Goal: Task Accomplishment & Management: Manage account settings

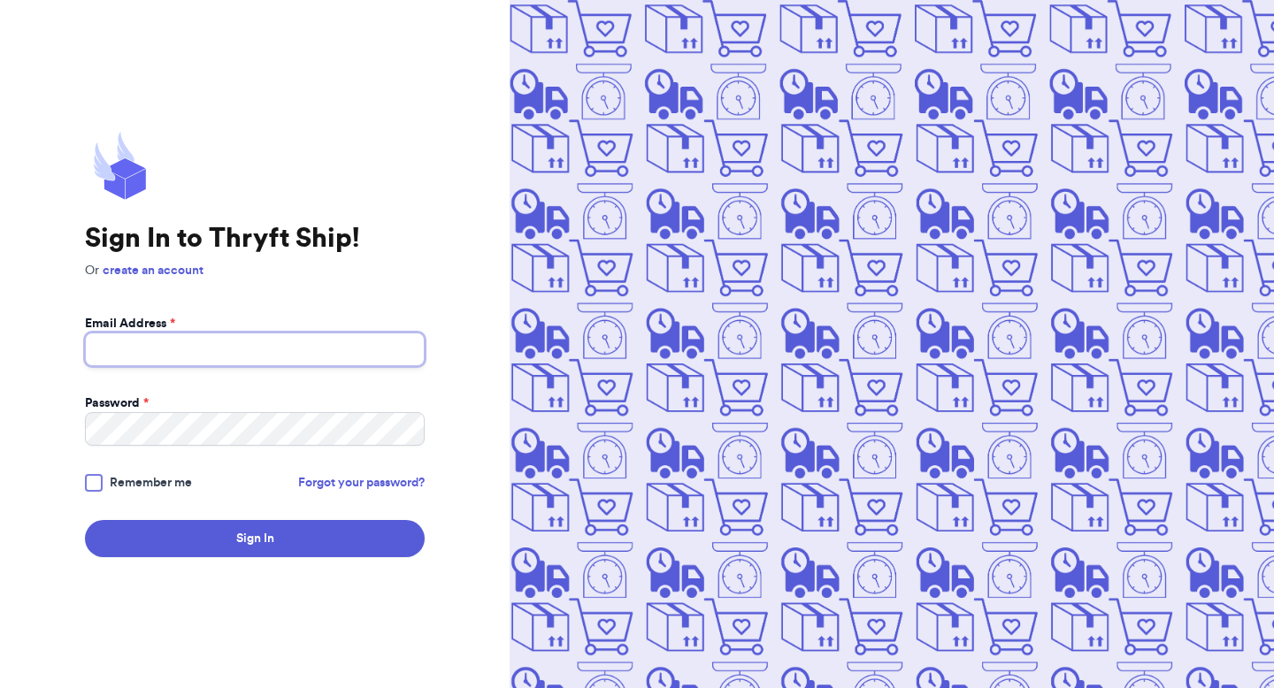
click at [260, 345] on input "Email Address *" at bounding box center [255, 350] width 340 height 34
type input "fresh@test.co"
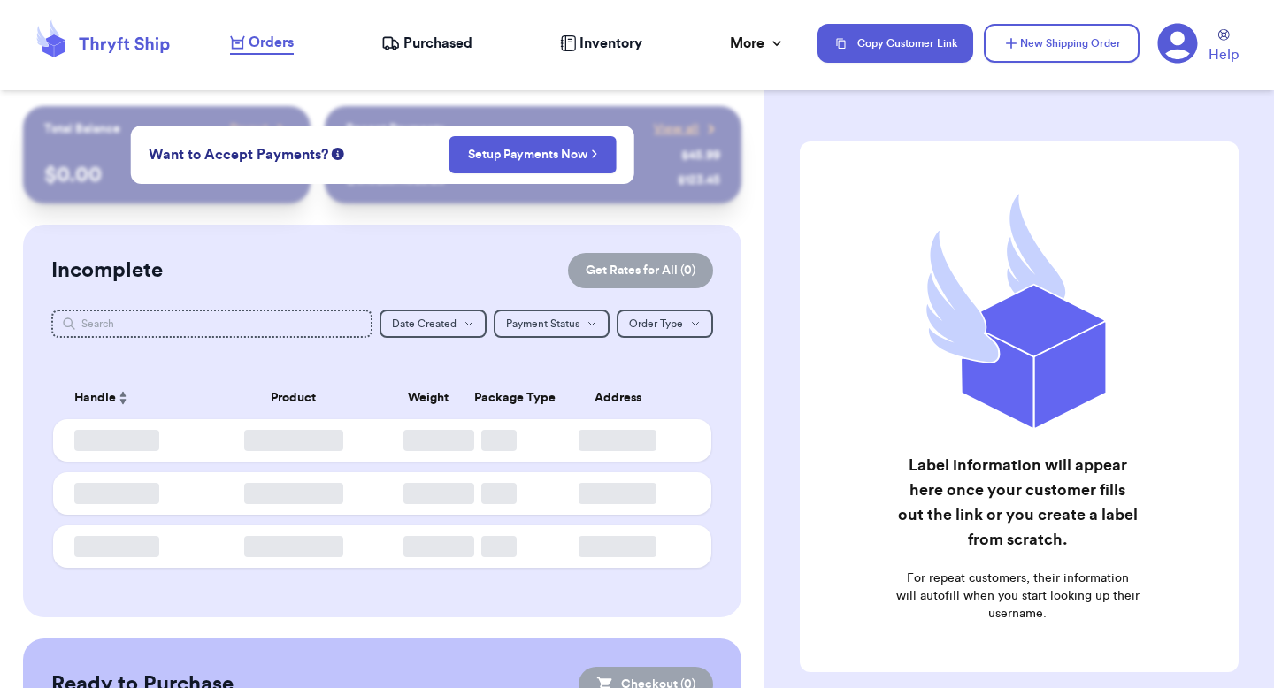
checkbox input "false"
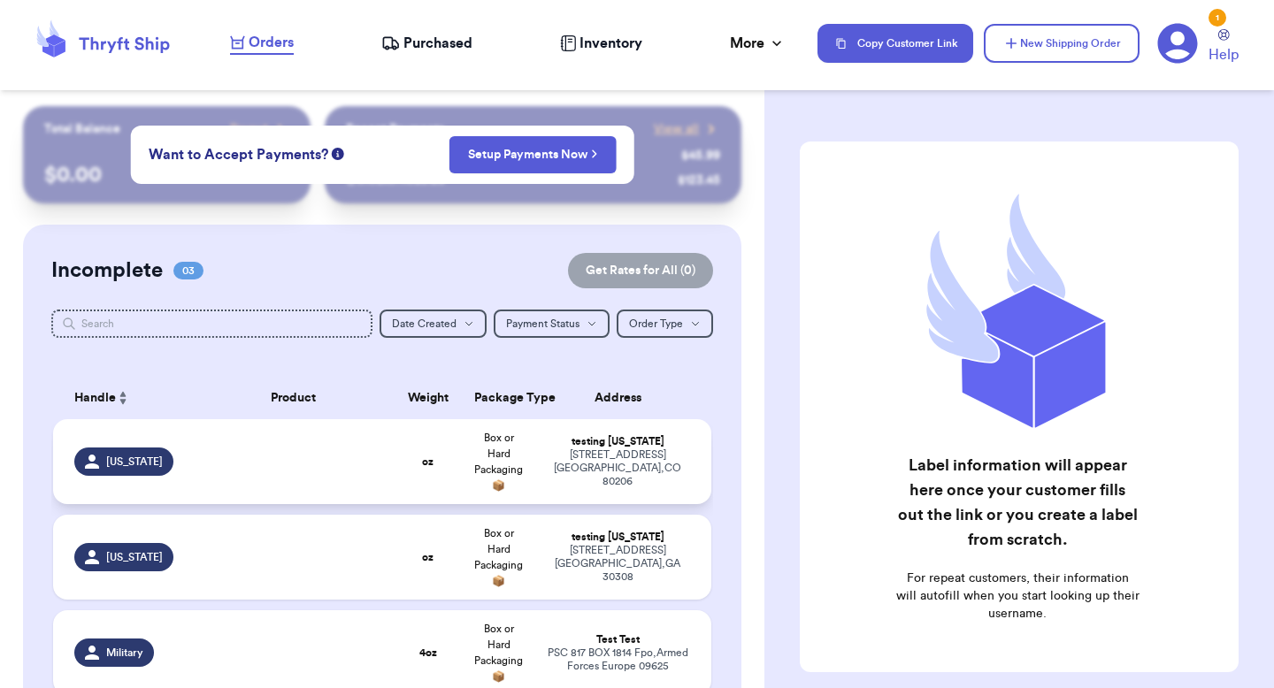
click at [557, 439] on td "testing colorado 3000 E 1st Ave Denver , CO 80206" at bounding box center [622, 461] width 177 height 85
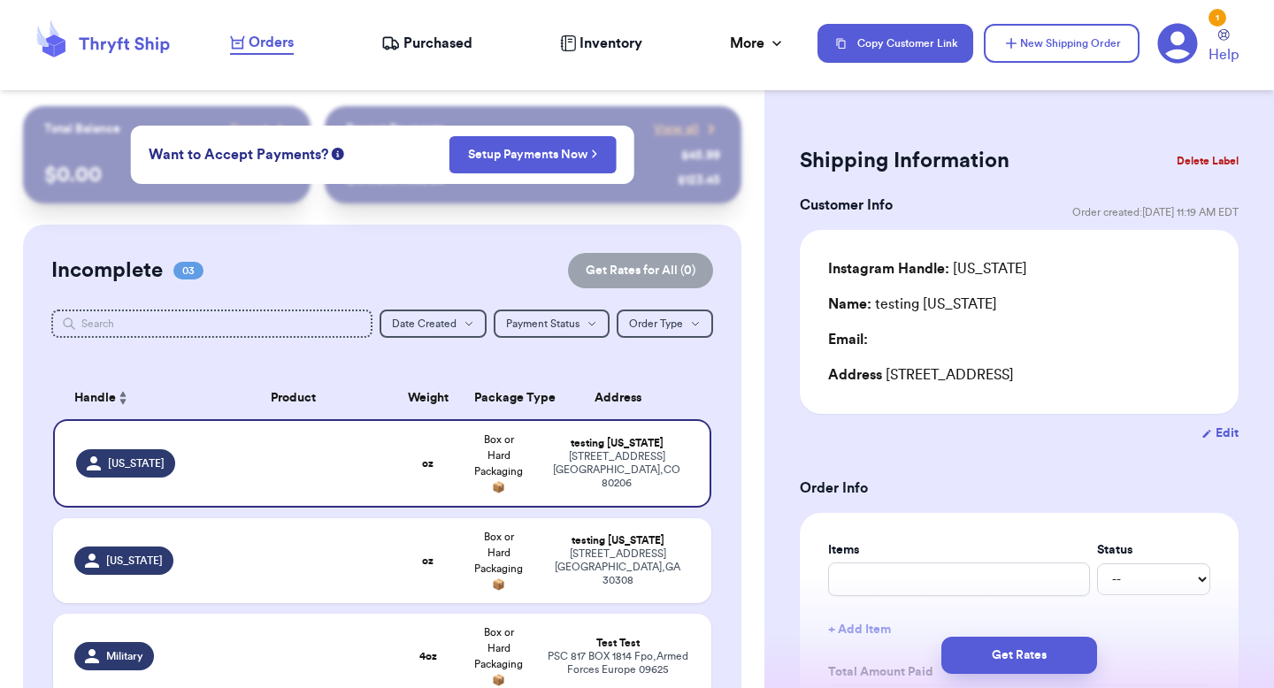
click at [1190, 39] on icon at bounding box center [1178, 44] width 40 height 40
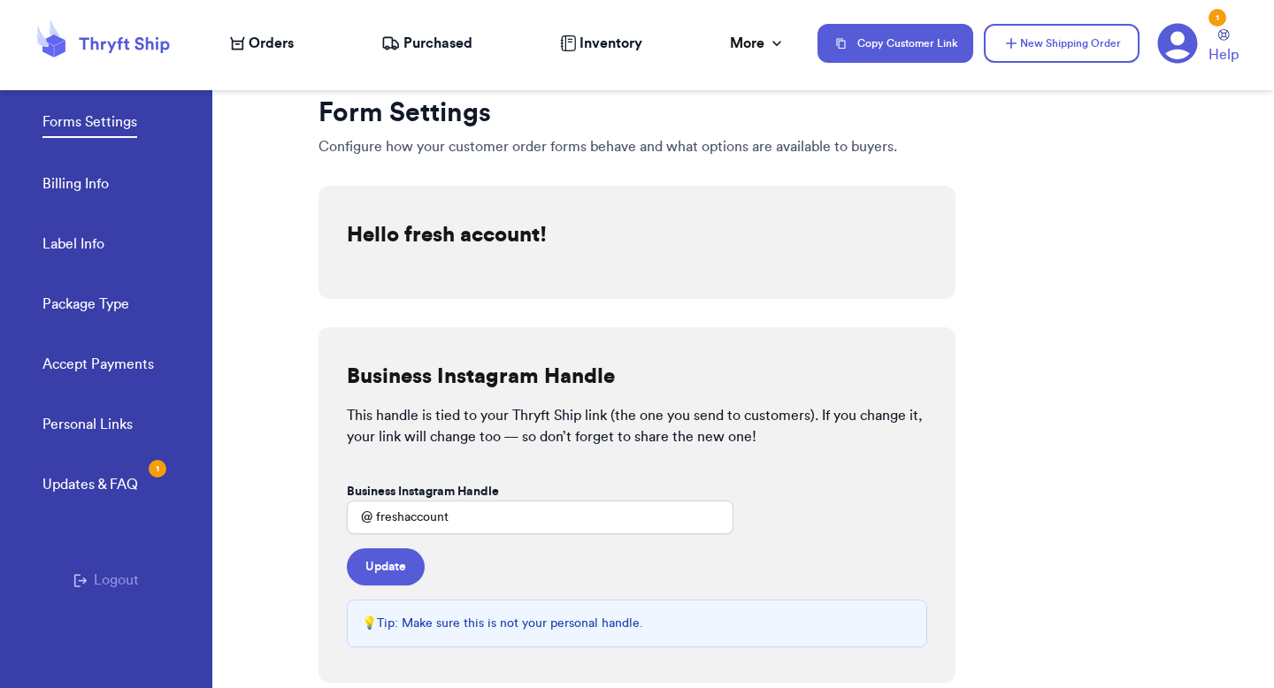
click at [73, 182] on link "Billing Info" at bounding box center [75, 185] width 66 height 25
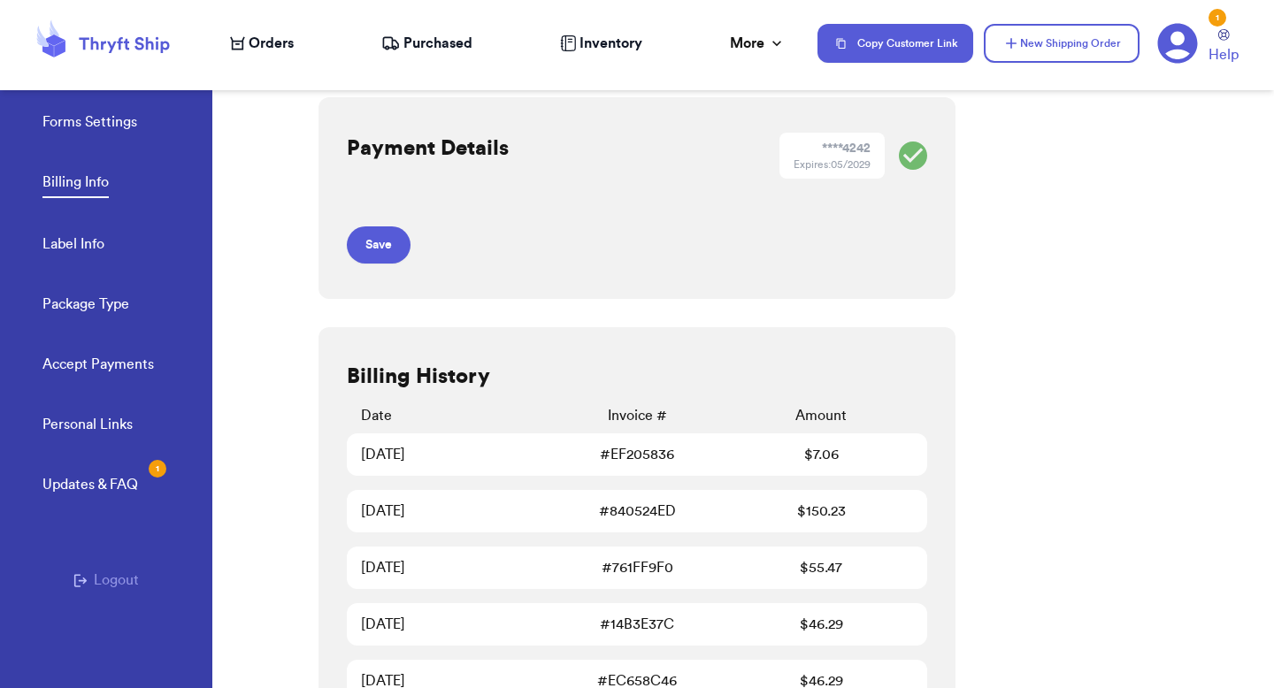
click at [70, 112] on link "Forms Settings" at bounding box center [89, 123] width 95 height 25
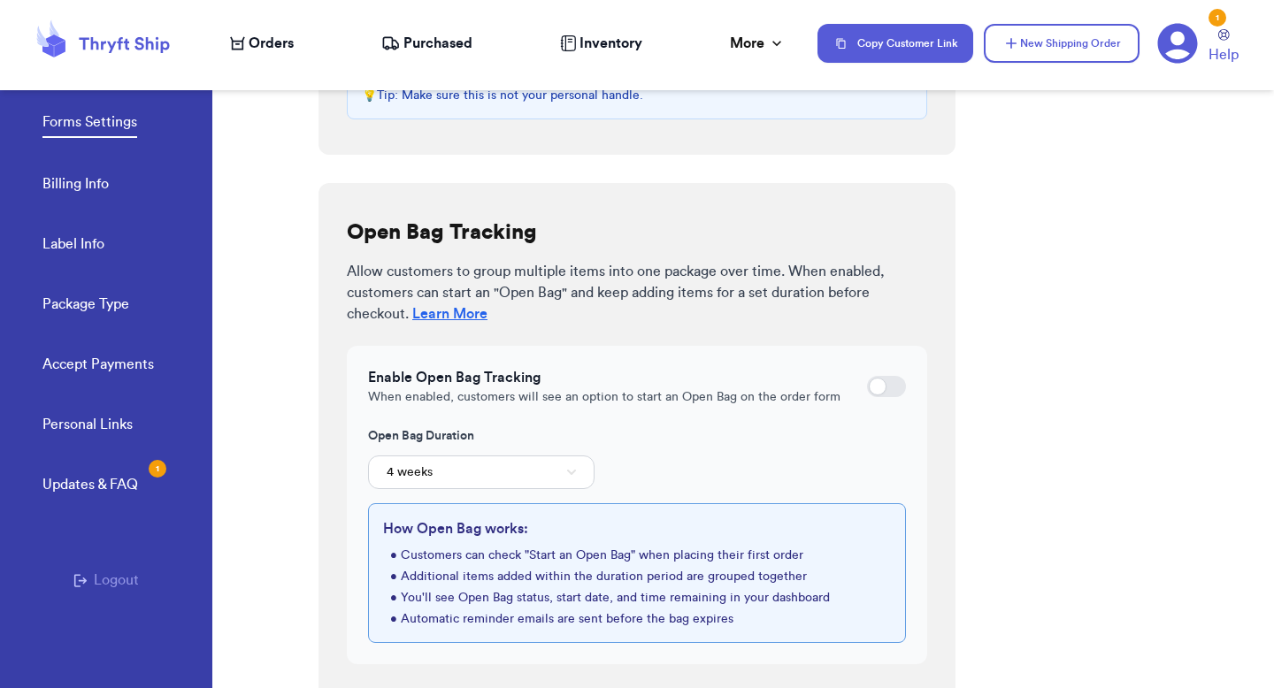
scroll to position [540, 0]
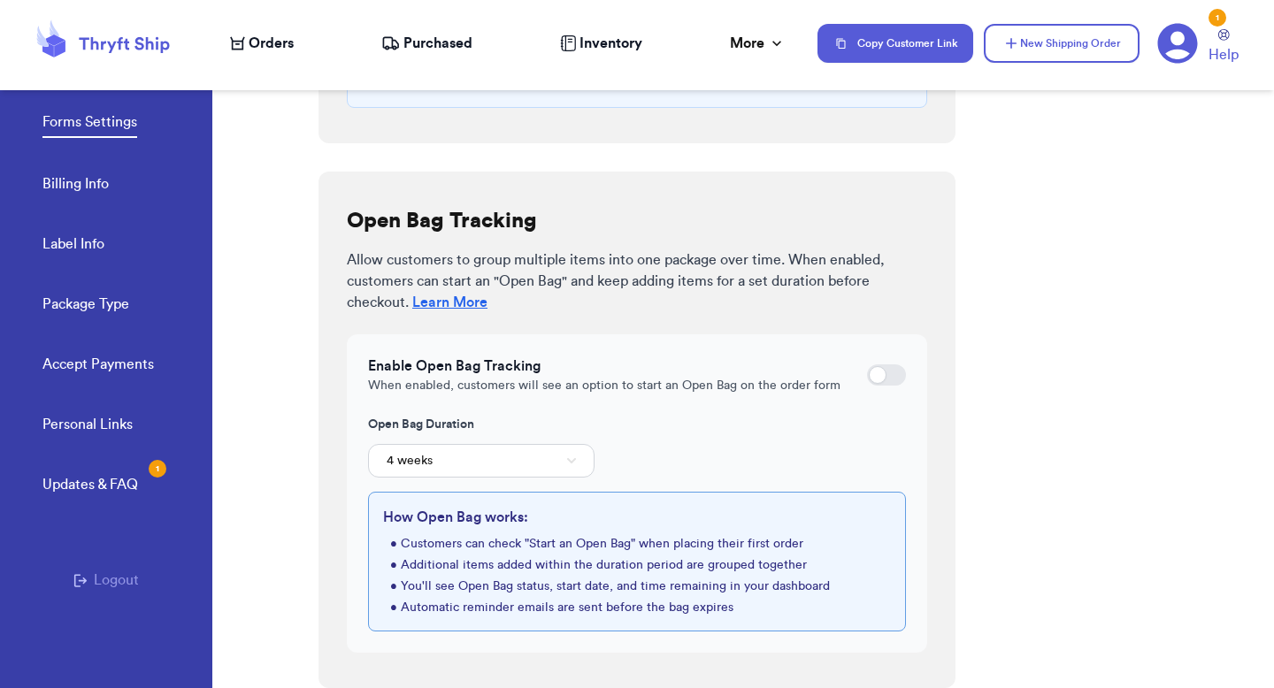
click at [869, 372] on div at bounding box center [878, 375] width 18 height 18
click at [866, 375] on input "checkbox" at bounding box center [866, 375] width 1 height 1
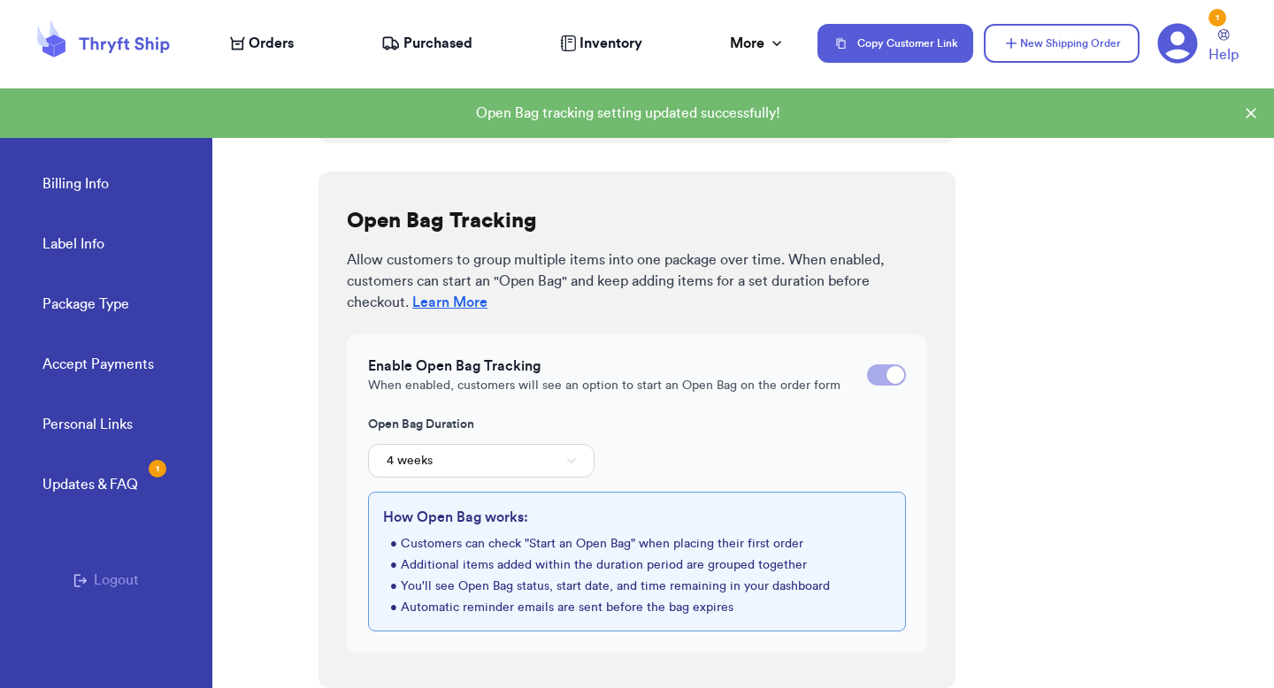
click at [869, 371] on div at bounding box center [886, 374] width 39 height 21
click at [867, 375] on input "checkbox" at bounding box center [866, 375] width 1 height 1
checkbox input "false"
click at [237, 29] on nav "Orders Purchased Inventory More Stats Completed Orders Payments Payouts Copy Cu…" at bounding box center [742, 43] width 1061 height 58
click at [249, 46] on span "Orders" at bounding box center [271, 43] width 45 height 21
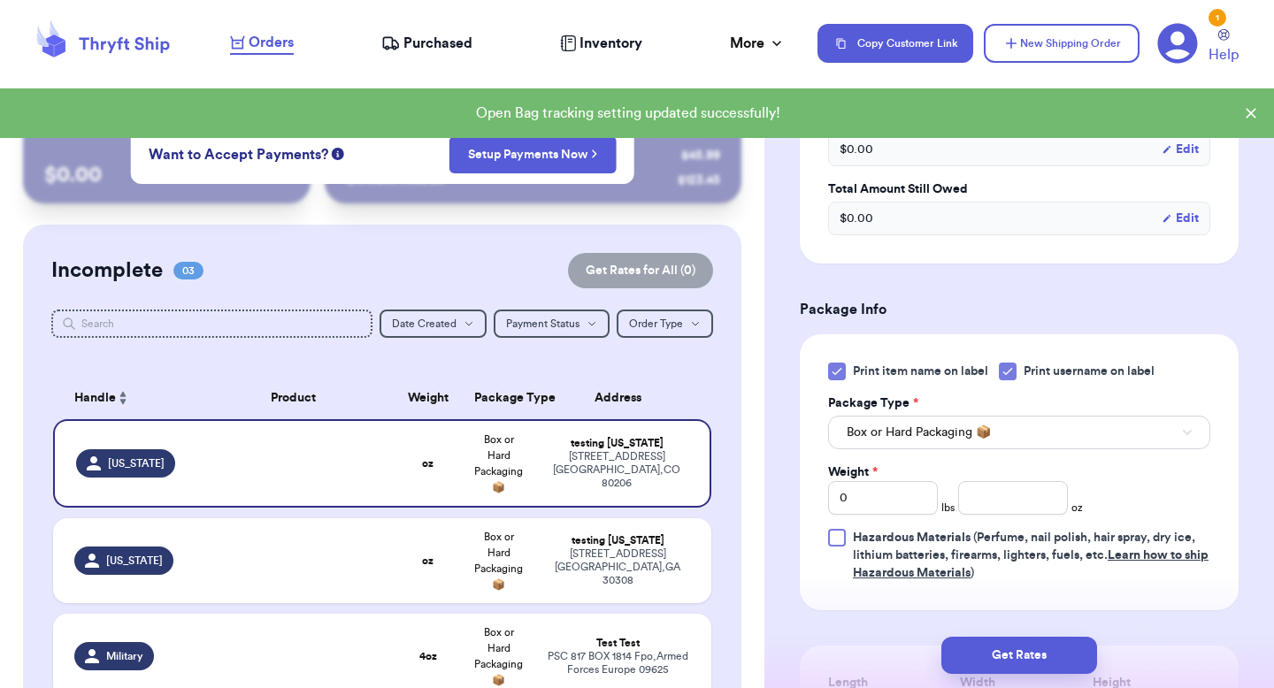
scroll to position [304, 0]
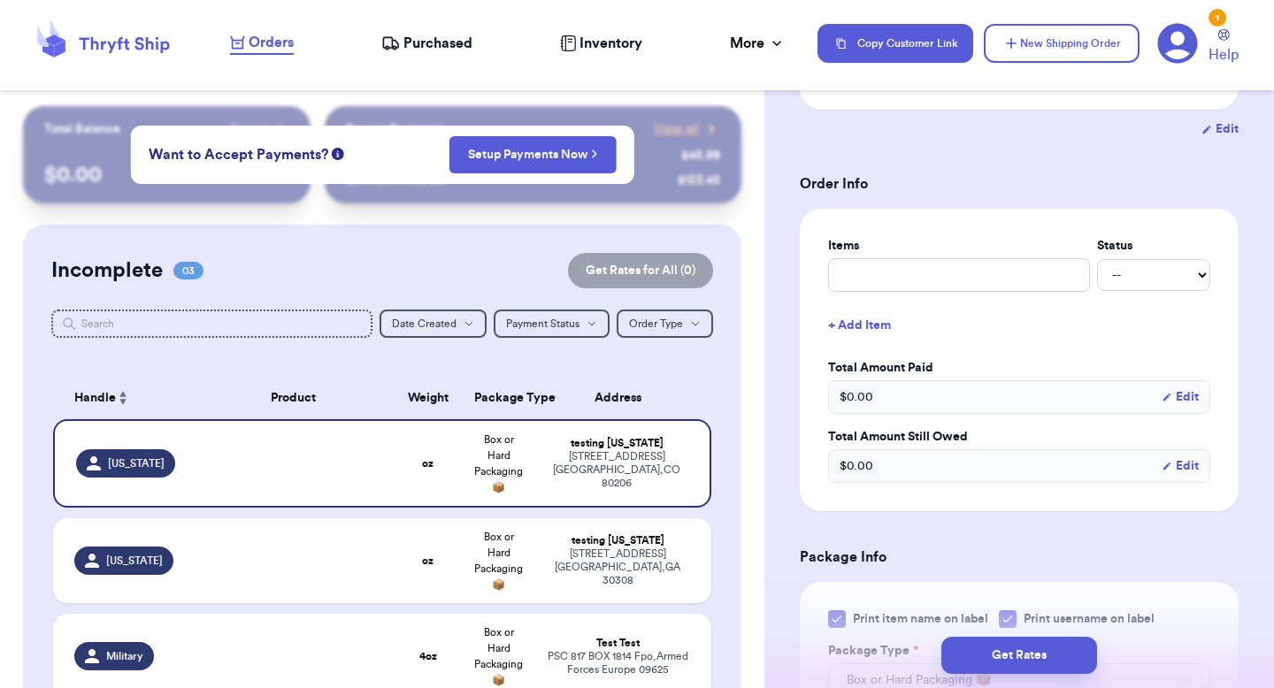
click at [1180, 45] on icon at bounding box center [1178, 44] width 40 height 40
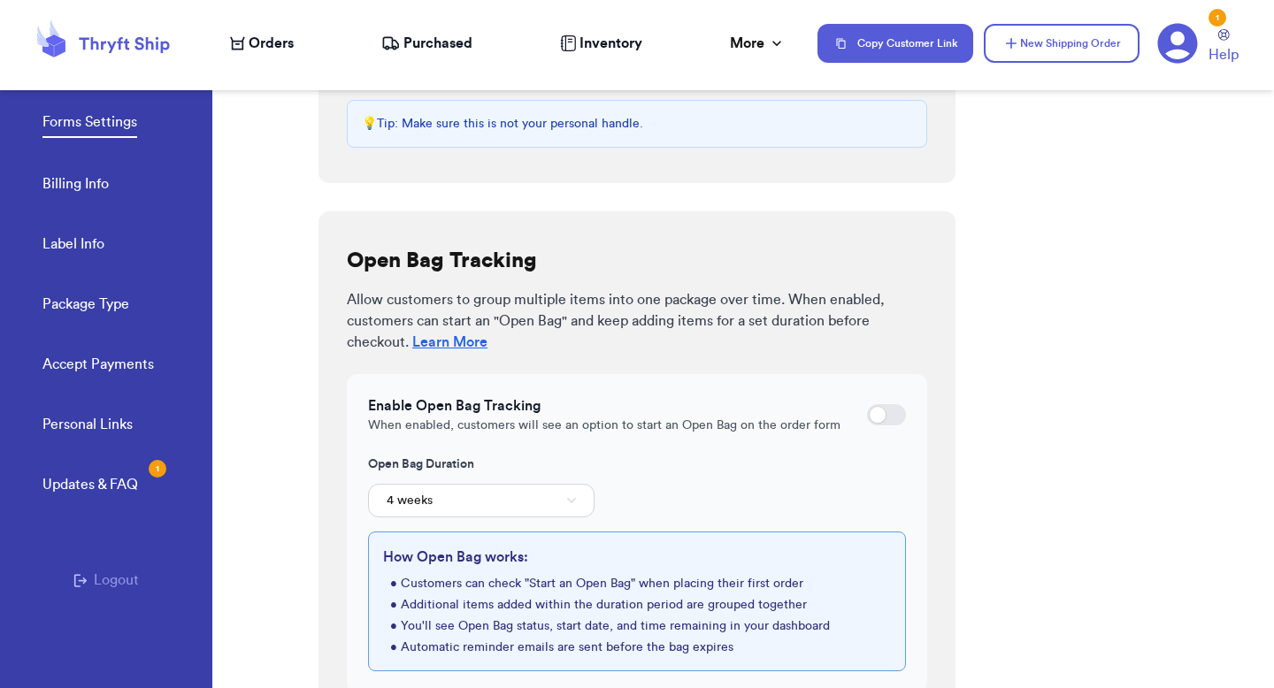
scroll to position [503, 0]
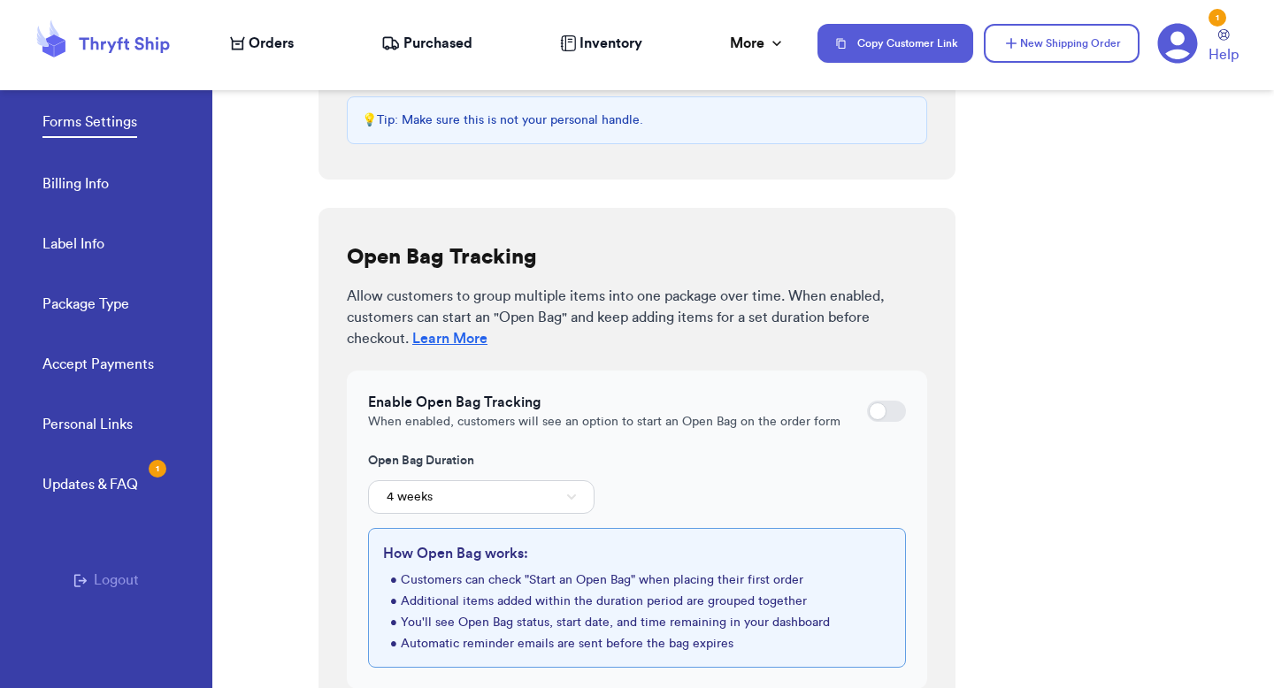
click at [856, 410] on div "Enable Open Bag Tracking When enabled, customers will see an option to start an…" at bounding box center [637, 411] width 538 height 39
click at [870, 404] on div at bounding box center [878, 411] width 18 height 18
click at [867, 411] on input "checkbox" at bounding box center [866, 411] width 1 height 1
checkbox input "true"
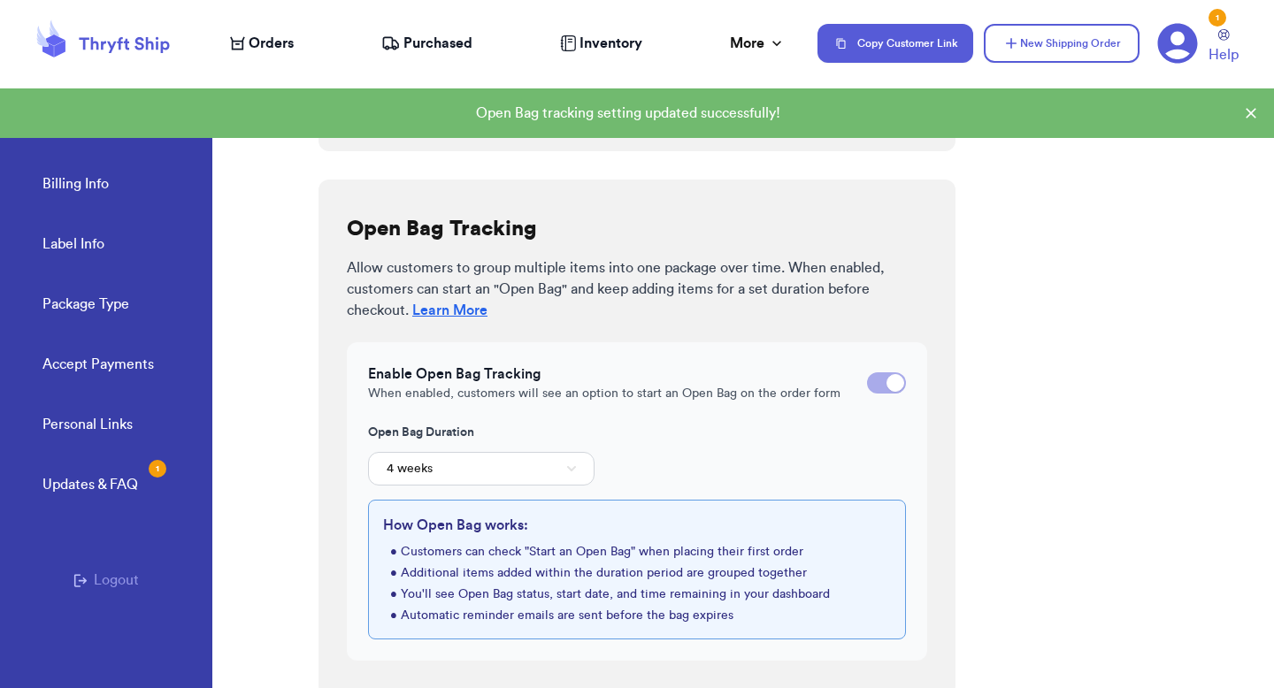
scroll to position [540, 0]
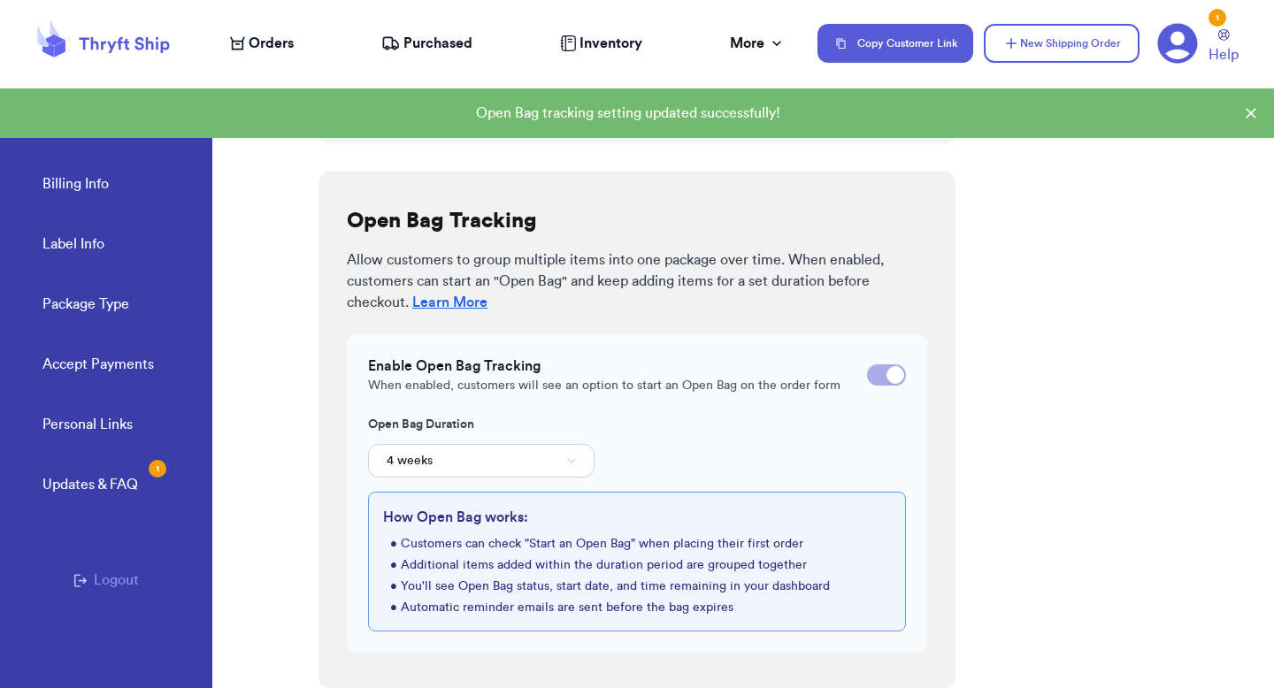
click at [331, 45] on div "Orders Purchased Inventory More Stats Completed Orders Payments Payouts" at bounding box center [515, 43] width 570 height 21
click at [315, 34] on div "Orders Purchased Inventory More Stats Completed Orders Payments Payouts" at bounding box center [515, 43] width 570 height 21
click at [254, 39] on span "Orders" at bounding box center [271, 43] width 45 height 21
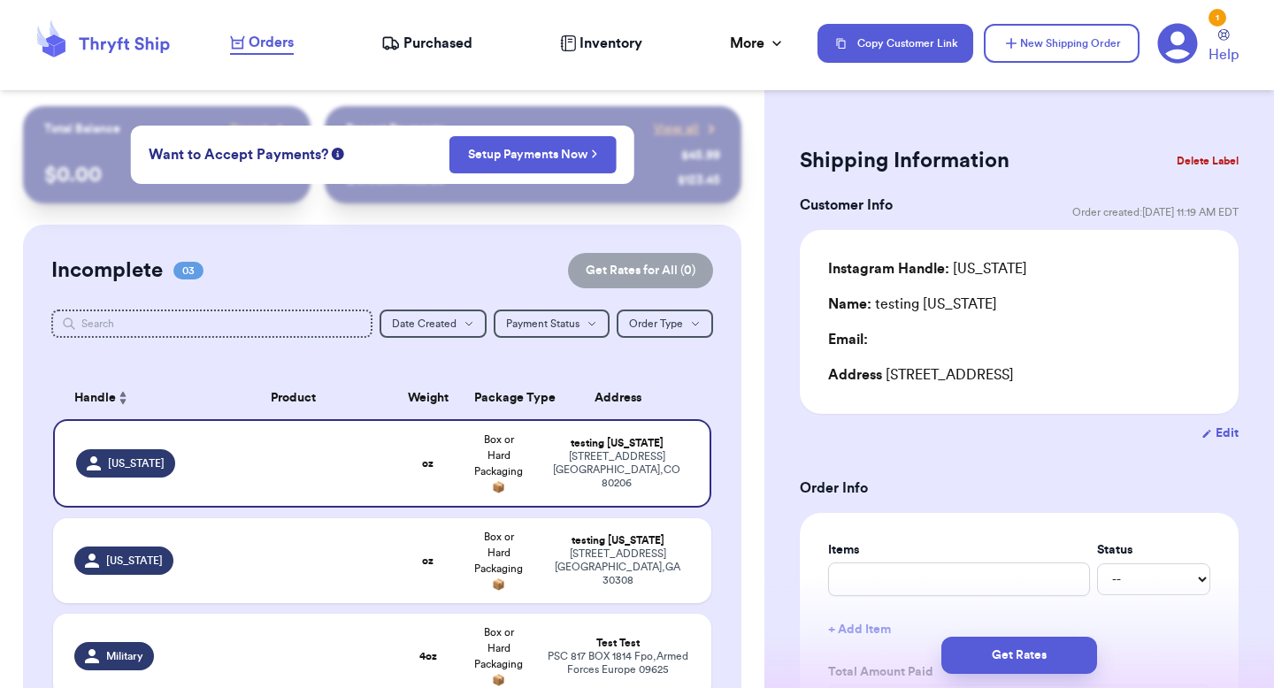
drag, startPoint x: 931, startPoint y: 40, endPoint x: 940, endPoint y: 22, distance: 19.8
click at [931, 40] on button "Copy Customer Link" at bounding box center [895, 43] width 156 height 39
click at [1187, 44] on icon at bounding box center [1178, 44] width 40 height 40
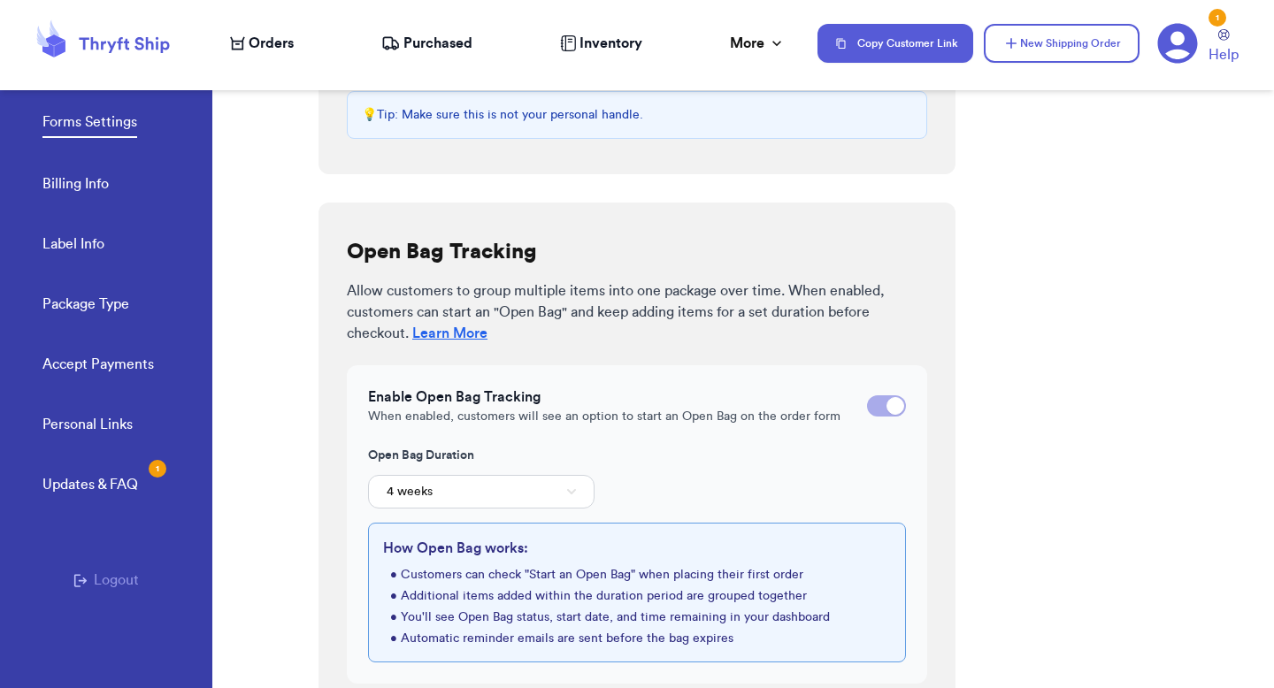
scroll to position [540, 0]
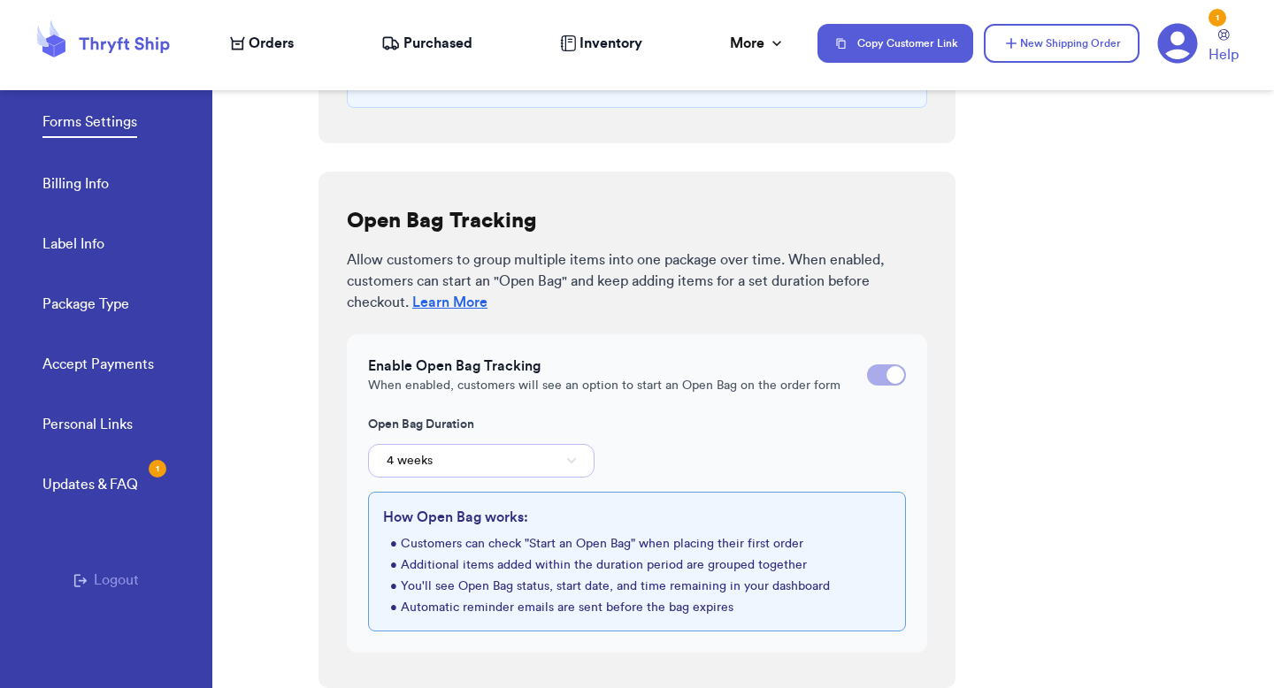
click at [543, 471] on button "4 weeks" at bounding box center [481, 461] width 226 height 34
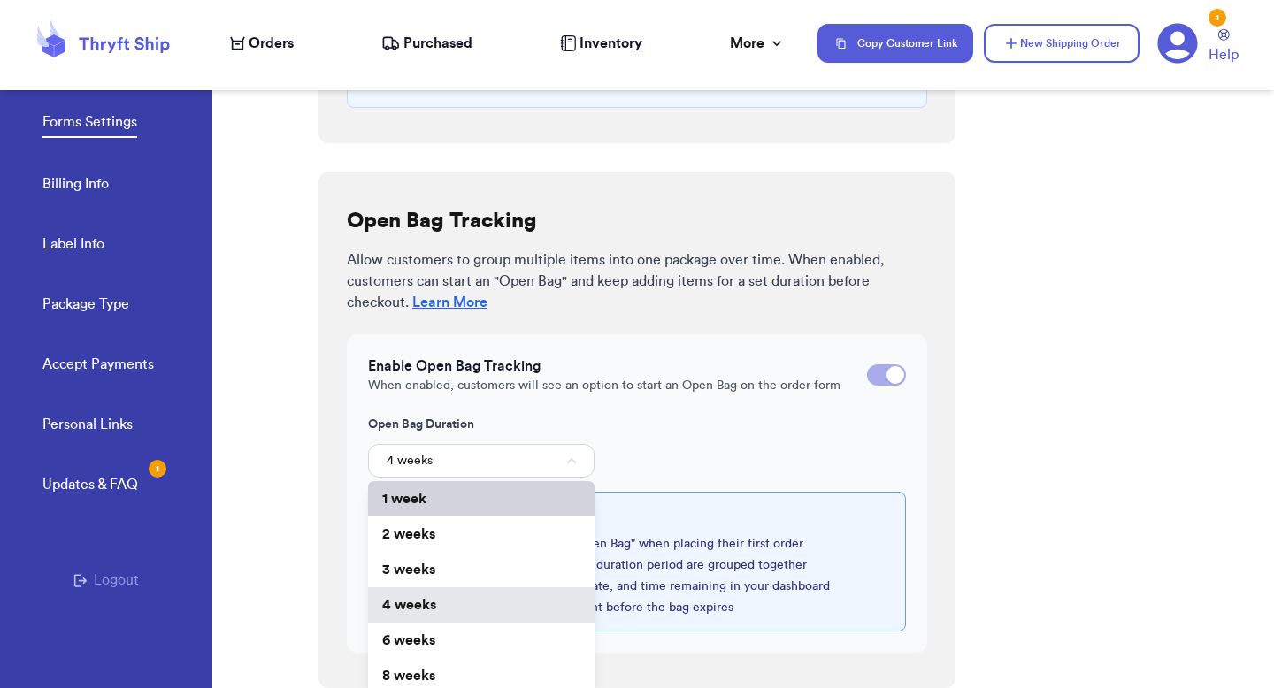
click at [541, 505] on li "1 week" at bounding box center [481, 498] width 226 height 35
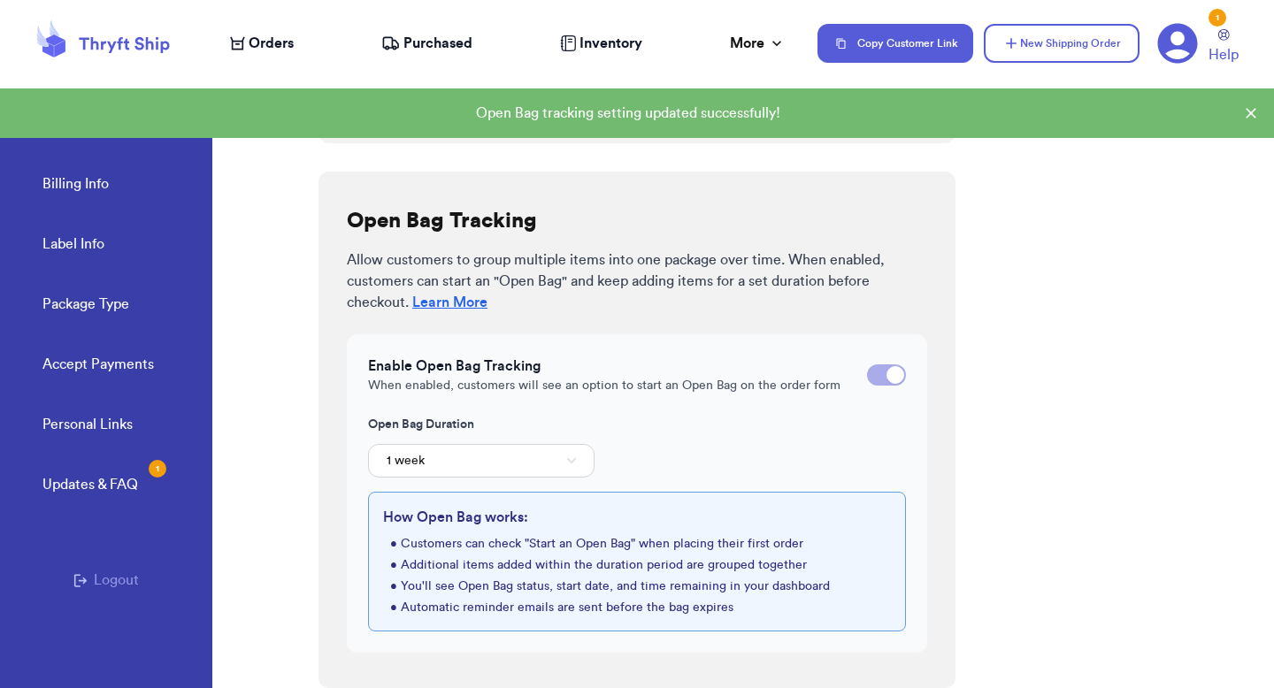
click at [272, 31] on nav "Orders Purchased Inventory More Stats Completed Orders Payments Payouts Copy Cu…" at bounding box center [742, 43] width 1061 height 58
click at [274, 44] on span "Orders" at bounding box center [271, 43] width 45 height 21
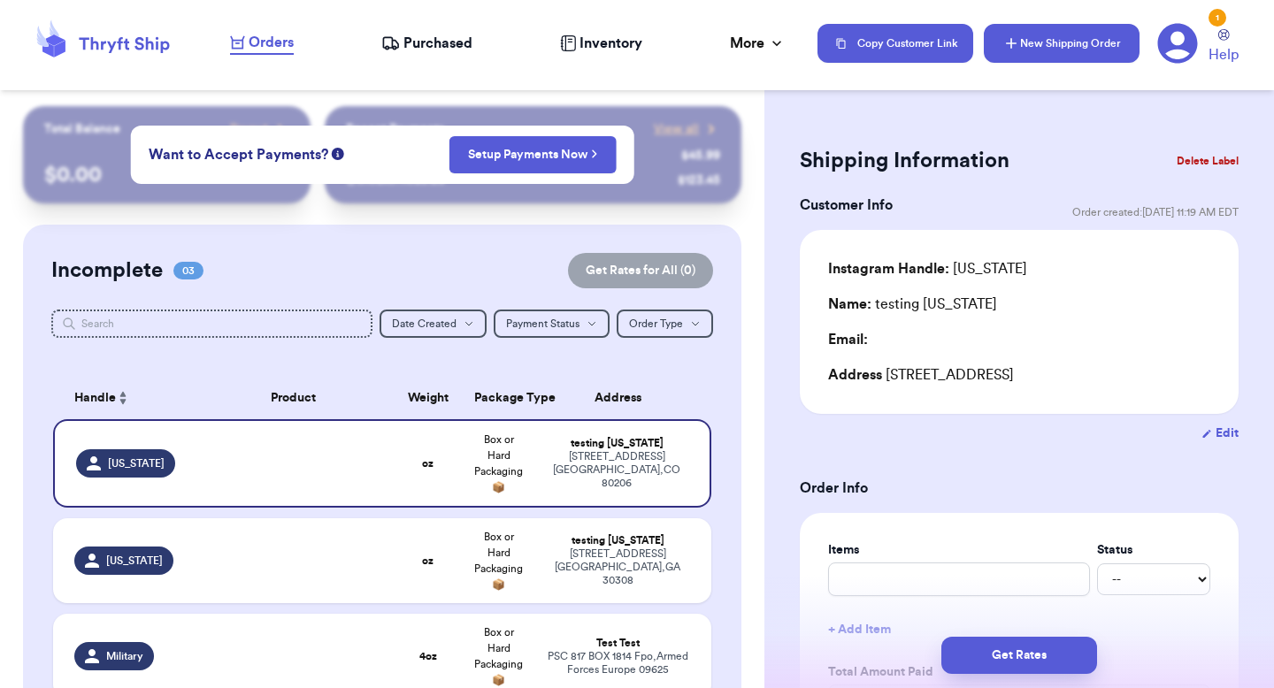
click at [1001, 40] on button "New Shipping Order" at bounding box center [1062, 43] width 156 height 39
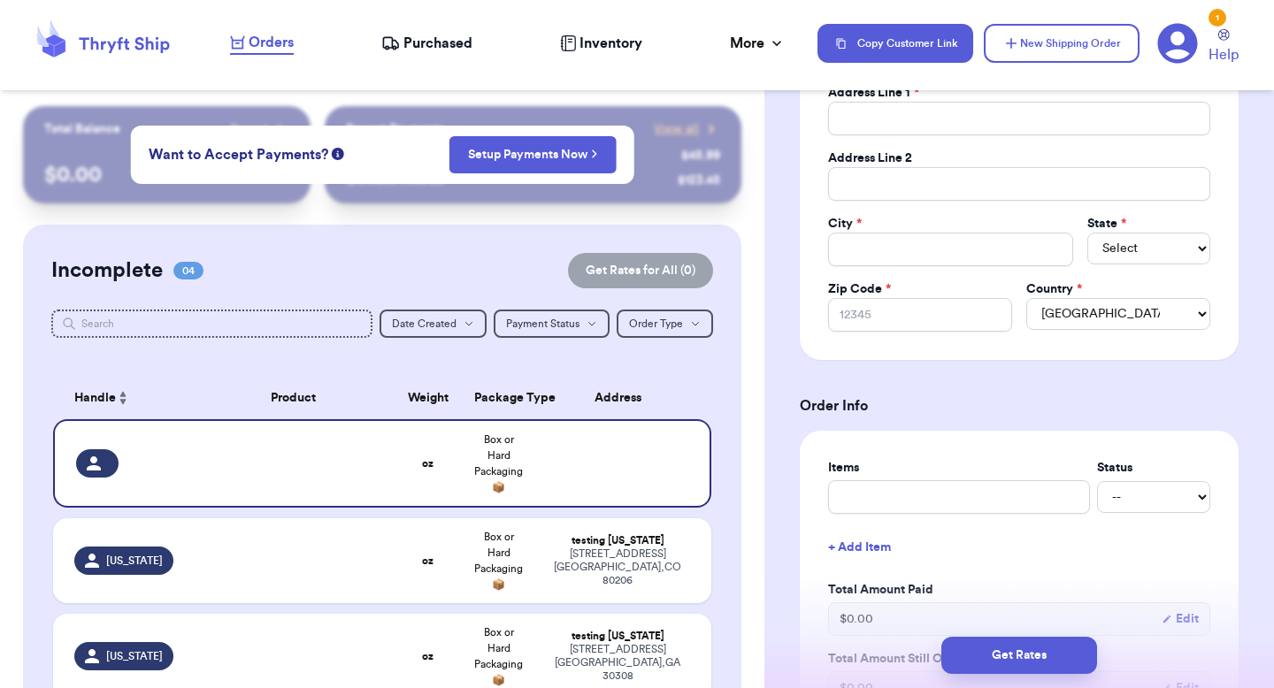
scroll to position [354, 0]
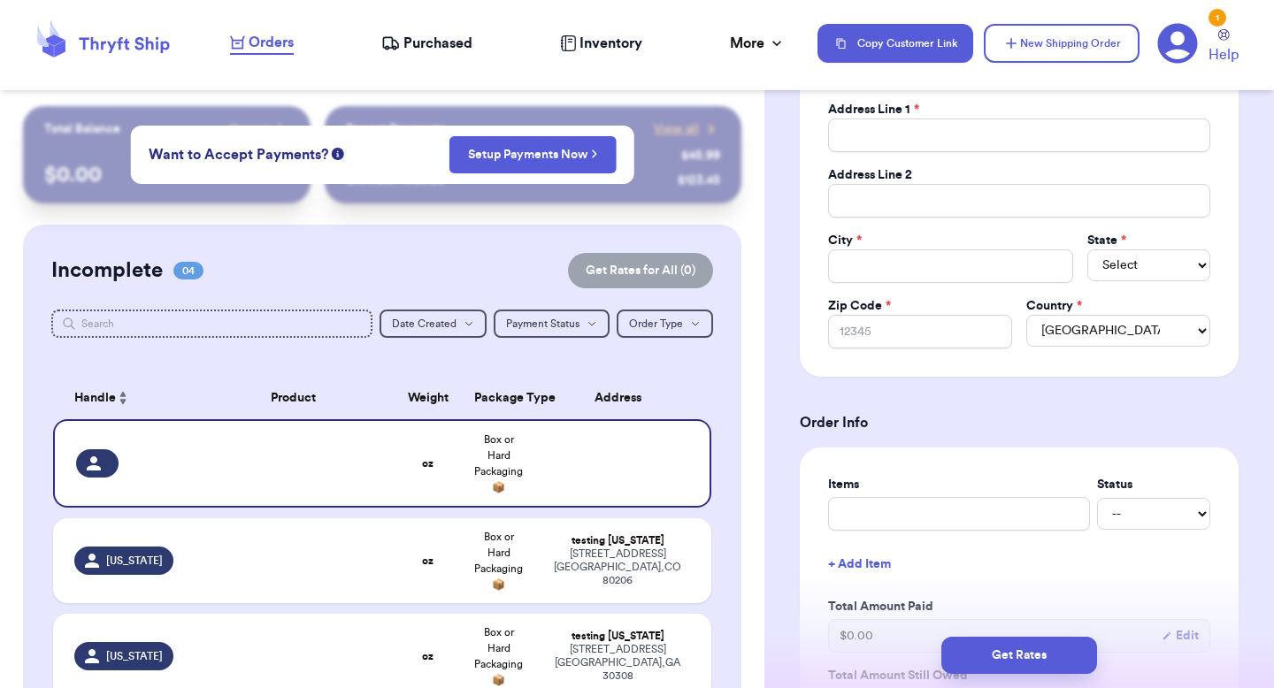
click at [1217, 14] on div "1" at bounding box center [1217, 18] width 18 height 18
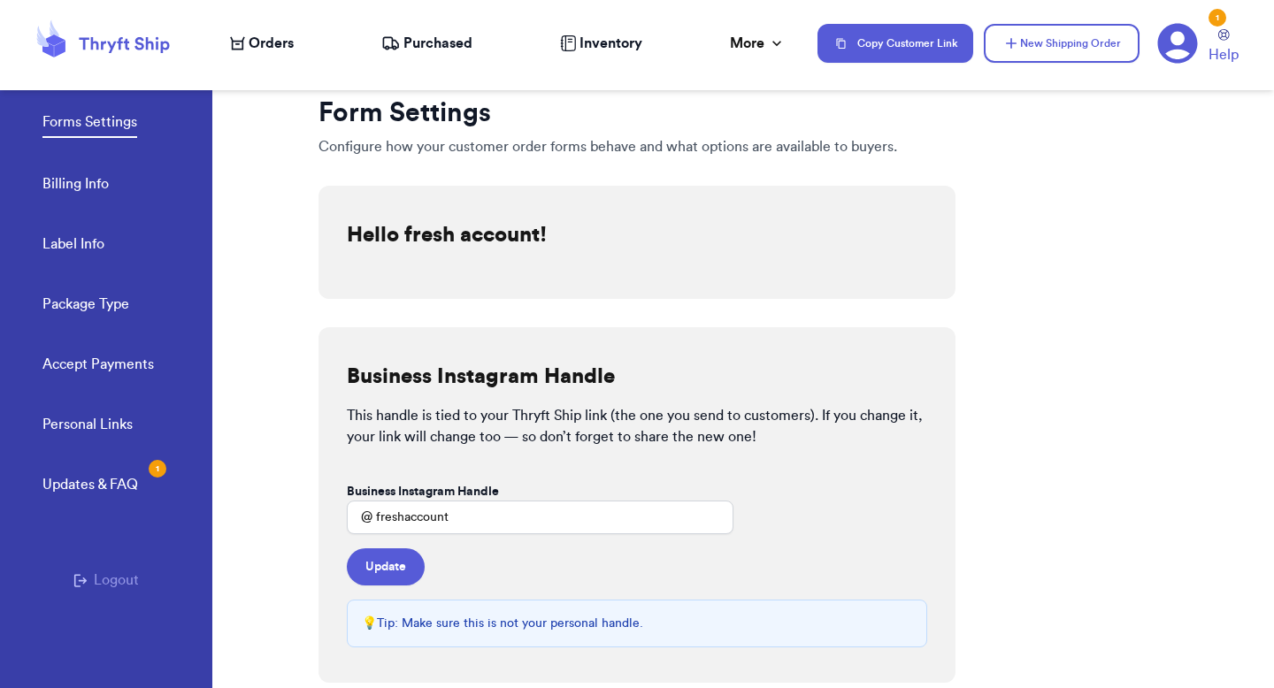
click at [135, 482] on div "Updates & FAQ 1" at bounding box center [90, 484] width 96 height 21
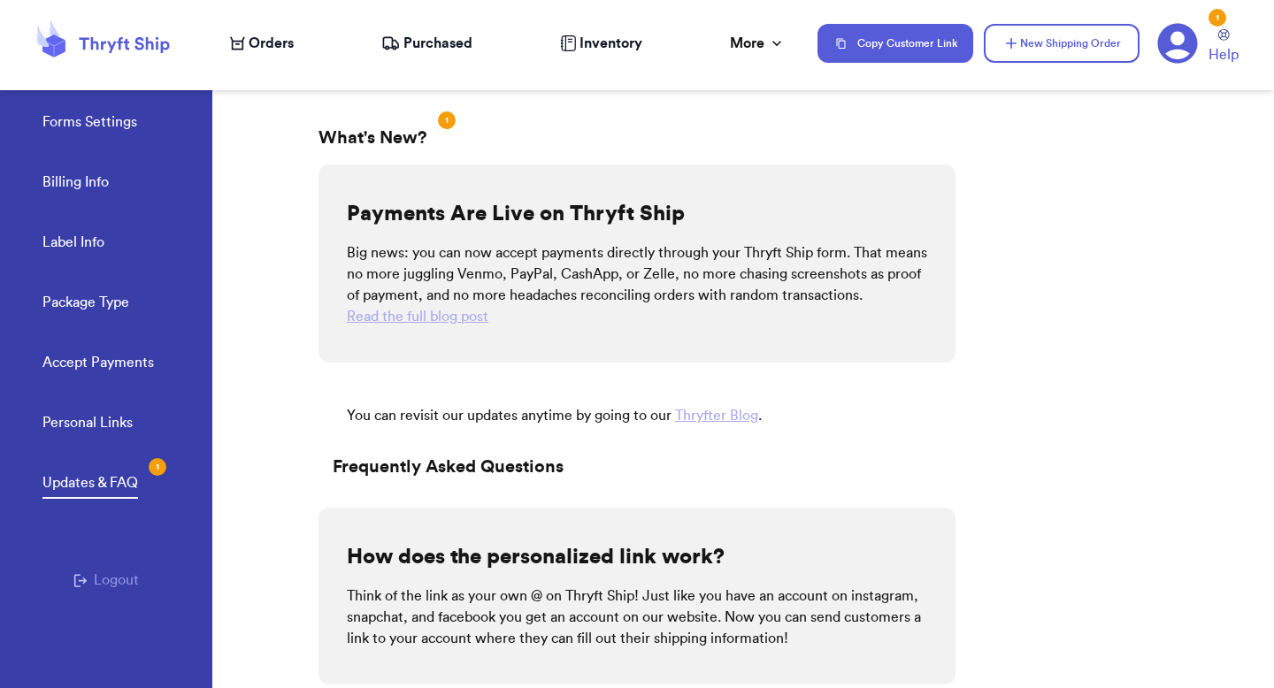
click at [429, 324] on link "Read the full blog post" at bounding box center [418, 317] width 142 height 14
click at [106, 122] on link "Forms Settings" at bounding box center [89, 123] width 95 height 25
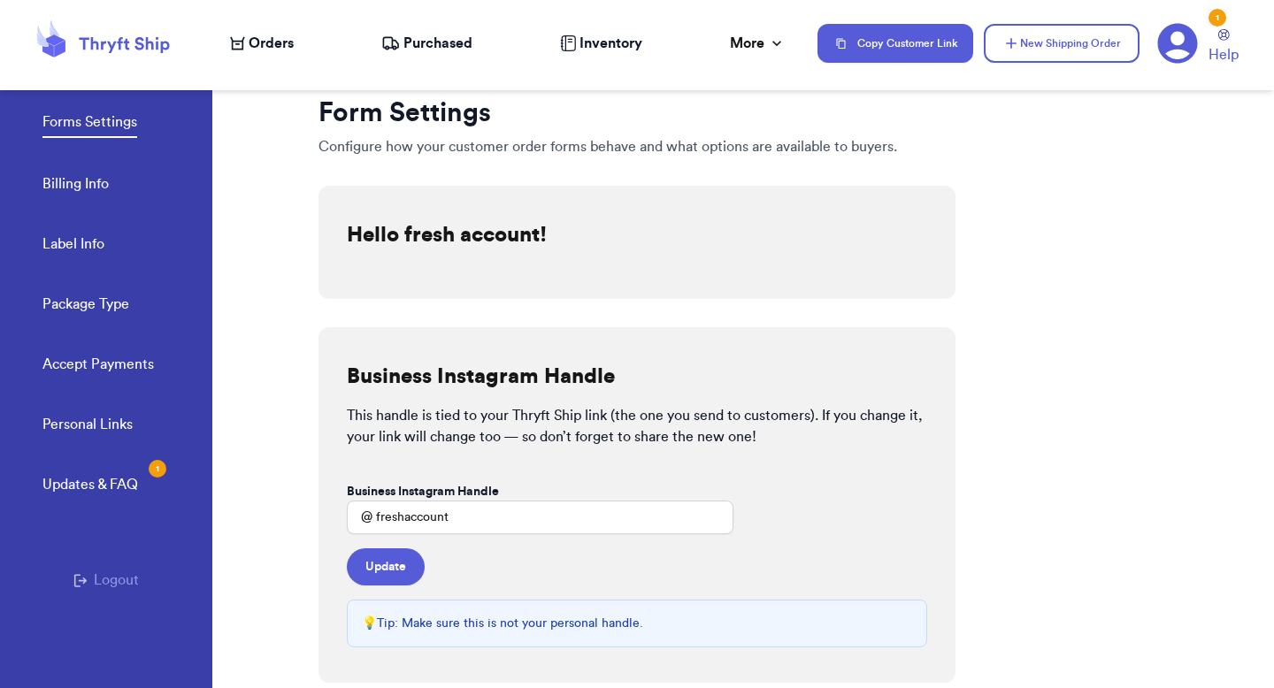
click at [73, 476] on div "Updates & FAQ 1" at bounding box center [90, 484] width 96 height 21
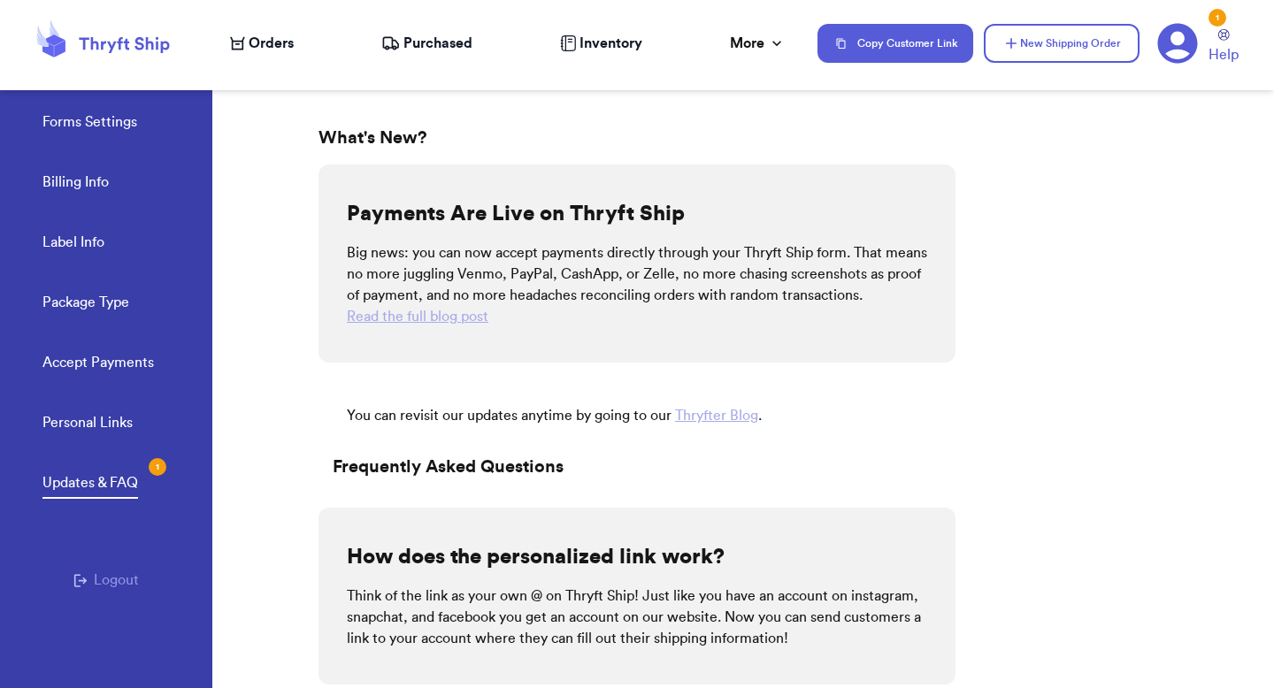
click at [122, 117] on link "Forms Settings" at bounding box center [89, 123] width 95 height 25
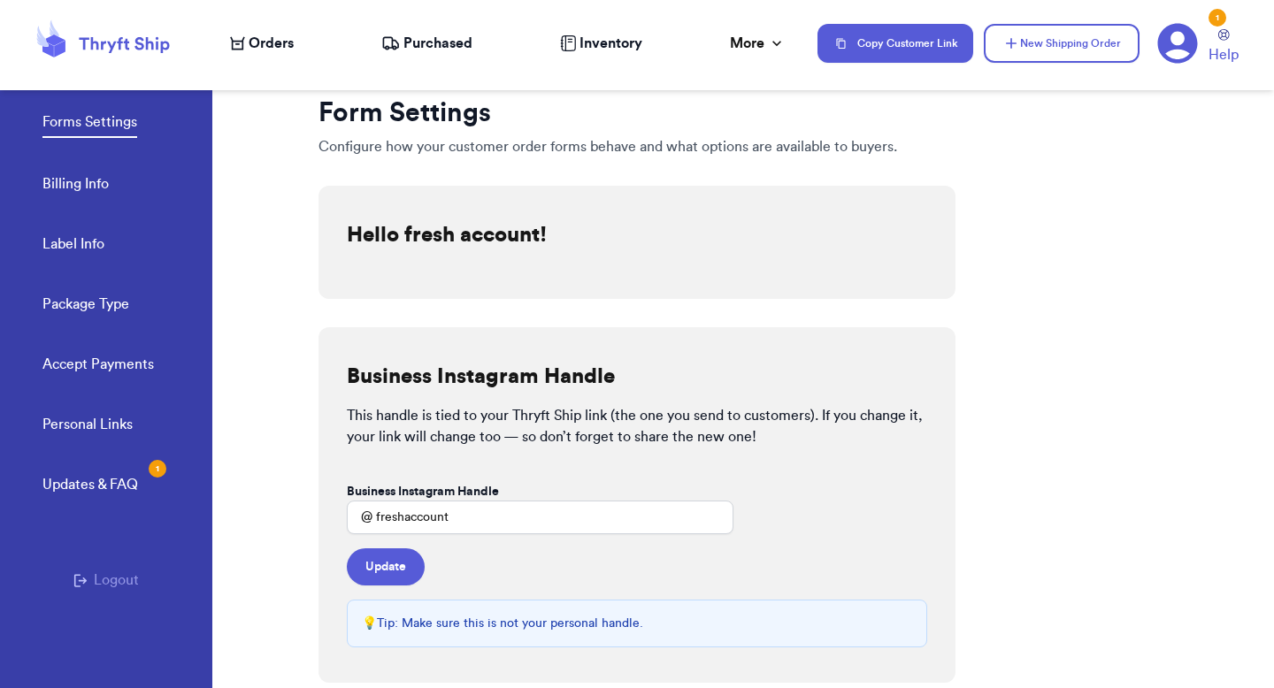
click at [109, 431] on link "Personal Links" at bounding box center [87, 426] width 90 height 25
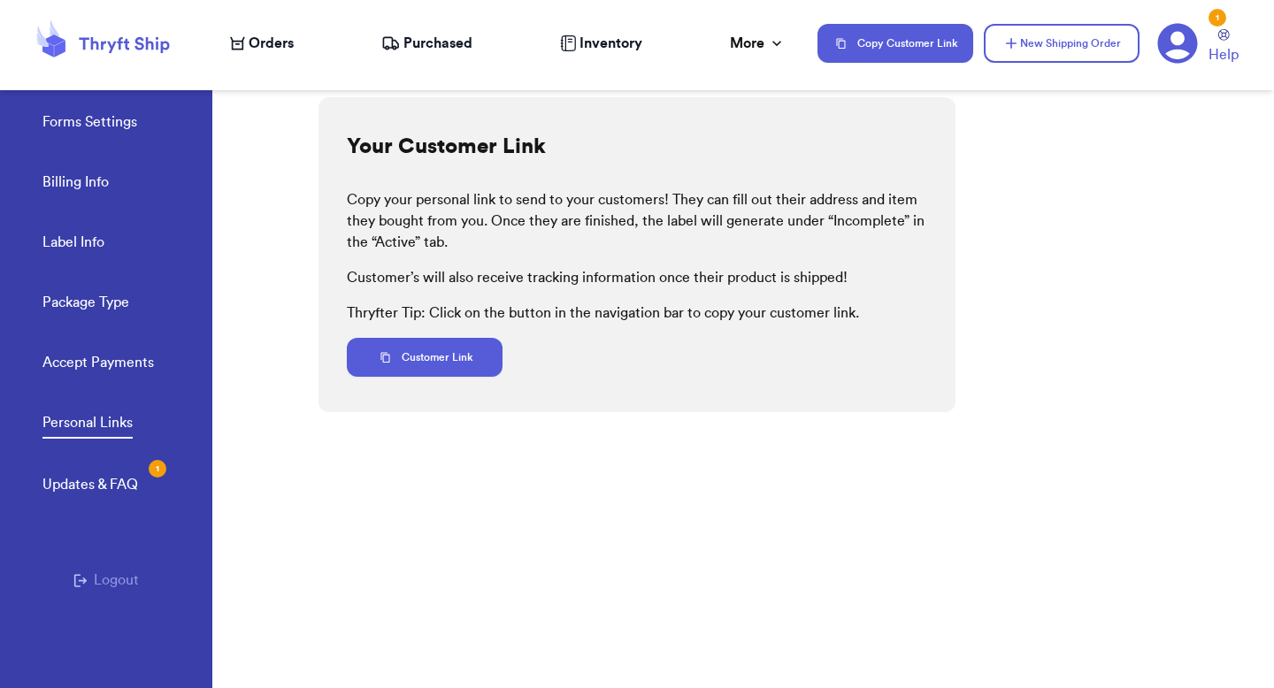
click at [116, 496] on link "Updates & FAQ 1" at bounding box center [90, 486] width 96 height 25
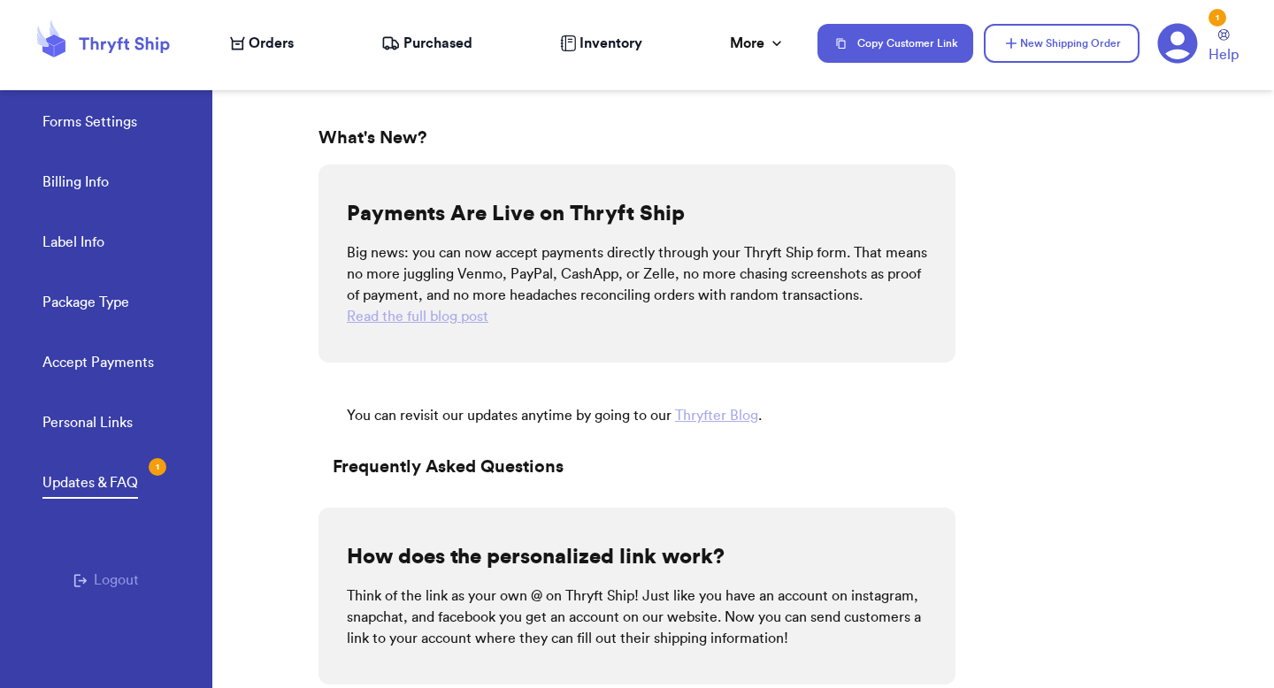
click at [96, 421] on link "Personal Links" at bounding box center [87, 424] width 90 height 25
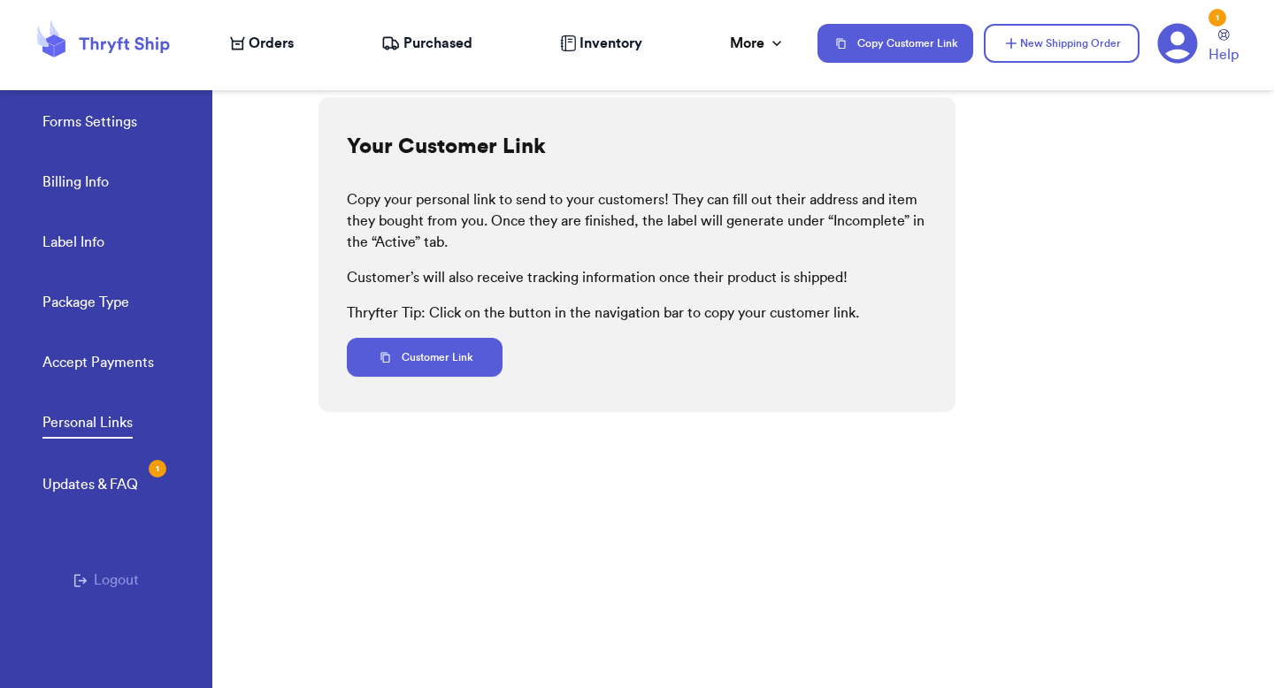
click at [93, 356] on link "Accept Payments" at bounding box center [97, 364] width 111 height 25
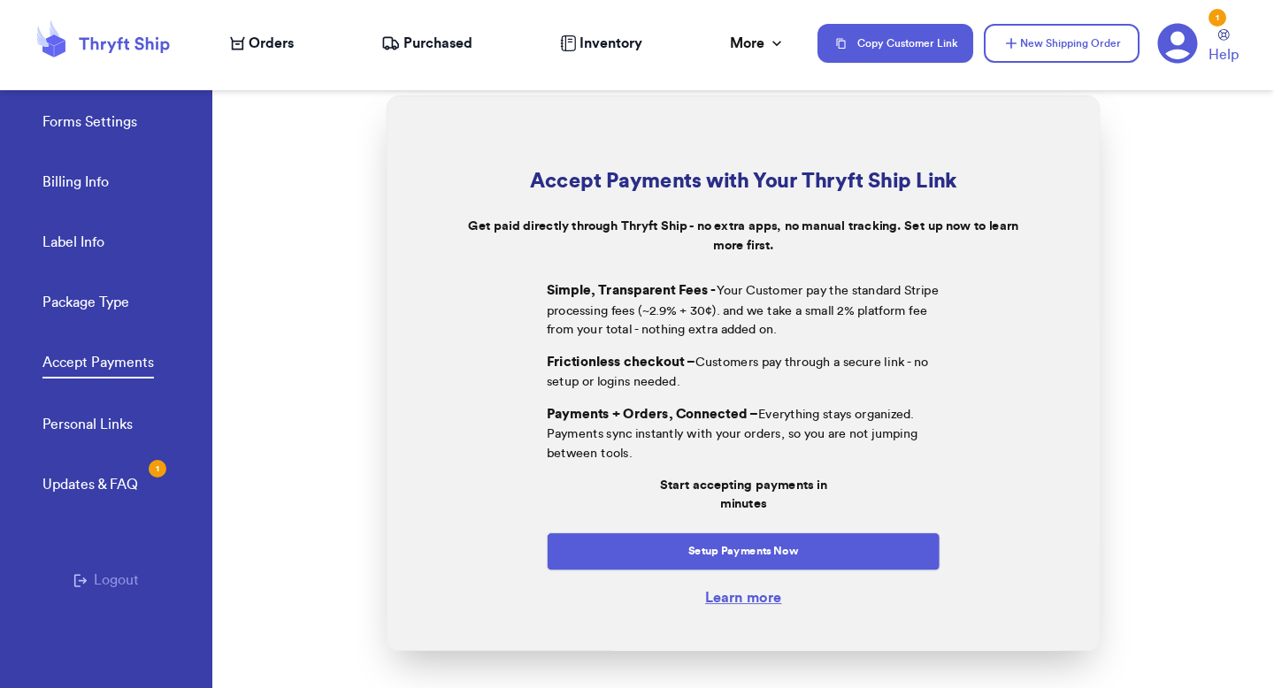
click at [87, 295] on link "Package Type" at bounding box center [85, 304] width 87 height 25
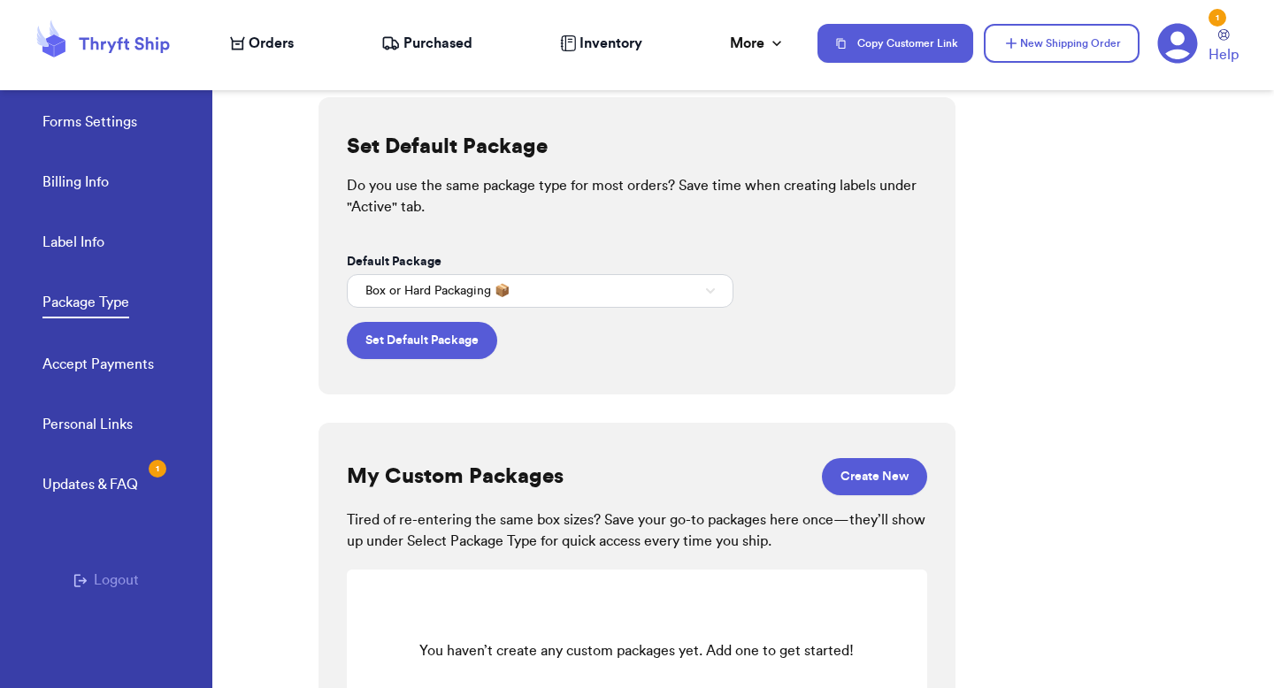
click at [86, 246] on link "Label Info" at bounding box center [73, 244] width 62 height 25
select select "GA"
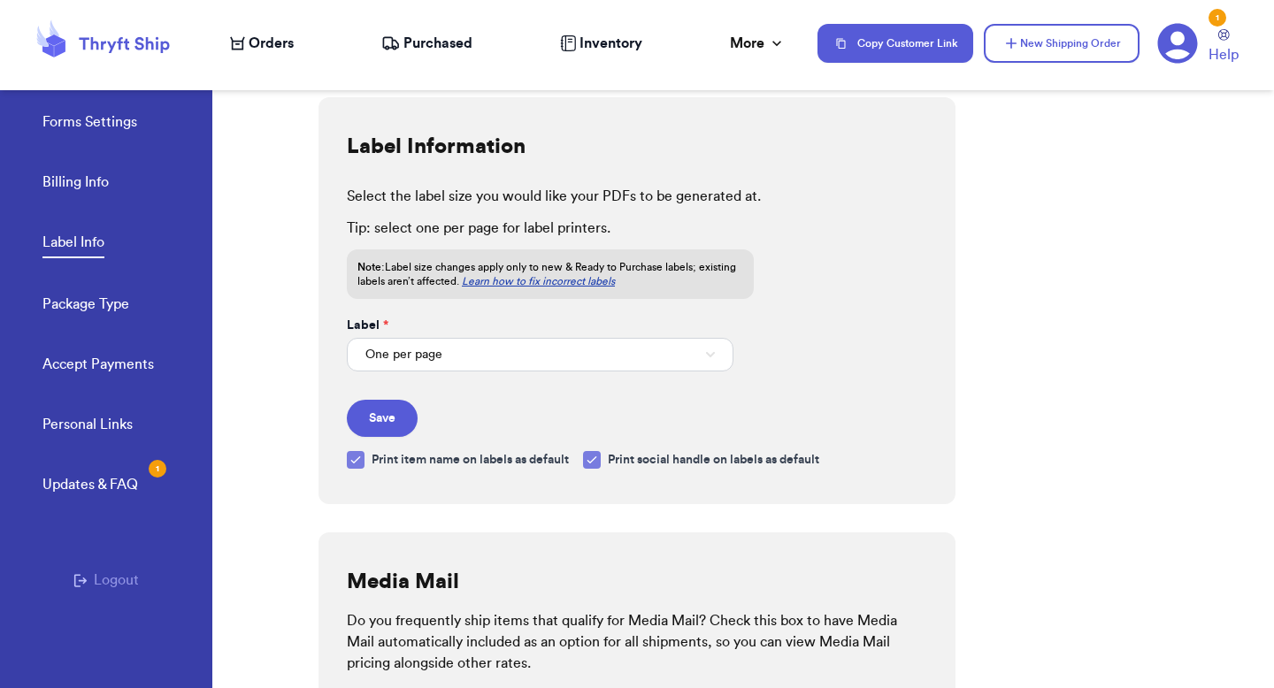
click at [76, 182] on link "Billing Info" at bounding box center [75, 184] width 66 height 25
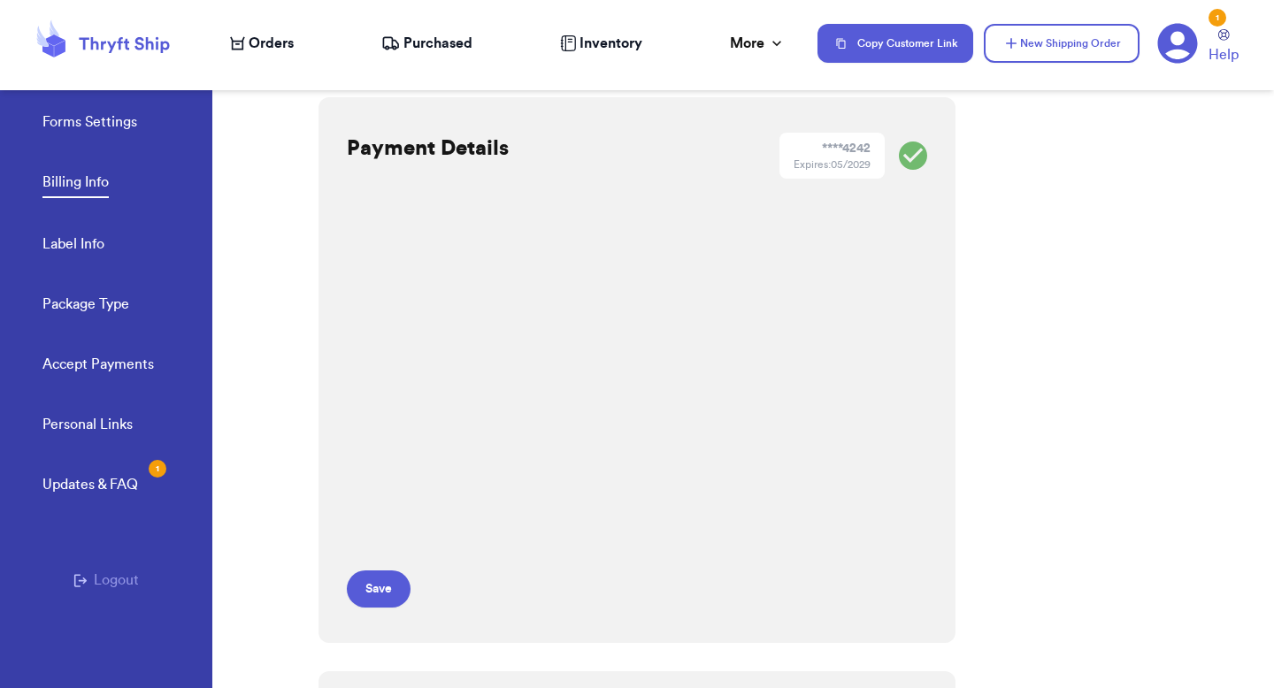
click at [82, 132] on link "Forms Settings" at bounding box center [89, 123] width 95 height 25
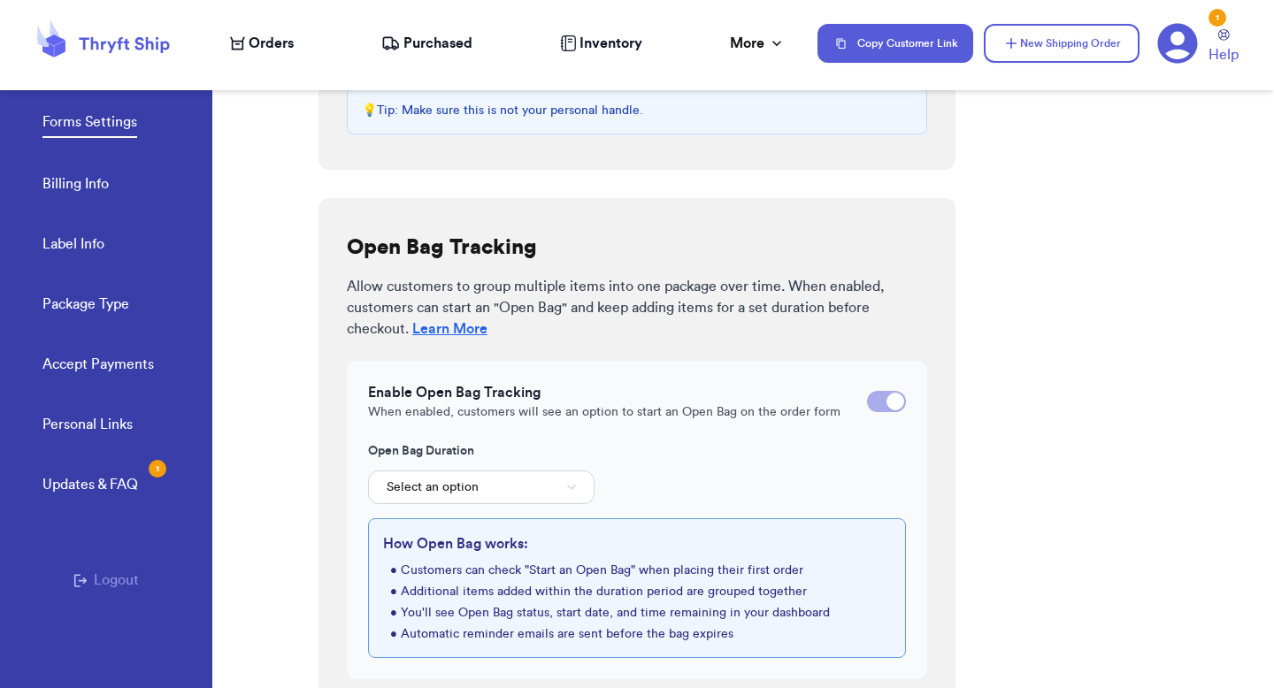
scroll to position [540, 0]
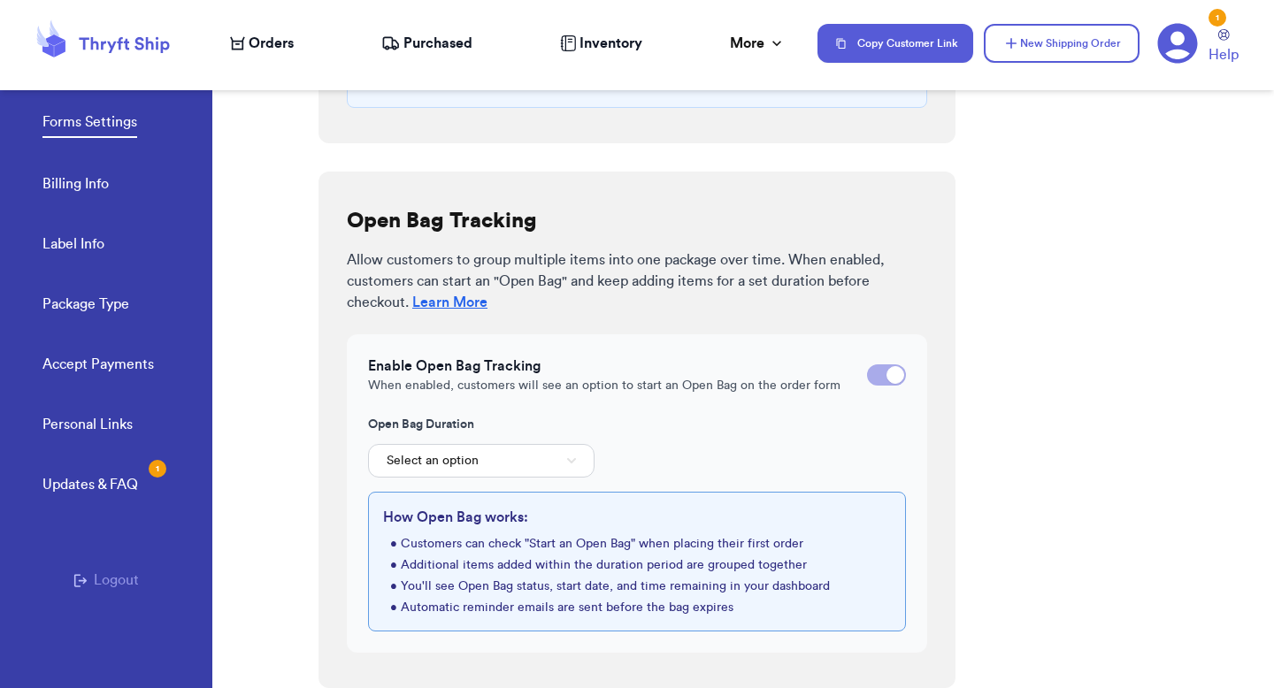
click at [1173, 52] on icon at bounding box center [1177, 43] width 41 height 41
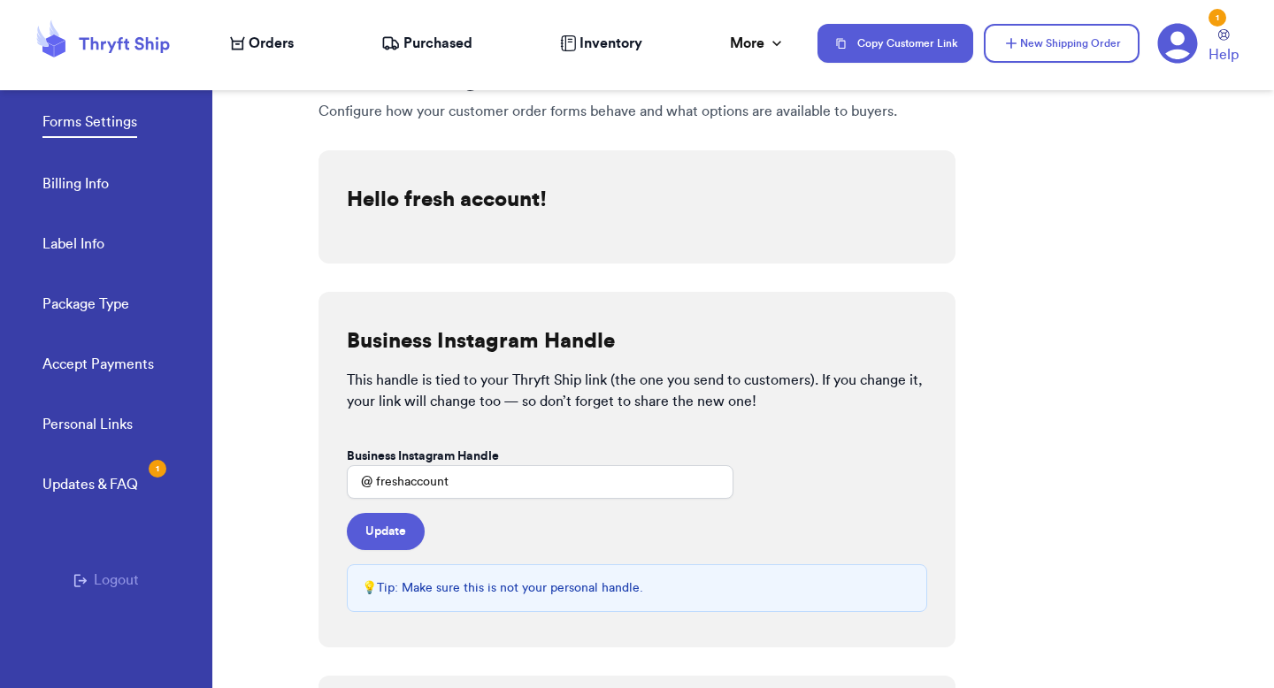
click at [102, 576] on button "Logout" at bounding box center [105, 580] width 65 height 21
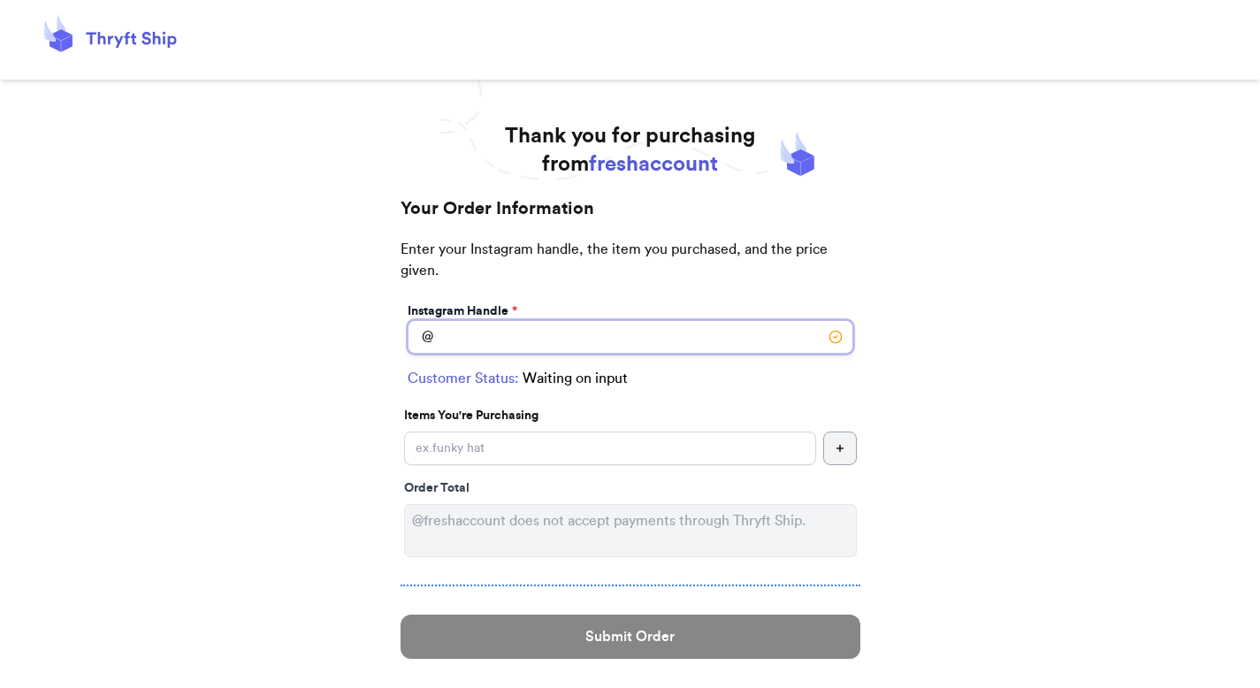
click at [585, 332] on input "Instagram Handle *" at bounding box center [631, 337] width 446 height 34
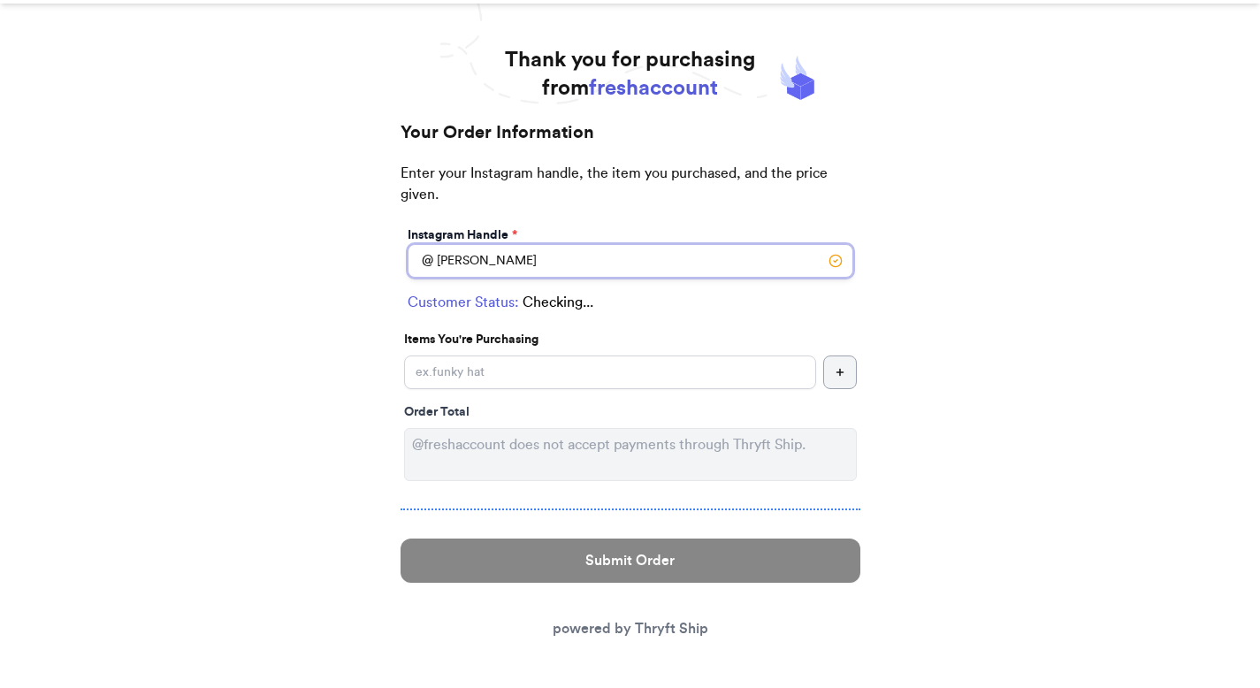
type input "[PERSON_NAME]"
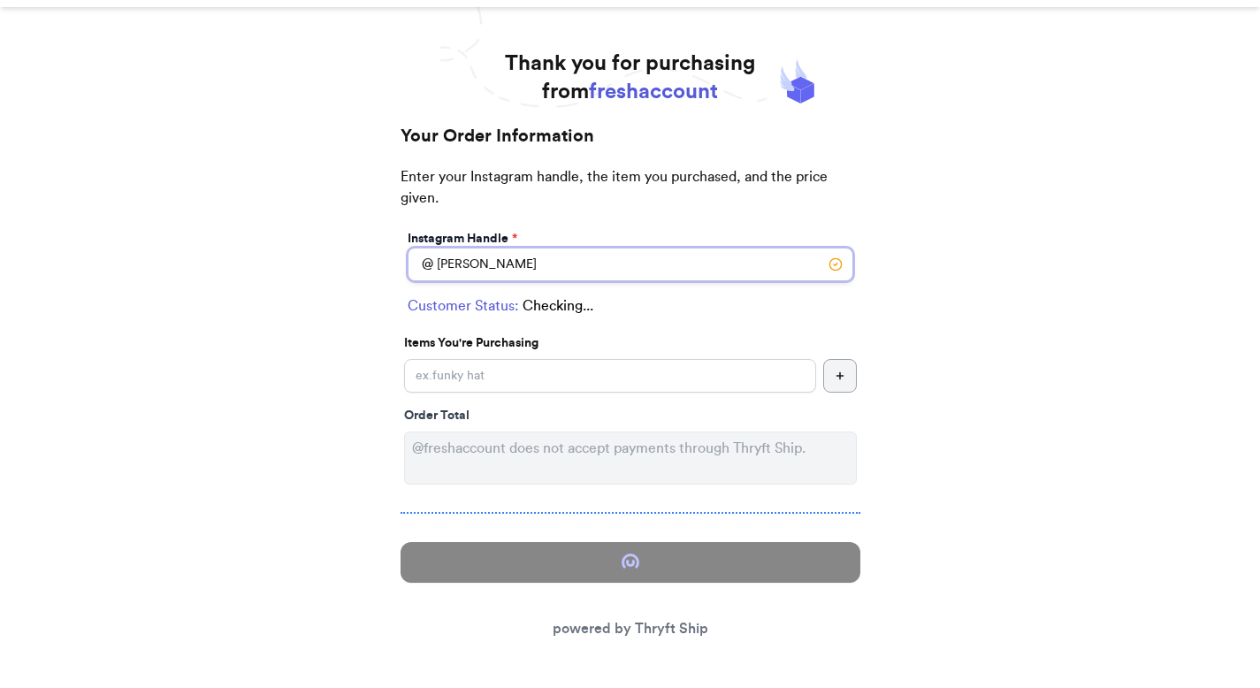
select select "AE"
type input "FPO"
type input "09622"
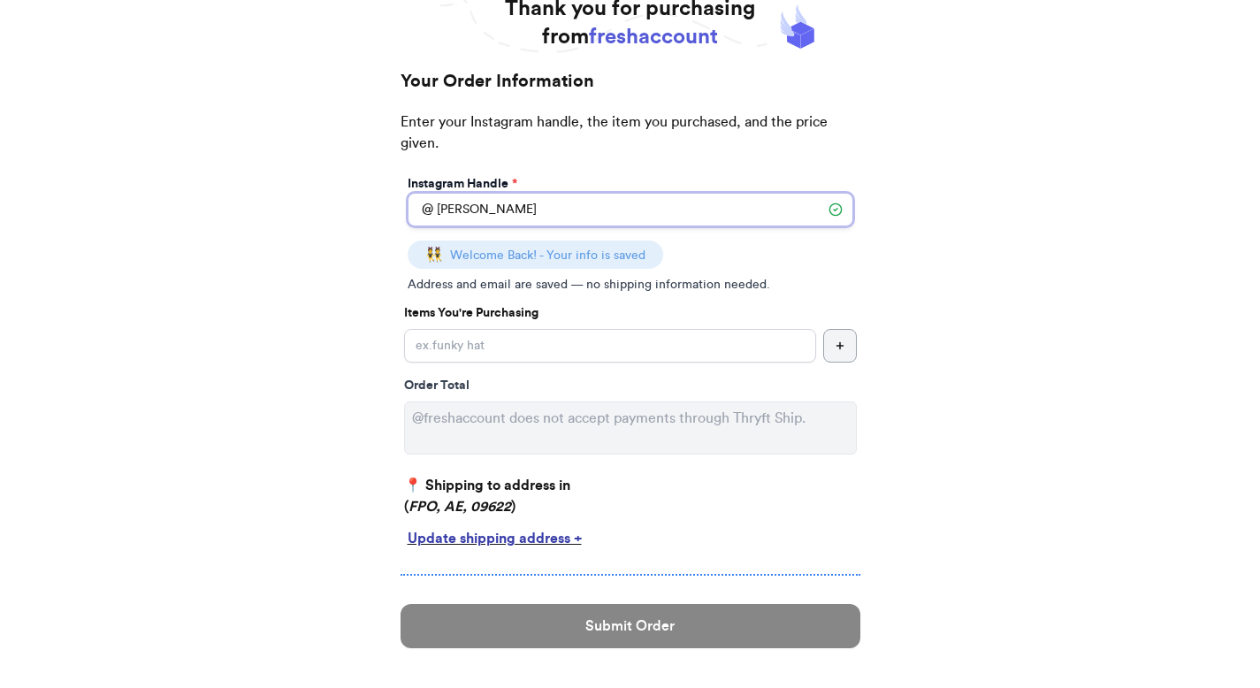
scroll to position [117, 0]
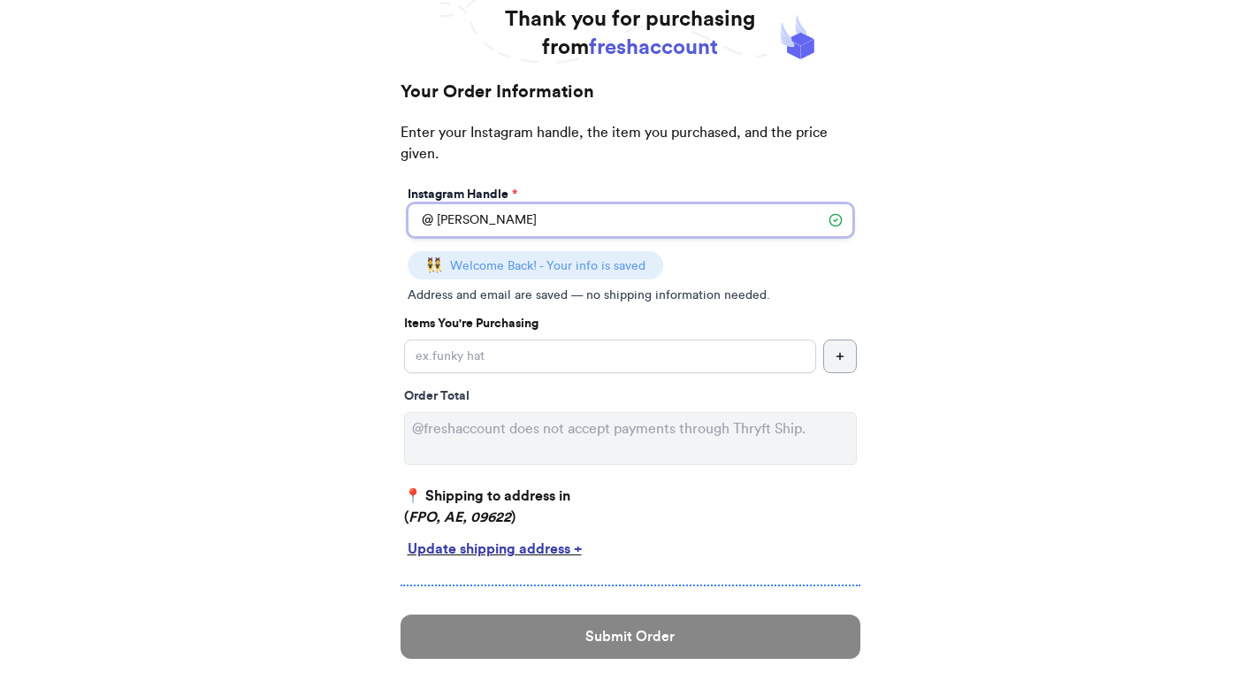
type input "[PERSON_NAME]"
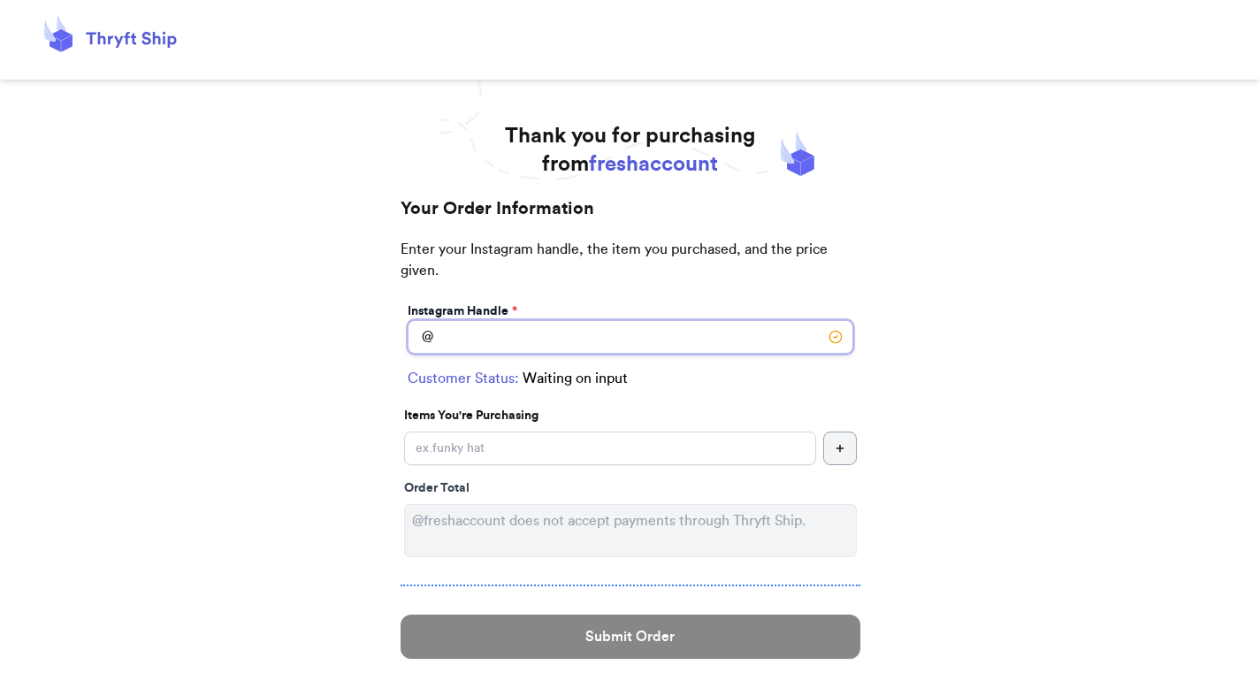
click at [635, 341] on input "Instagram Handle *" at bounding box center [631, 337] width 446 height 34
type input "vale"
select select "GA"
type input "johns creek"
type input "30022"
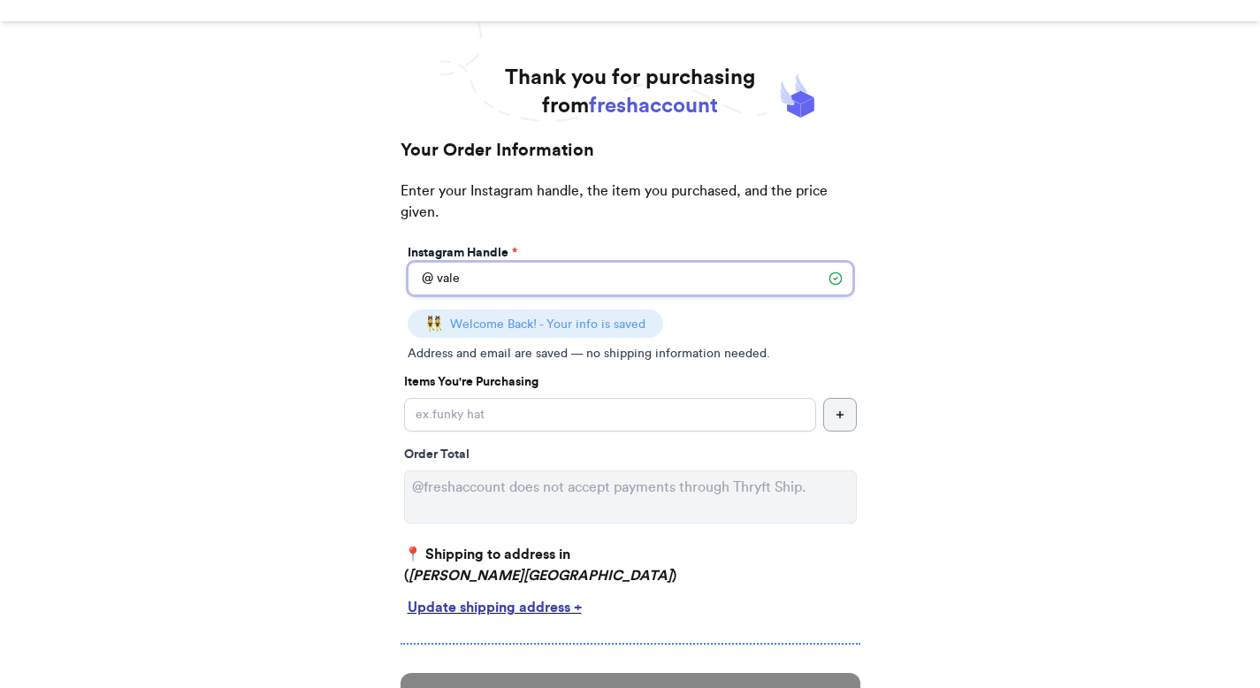
scroll to position [156, 0]
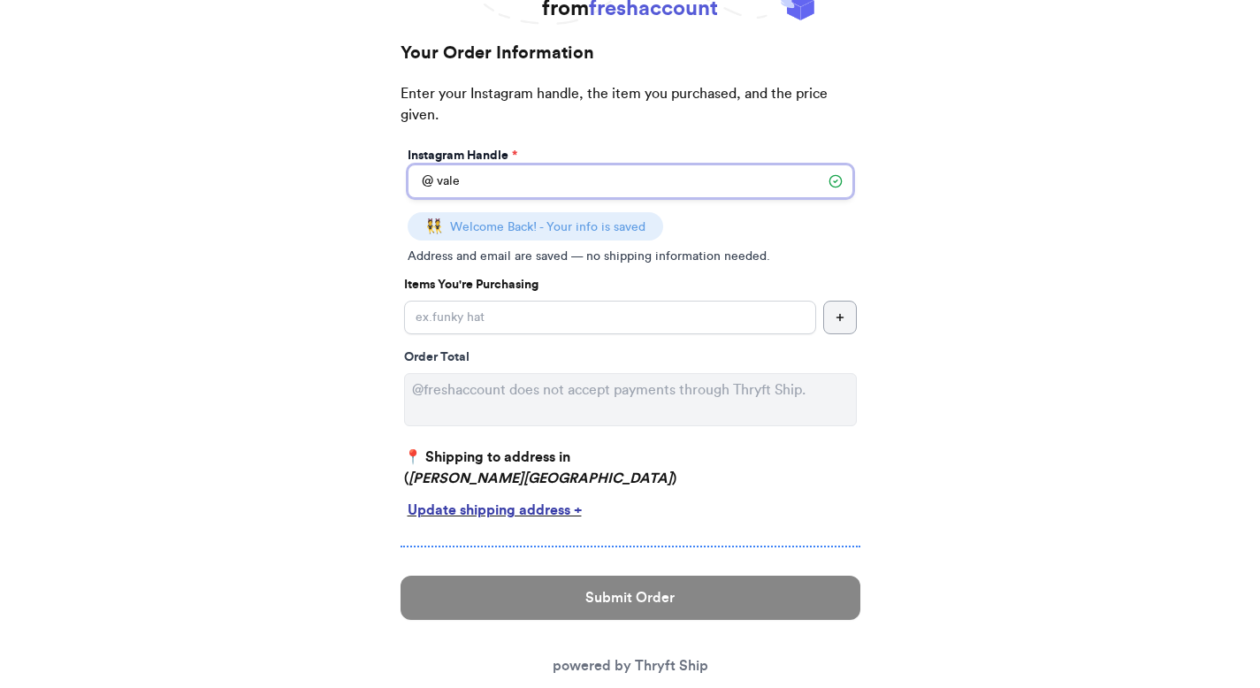
type input "vale"
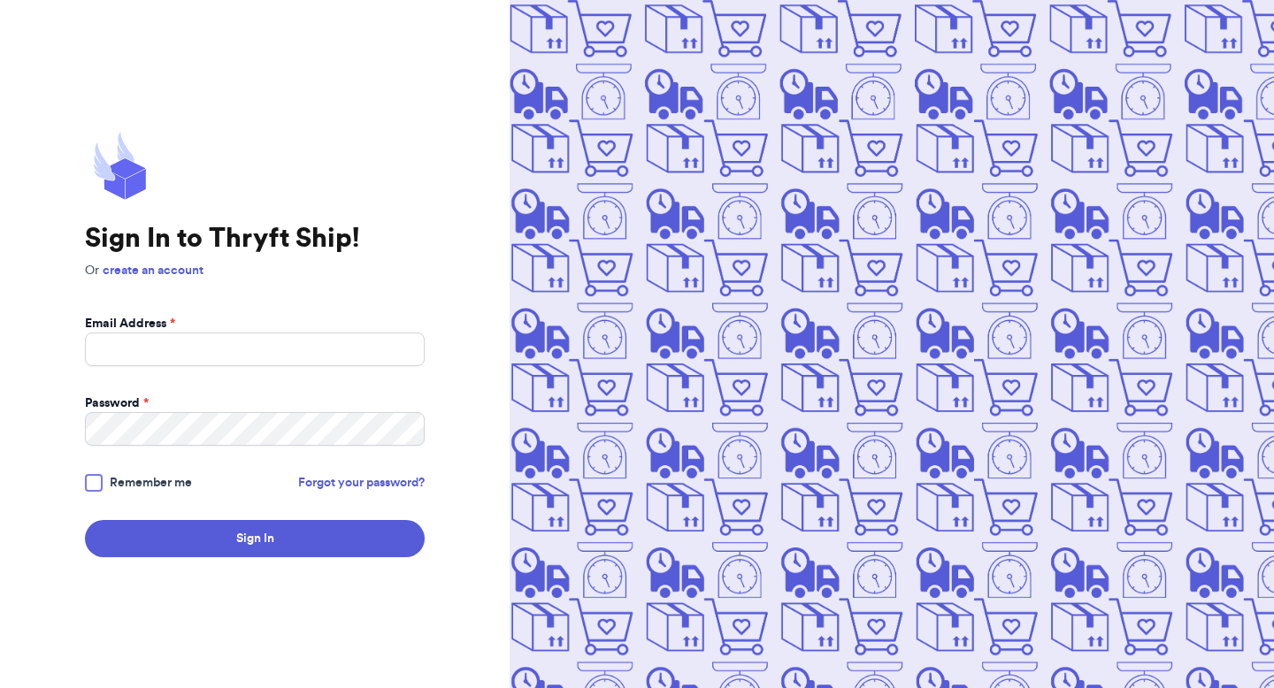
click at [311, 369] on form "Email Address * Password * Remember me Forgot your password? Sign In" at bounding box center [255, 436] width 340 height 242
click at [312, 363] on input "Email Address *" at bounding box center [255, 350] width 340 height 34
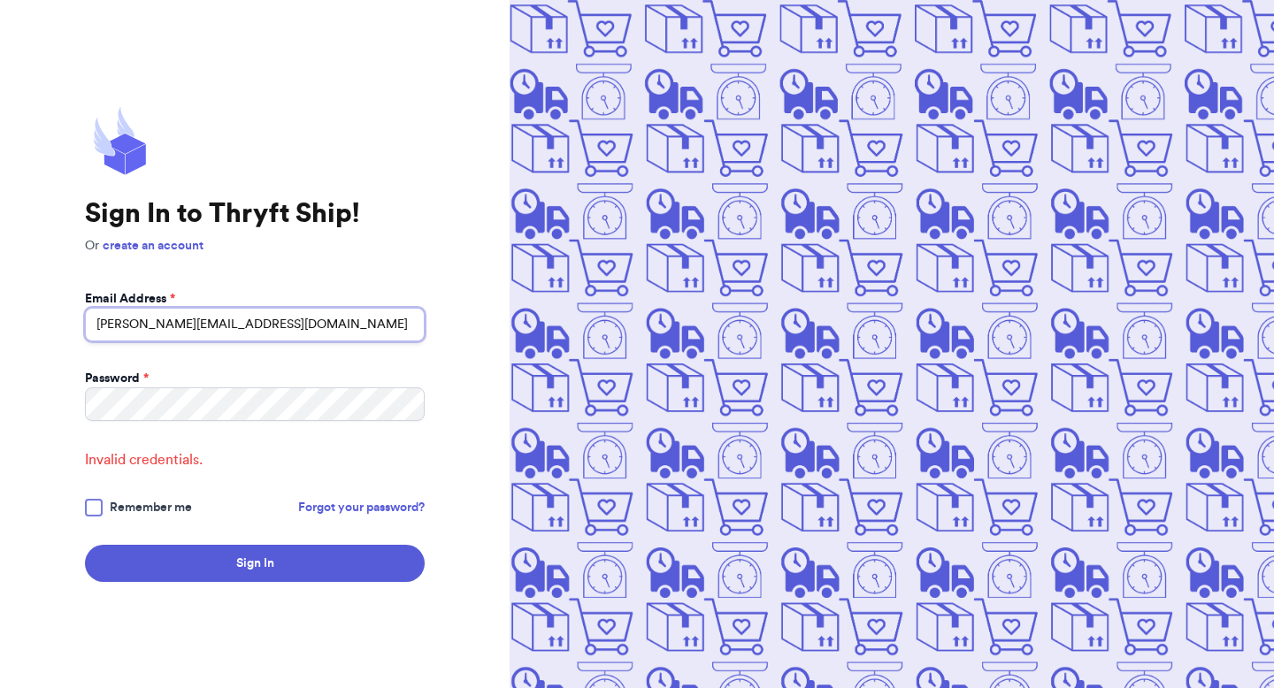
click at [142, 325] on input "valeria+1@thryftship.com" at bounding box center [255, 325] width 340 height 34
type input "valeria+9@thryftship.com"
click at [85, 545] on button "Sign In" at bounding box center [255, 563] width 340 height 37
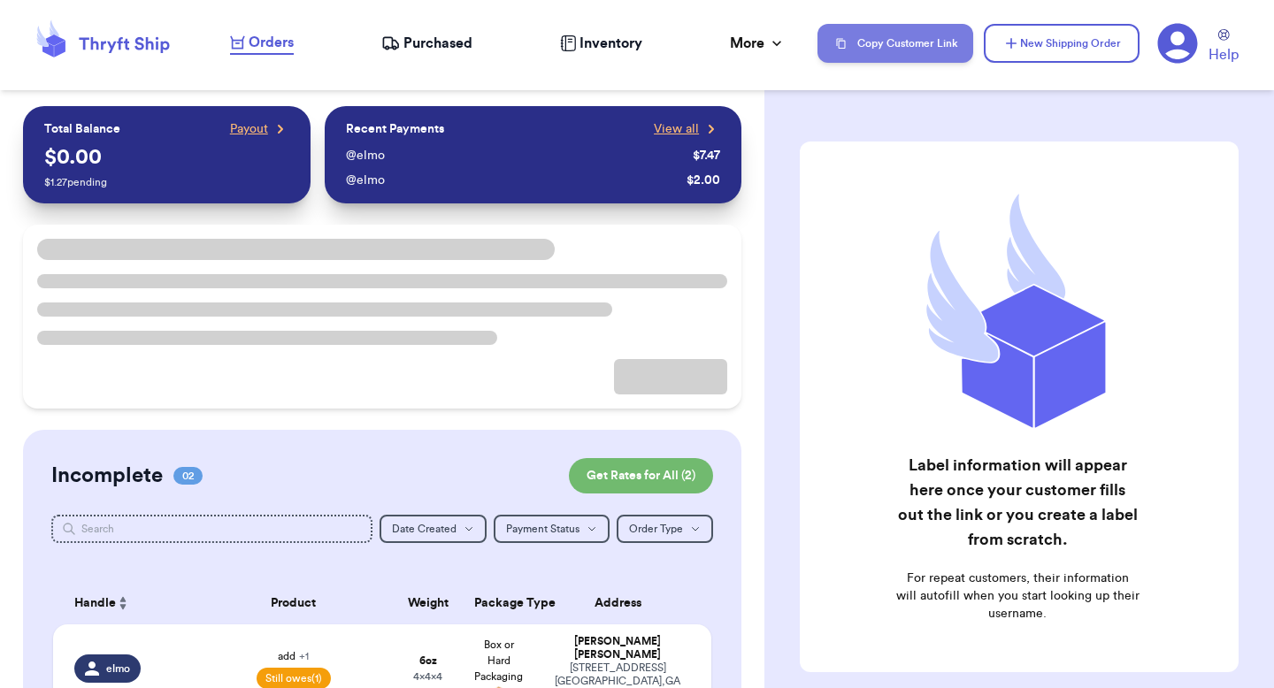
click at [911, 44] on button "Copy Customer Link" at bounding box center [895, 43] width 156 height 39
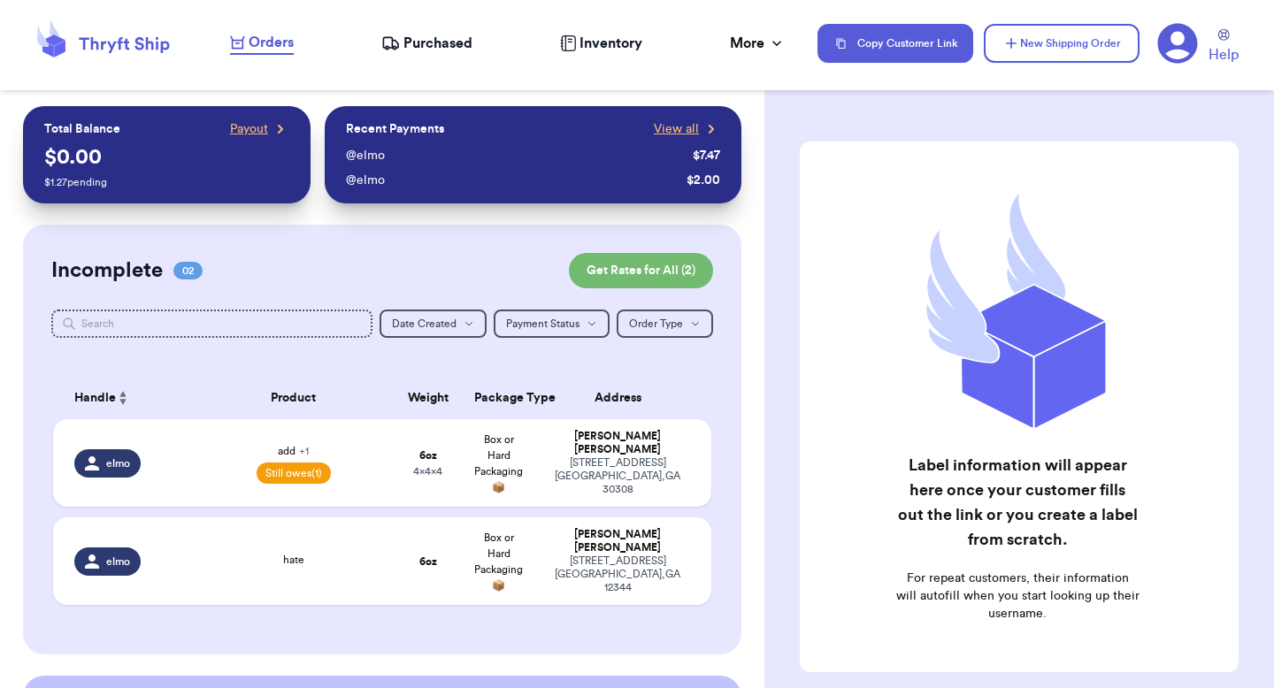
click at [1177, 57] on icon at bounding box center [1177, 43] width 41 height 41
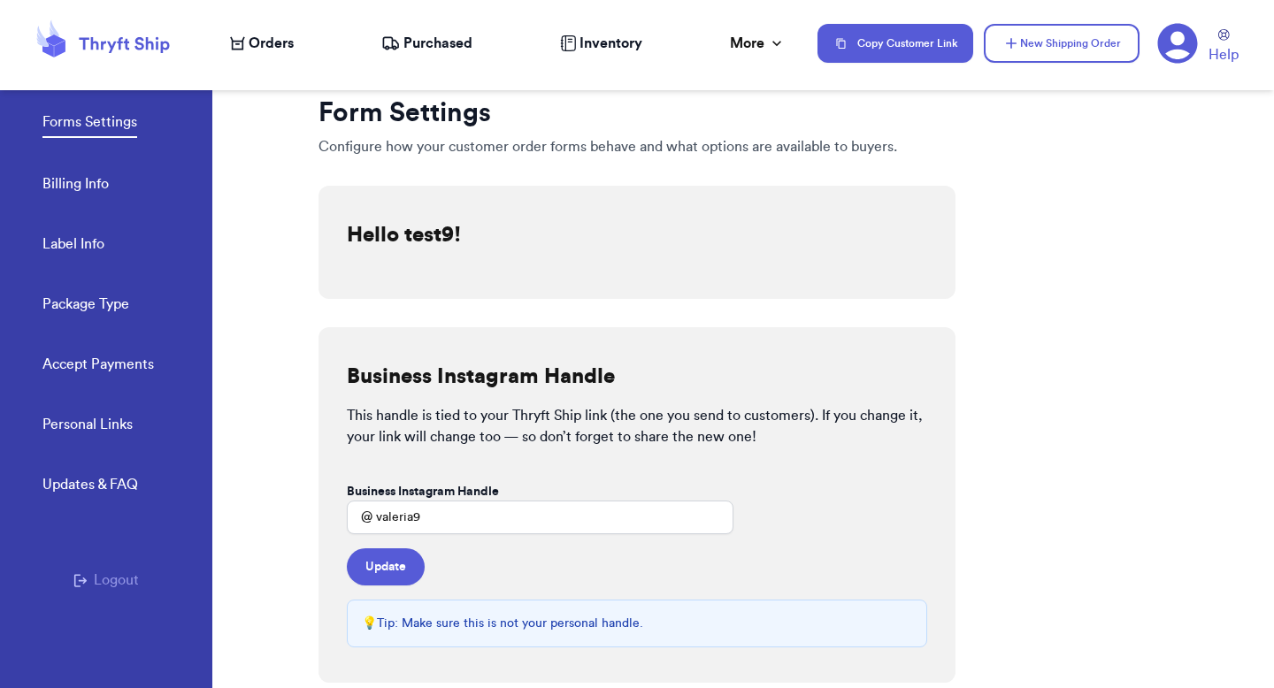
click at [89, 354] on link "Accept Payments" at bounding box center [97, 366] width 111 height 25
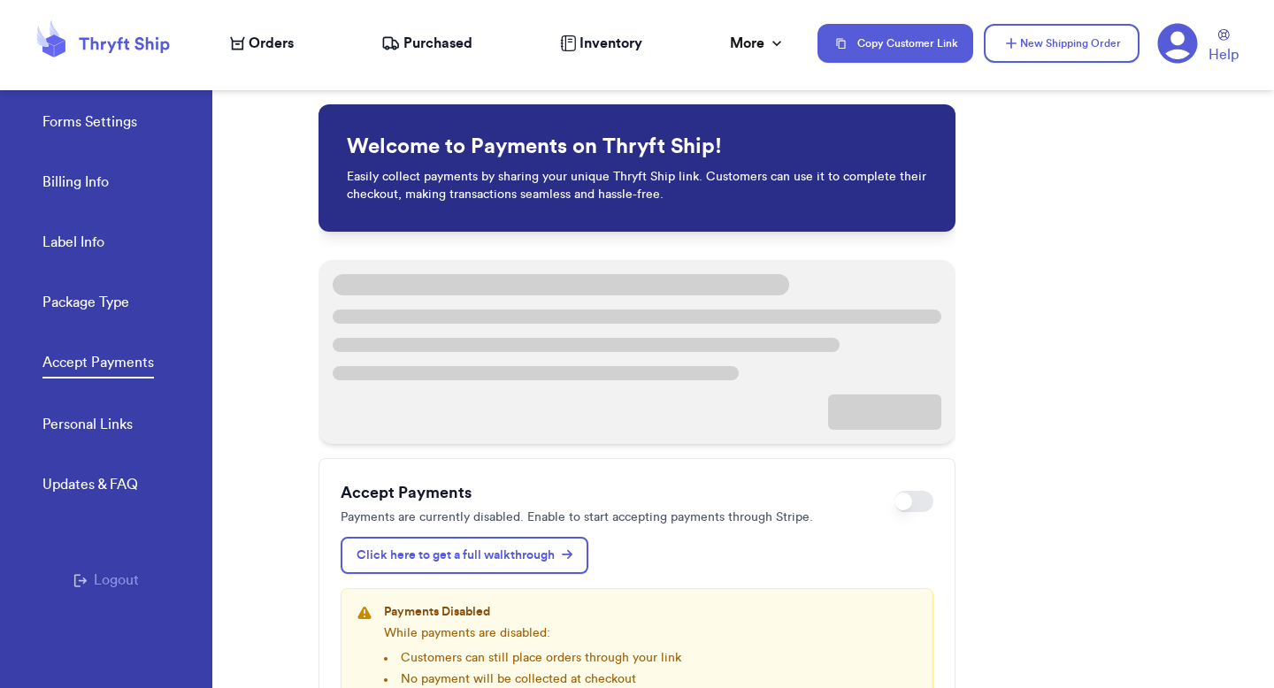
click at [884, 507] on div "Accept Payments Payments are currently disabled. Enable to start accepting paym…" at bounding box center [637, 503] width 593 height 46
click at [894, 501] on span at bounding box center [903, 502] width 18 height 18
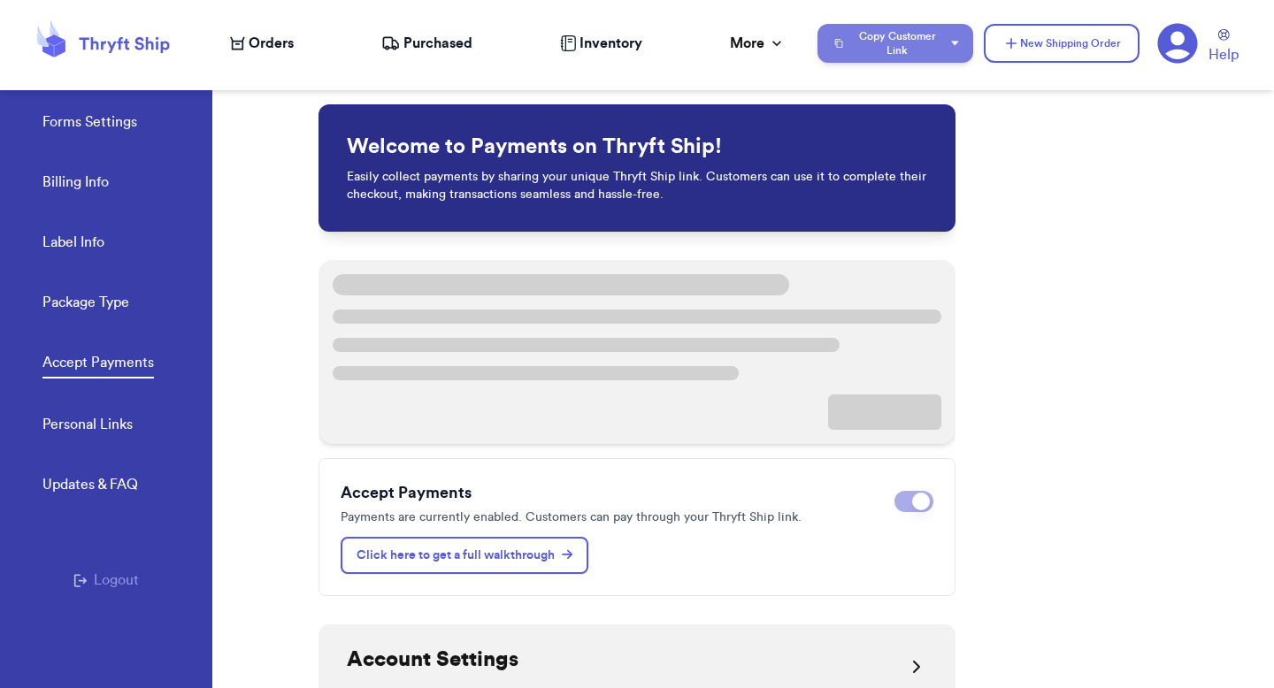
click at [928, 27] on button "Copy Customer Link" at bounding box center [895, 43] width 156 height 39
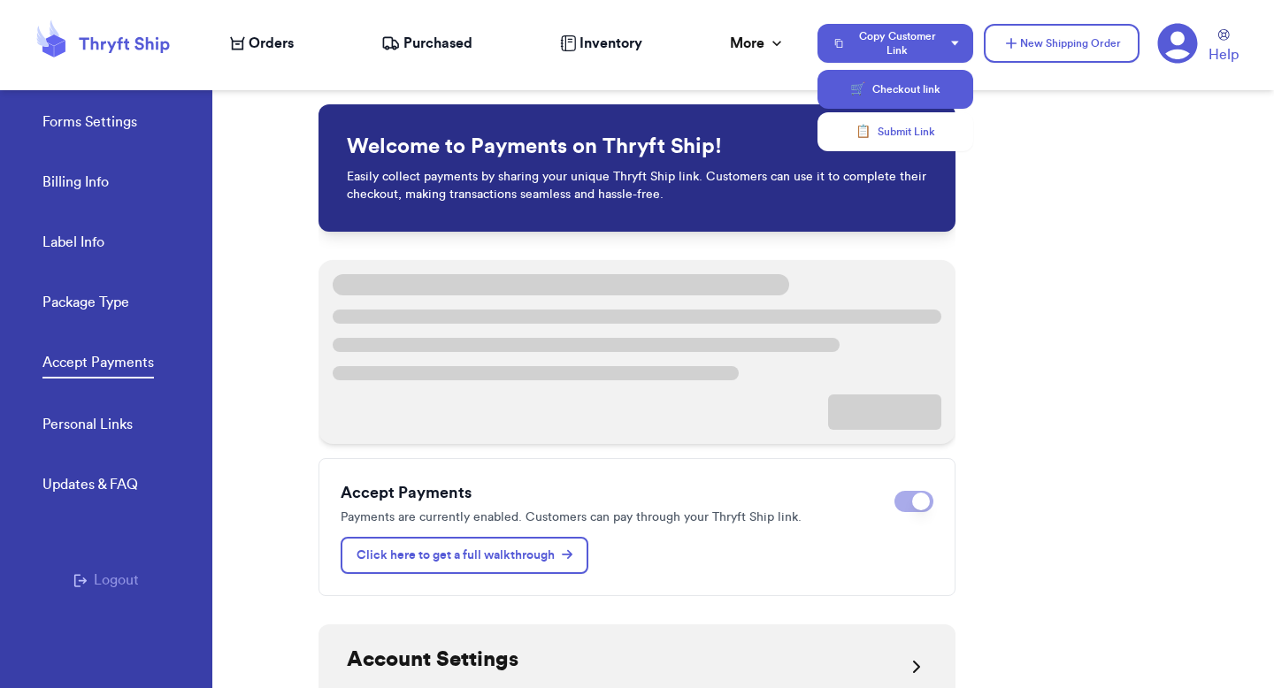
click at [917, 92] on button "🛒 Checkout link" at bounding box center [895, 89] width 156 height 39
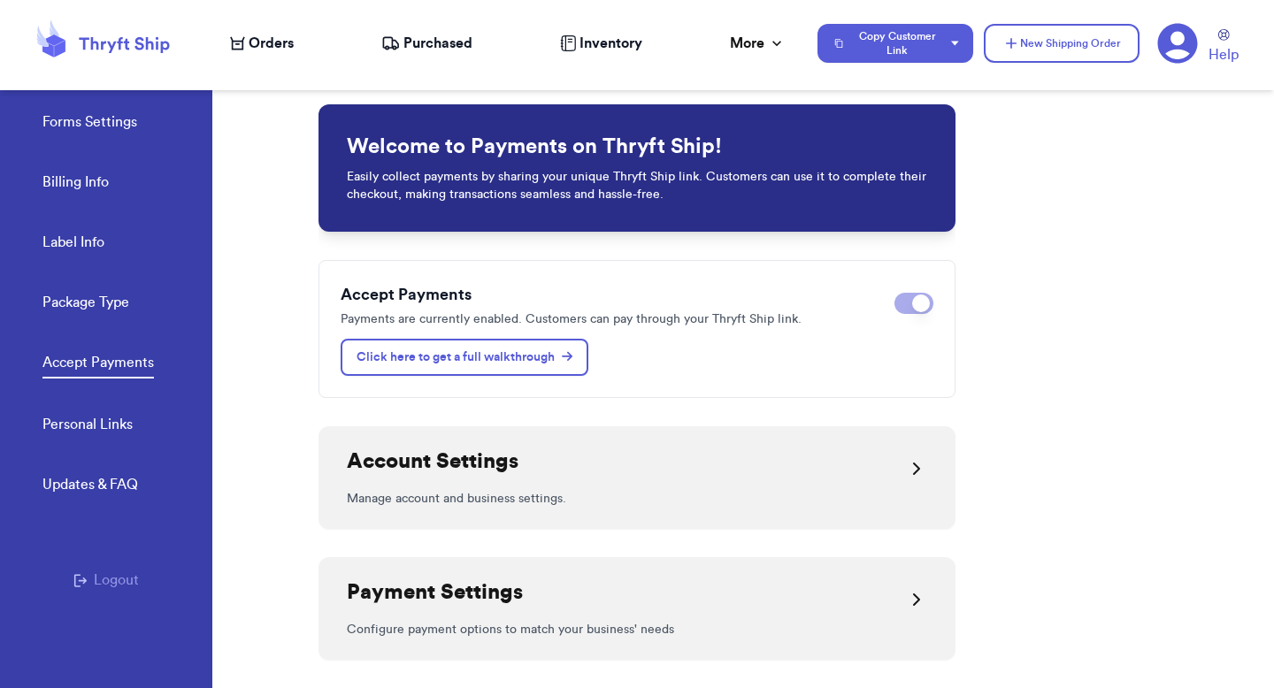
click at [108, 116] on link "Forms Settings" at bounding box center [89, 123] width 95 height 25
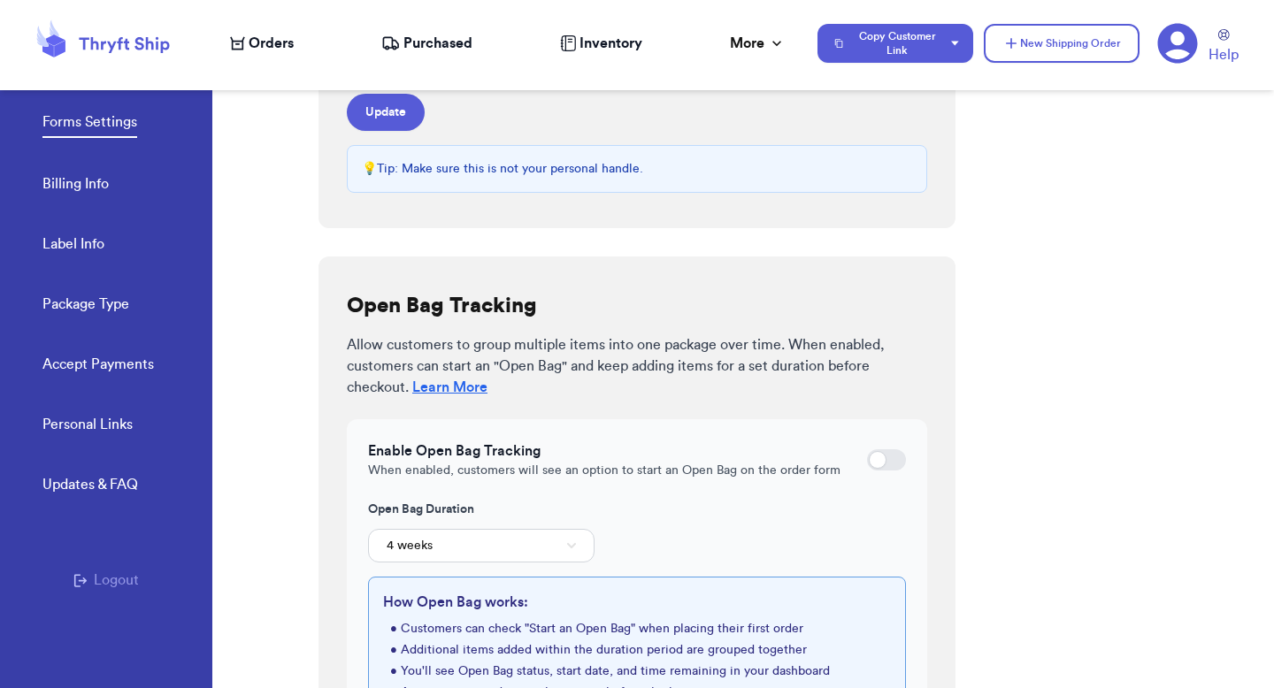
scroll to position [540, 0]
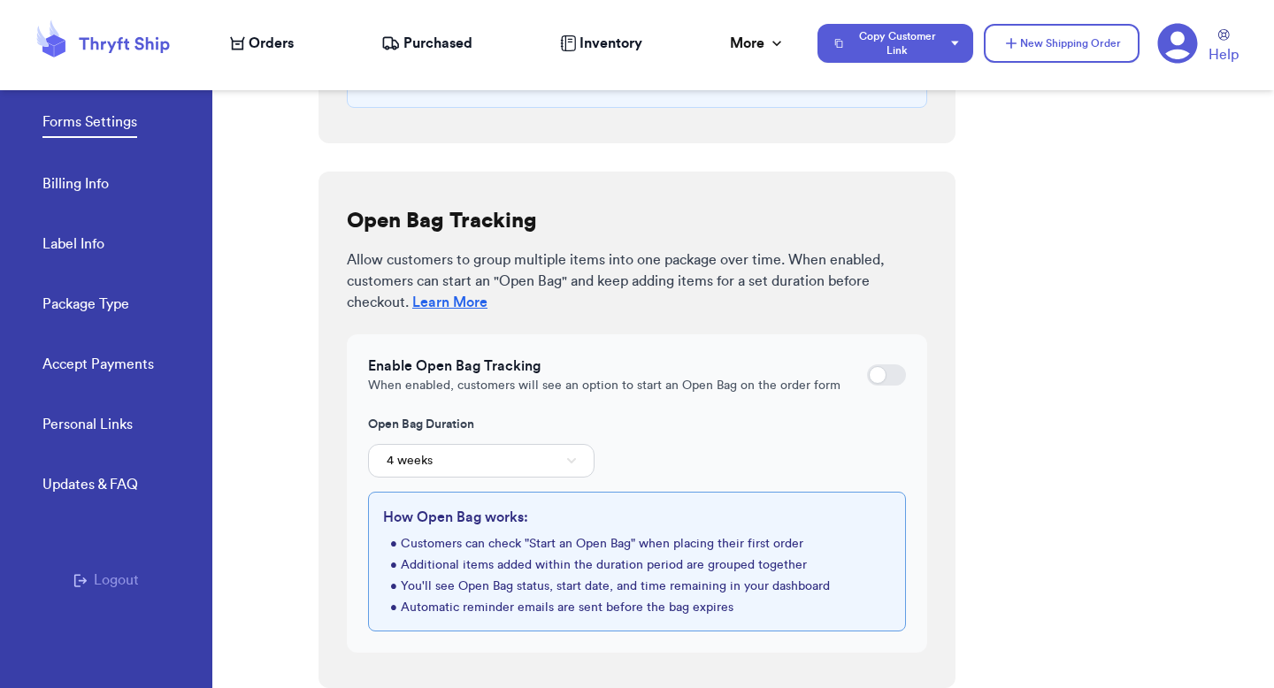
click at [871, 379] on div at bounding box center [878, 375] width 18 height 18
click at [867, 376] on input "checkbox" at bounding box center [866, 375] width 1 height 1
checkbox input "true"
click at [967, 48] on button "Copy Customer Link" at bounding box center [895, 43] width 156 height 39
click at [962, 123] on button "📋 Submit Link" at bounding box center [895, 131] width 156 height 39
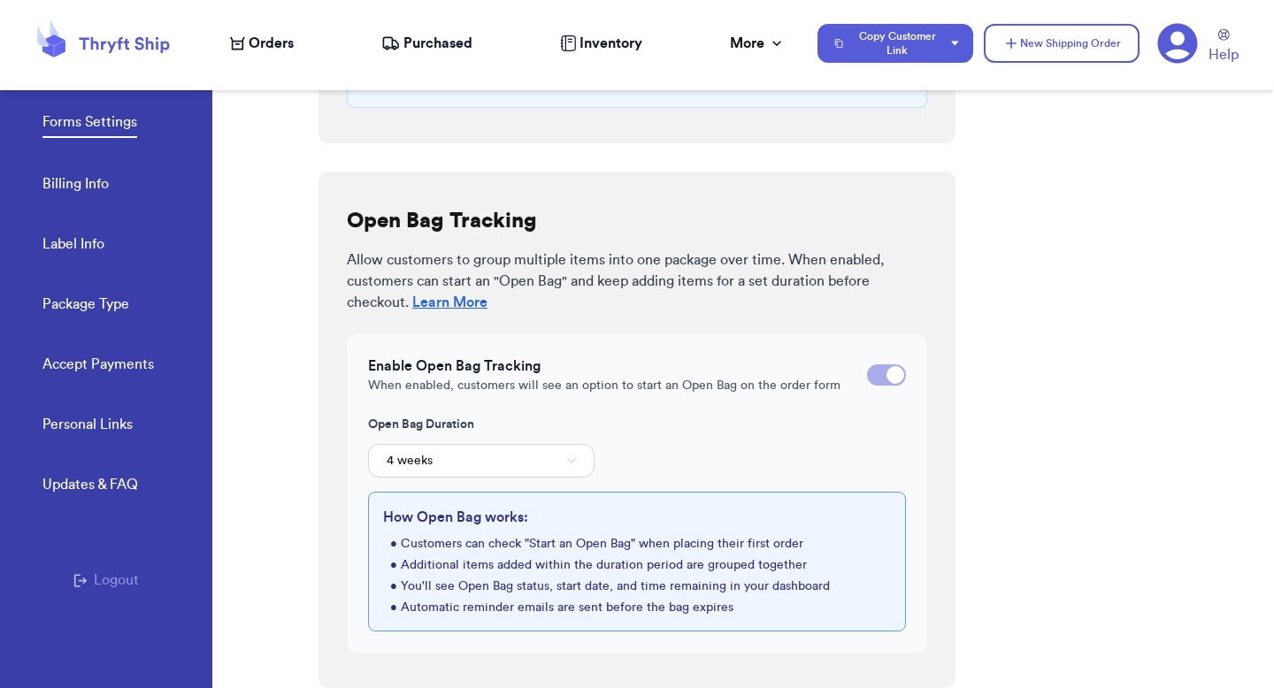
click at [285, 48] on span "Orders" at bounding box center [271, 43] width 45 height 21
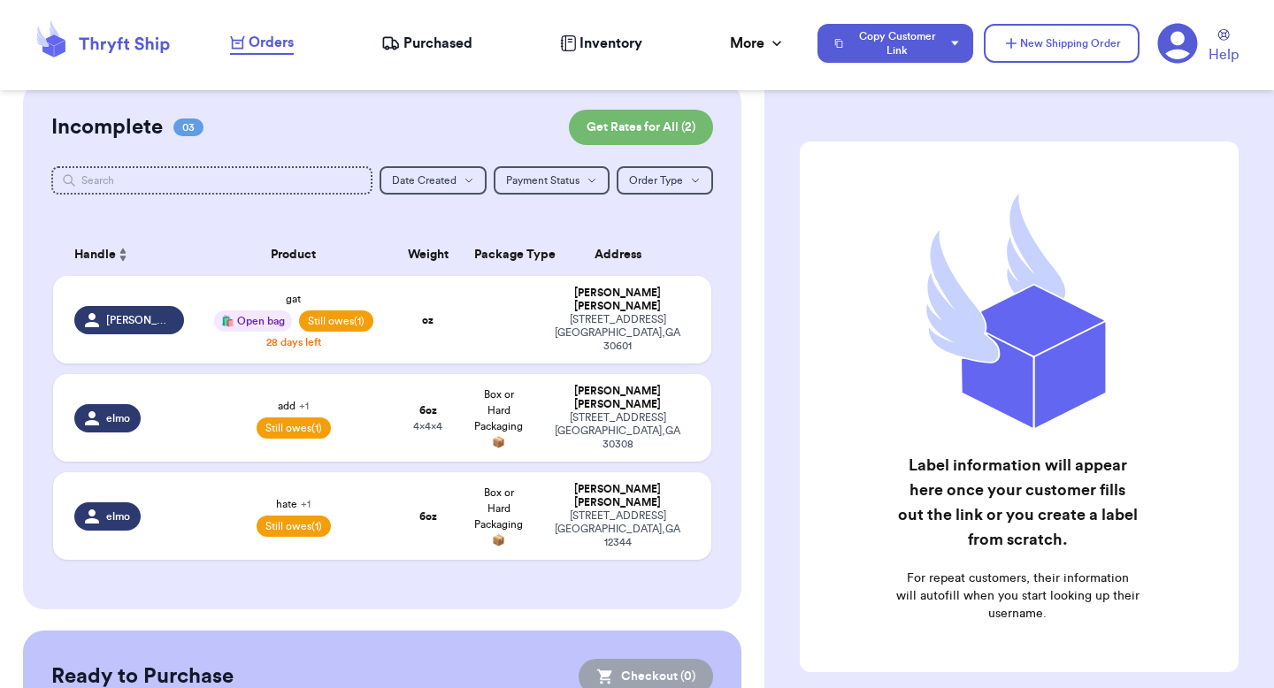
scroll to position [369, 0]
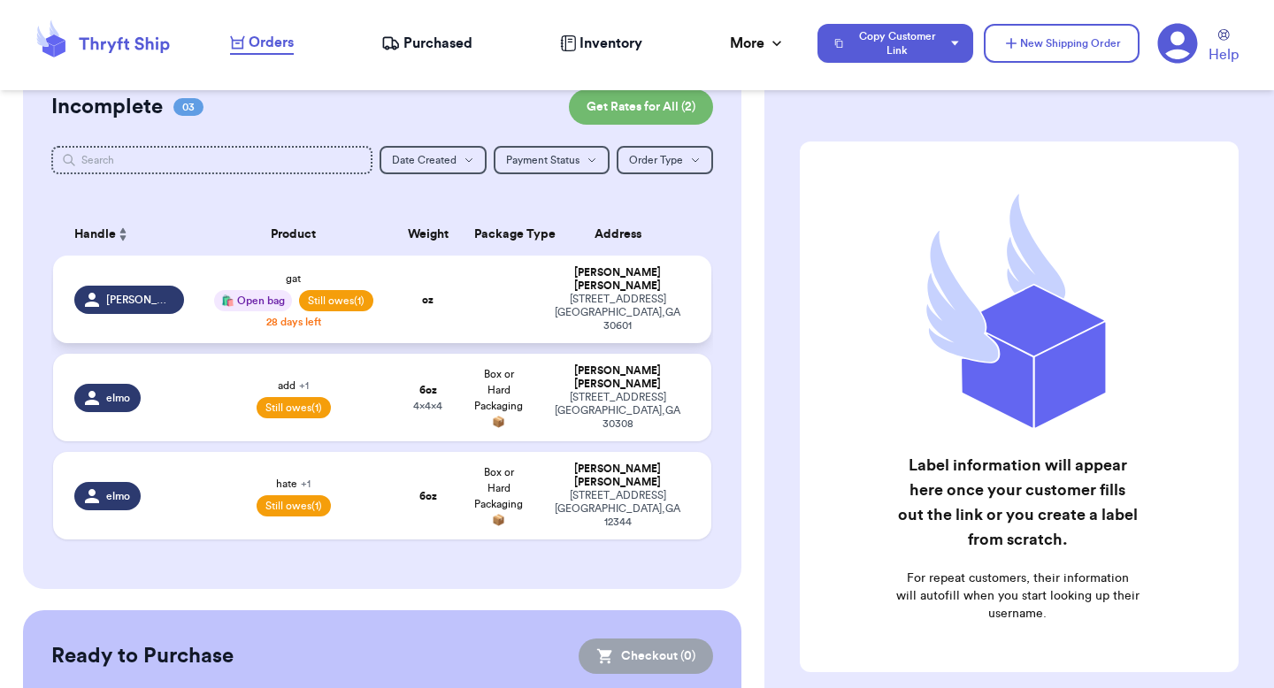
click at [499, 287] on td at bounding box center [498, 300] width 71 height 88
select select "unpaid"
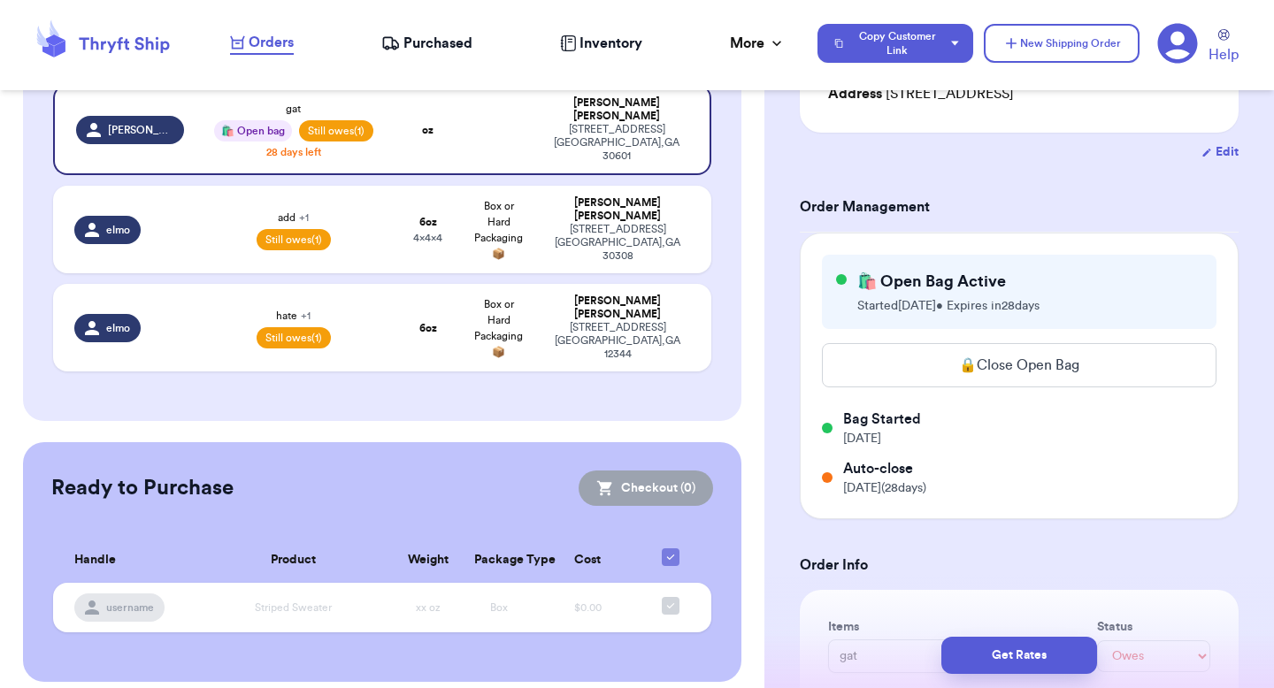
scroll to position [282, 0]
click at [989, 373] on button "🔒 Close Open Bag" at bounding box center [1019, 364] width 394 height 44
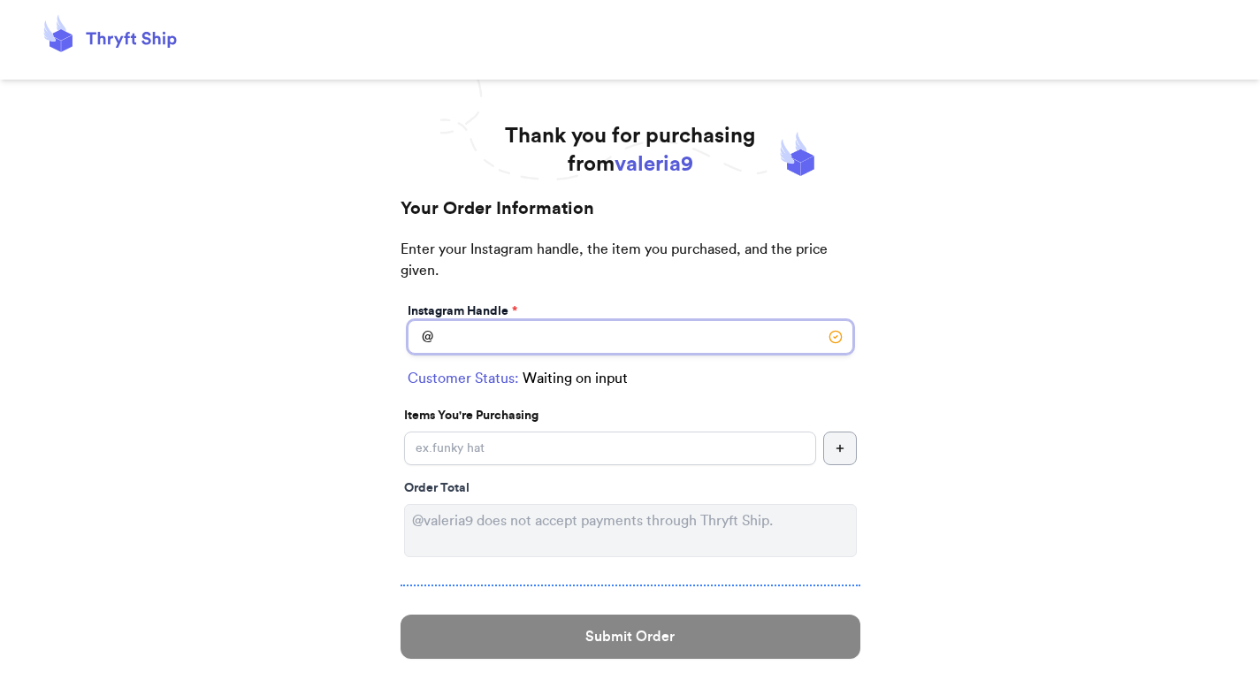
click at [618, 331] on input "Instagram Handle *" at bounding box center [631, 337] width 446 height 34
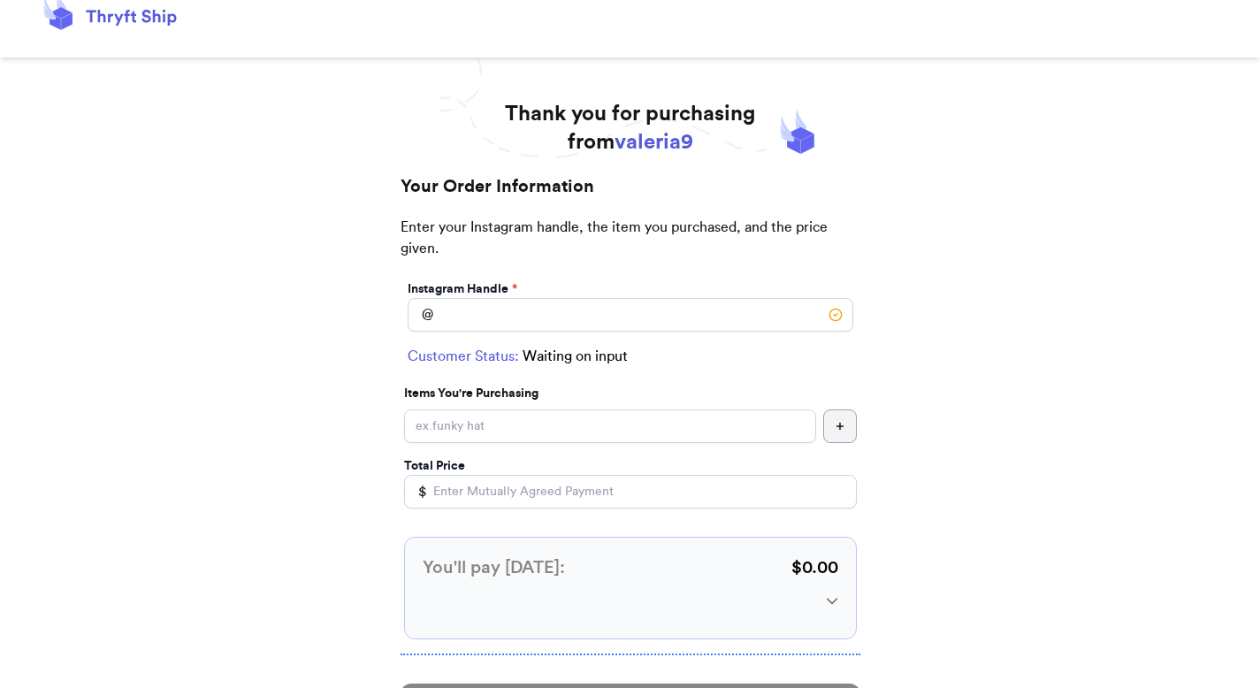
scroll to position [26, 0]
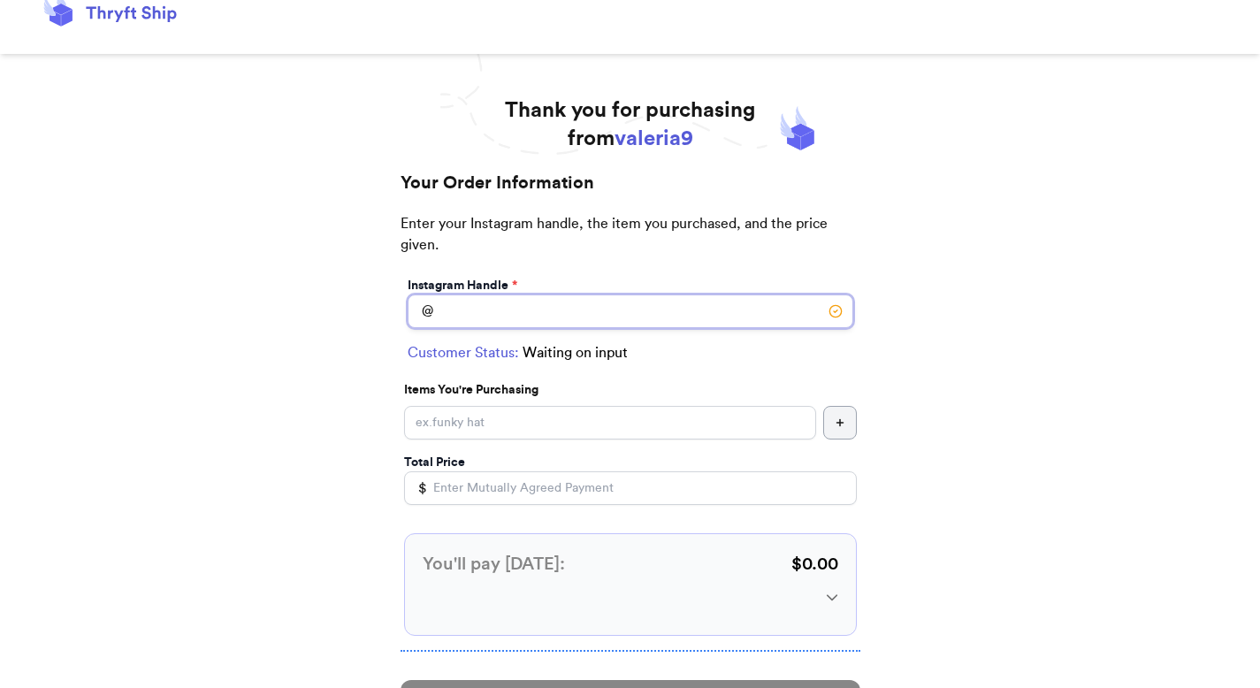
click at [609, 310] on input "Instagram Handle *" at bounding box center [631, 312] width 446 height 34
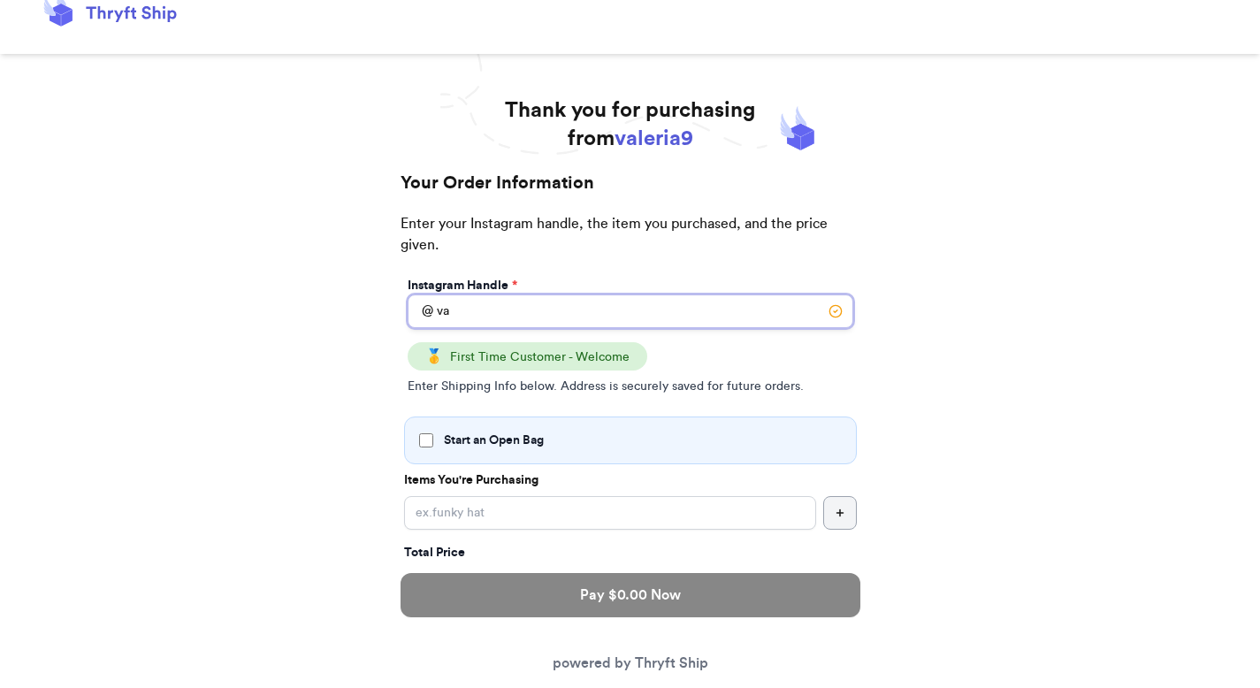
type input "va"
click at [438, 445] on label "Start an Open Bag" at bounding box center [630, 441] width 423 height 18
click at [433, 445] on input "Start an Open Bag" at bounding box center [426, 440] width 14 height 14
checkbox input "true"
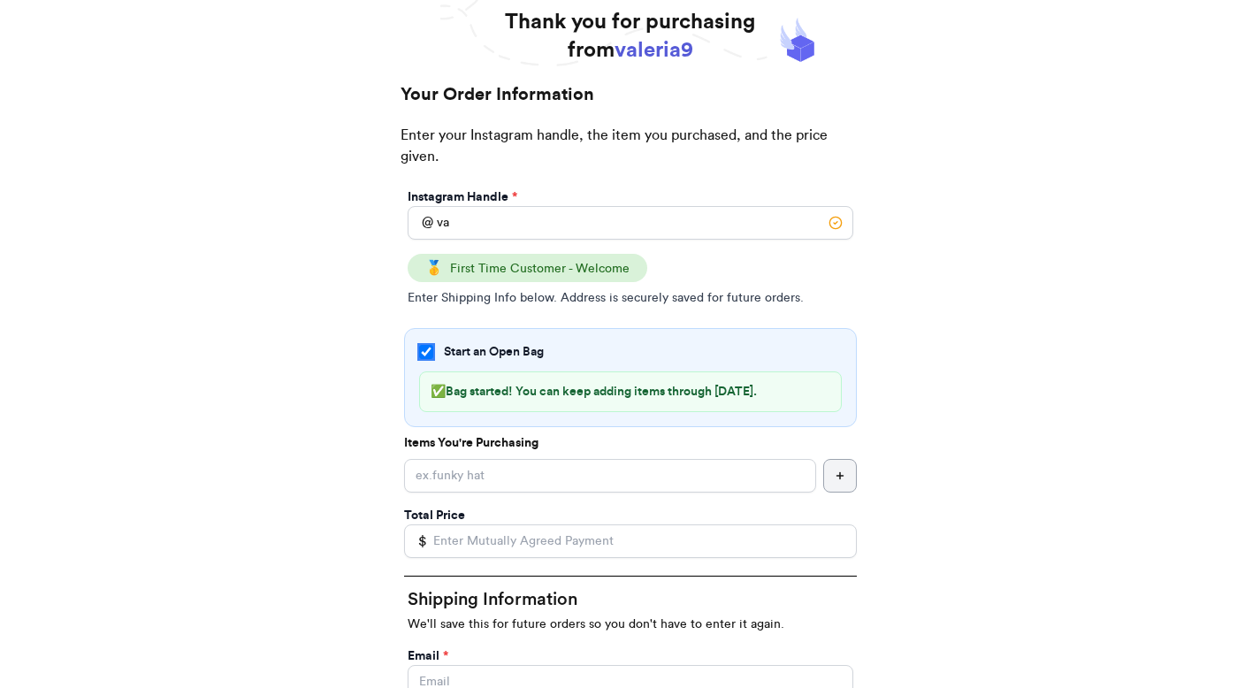
scroll to position [127, 0]
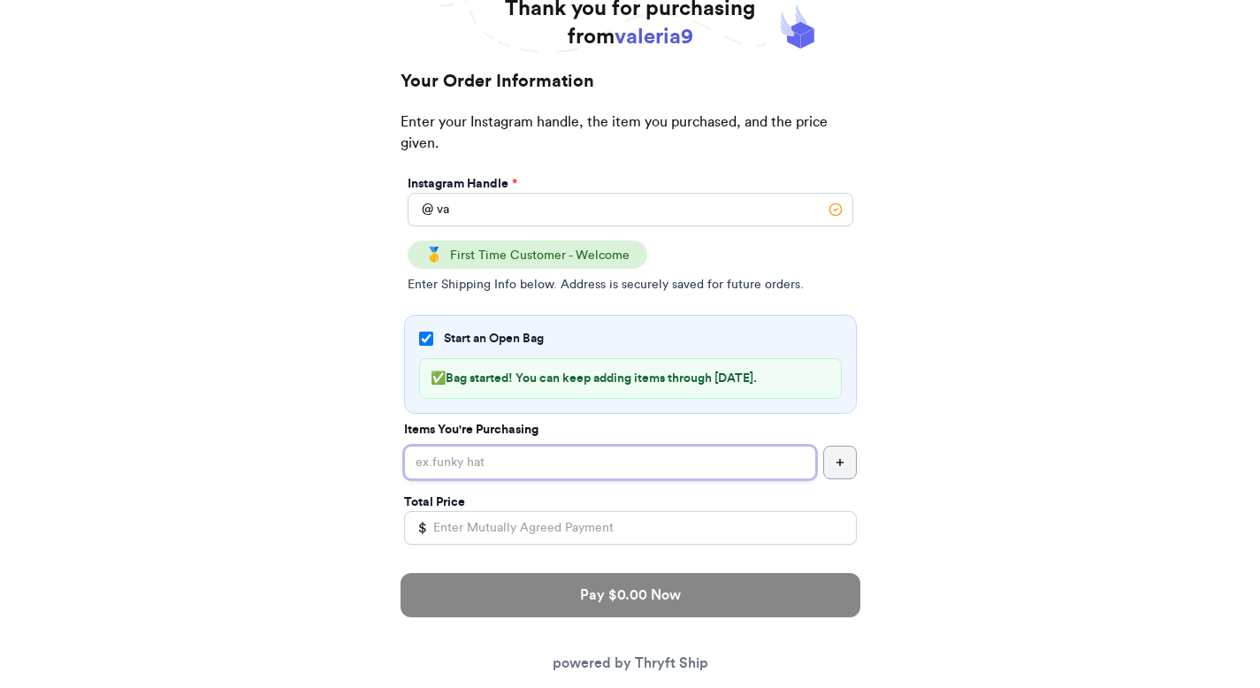
click at [535, 456] on input "Start an Open Bag" at bounding box center [610, 463] width 412 height 34
type input "hat"
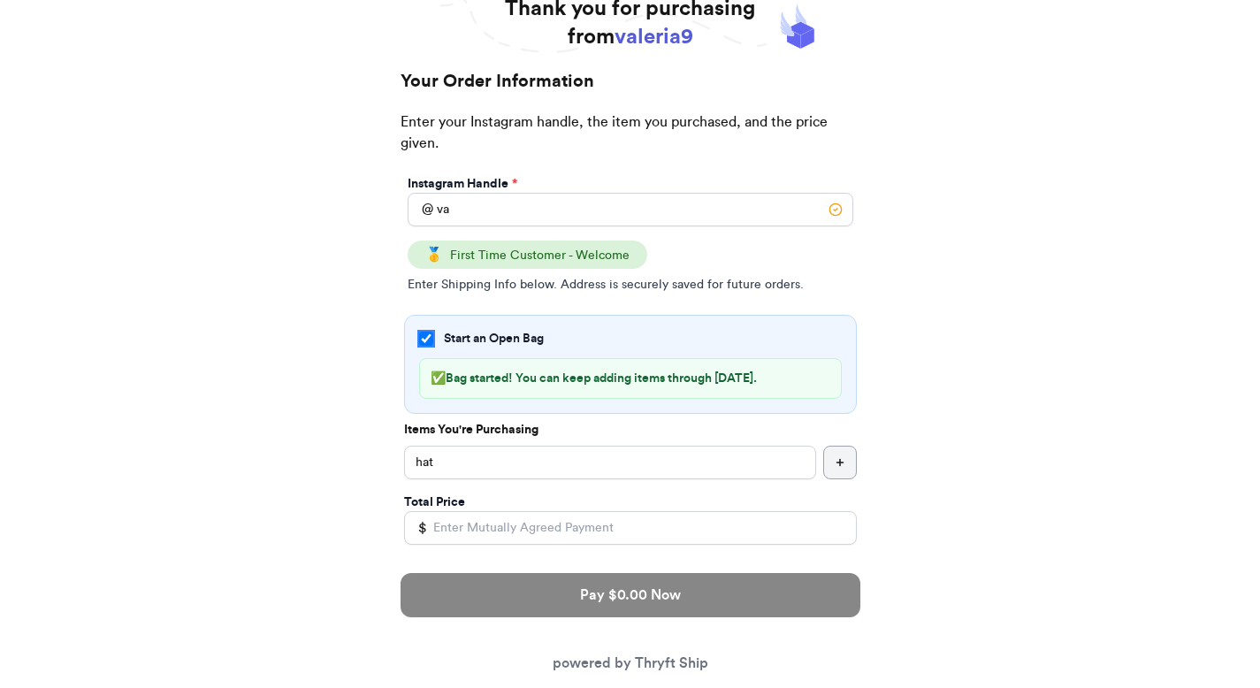
click at [423, 338] on input "Start an Open Bag" at bounding box center [426, 339] width 14 height 14
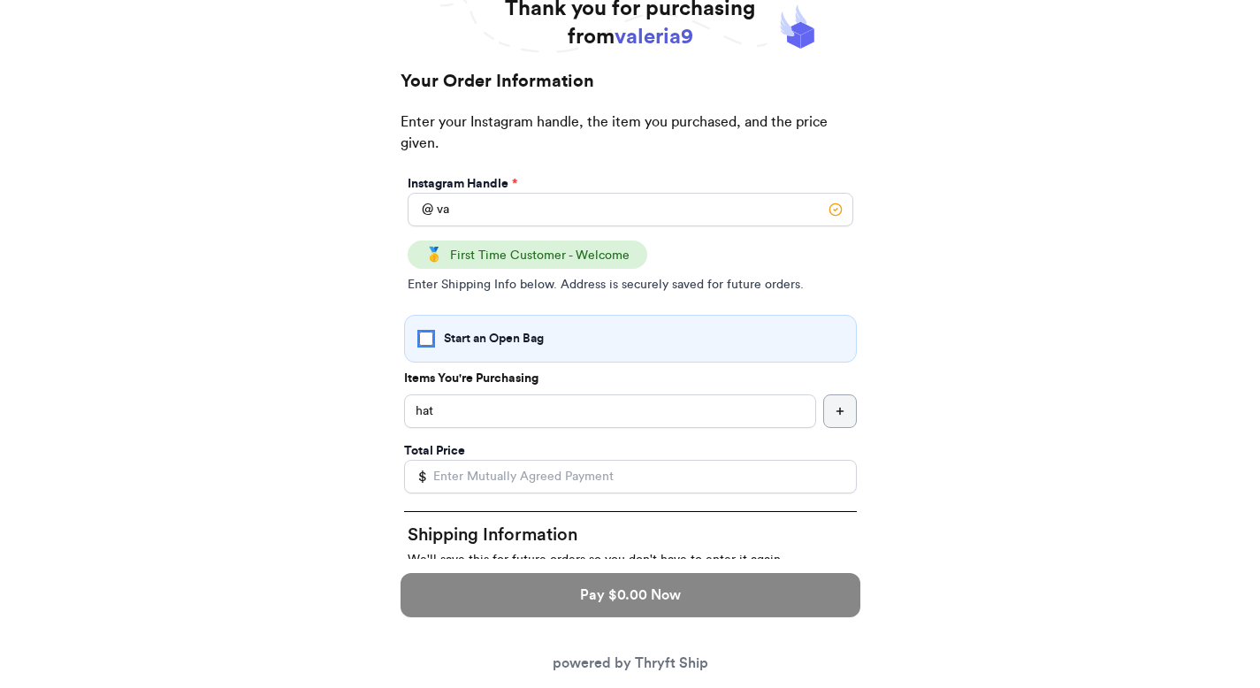
click at [424, 338] on input "Start an Open Bag" at bounding box center [426, 339] width 14 height 14
checkbox input "true"
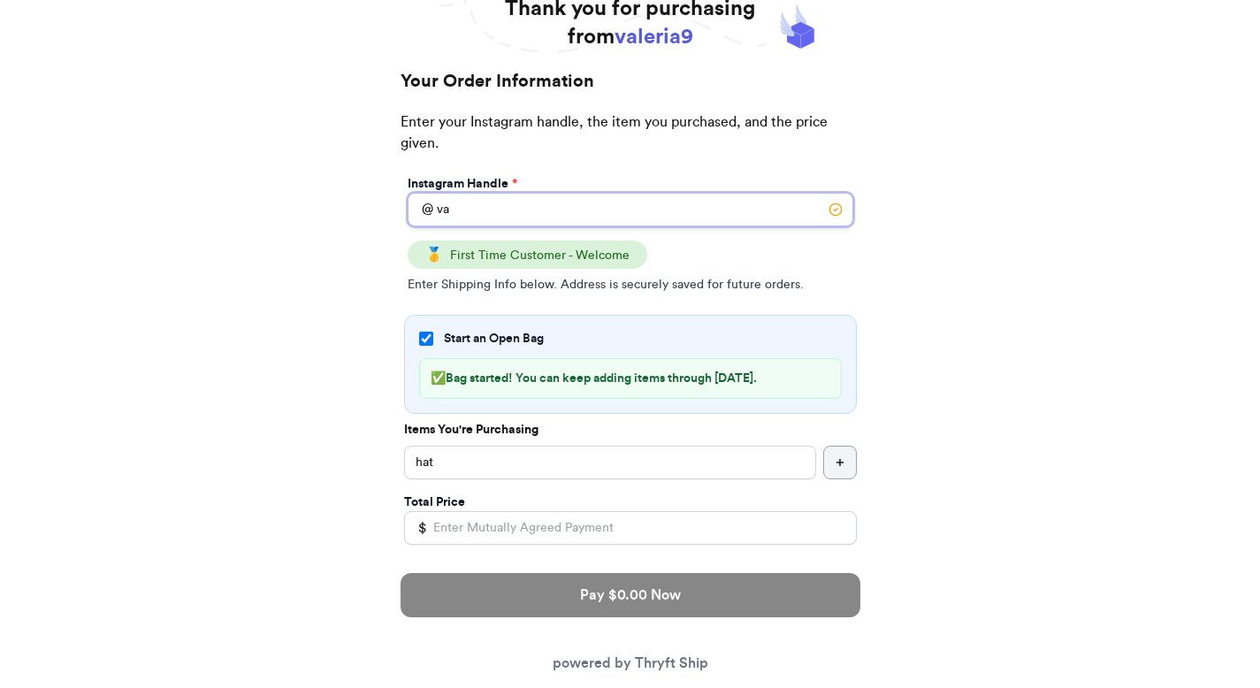
click at [490, 220] on input "va" at bounding box center [631, 210] width 446 height 34
click at [478, 213] on input "valeria" at bounding box center [631, 210] width 446 height 34
click at [478, 213] on input "[PERSON_NAME]" at bounding box center [631, 210] width 446 height 34
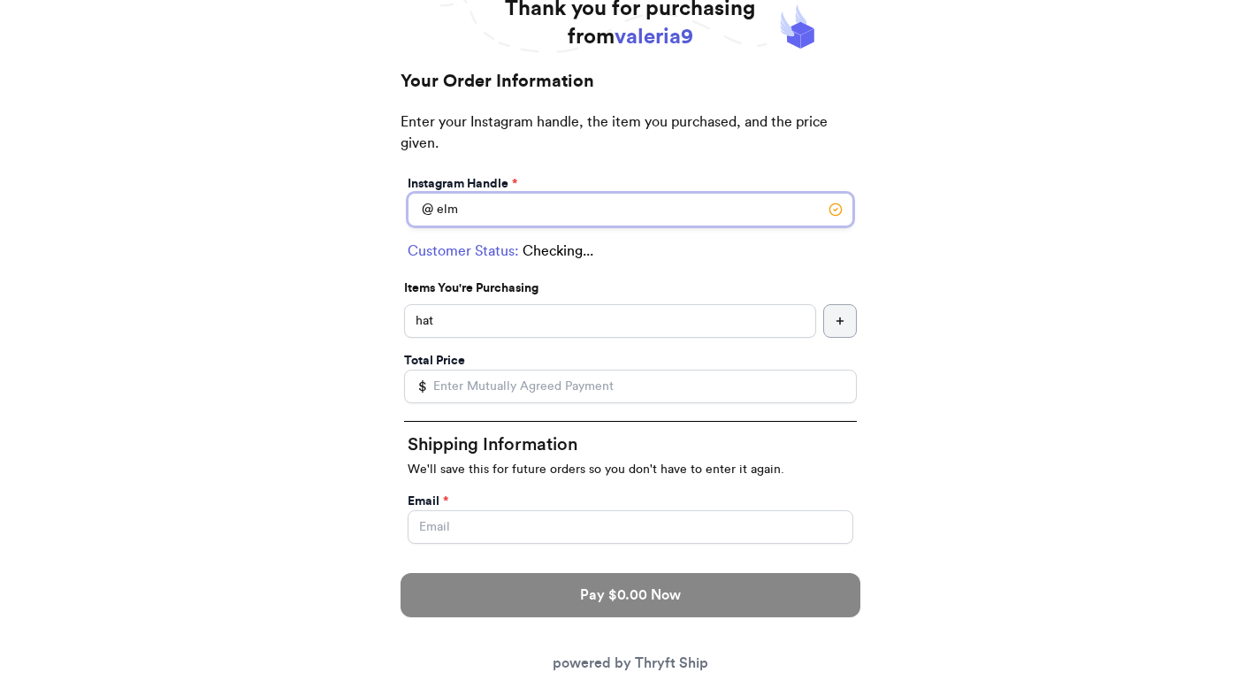
type input "elmo"
select select "GA"
type input "Atlanta"
type input "30308"
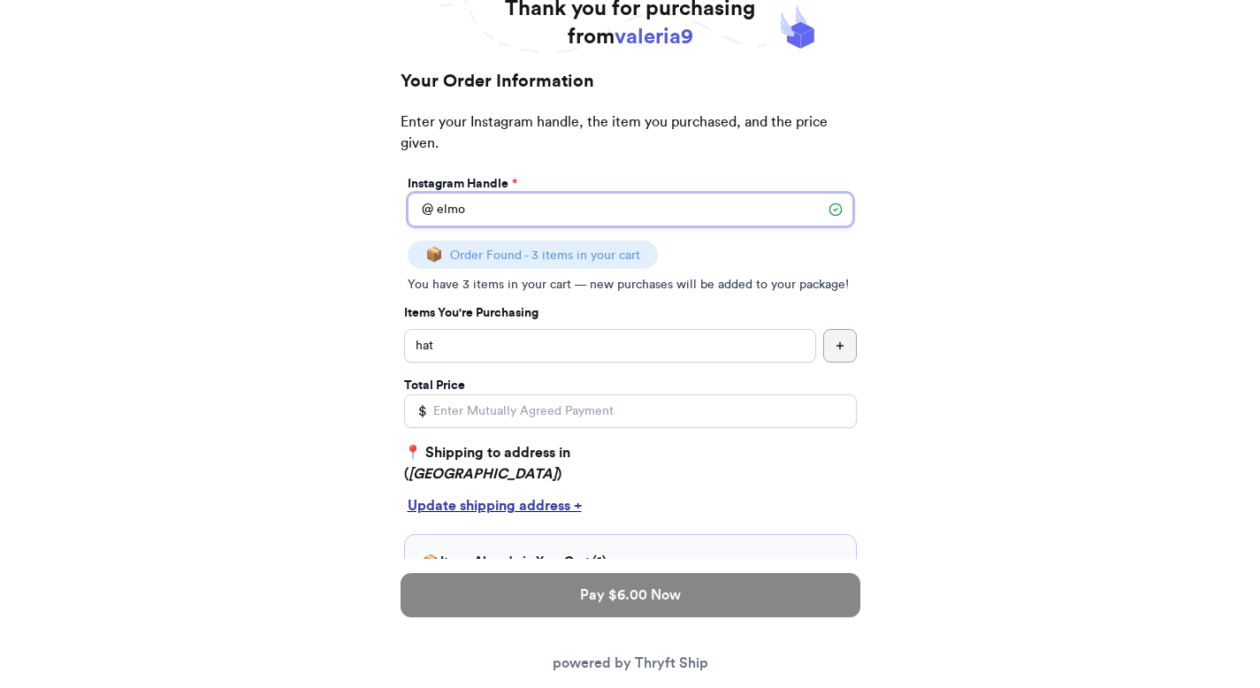
type input "elmo"
click at [544, 344] on input "hat" at bounding box center [610, 346] width 412 height 34
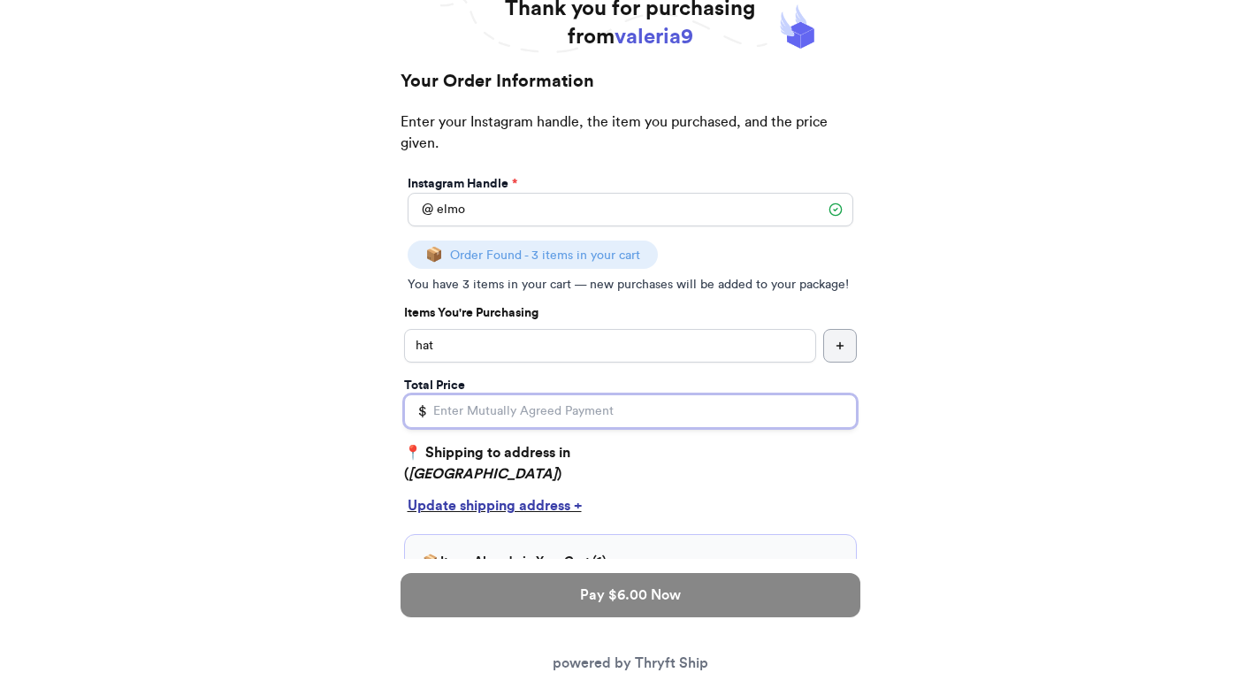
click at [550, 419] on input "Total Price" at bounding box center [630, 411] width 453 height 34
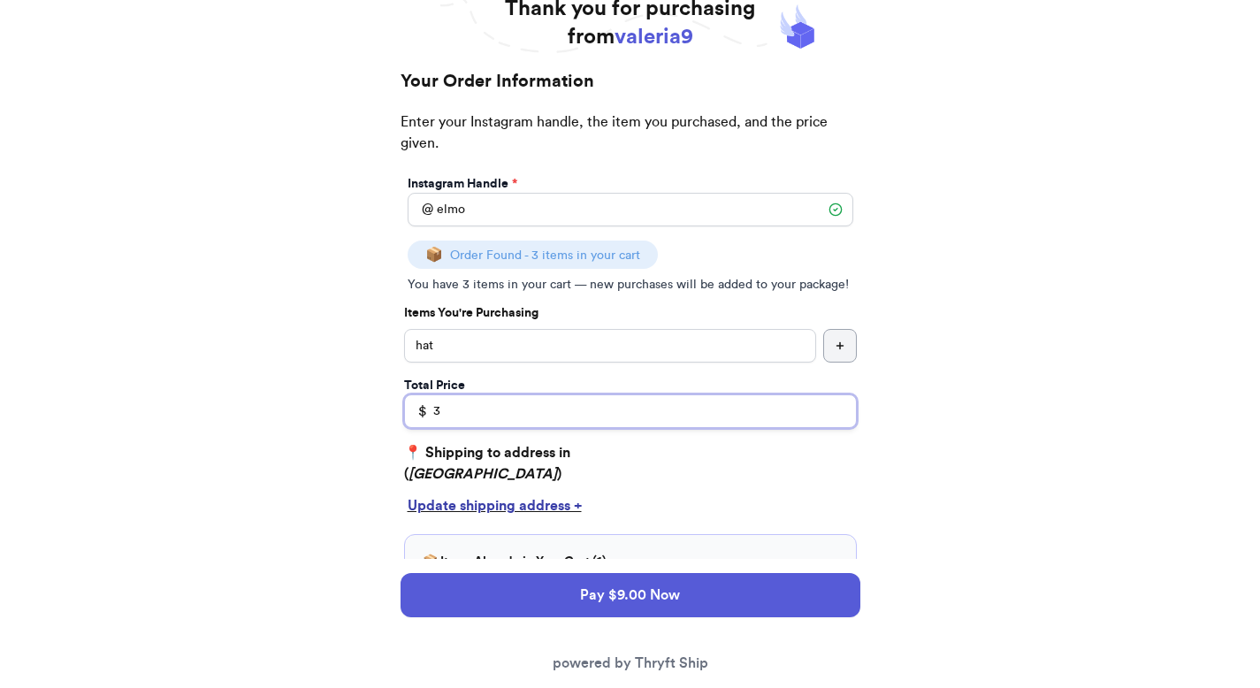
type input "3"
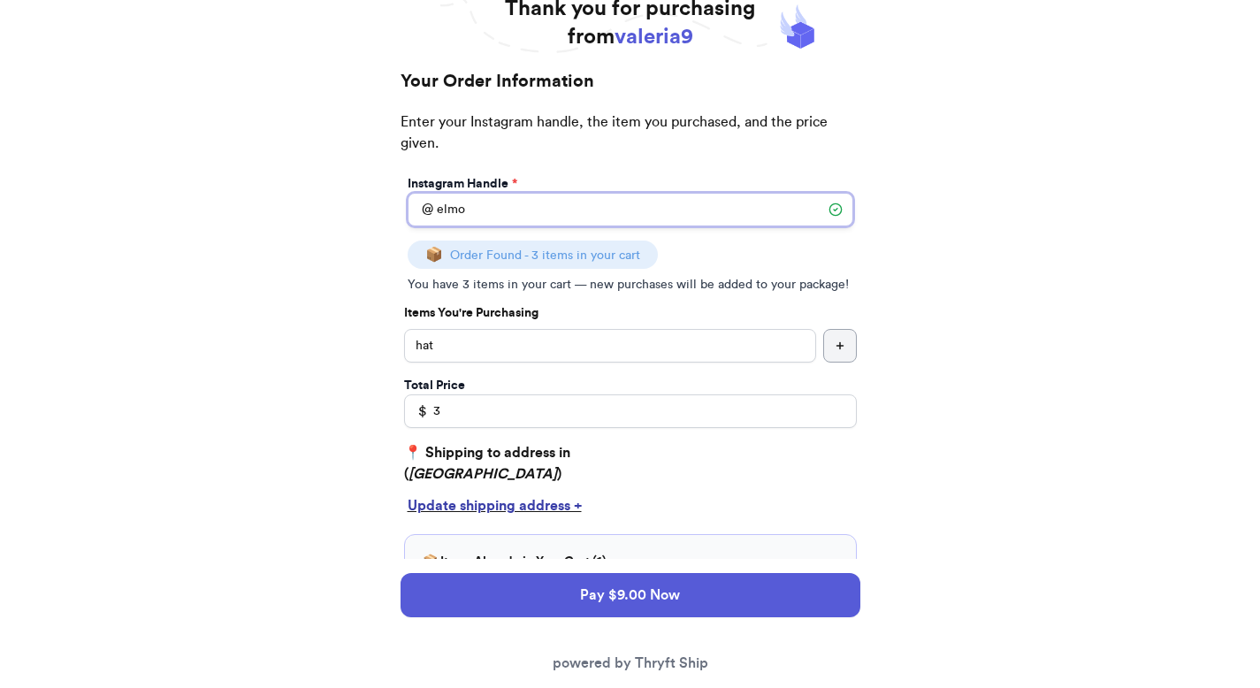
click at [620, 202] on input "elmo" at bounding box center [631, 210] width 446 height 34
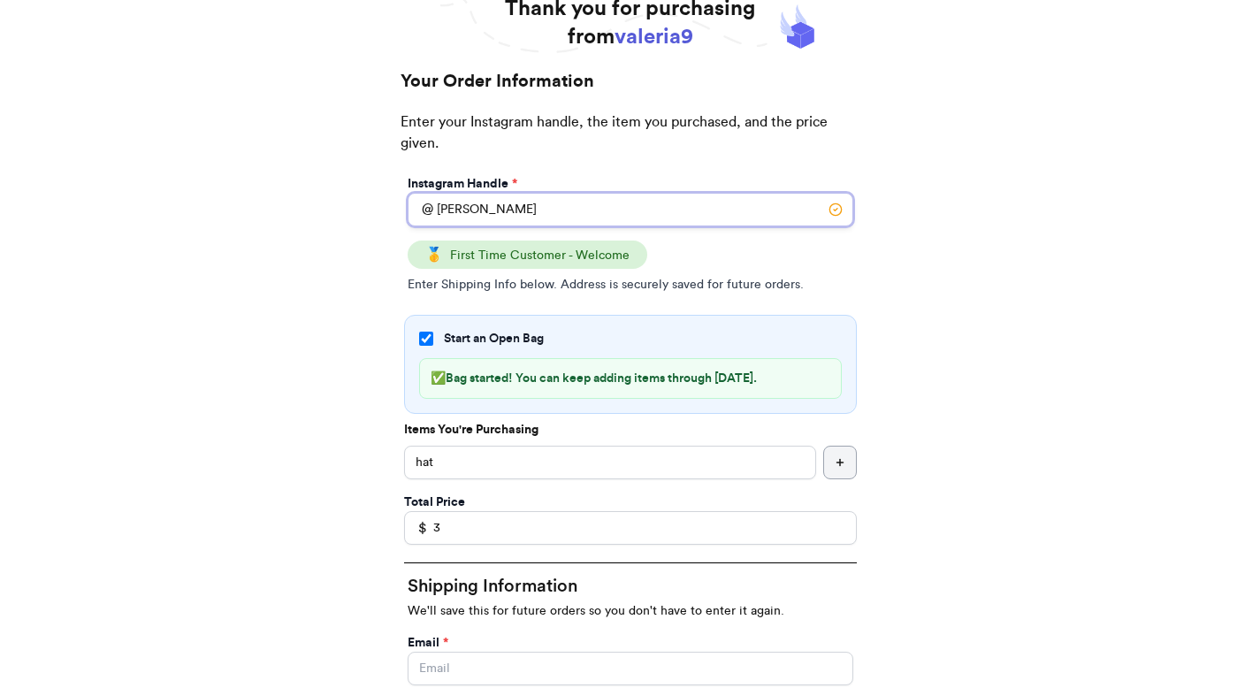
type input "[PERSON_NAME]"
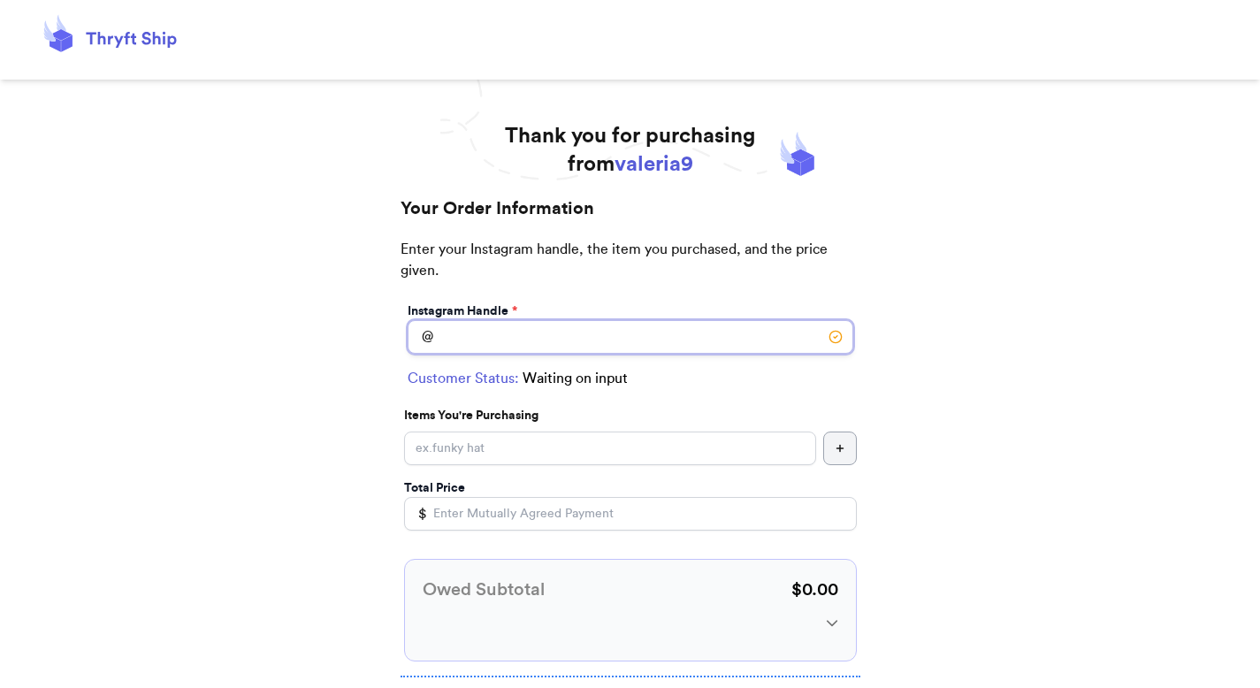
click at [729, 350] on input "Instagram Handle *" at bounding box center [631, 337] width 446 height 34
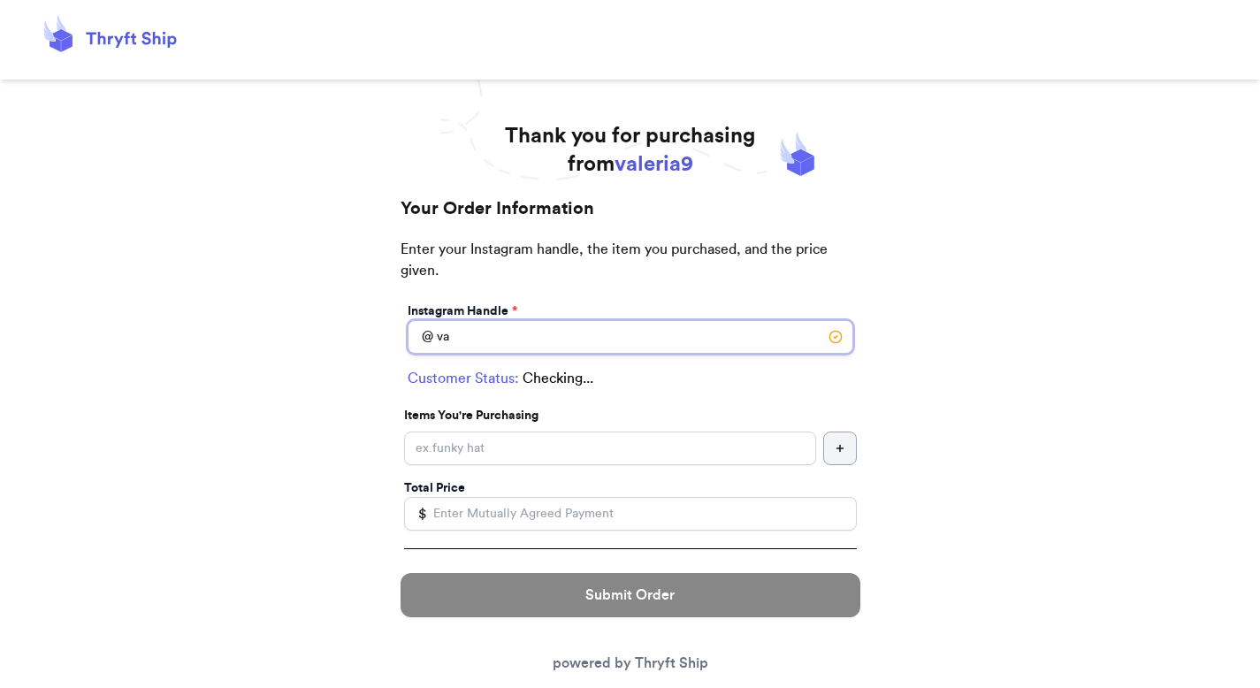
type input "v"
type input "elmo"
select select "GA"
type input "[GEOGRAPHIC_DATA]"
type input "30308"
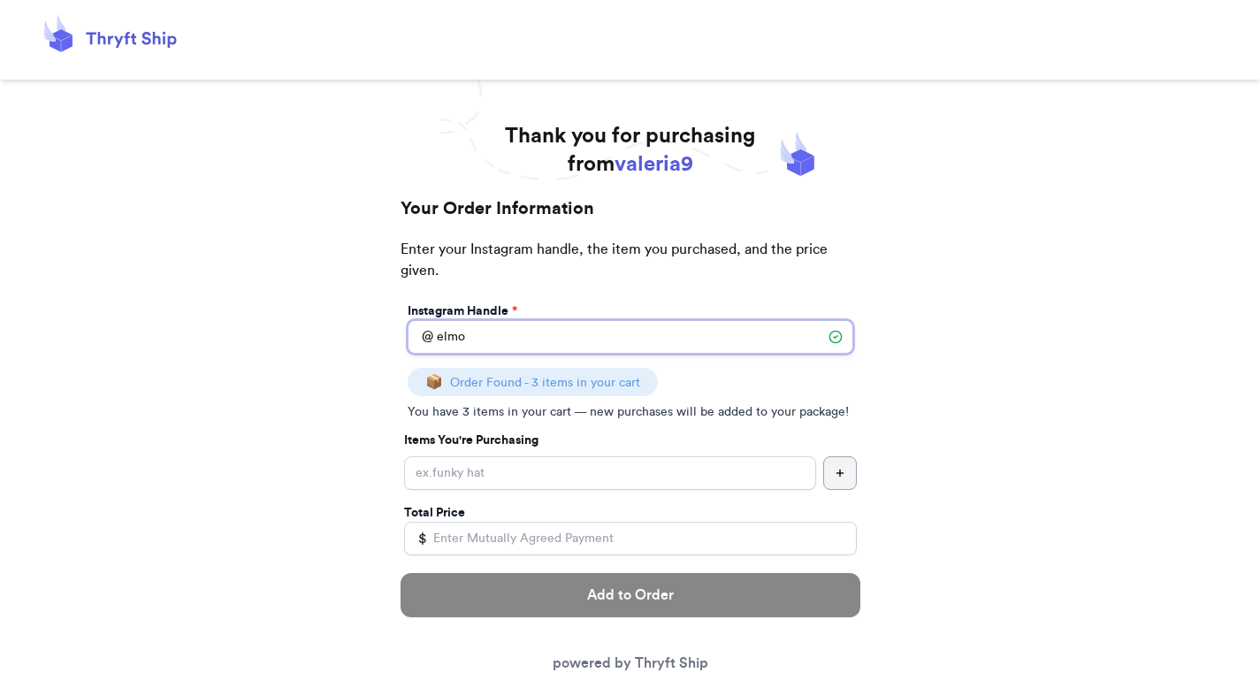
type input "elmo"
click at [667, 467] on input "Instagram Handle *" at bounding box center [610, 473] width 412 height 34
type input "add"
click at [667, 544] on input "Total Price" at bounding box center [630, 539] width 453 height 34
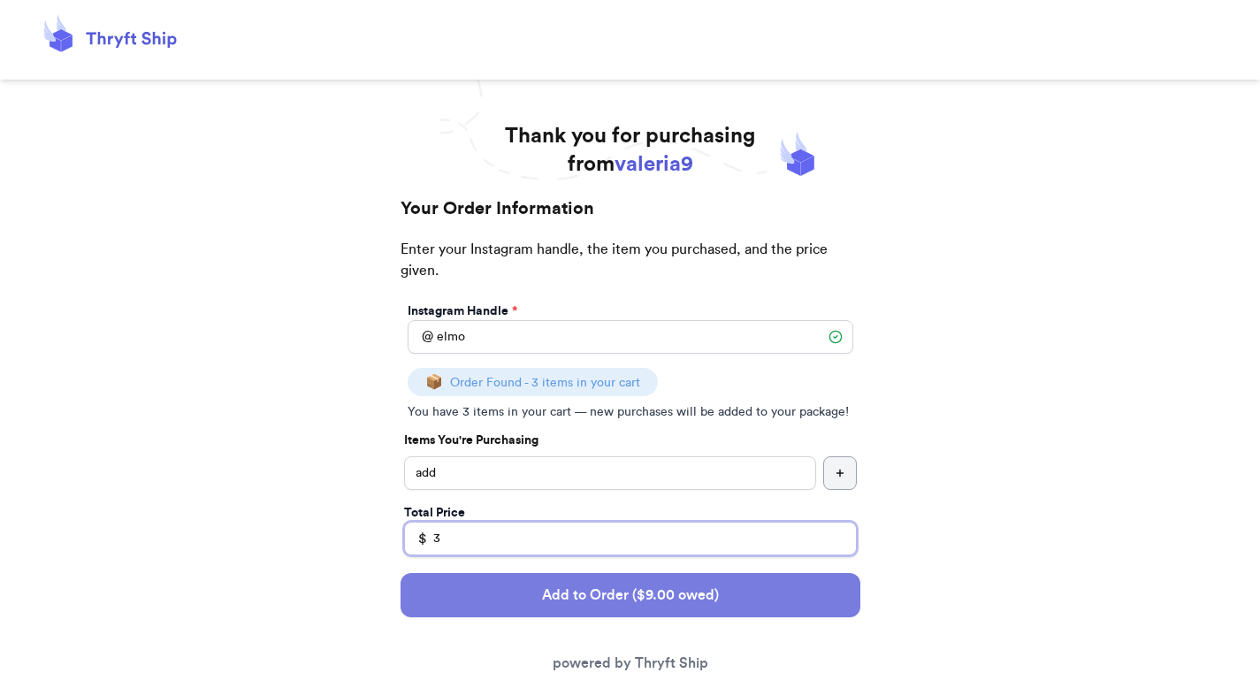
type input "3"
click at [673, 582] on button "Add to Order ($9.00 owed)" at bounding box center [631, 595] width 460 height 44
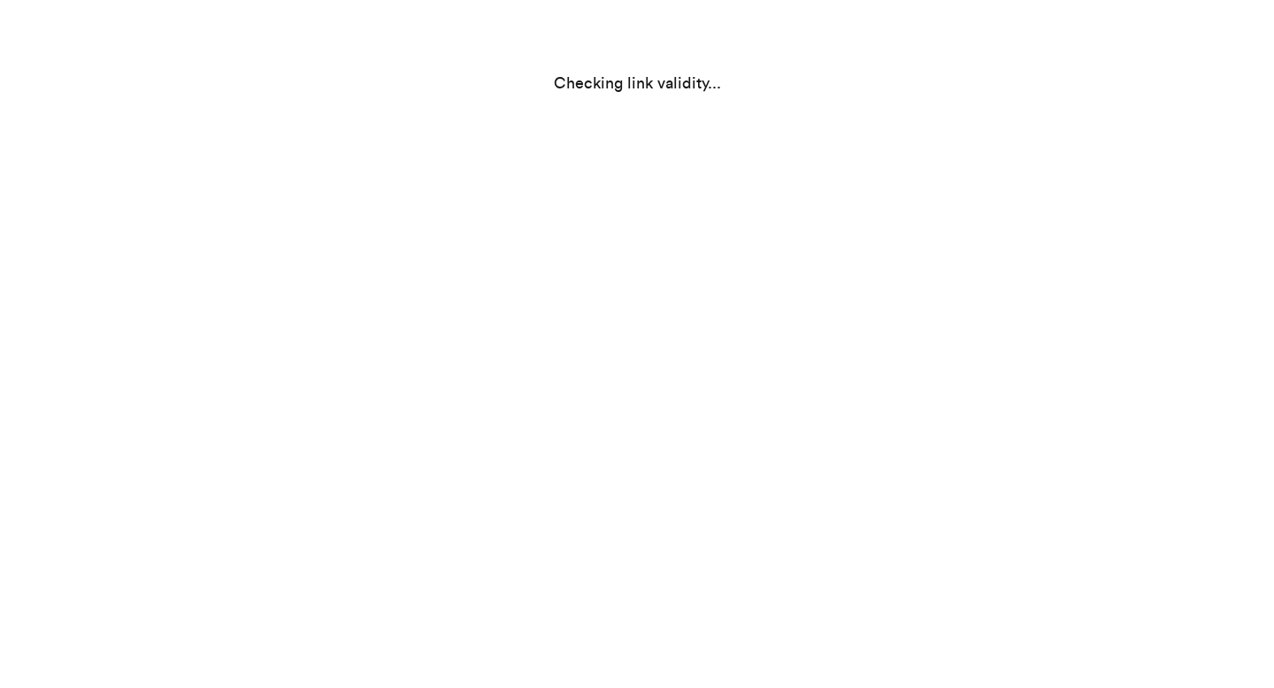
select select "GA"
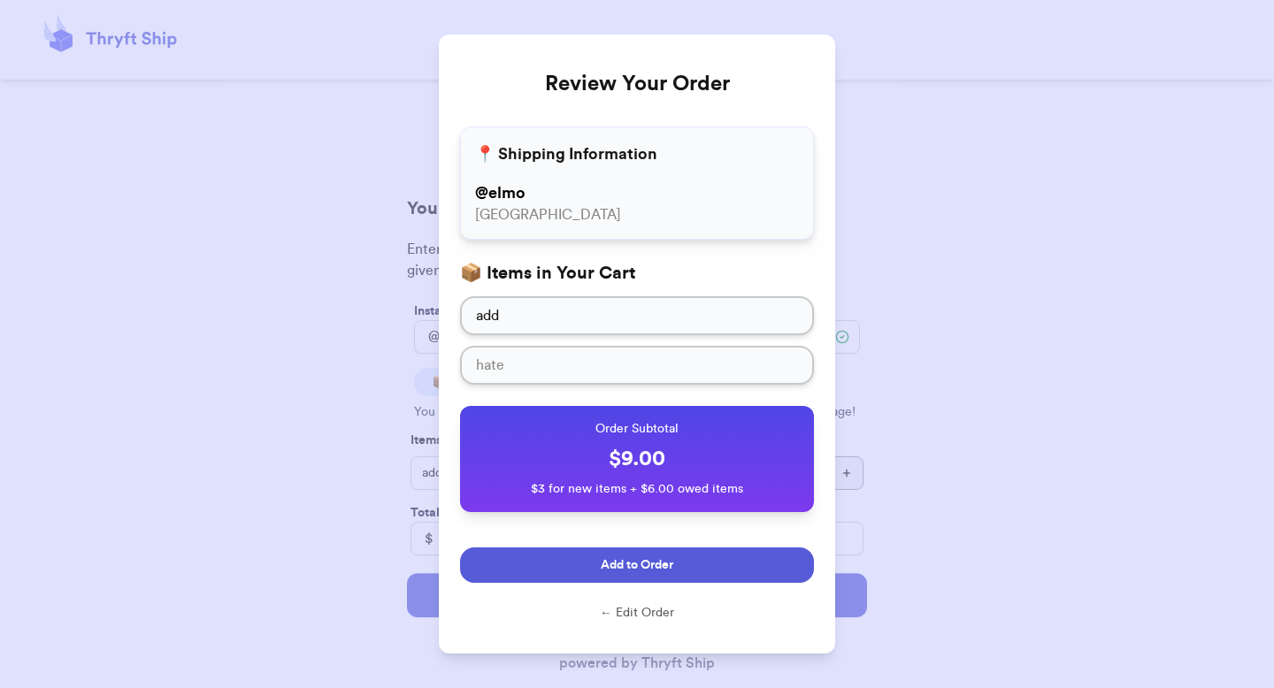
click at [667, 551] on button "Add to Order" at bounding box center [637, 564] width 354 height 35
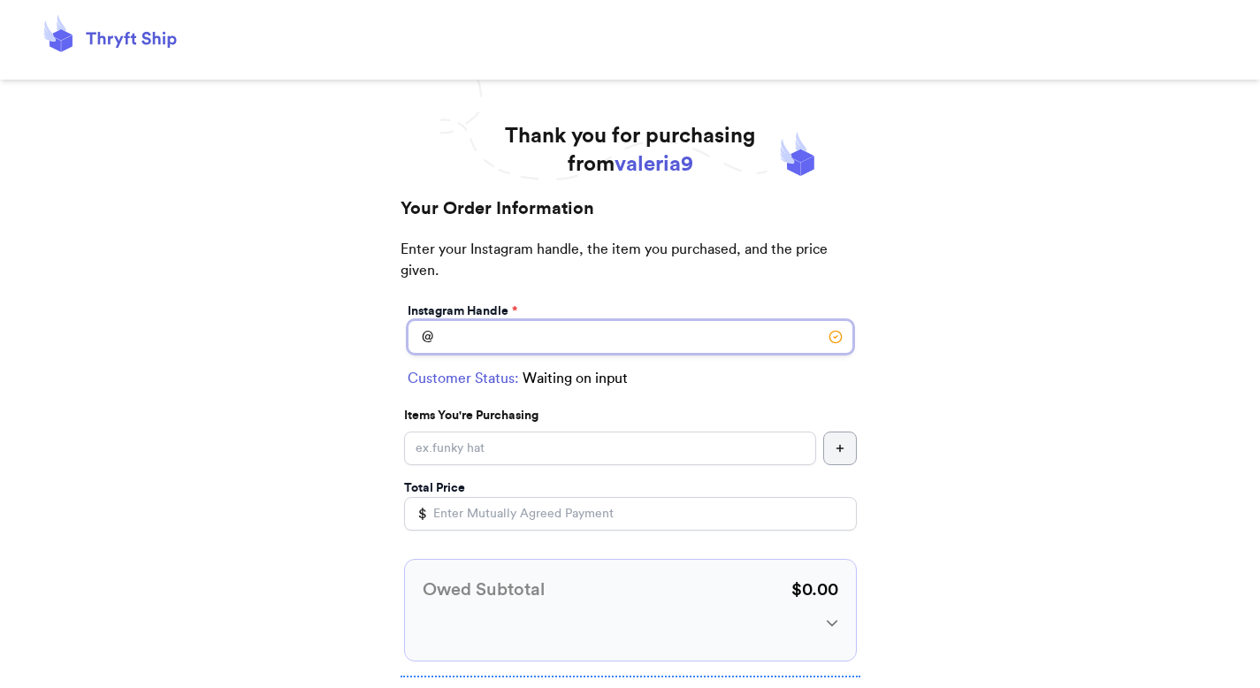
click at [525, 345] on input "Instagram Handle *" at bounding box center [631, 337] width 446 height 34
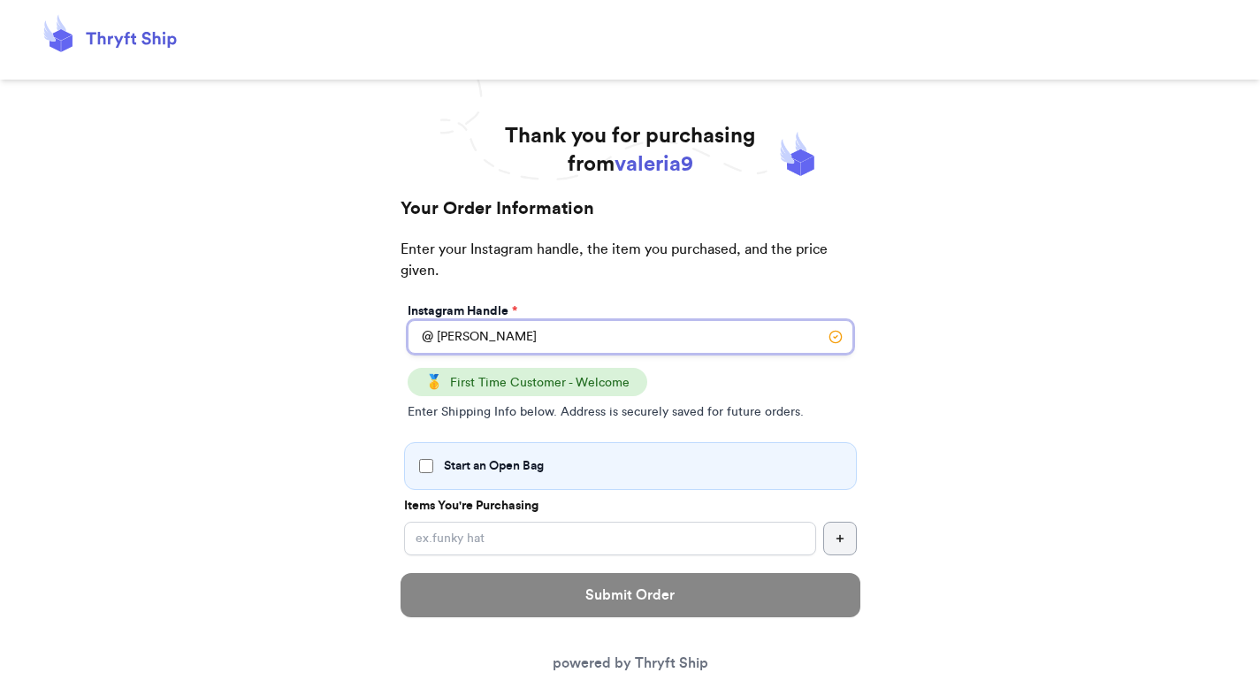
type input "[PERSON_NAME]"
click at [540, 452] on div "Start an Open Bag" at bounding box center [630, 466] width 453 height 48
click at [483, 457] on span "Start an Open Bag" at bounding box center [494, 466] width 100 height 18
click at [433, 459] on input "Start an Open Bag" at bounding box center [426, 466] width 14 height 14
checkbox input "true"
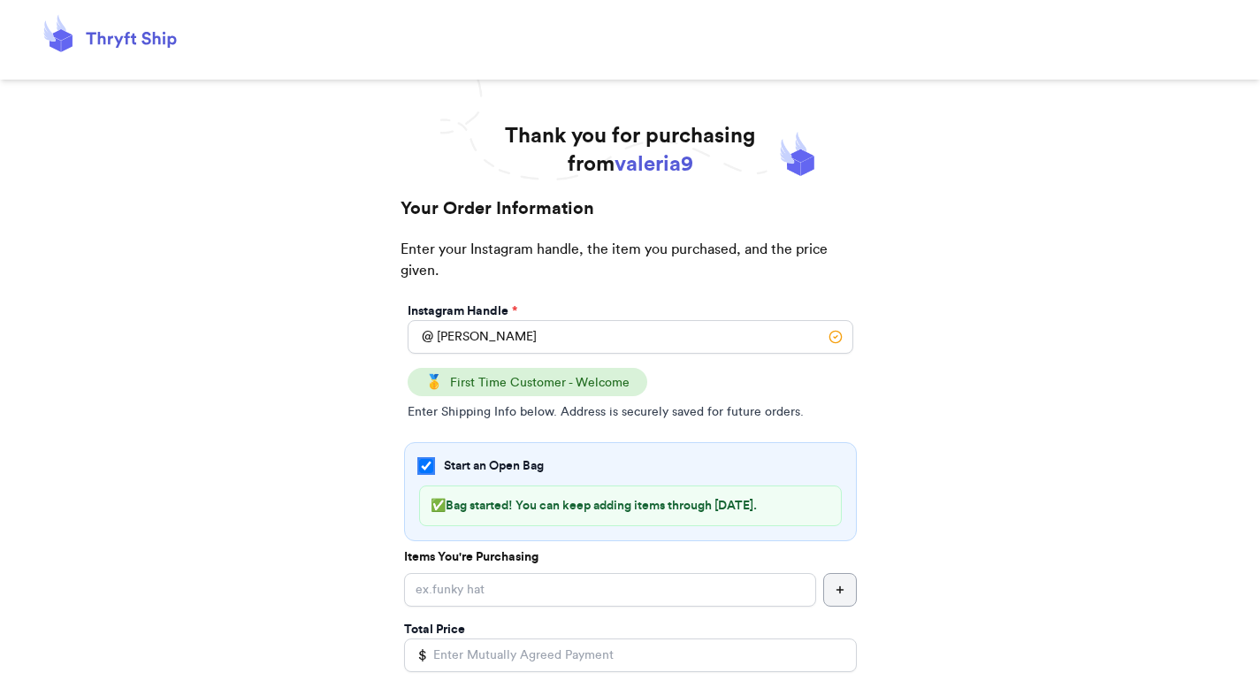
scroll to position [153, 0]
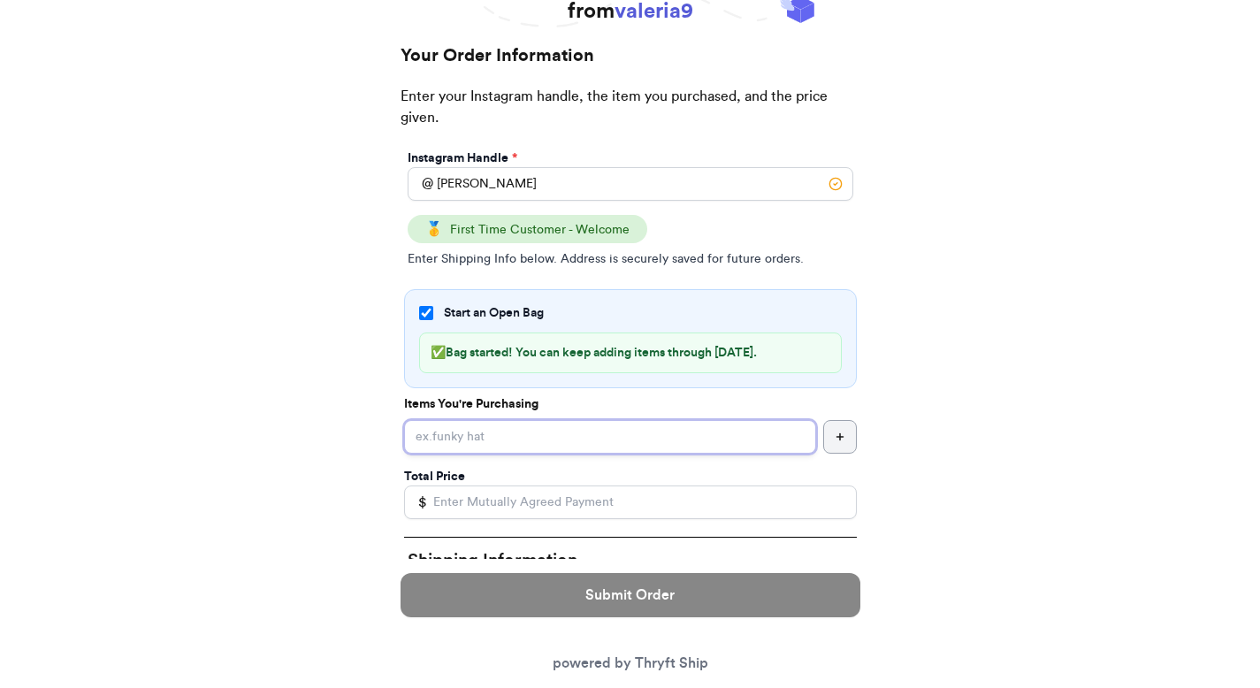
click at [537, 439] on input "Start an Open Bag" at bounding box center [610, 437] width 412 height 34
type input "gat"
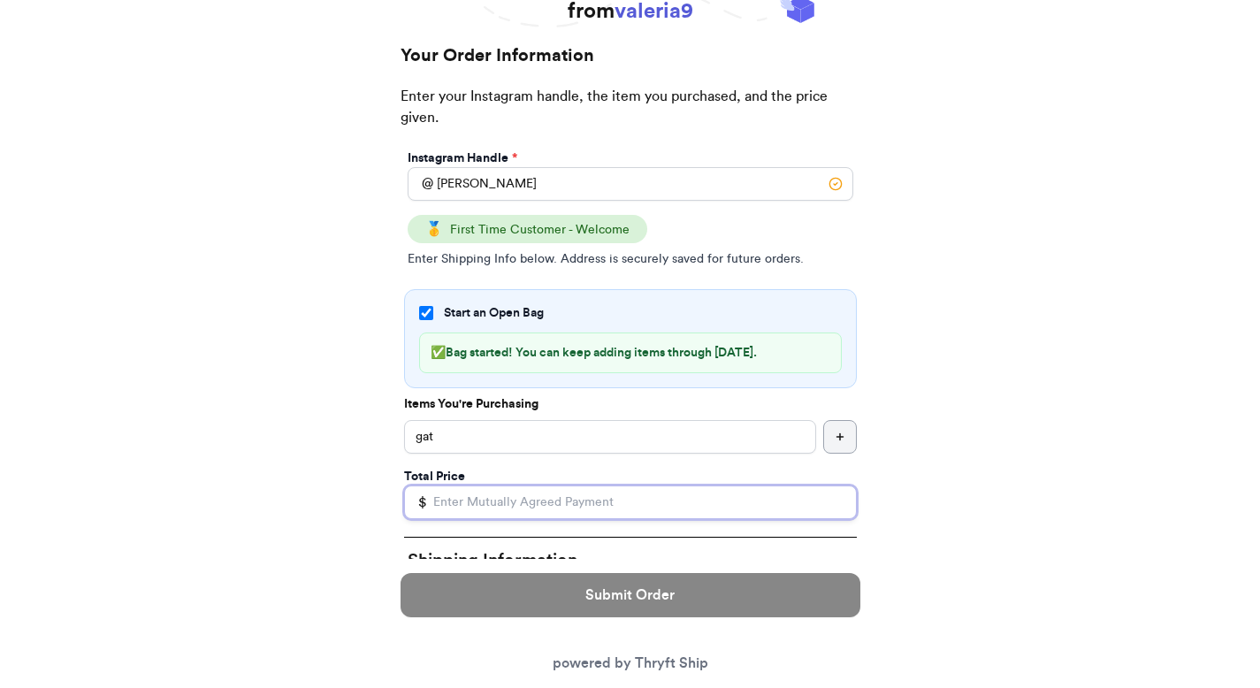
click at [539, 508] on input "Total Price" at bounding box center [630, 503] width 453 height 34
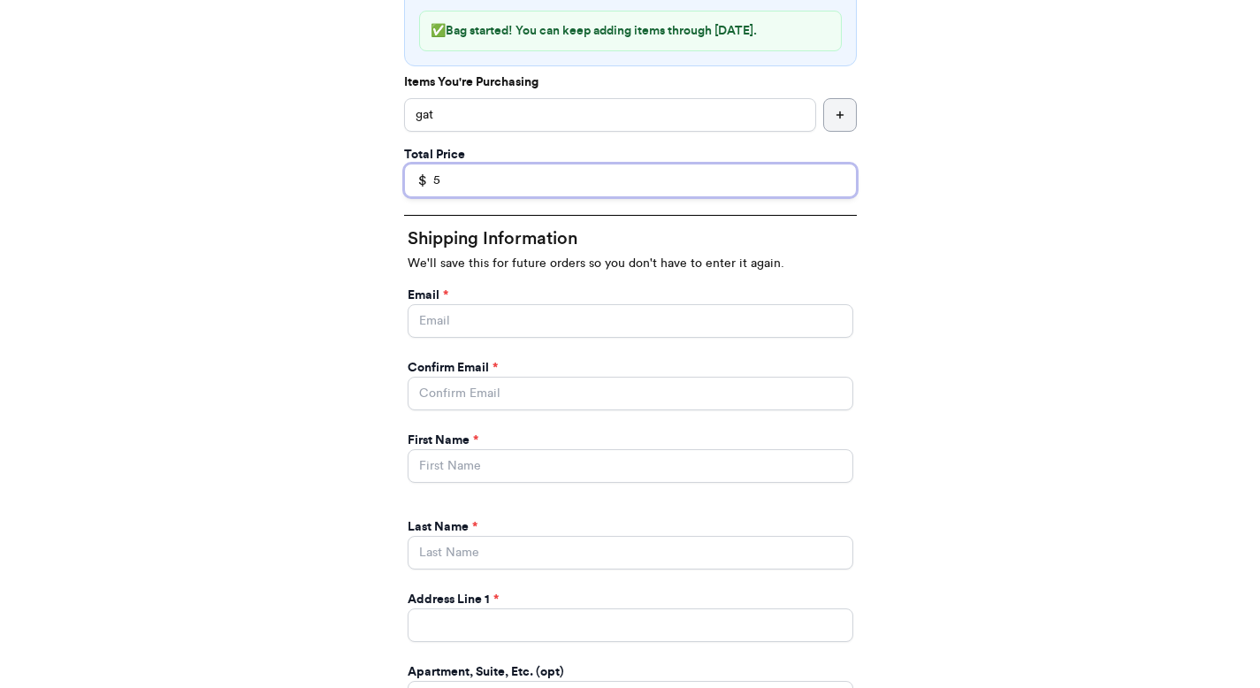
scroll to position [488, 0]
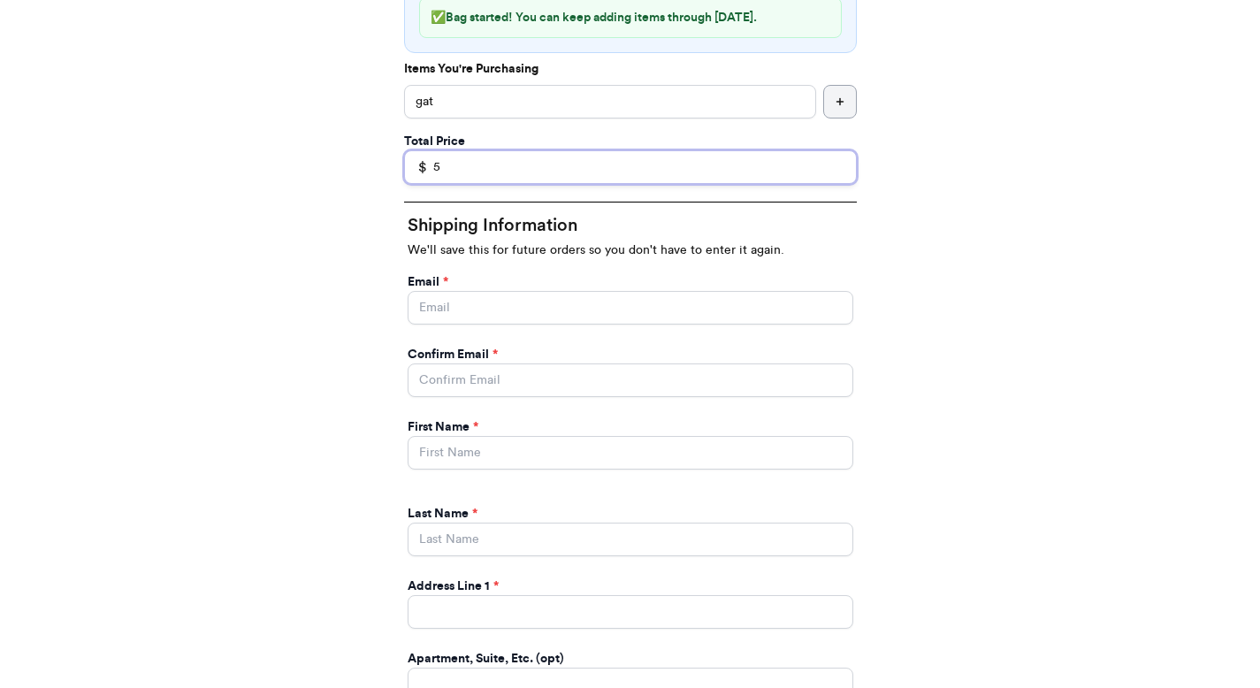
type input "5"
click at [500, 305] on input "Start an Open Bag" at bounding box center [631, 308] width 446 height 34
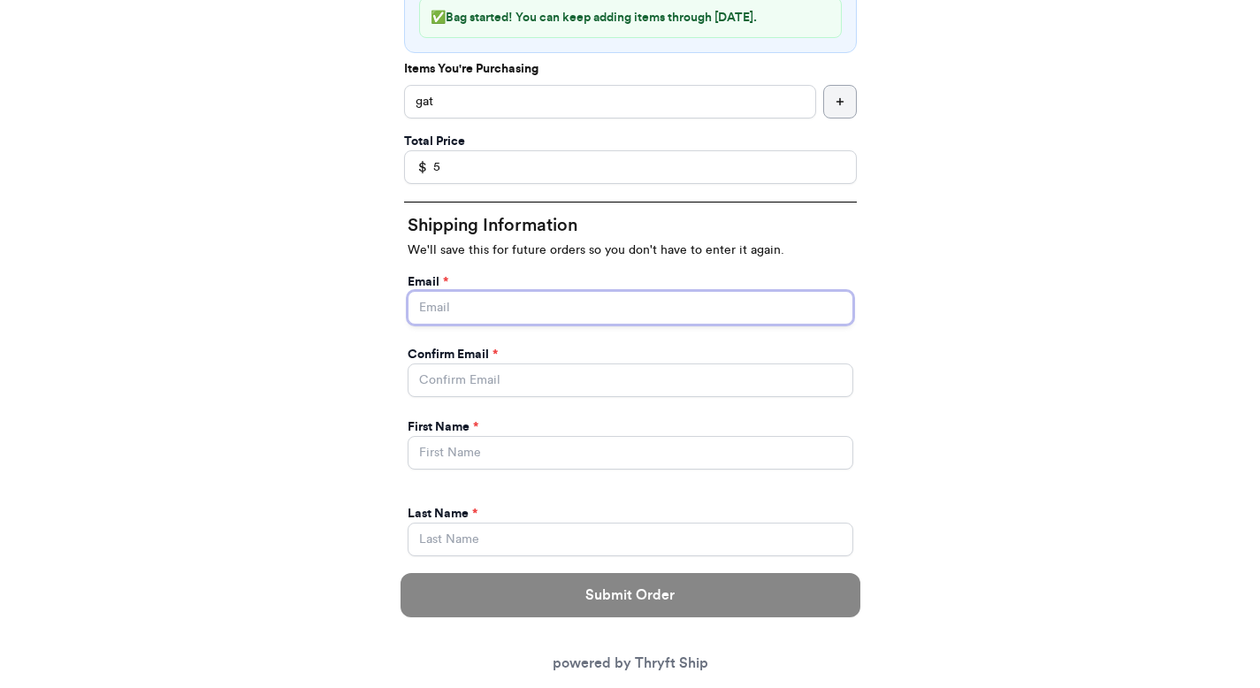
type input "[EMAIL_ADDRESS][DOMAIN_NAME]"
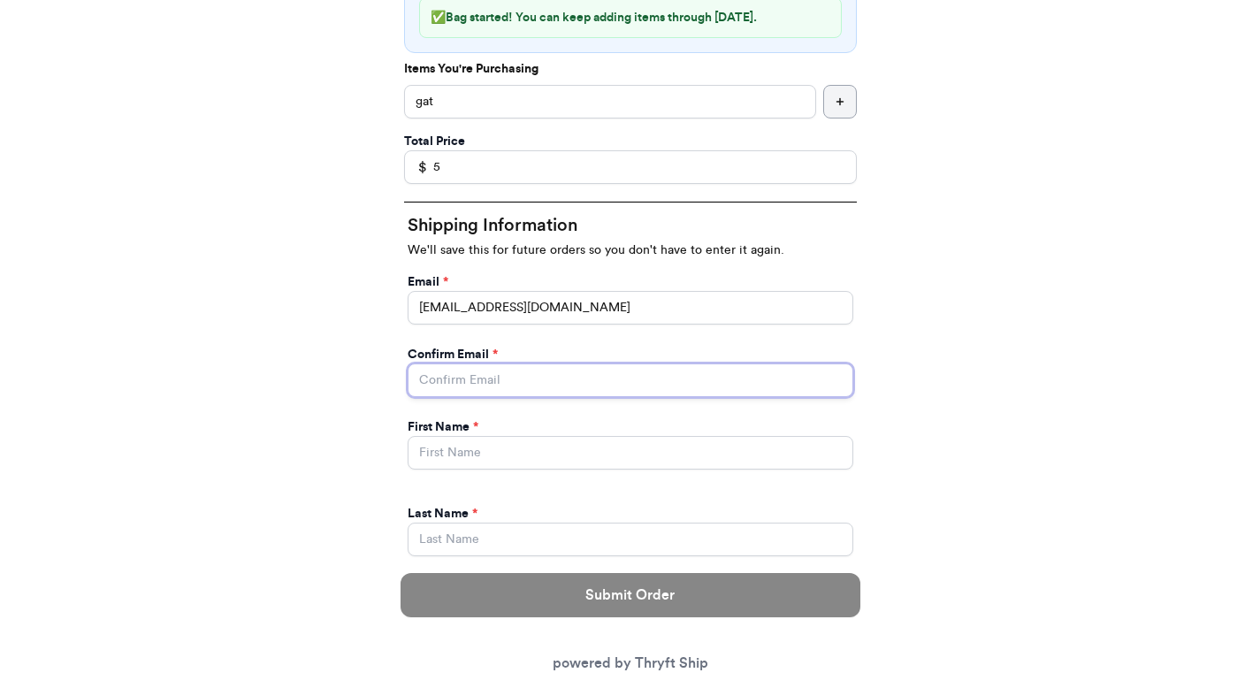
type input "[EMAIL_ADDRESS][DOMAIN_NAME]"
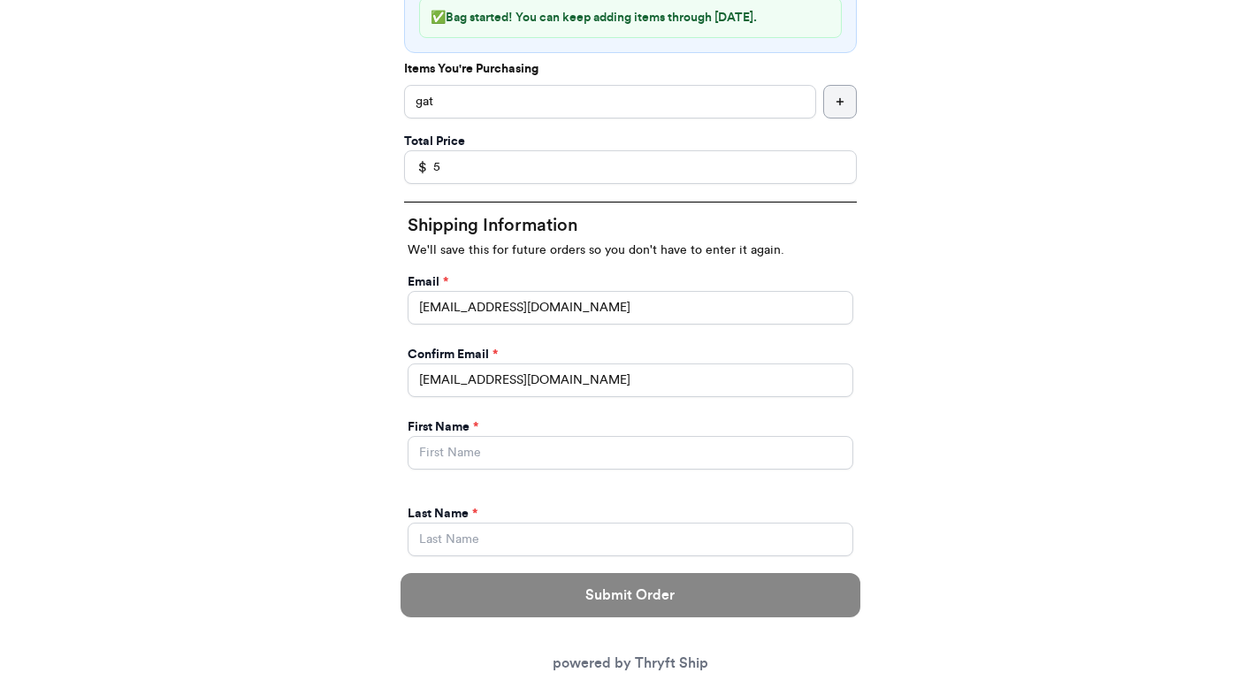
click at [573, 478] on div "First Name * Last Name *" at bounding box center [630, 480] width 453 height 159
click at [563, 443] on input "Start an Open Bag" at bounding box center [631, 453] width 446 height 34
type input "[PERSON_NAME]"
type input "[STREET_ADDRESS]"
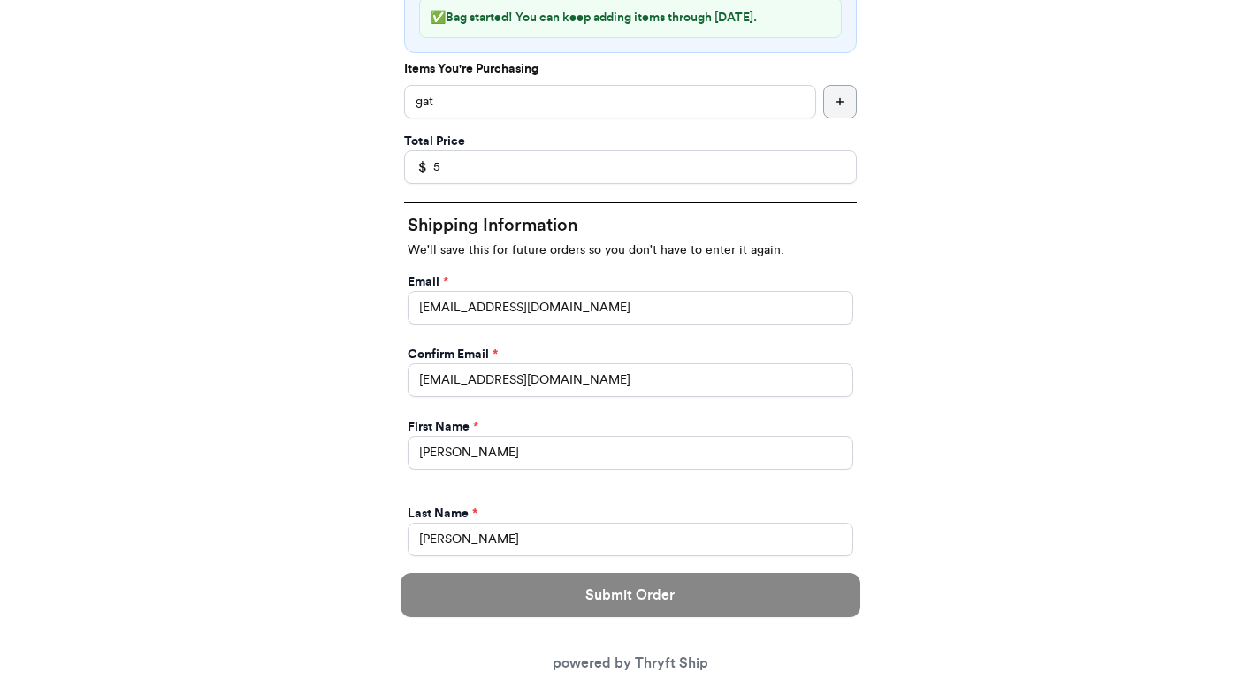
type input "apt 211"
select select "GA"
type input "[GEOGRAPHIC_DATA]"
type input "30601"
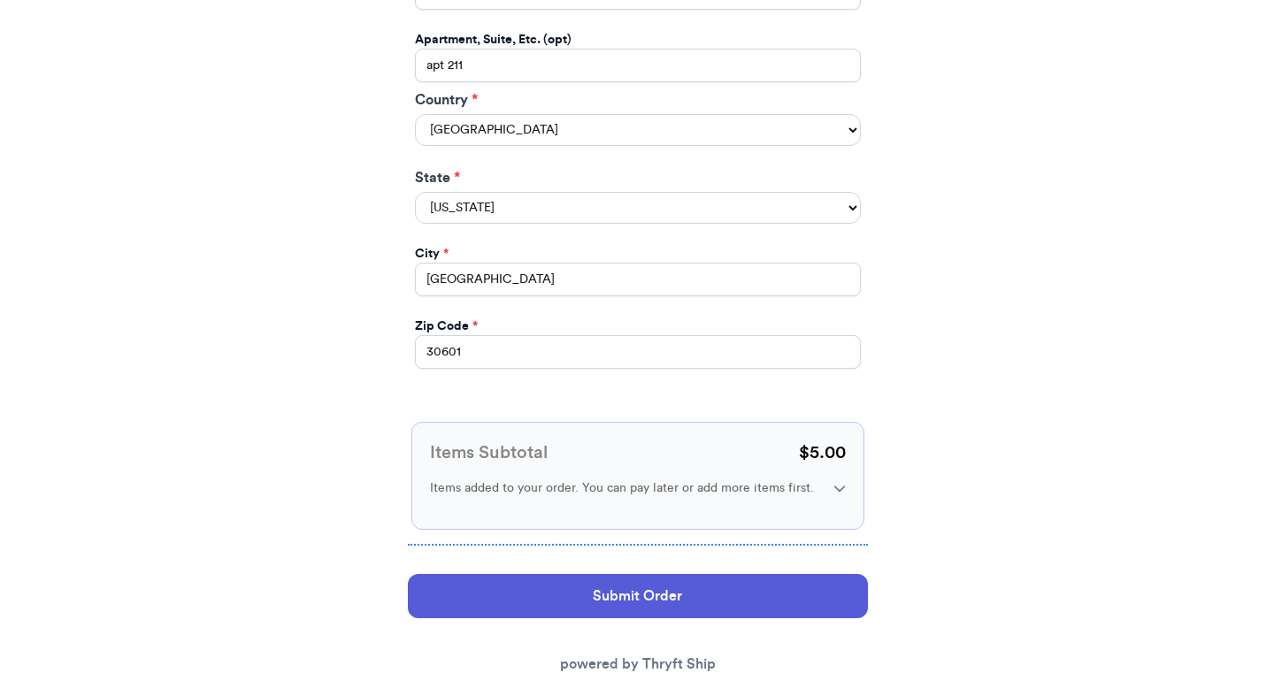
scroll to position [0, 0]
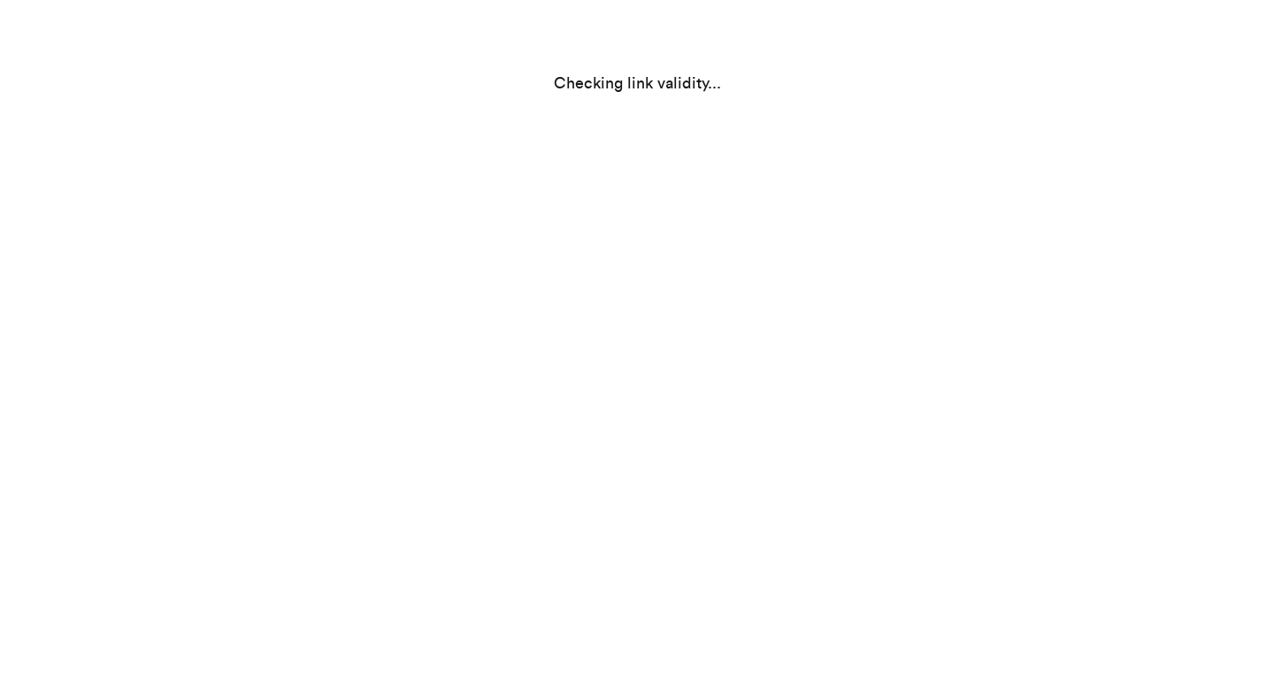
select select "GA"
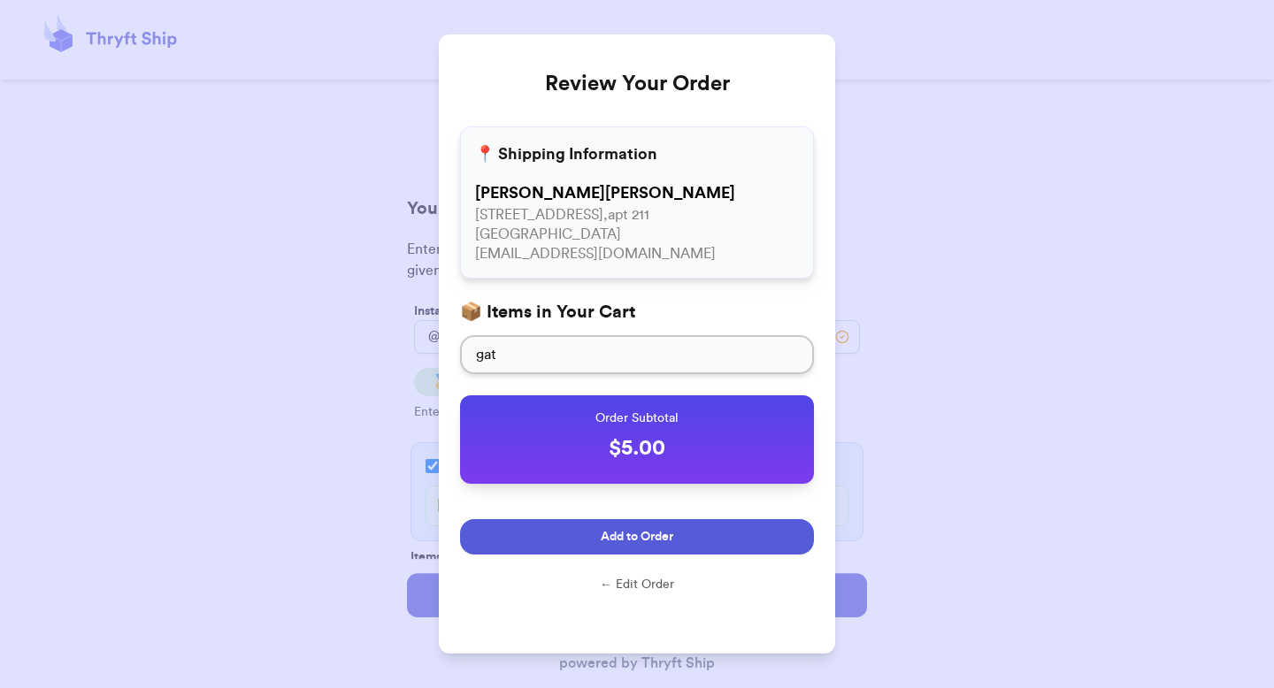
click at [619, 525] on button "Add to Order" at bounding box center [637, 536] width 354 height 35
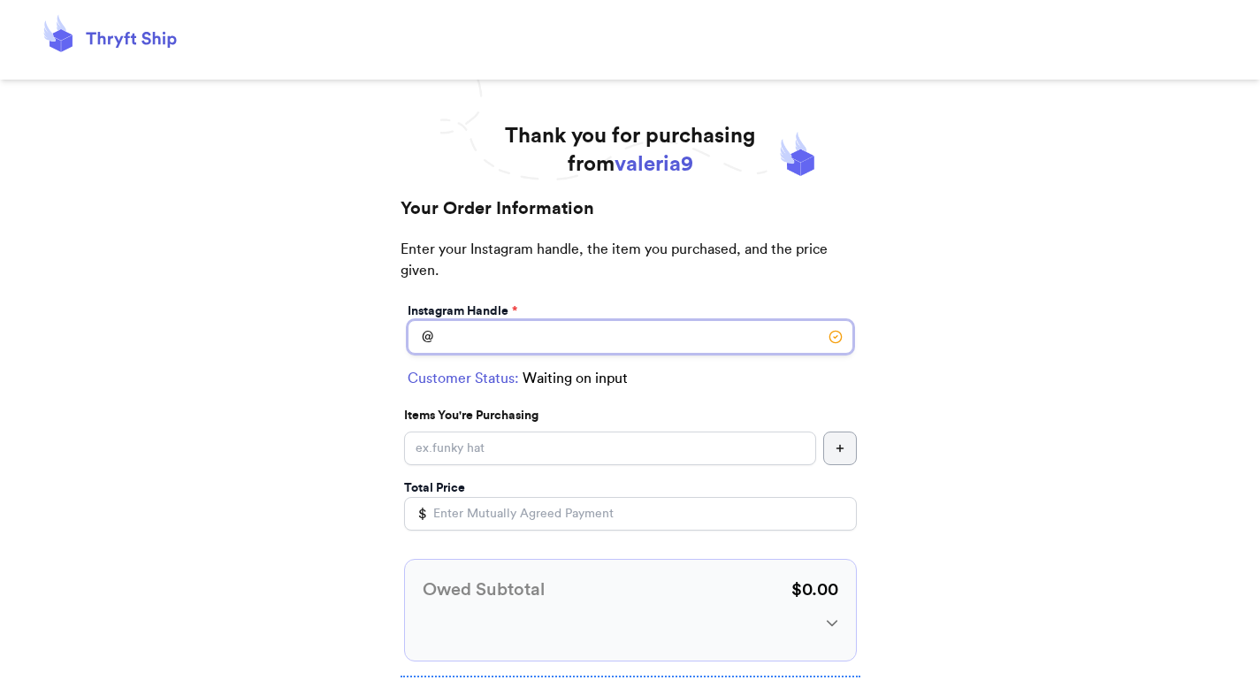
click at [548, 333] on input "Instagram Handle *" at bounding box center [631, 337] width 446 height 34
type input "[PERSON_NAME]"
select select "GA"
type input "[GEOGRAPHIC_DATA]"
type input "30601"
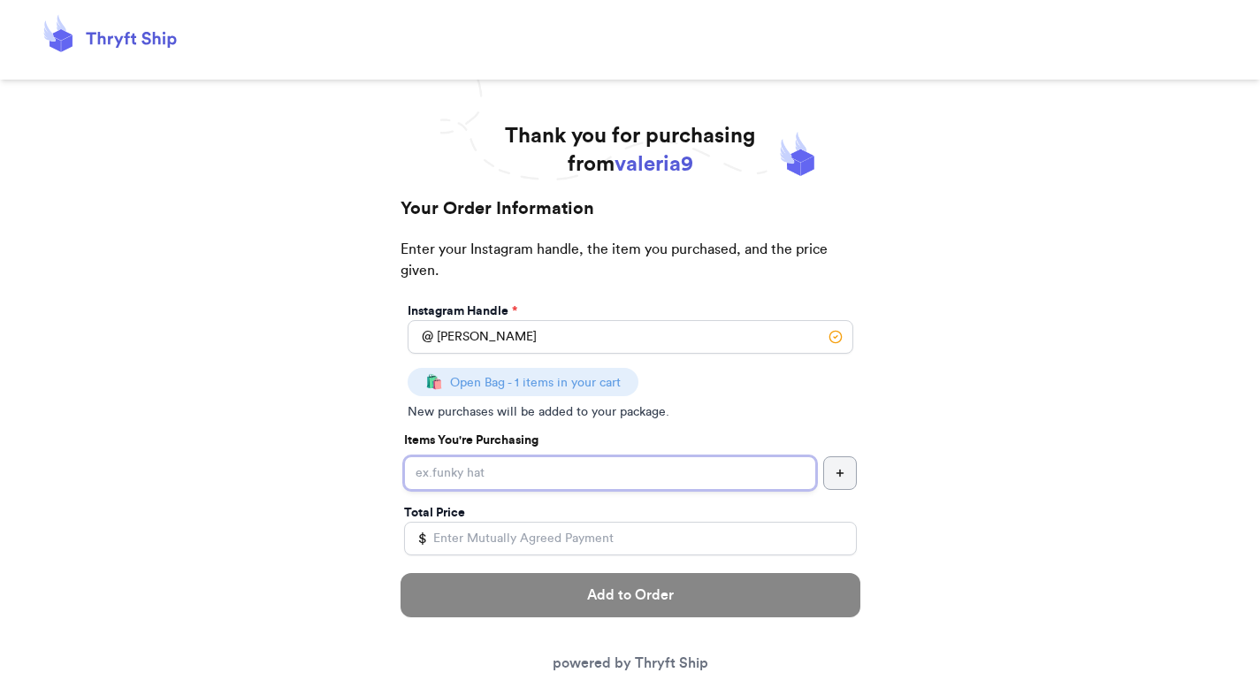
click at [606, 462] on input "Instagram Handle *" at bounding box center [610, 473] width 412 height 34
click at [583, 312] on div "Instagram Handle *" at bounding box center [631, 311] width 446 height 18
click at [580, 324] on input "[PERSON_NAME]" at bounding box center [631, 337] width 446 height 34
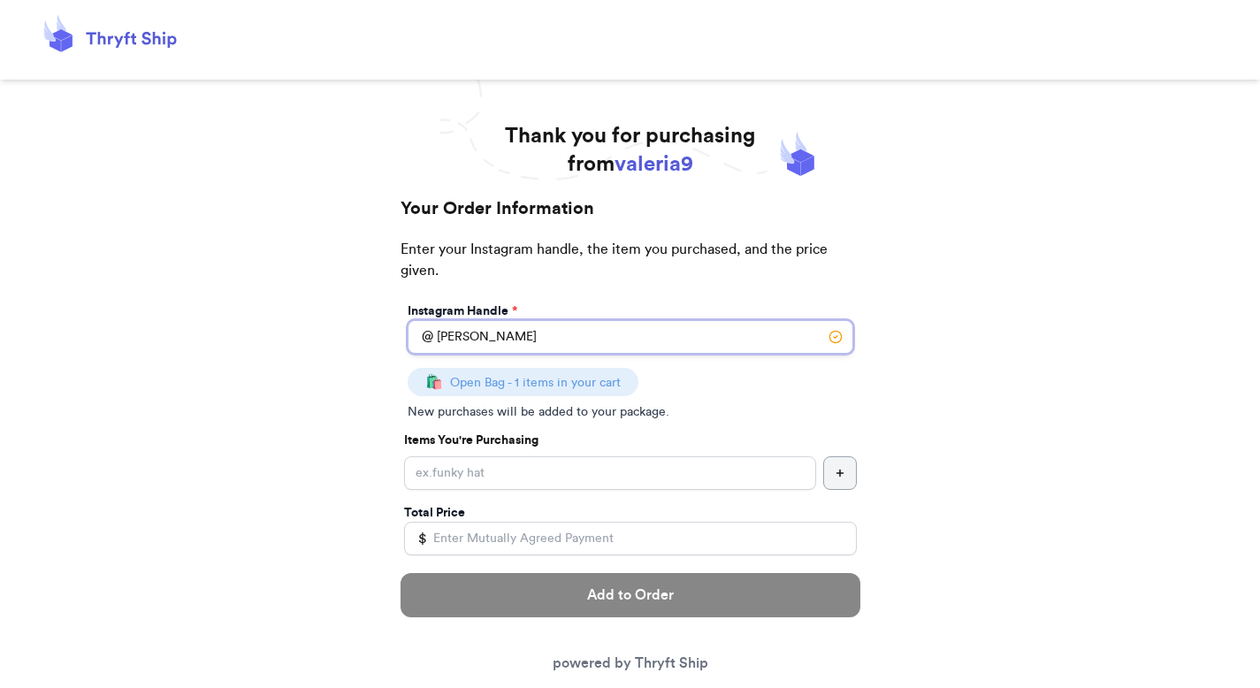
click at [580, 324] on input "[PERSON_NAME]" at bounding box center [631, 337] width 446 height 34
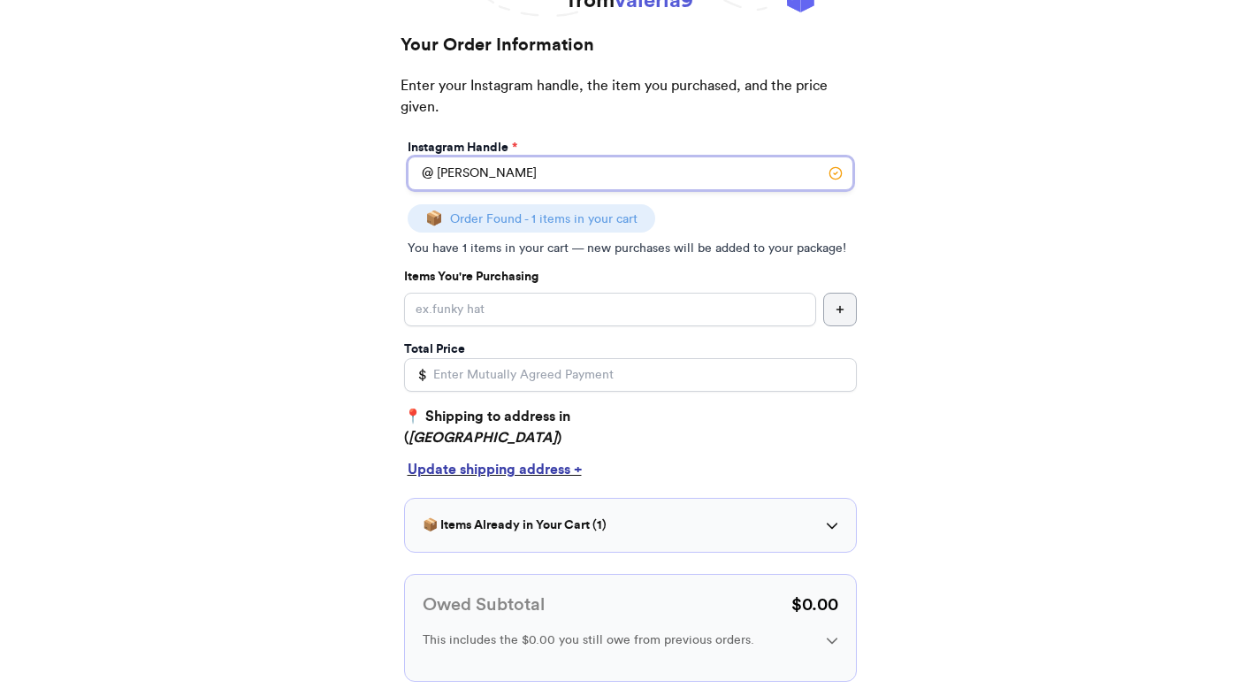
scroll to position [210, 0]
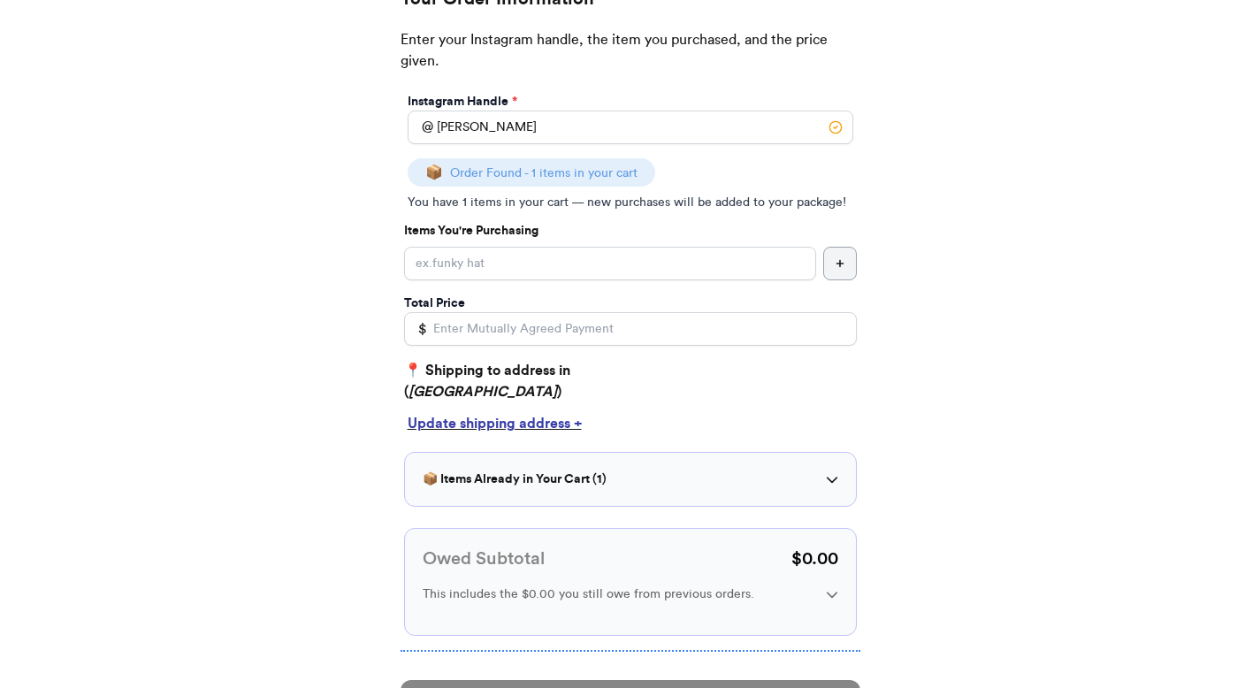
click at [537, 465] on div "📦 Items Already in Your Cart ( 1 ) hat ✓ Paid" at bounding box center [630, 479] width 453 height 55
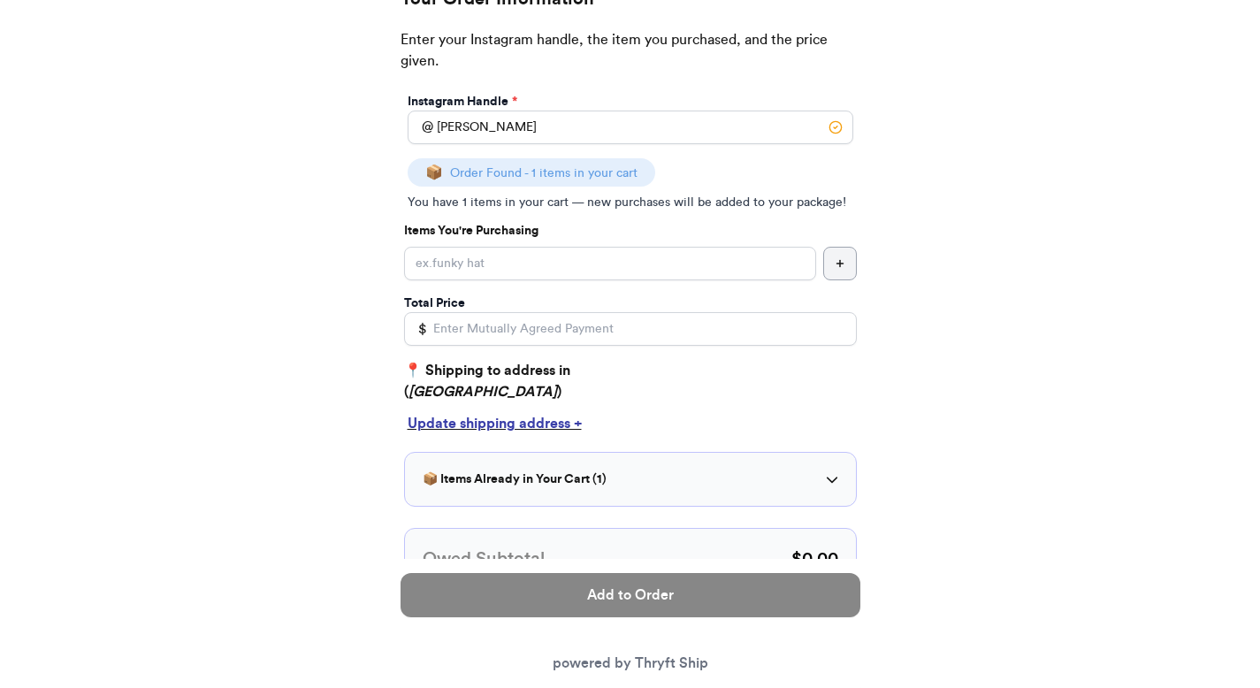
click at [538, 471] on h3 "📦 Items Already in Your Cart ( 1 )" at bounding box center [515, 480] width 184 height 18
click at [532, 114] on input "[PERSON_NAME]" at bounding box center [631, 128] width 446 height 34
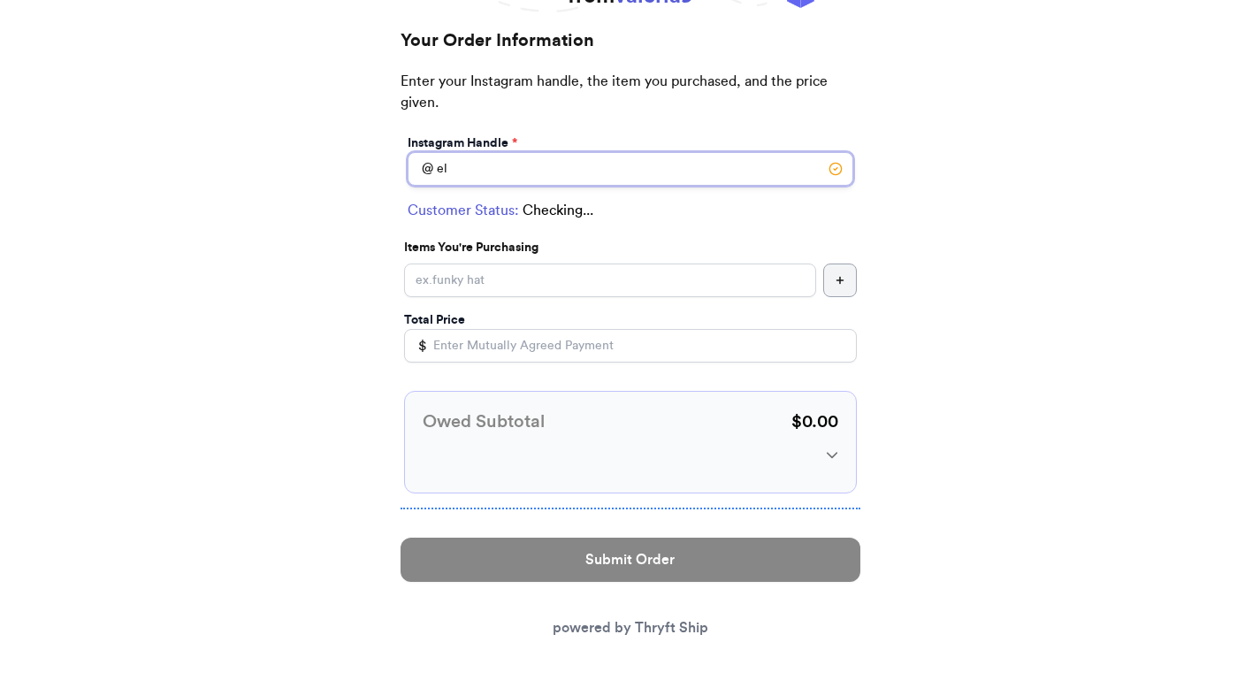
scroll to position [168, 0]
type input "elmo"
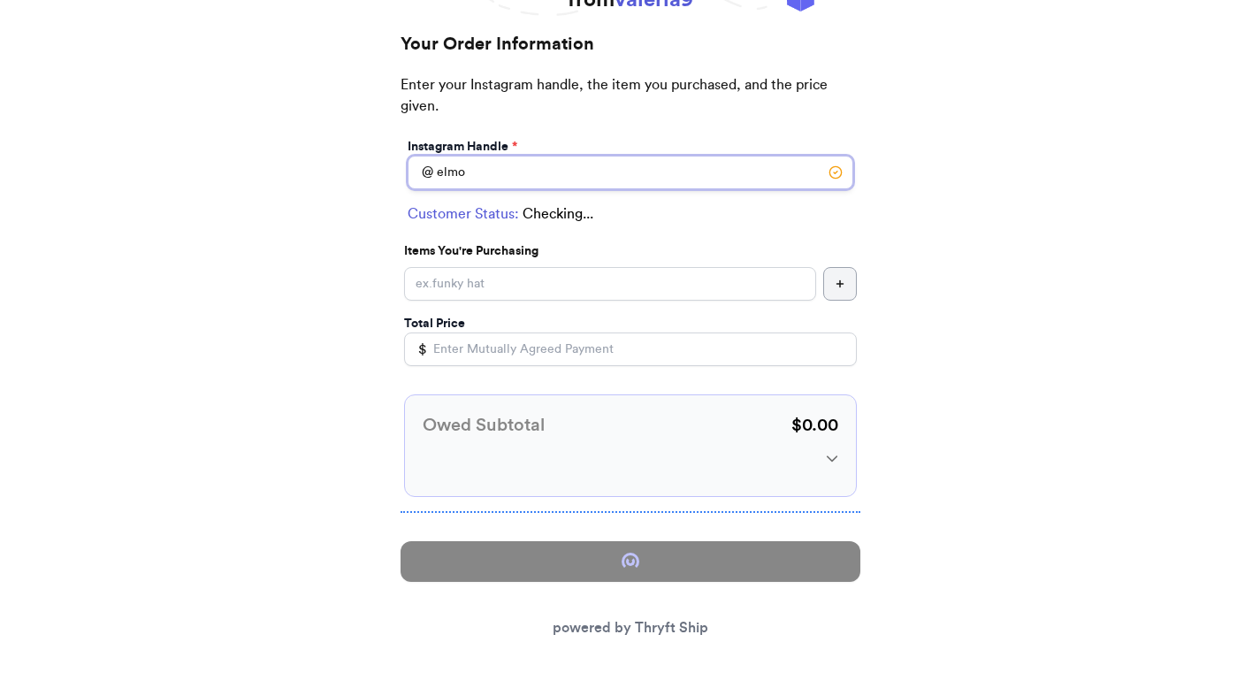
type input "[GEOGRAPHIC_DATA]"
type input "30308"
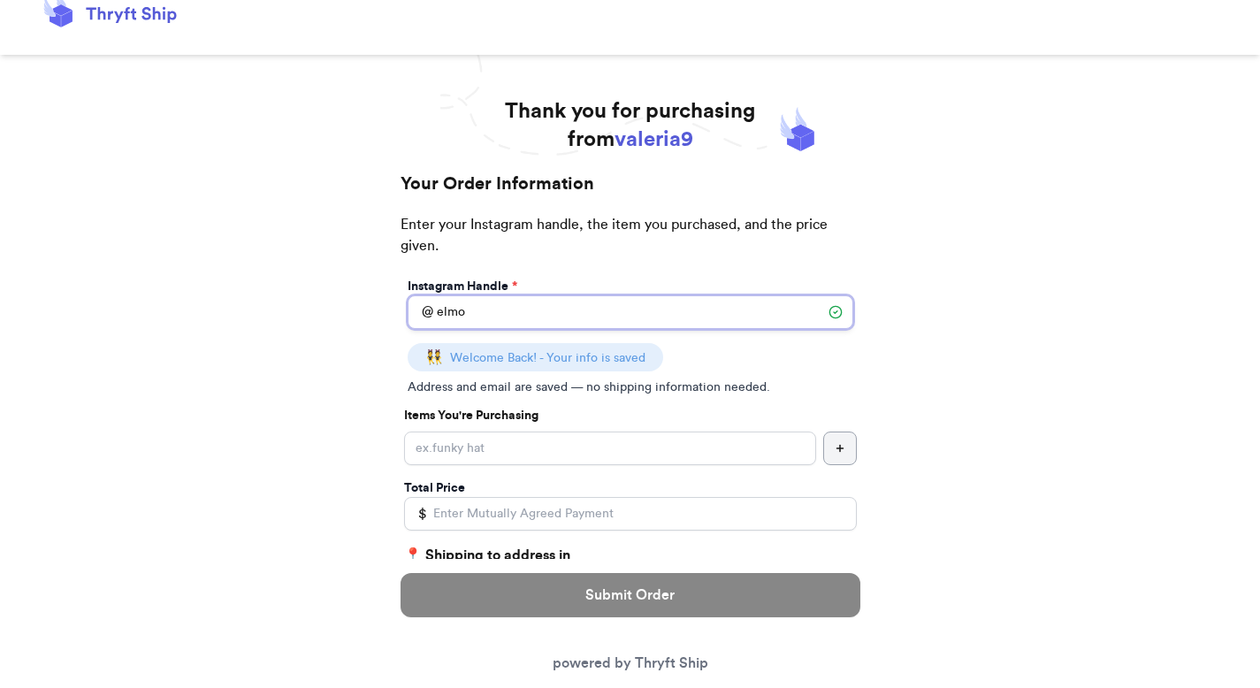
scroll to position [37, 0]
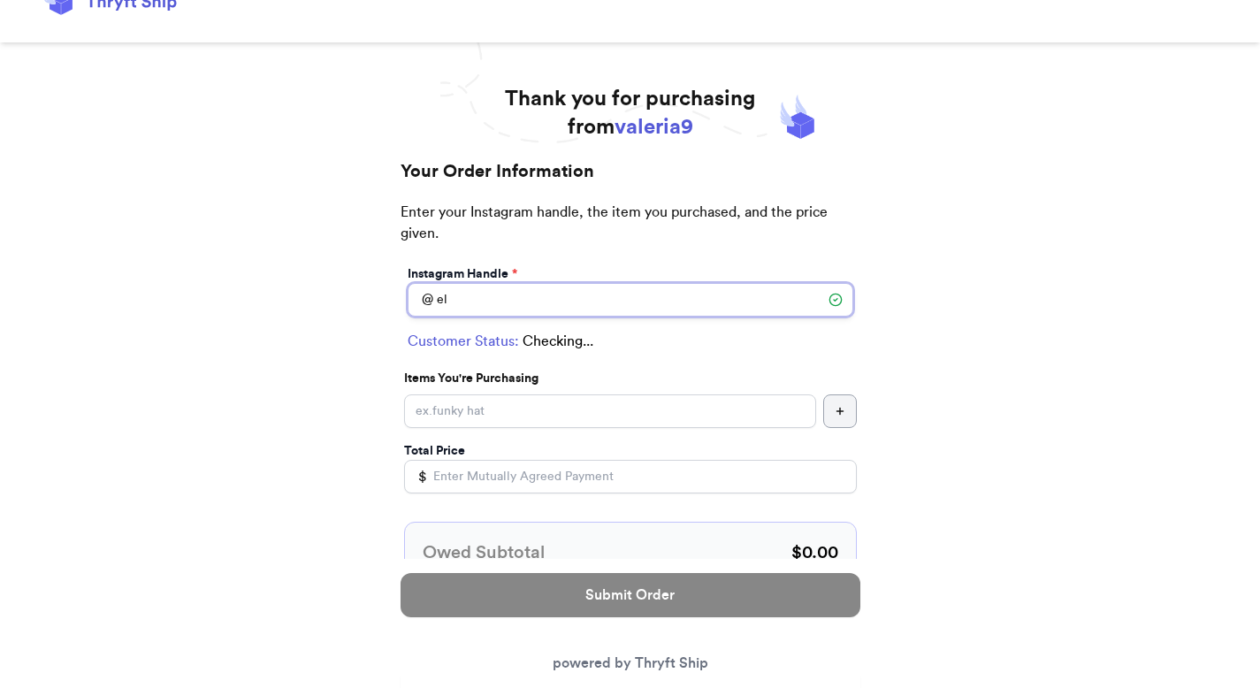
type input "e"
type input "[PERSON_NAME]"
type input "athens"
type input "30601"
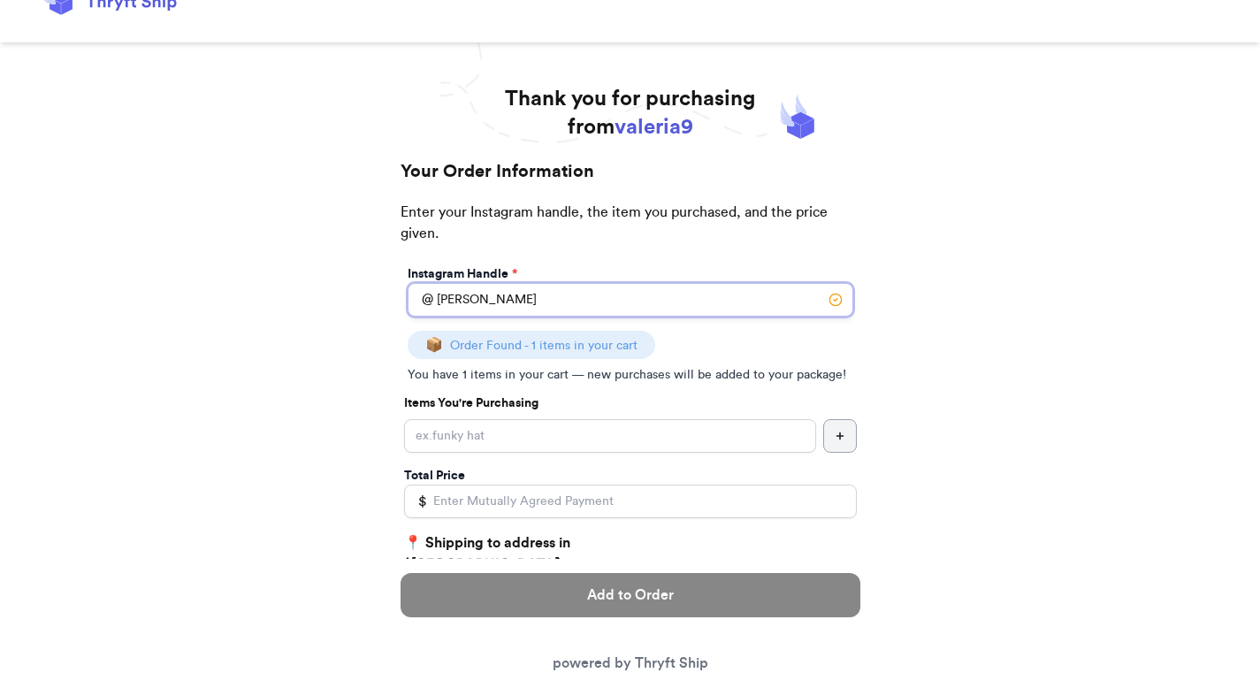
click at [476, 308] on input "[PERSON_NAME]" at bounding box center [631, 300] width 446 height 34
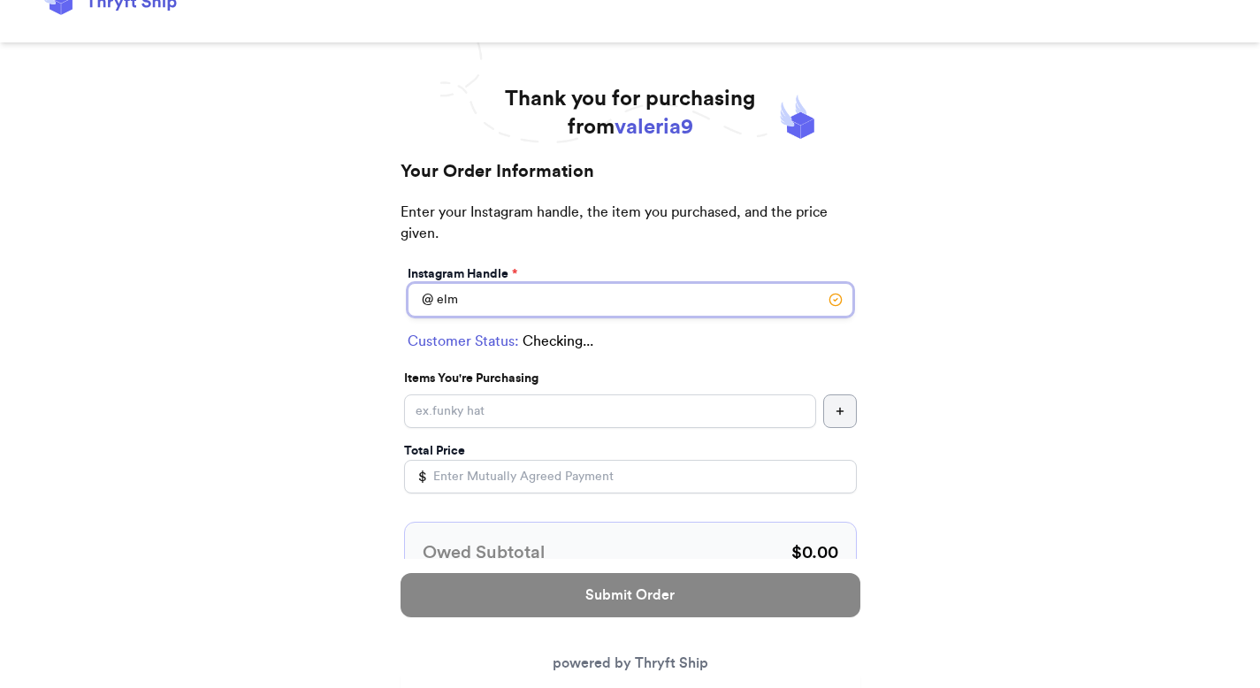
type input "elmo"
type input "Atlanta"
type input "30308"
type input "e"
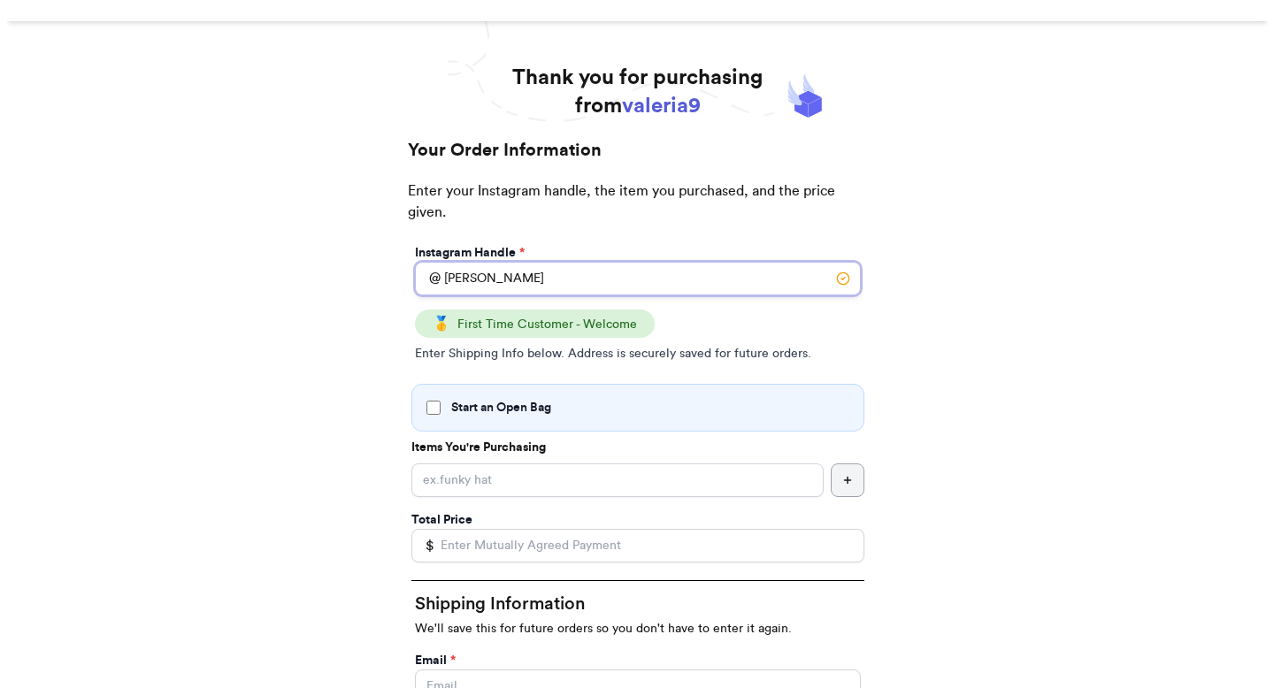
scroll to position [63, 0]
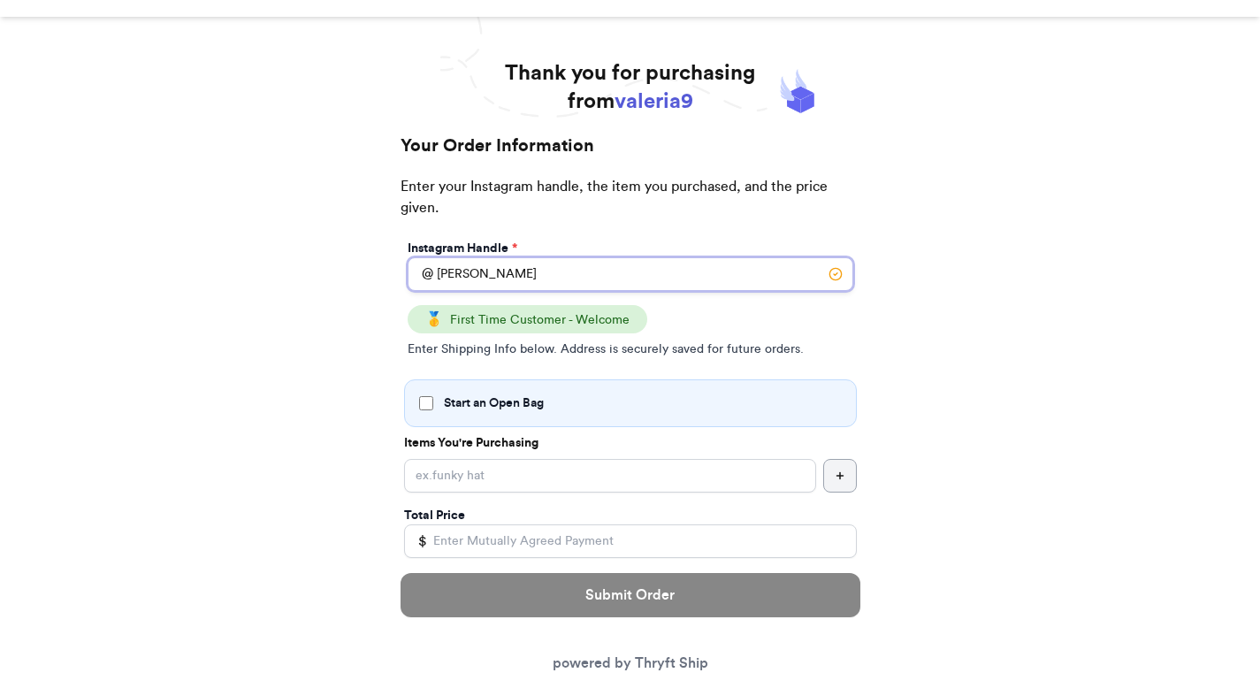
type input "tina"
click at [420, 396] on input "Start an Open Bag" at bounding box center [426, 403] width 14 height 14
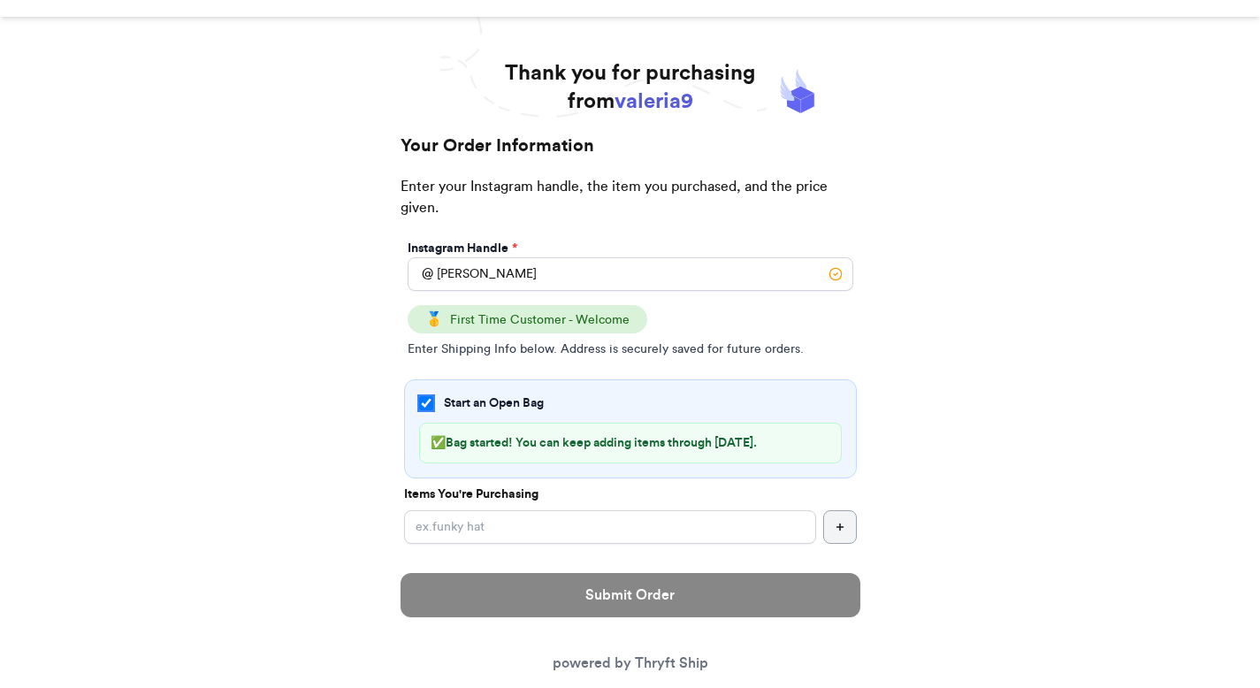
click at [421, 402] on input "Start an Open Bag" at bounding box center [426, 403] width 14 height 14
checkbox input "false"
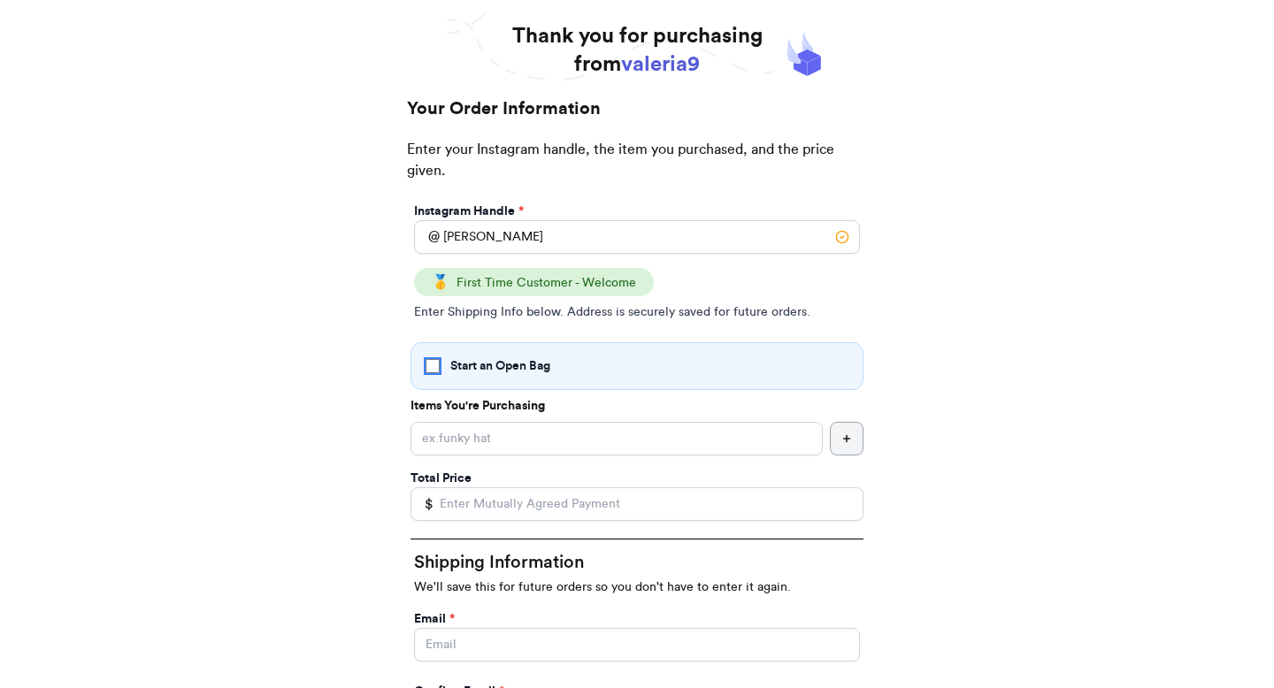
scroll to position [128, 0]
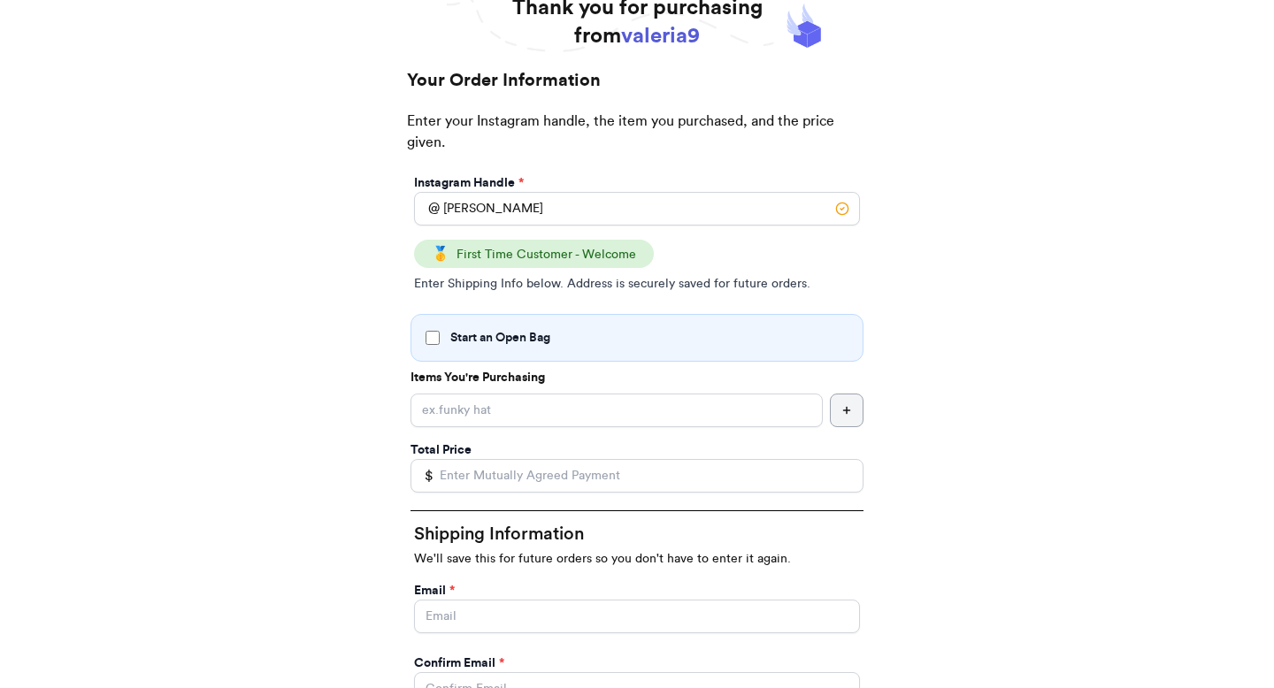
click at [558, 379] on p "Items You're Purchasing" at bounding box center [636, 378] width 453 height 18
click at [555, 399] on input "Start an Open Bag" at bounding box center [616, 411] width 412 height 34
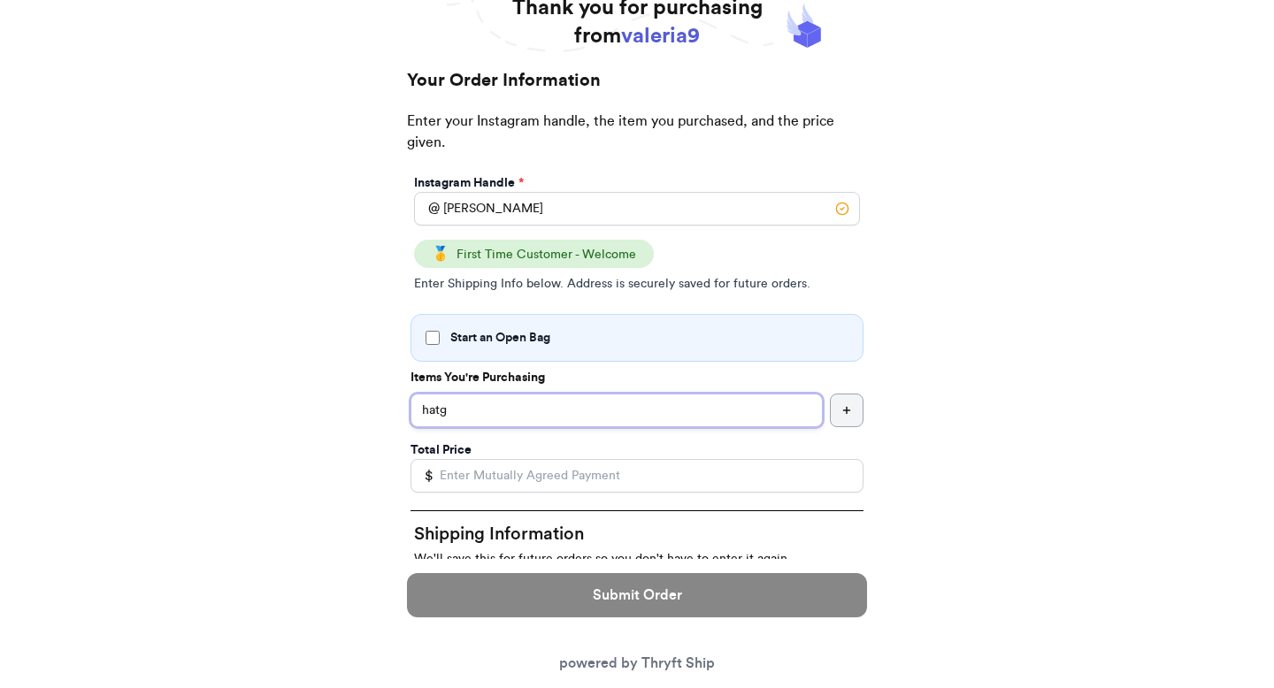
type input "hatg"
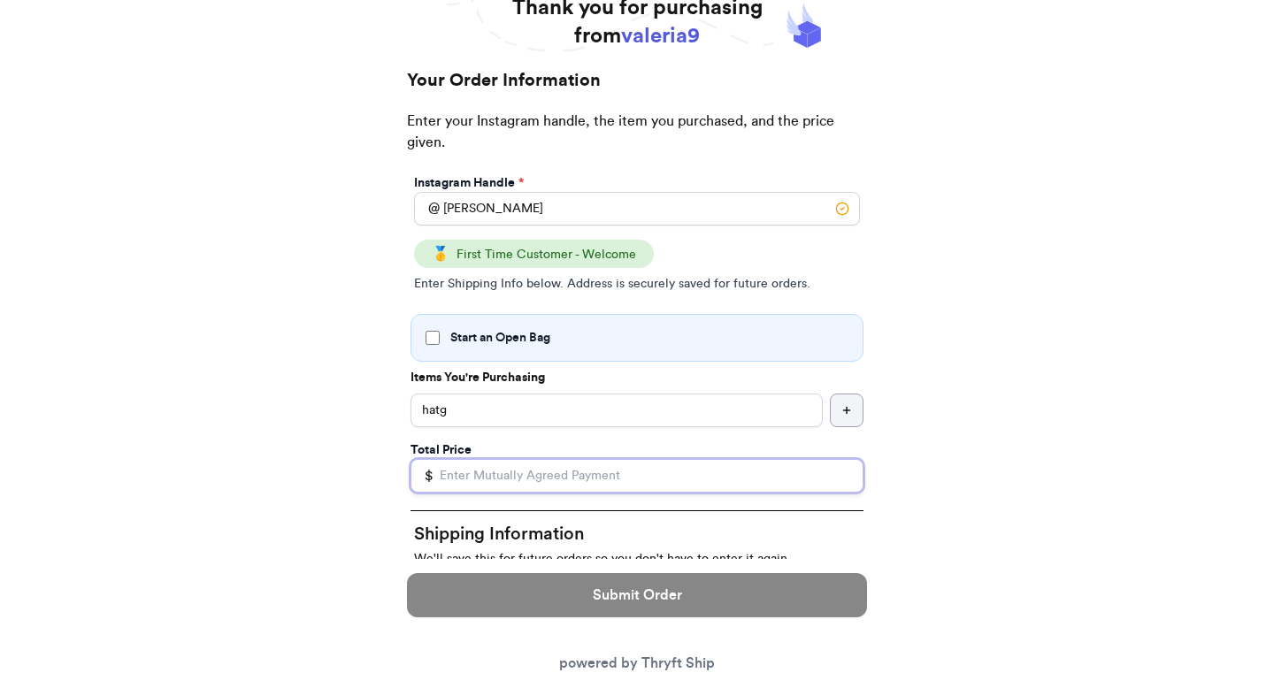
click at [542, 489] on input "Total Price" at bounding box center [636, 476] width 453 height 34
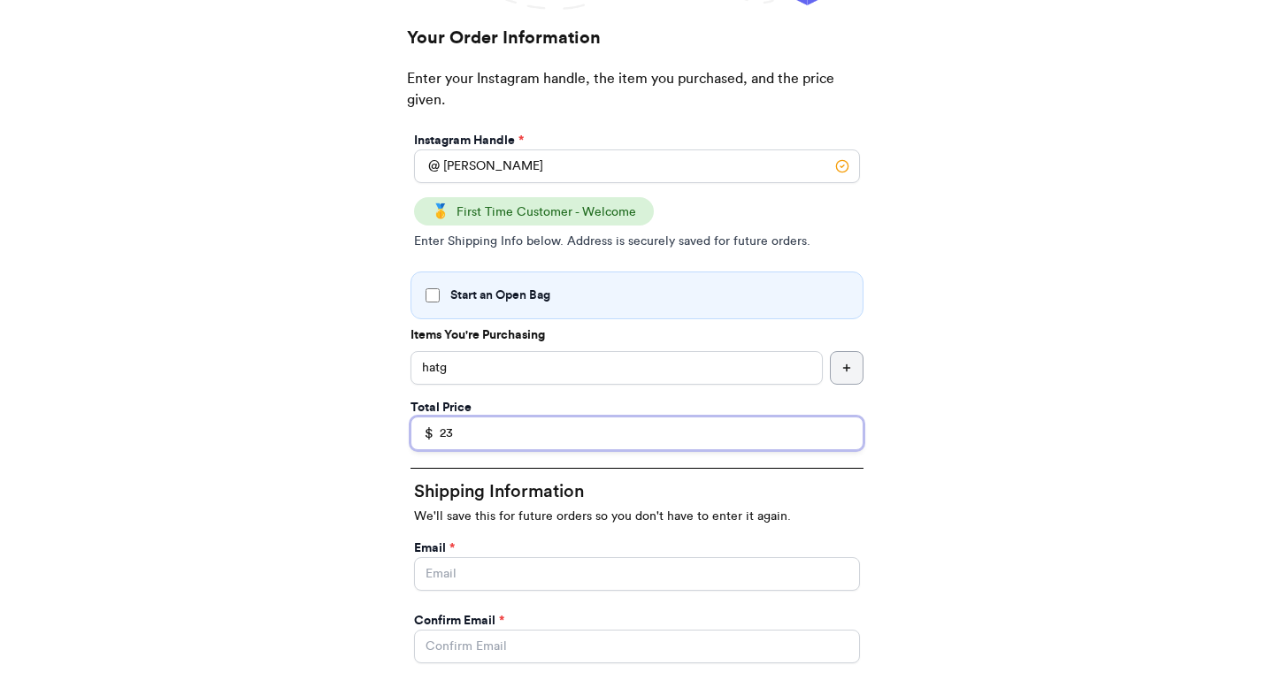
scroll to position [234, 0]
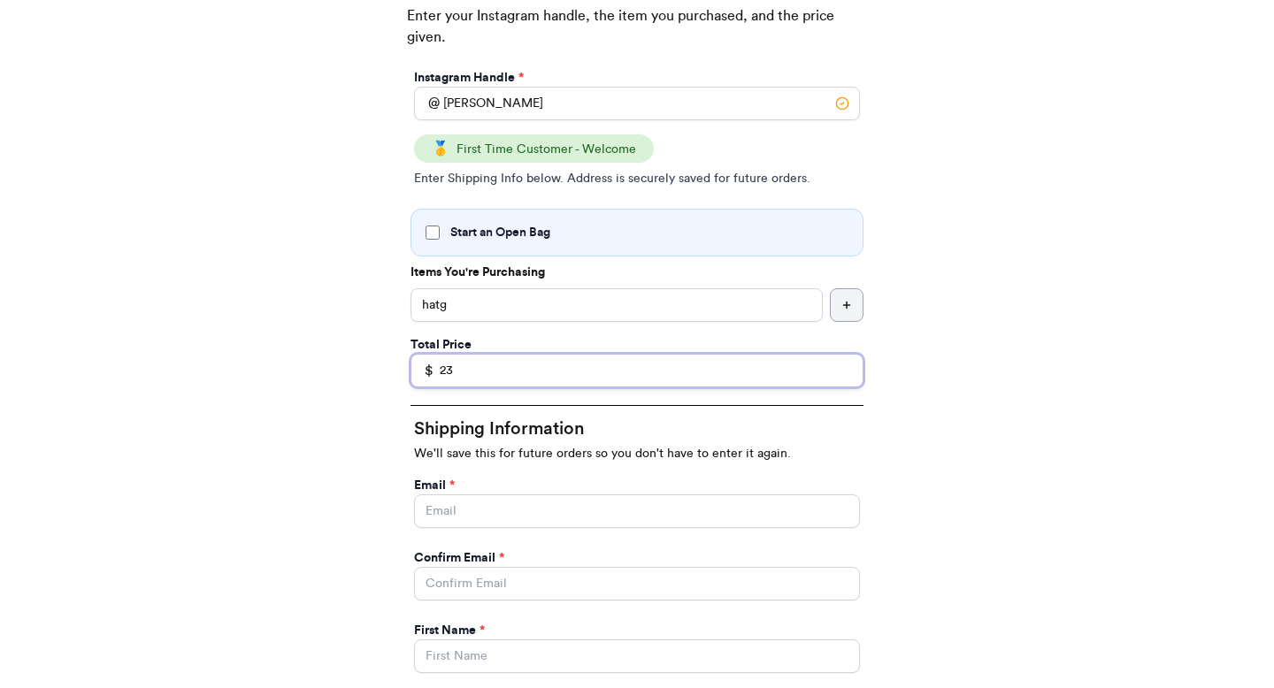
type input "23"
click at [535, 515] on input "Start an Open Bag" at bounding box center [637, 511] width 446 height 34
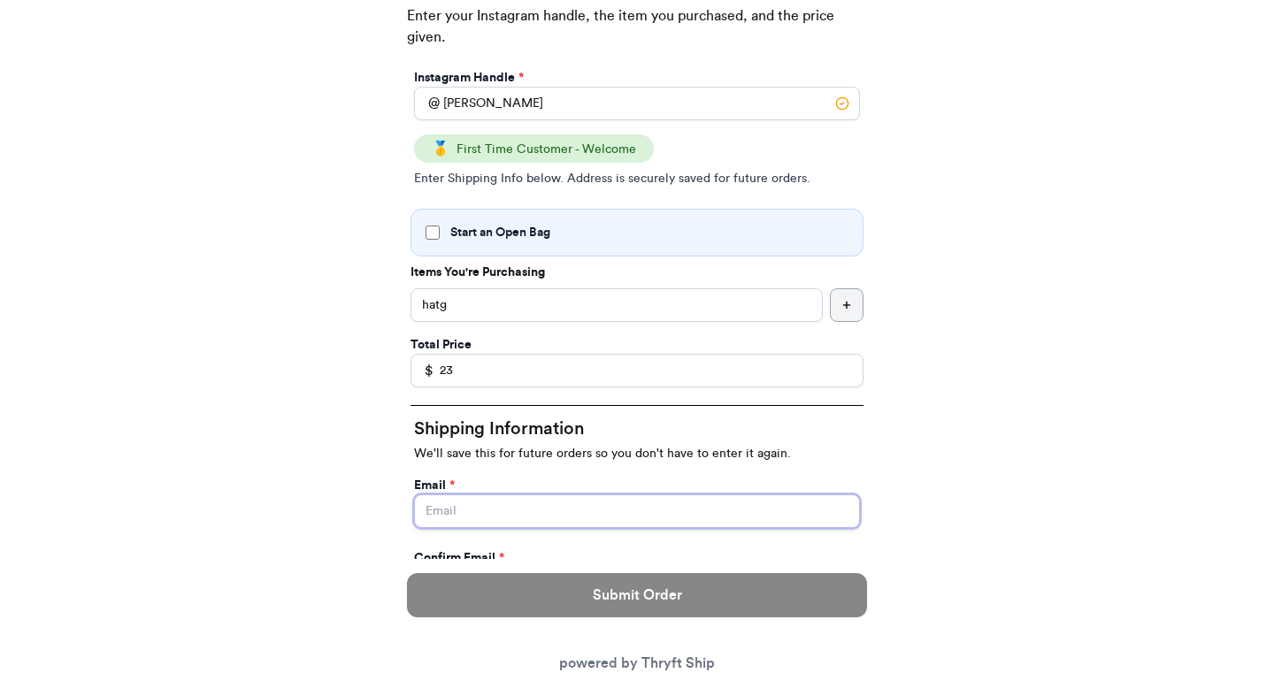
type input "[EMAIL_ADDRESS][DOMAIN_NAME]"
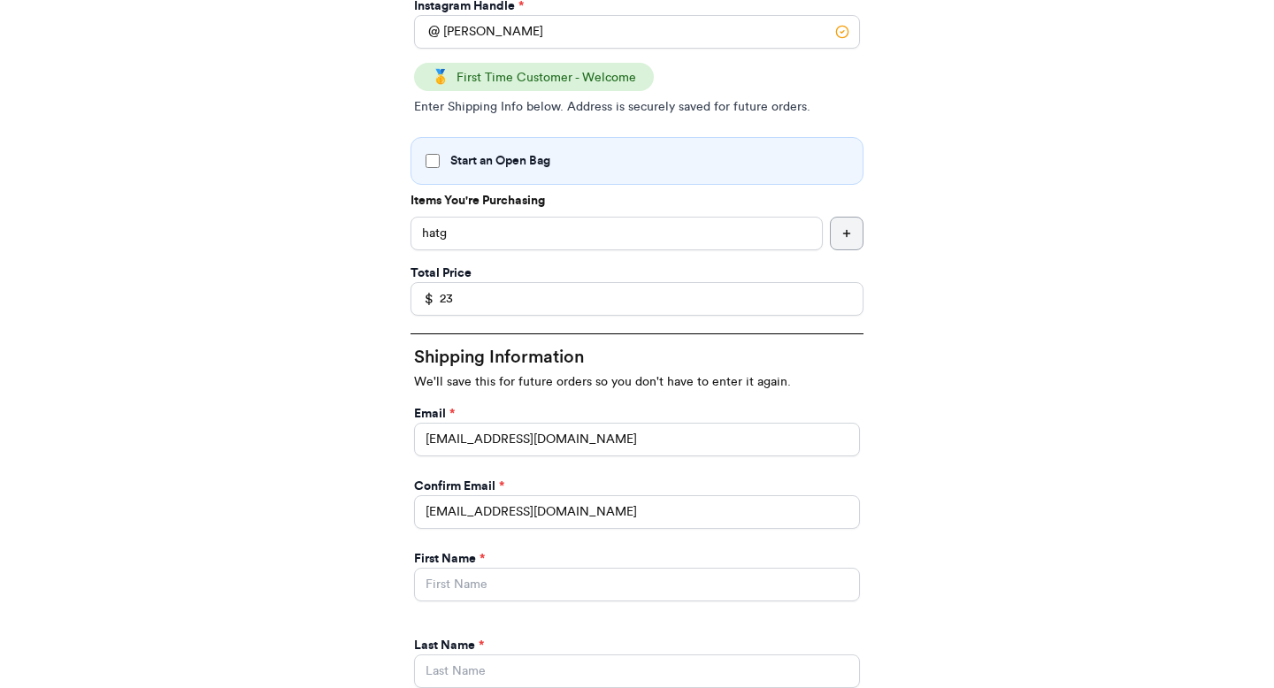
scroll to position [416, 0]
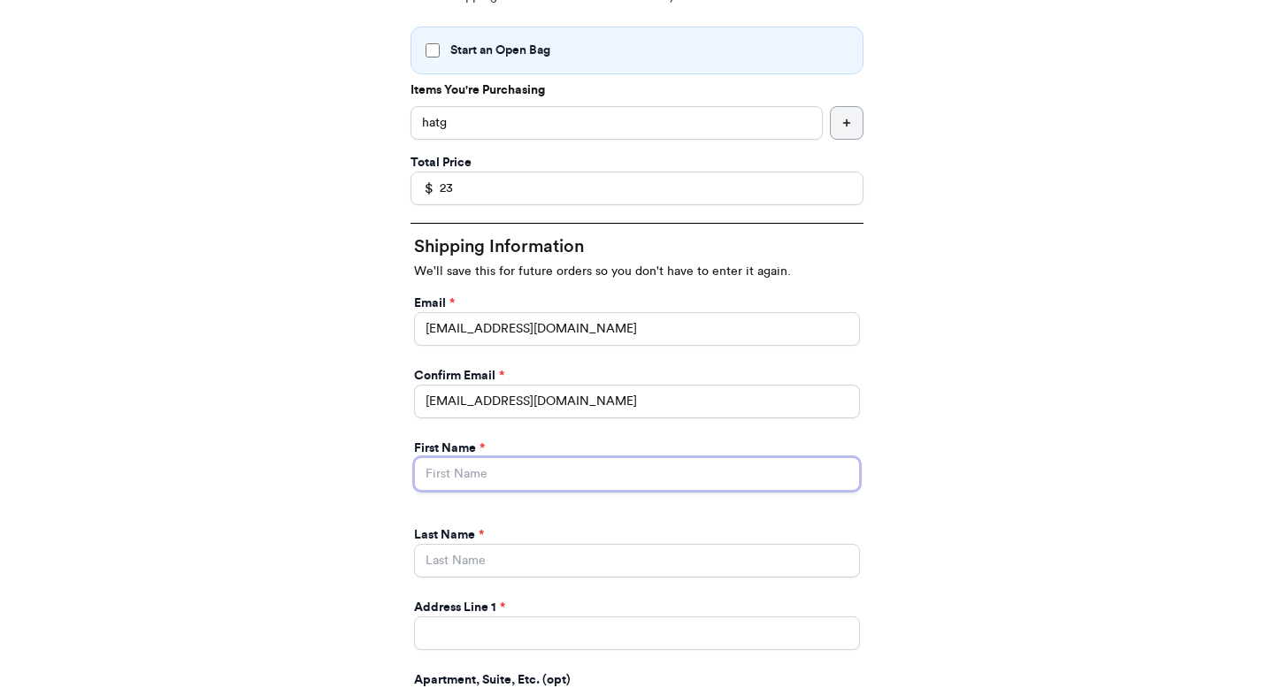
click at [567, 473] on input "Start an Open Bag" at bounding box center [637, 474] width 446 height 34
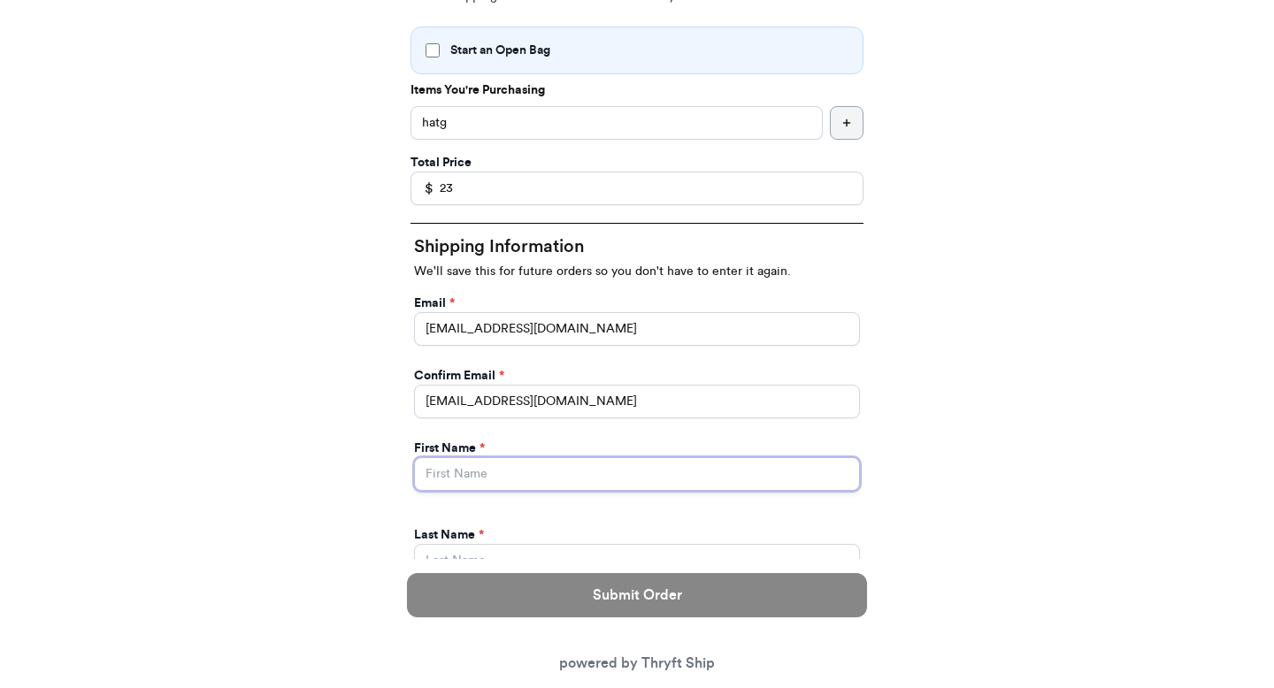
type input "[PERSON_NAME]"
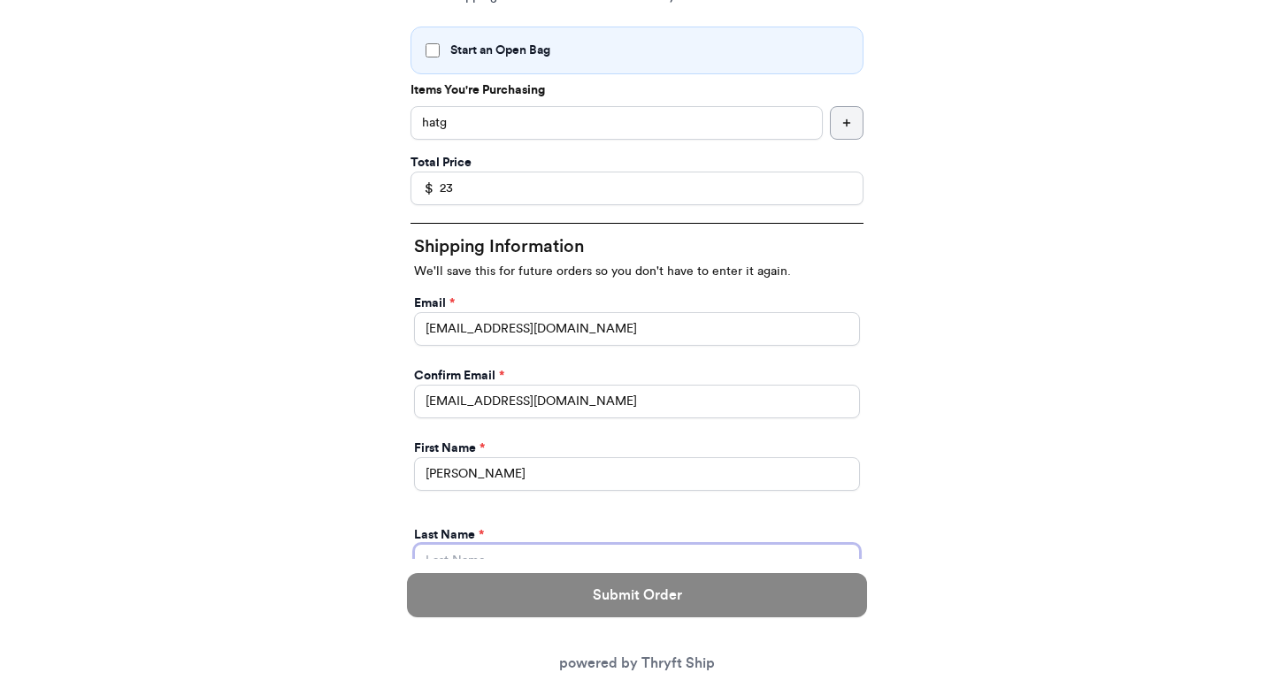
type input "[PERSON_NAME]"
type input "[STREET_ADDRESS]"
type input "apt 211"
type input "[GEOGRAPHIC_DATA]"
type input "30601"
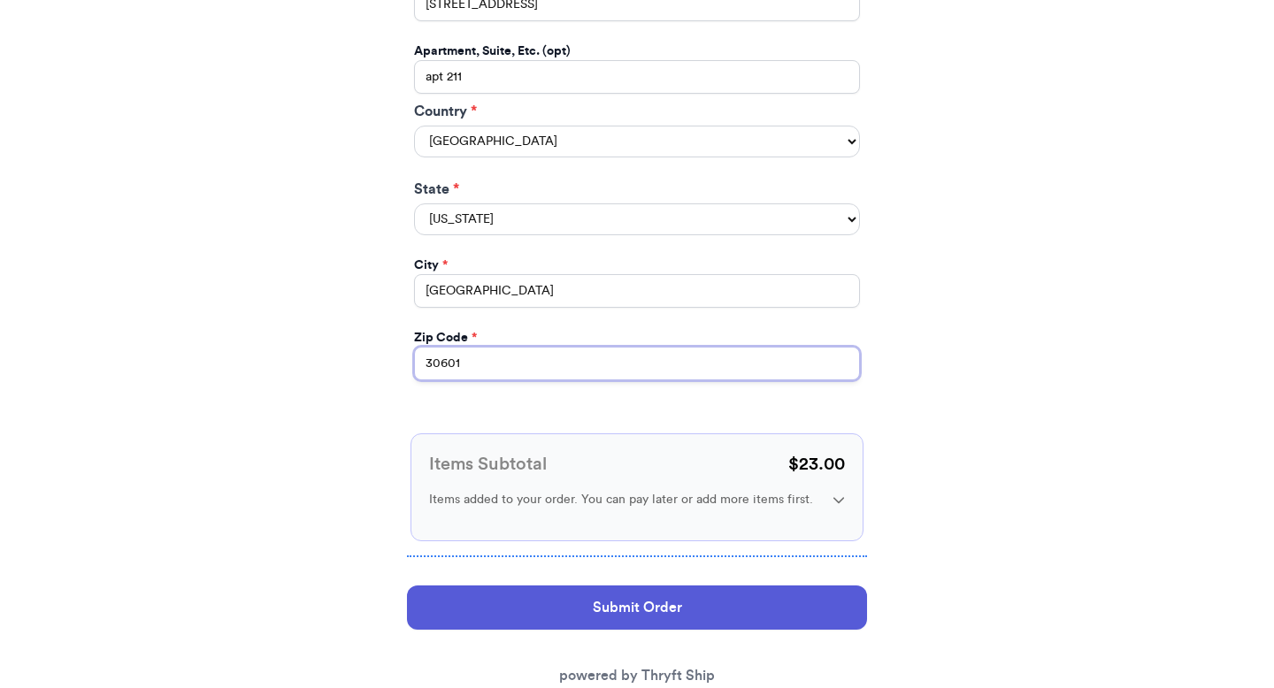
scroll to position [1067, 0]
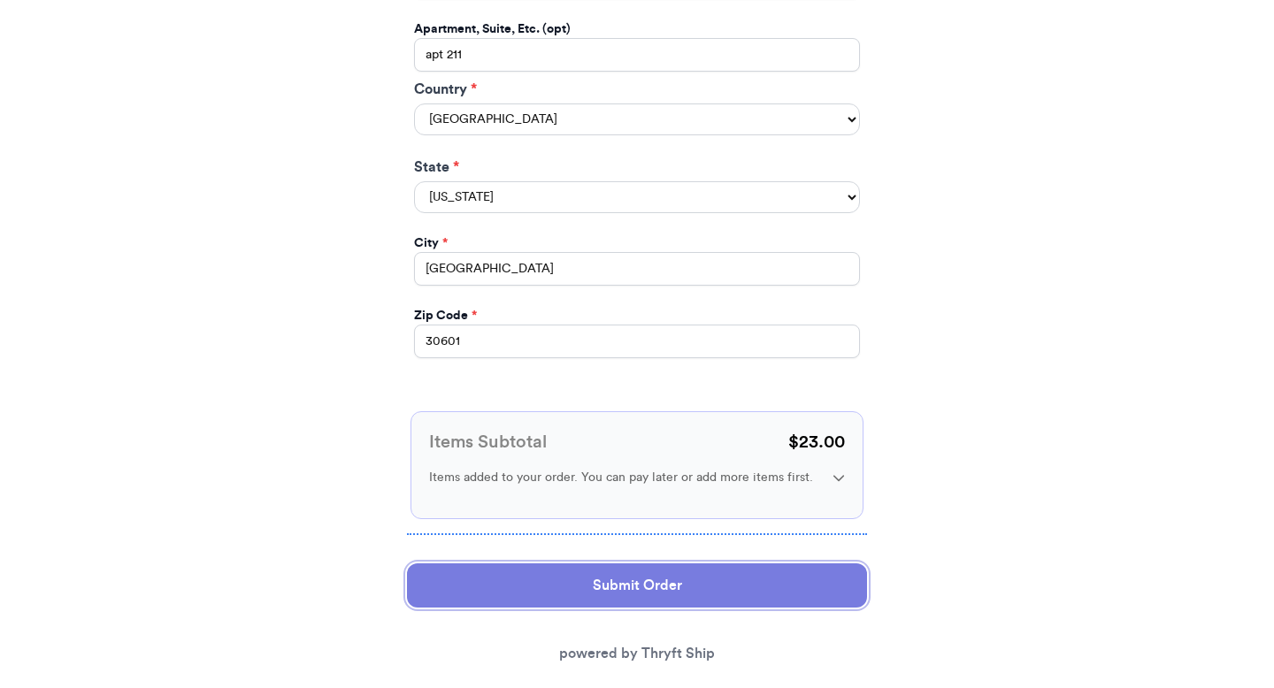
click at [559, 591] on button "Submit Order" at bounding box center [637, 585] width 460 height 44
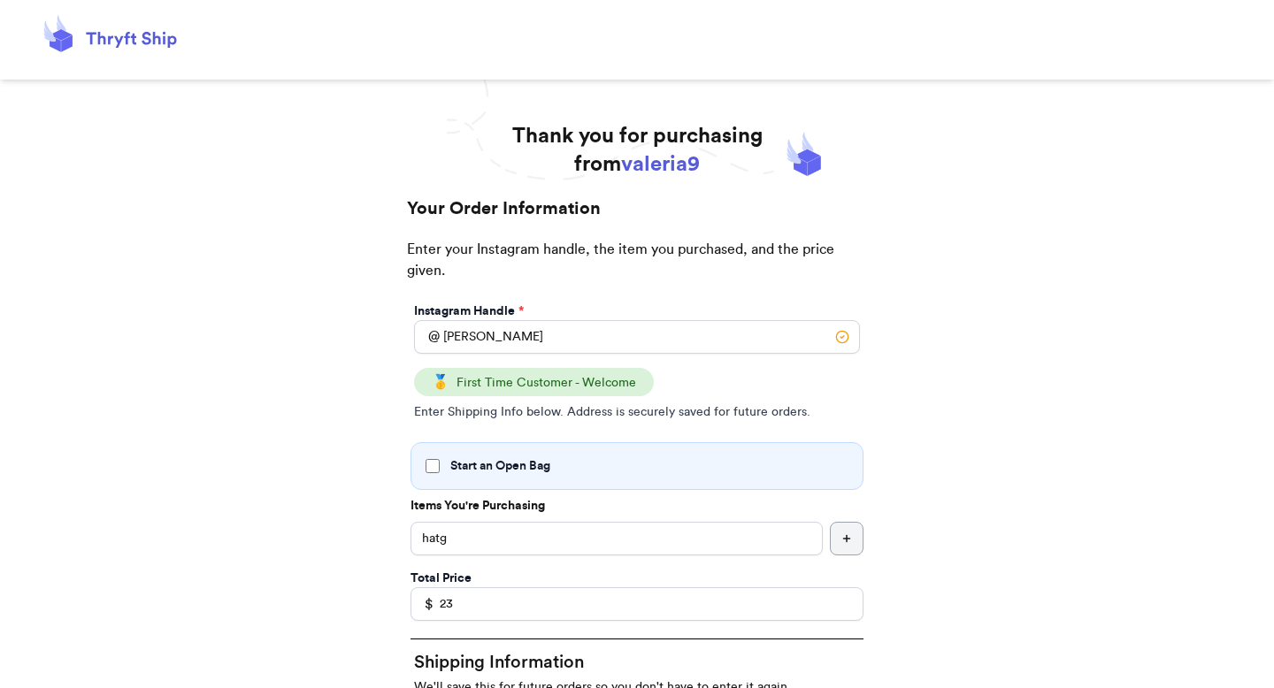
select select "GA"
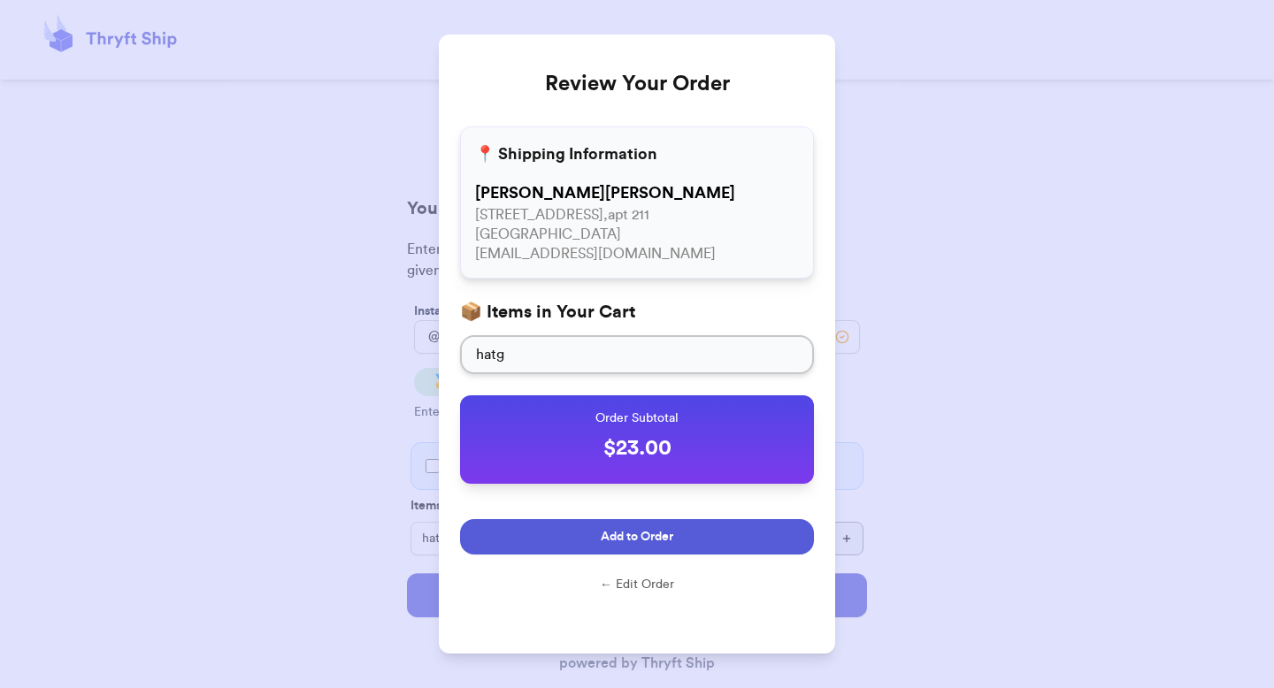
click at [613, 536] on span "Add to Order" at bounding box center [637, 537] width 73 height 18
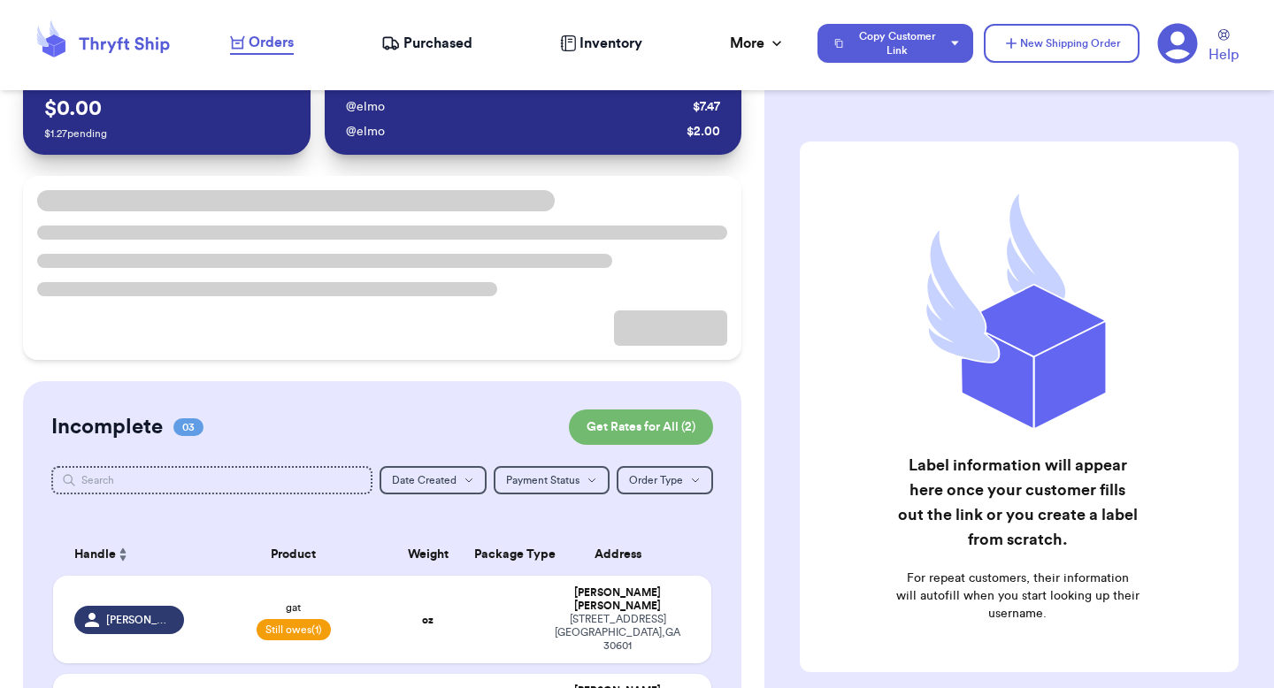
scroll to position [132, 0]
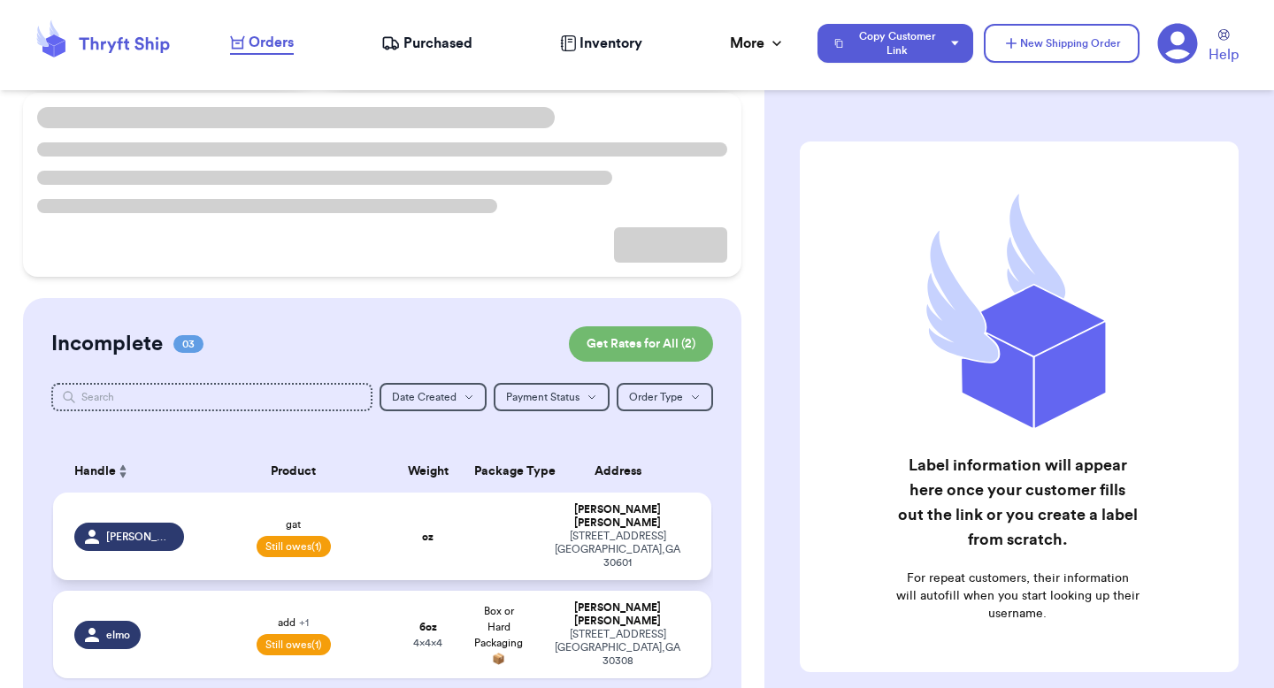
click at [545, 530] on div "269 hull street athens , GA 30601" at bounding box center [617, 550] width 145 height 40
select select "unpaid"
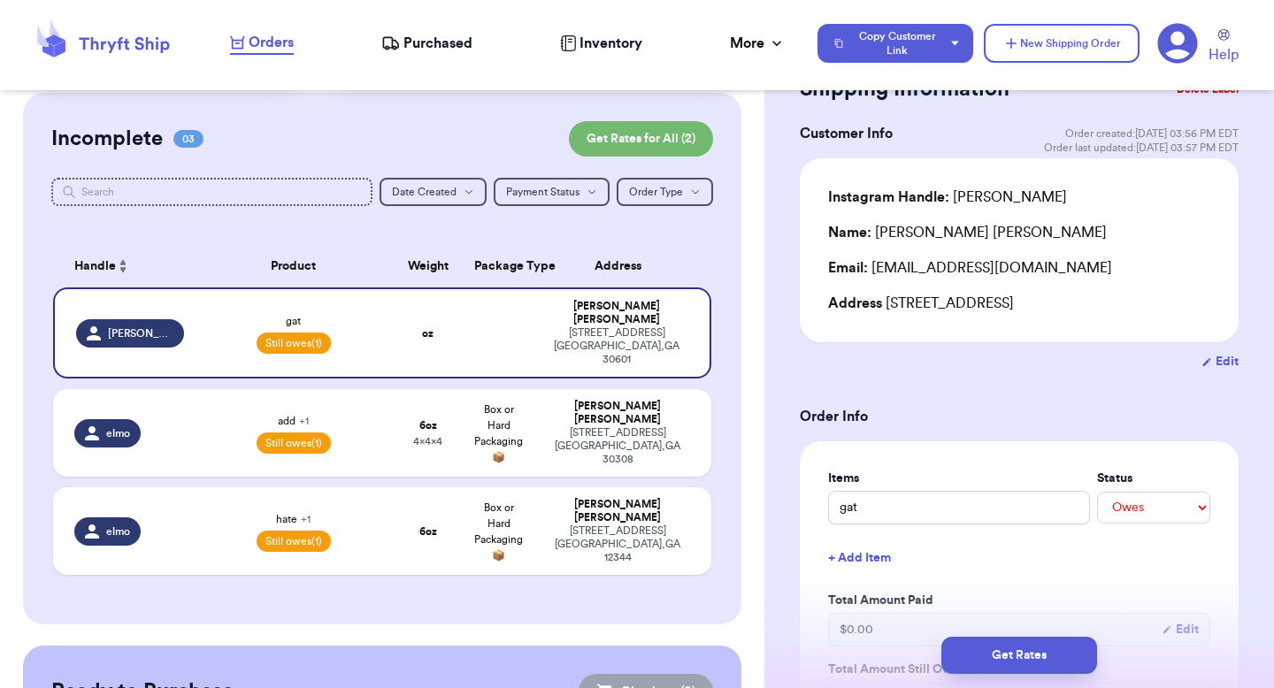
scroll to position [70, 0]
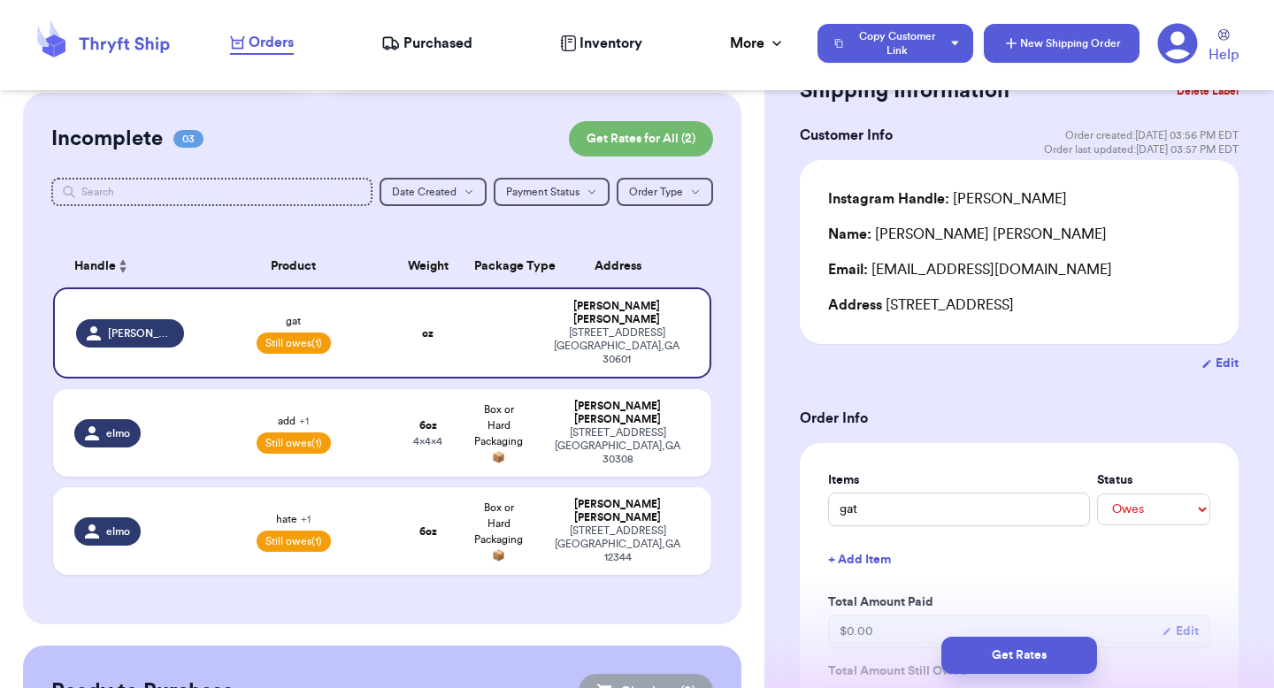
click at [1003, 50] on icon "button" at bounding box center [1011, 43] width 18 height 18
select select "unknown"
type input "0"
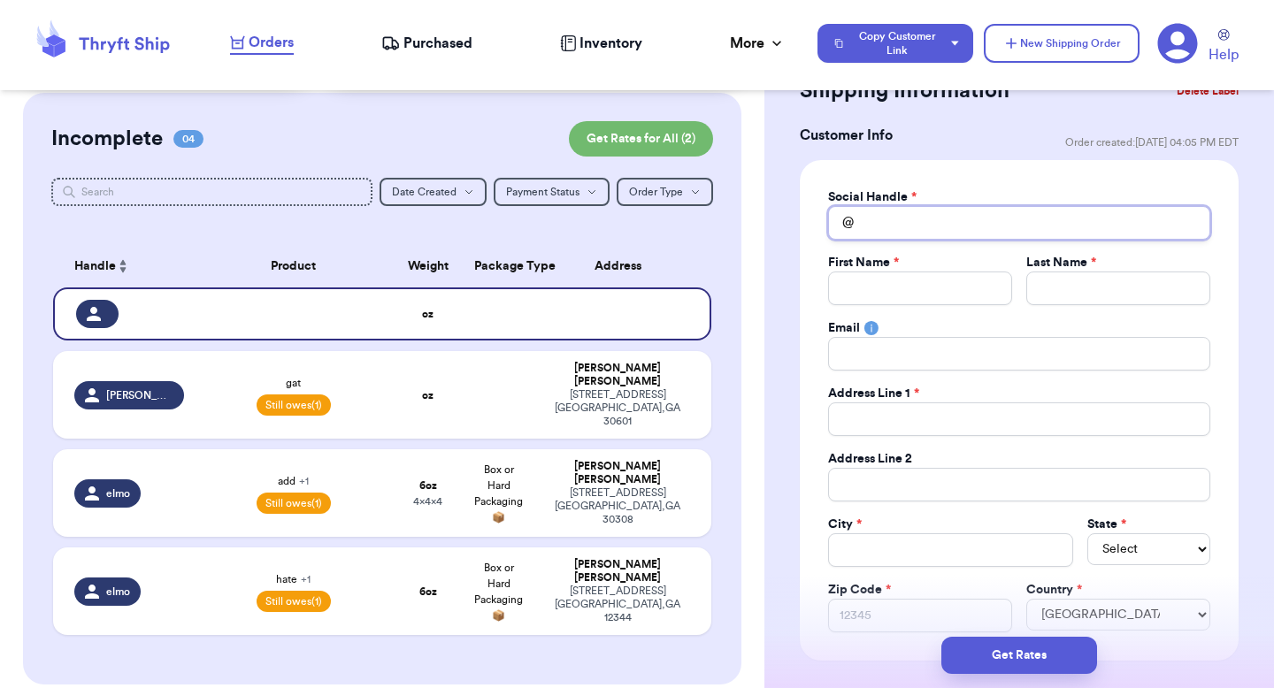
click at [890, 214] on input "Total Amount Paid" at bounding box center [1019, 223] width 382 height 34
type input "v"
type input "va"
type input "v"
click at [624, 294] on td at bounding box center [622, 313] width 177 height 53
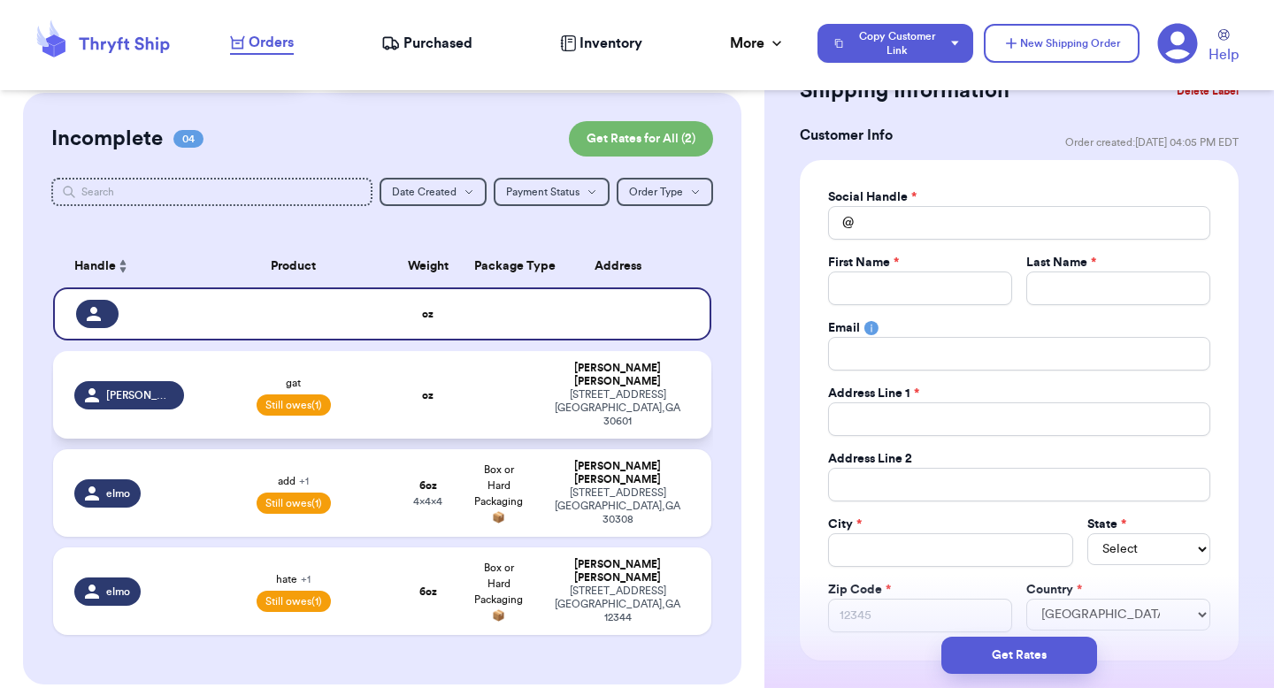
click at [635, 370] on div "[PERSON_NAME]" at bounding box center [617, 375] width 145 height 27
type input "gat"
select select "unpaid"
type input "5"
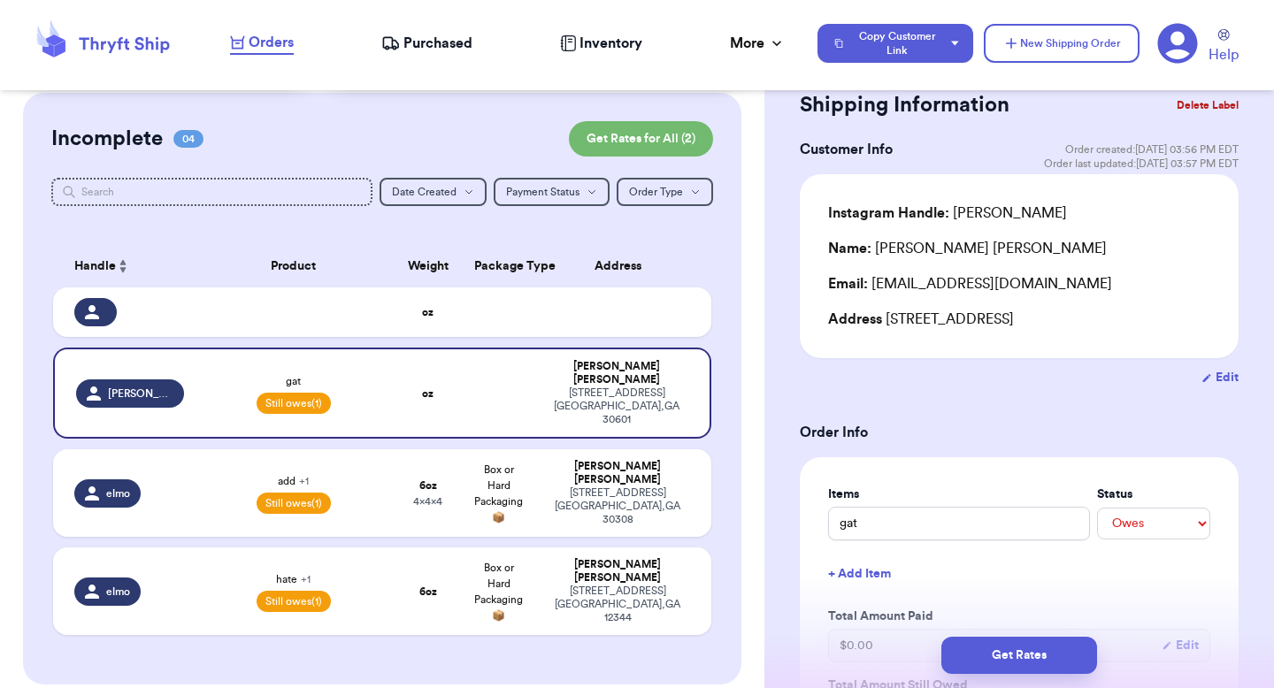
scroll to position [37, 0]
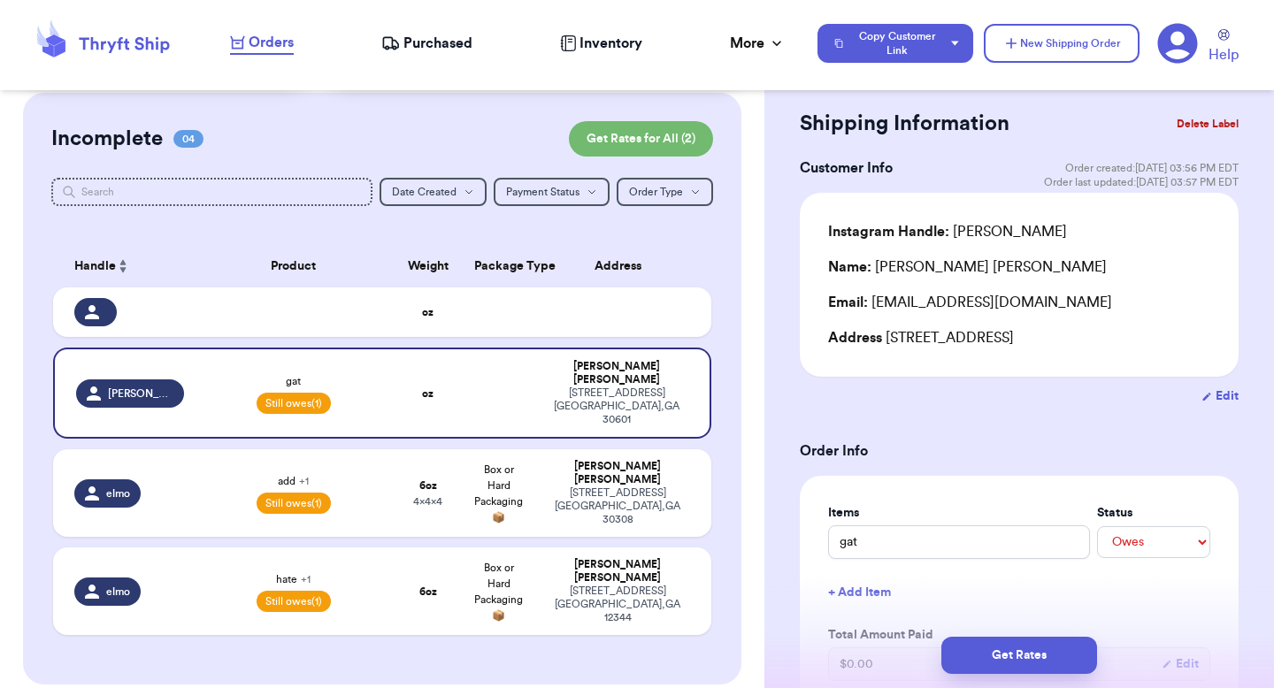
click at [1185, 128] on button "Delete Label" at bounding box center [1207, 123] width 76 height 39
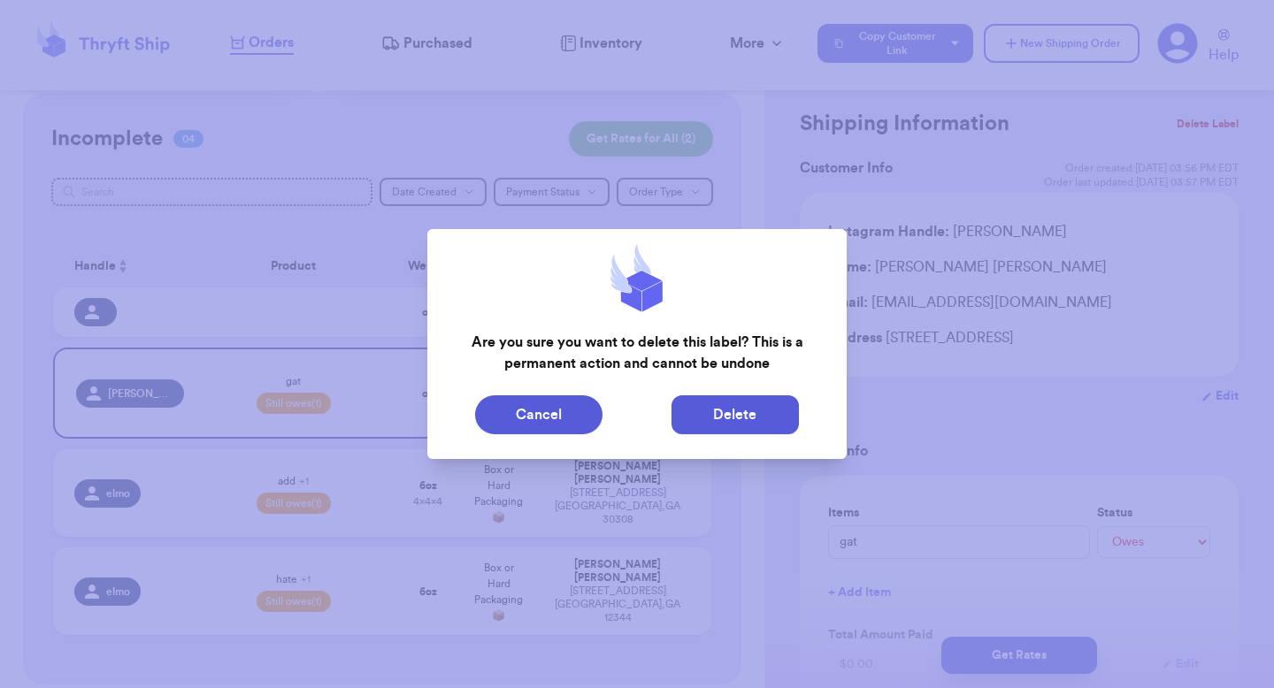
click at [778, 418] on button "Delete" at bounding box center [734, 414] width 127 height 39
select select "unknown"
type input "0"
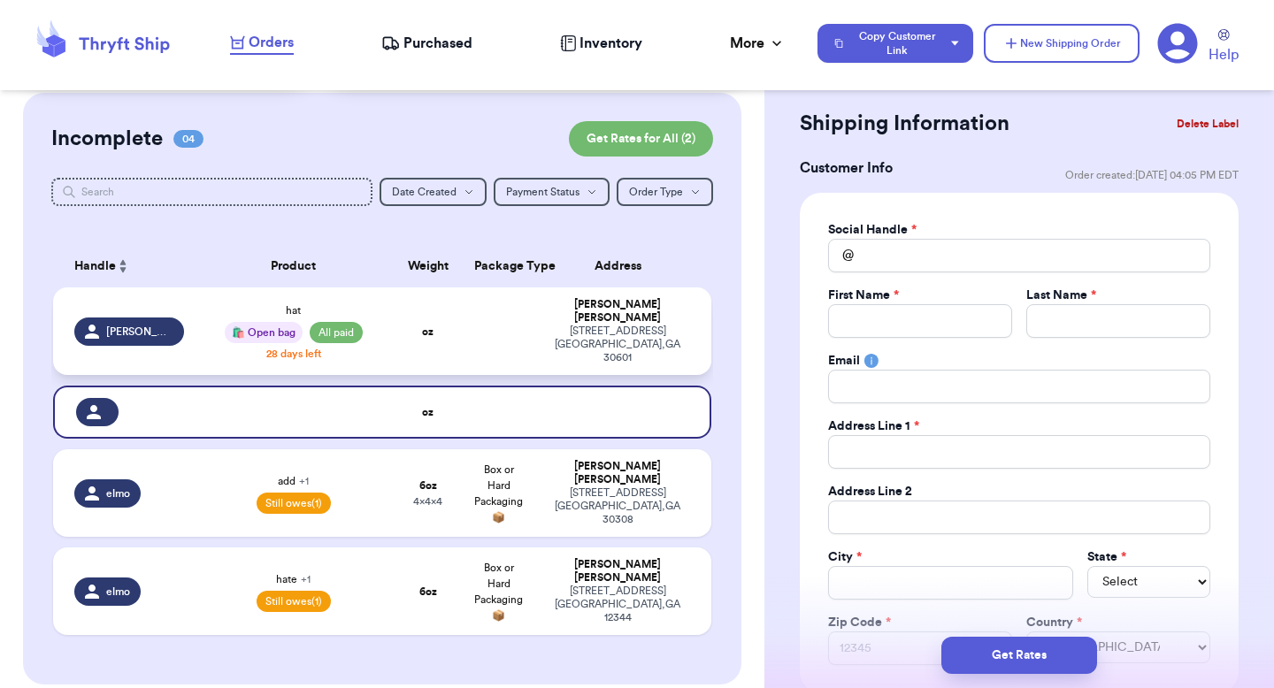
click at [446, 320] on td "oz" at bounding box center [428, 331] width 71 height 88
type input "hat"
select select "paid"
type input "9"
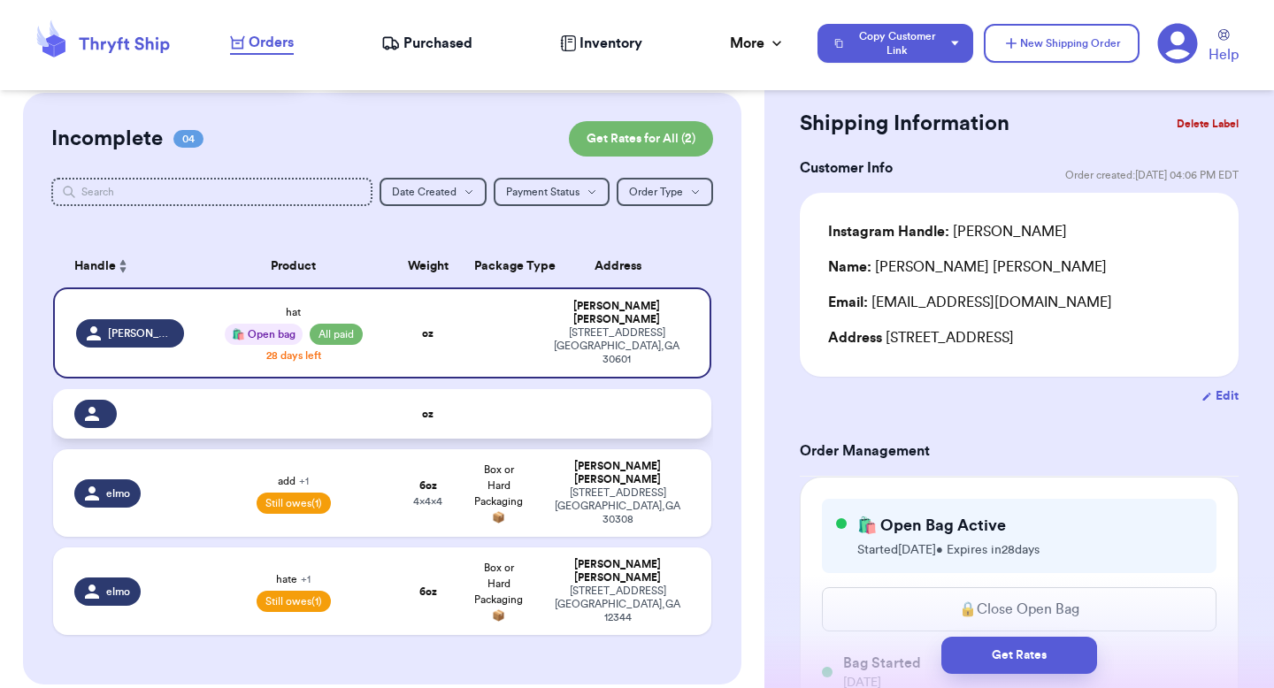
click at [536, 391] on td at bounding box center [622, 414] width 177 height 50
select select "unknown"
type input "0"
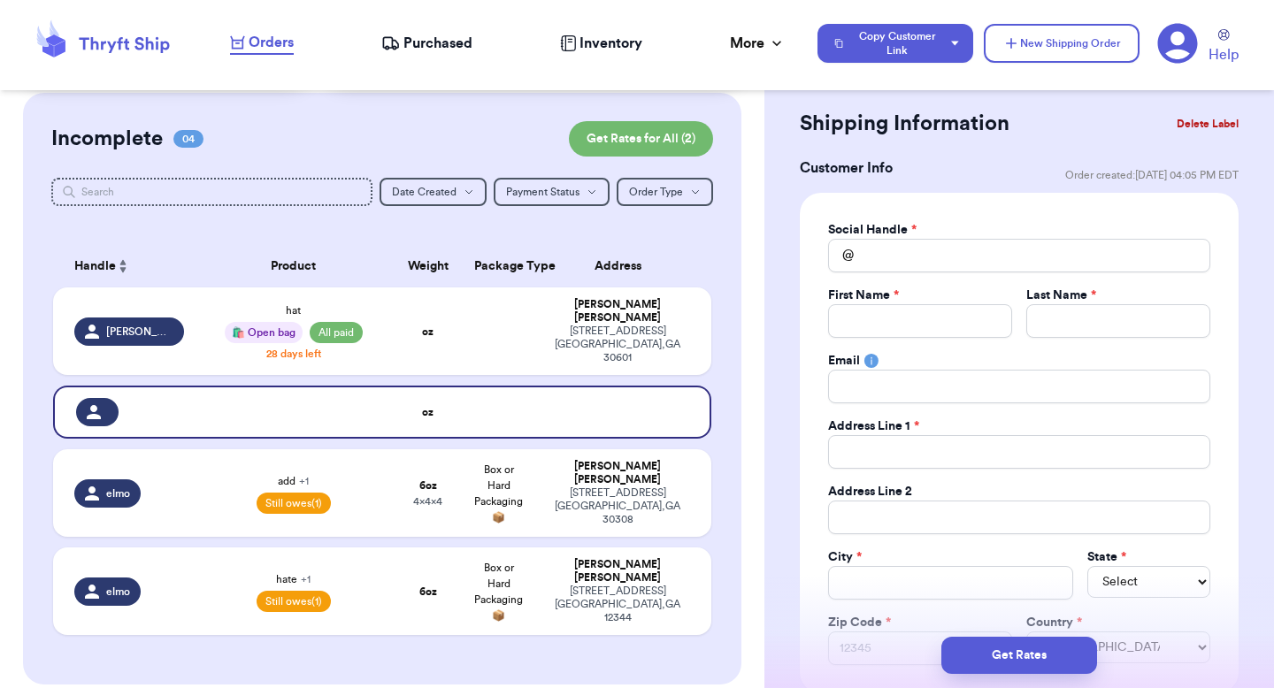
click at [1169, 121] on button "Delete Label" at bounding box center [1207, 123] width 76 height 39
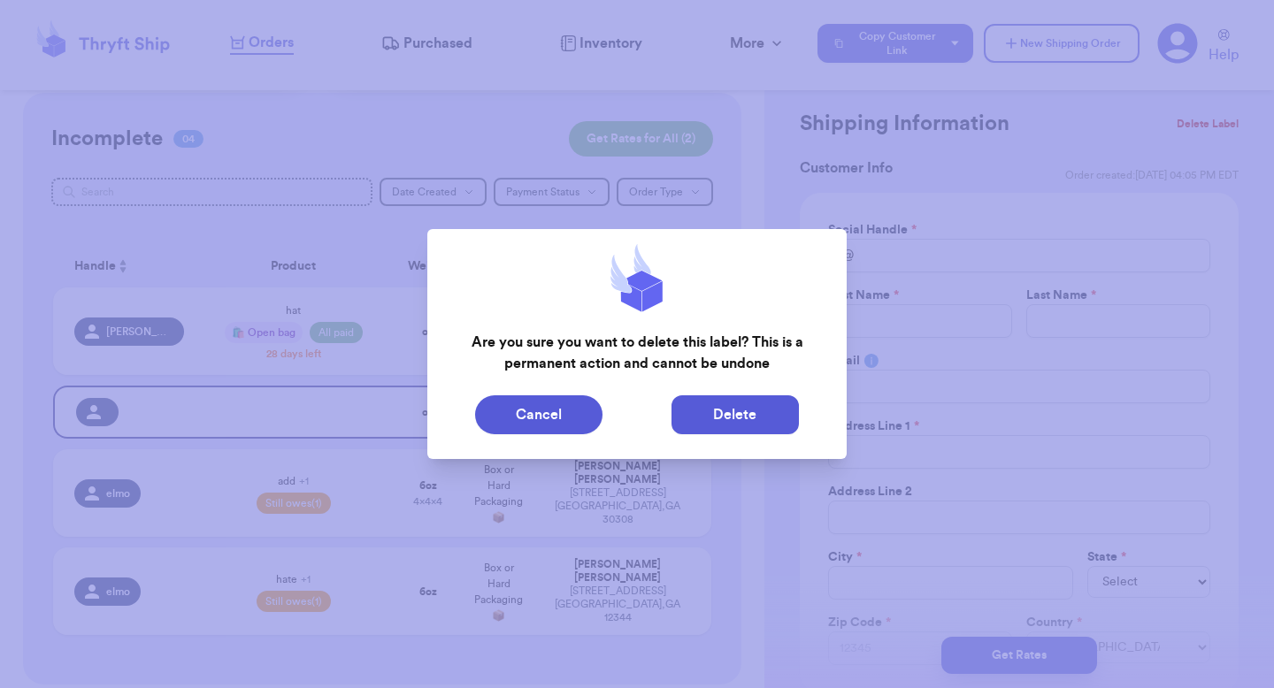
click at [782, 405] on button "Delete" at bounding box center [734, 414] width 127 height 39
type input "hat"
select select "paid"
type input "9"
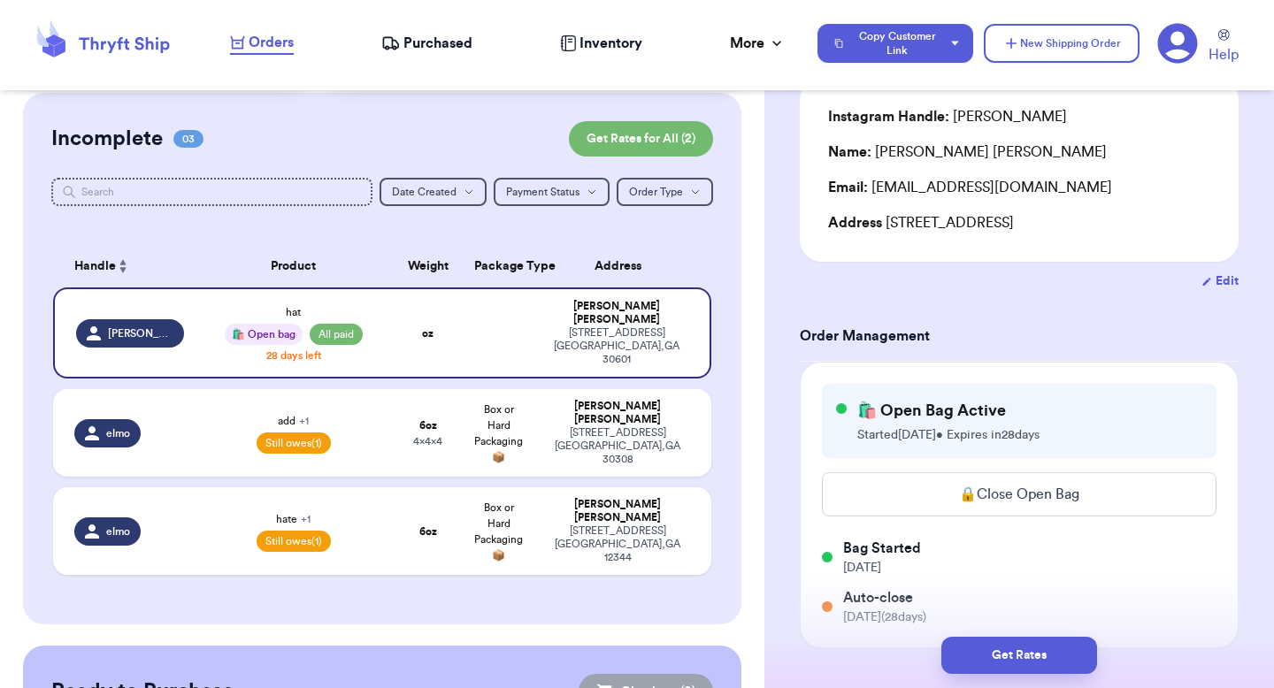
scroll to position [245, 0]
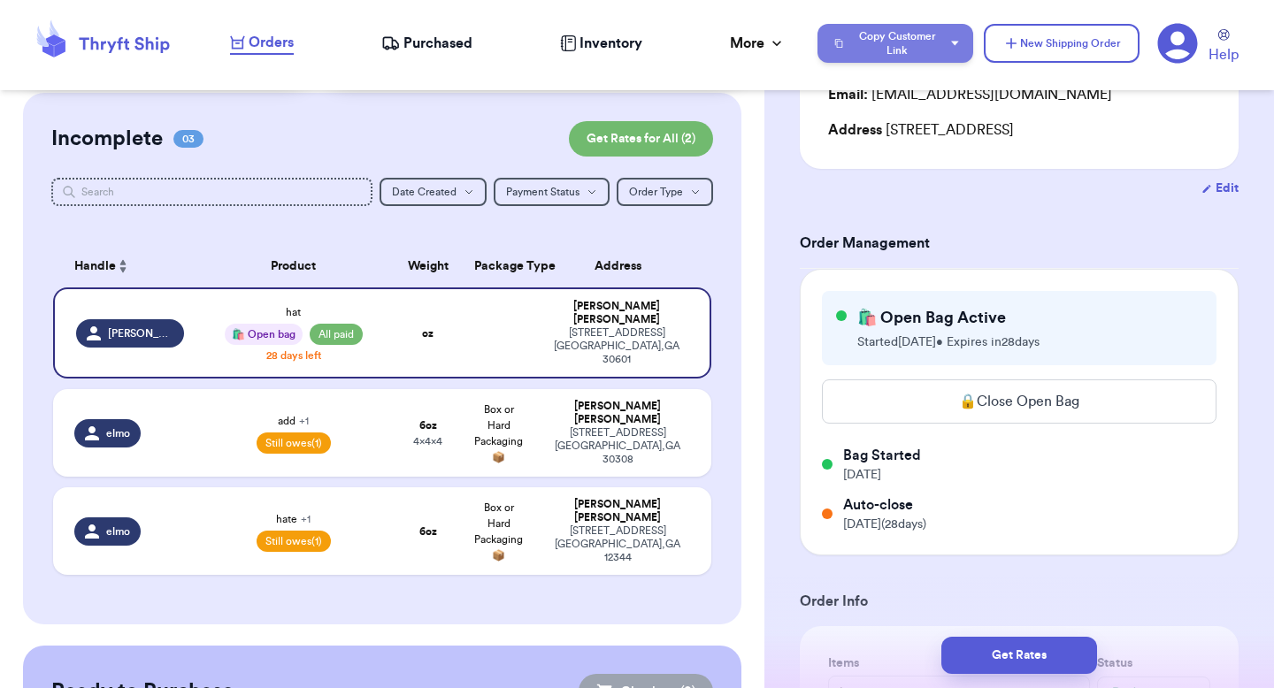
click at [849, 45] on button "Copy Customer Link" at bounding box center [895, 43] width 156 height 39
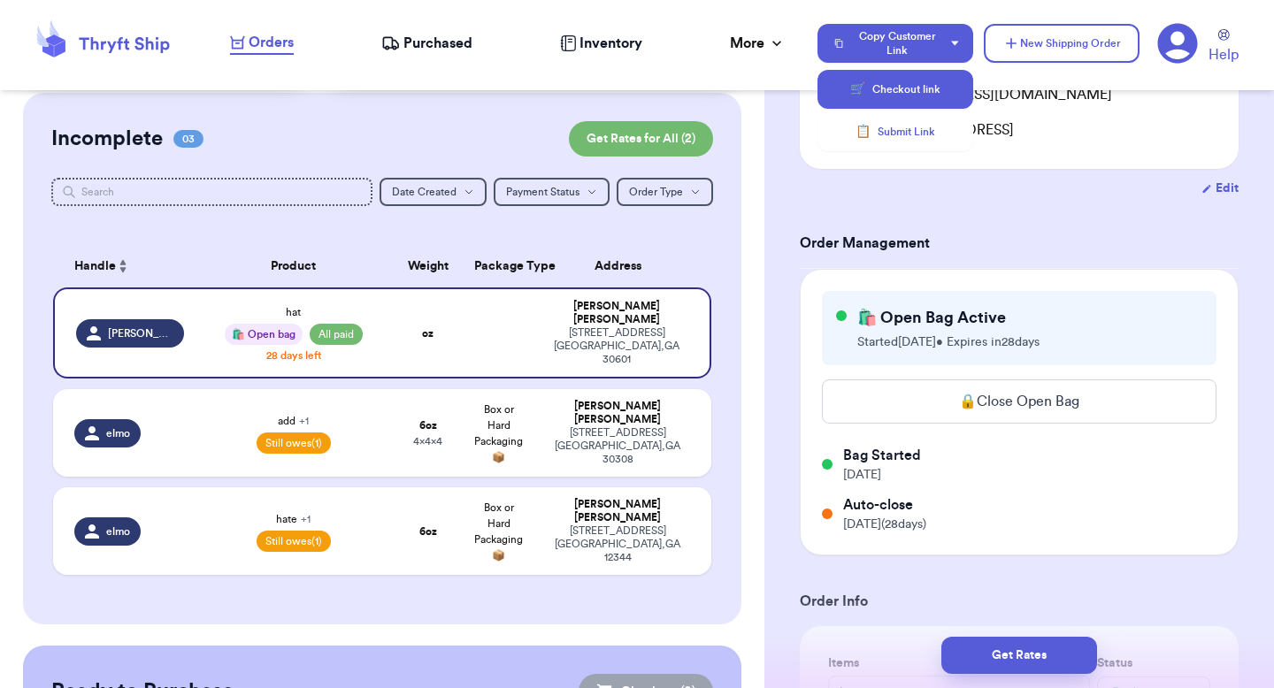
click at [868, 96] on button "🛒 Checkout link" at bounding box center [895, 89] width 156 height 39
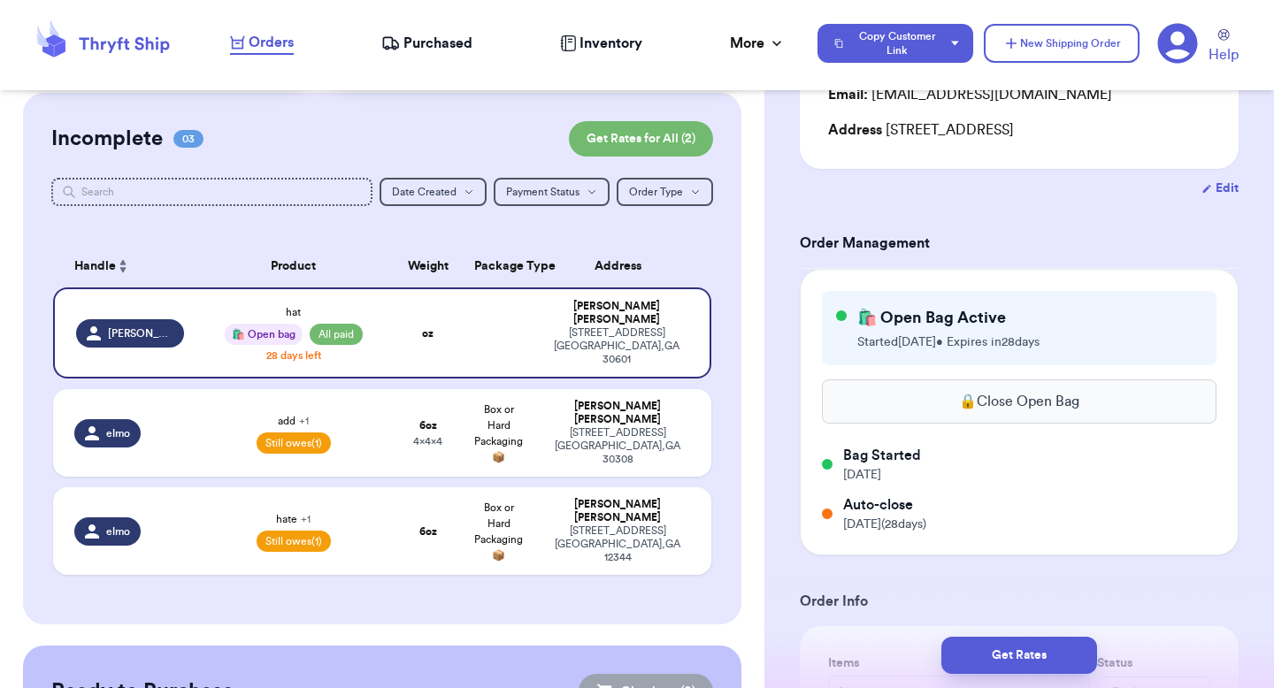
click at [939, 410] on button "🔒 Close Open Bag" at bounding box center [1019, 401] width 394 height 44
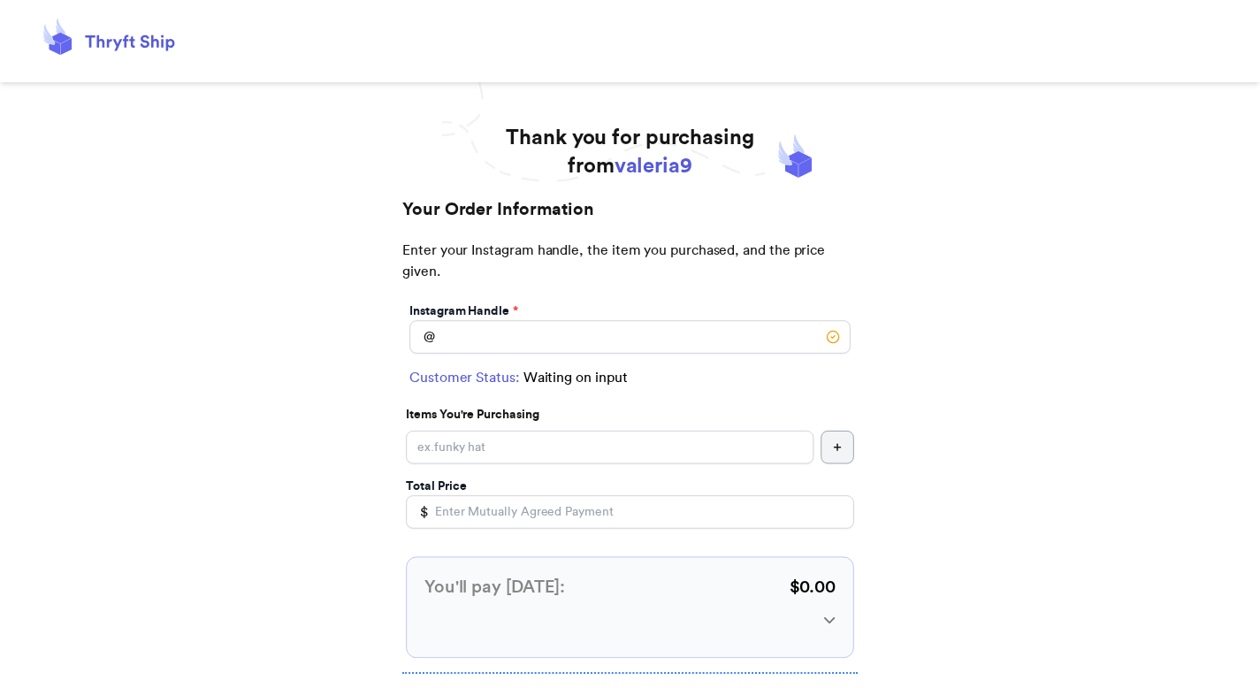
scroll to position [127, 0]
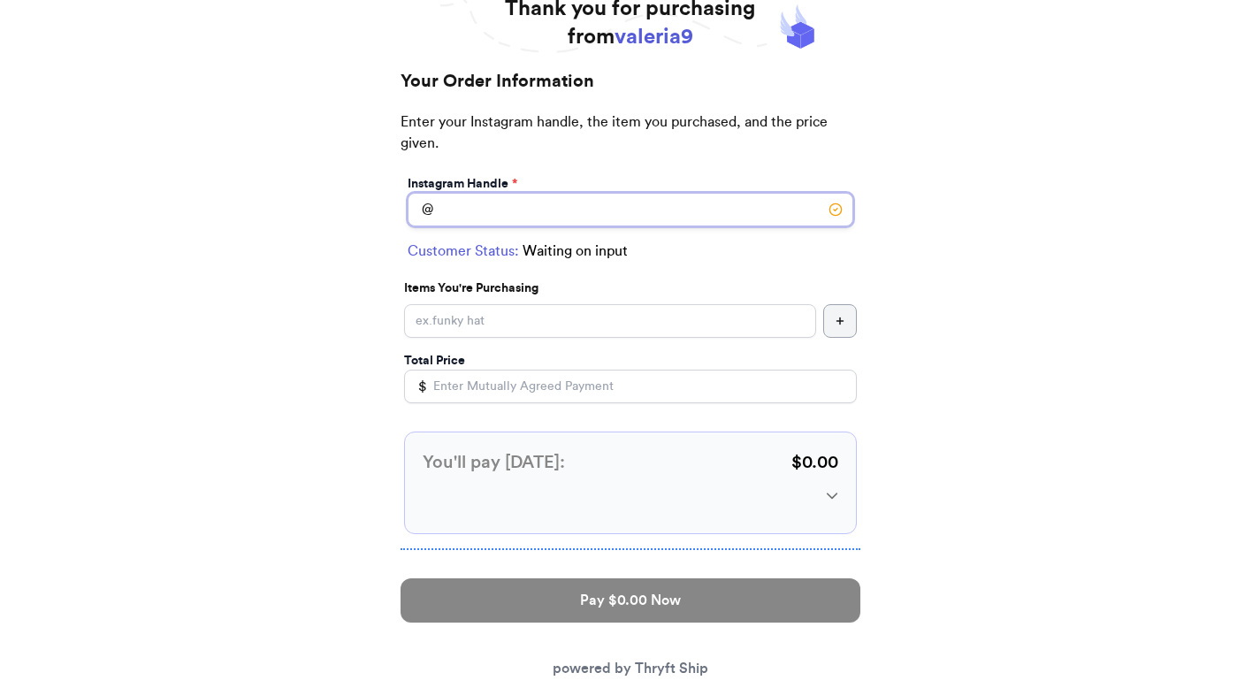
click at [565, 211] on input "Instagram Handle *" at bounding box center [631, 210] width 446 height 34
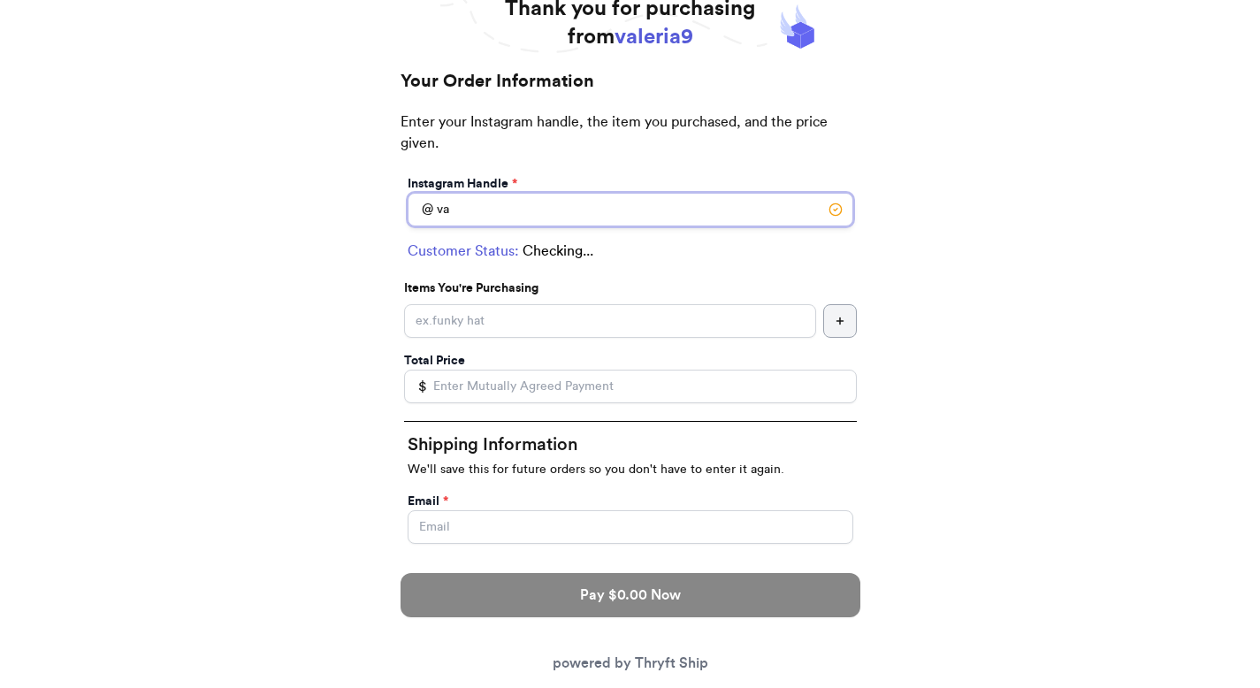
type input "v"
type input "elmo"
select select "GA"
type input "[GEOGRAPHIC_DATA]"
type input "30308"
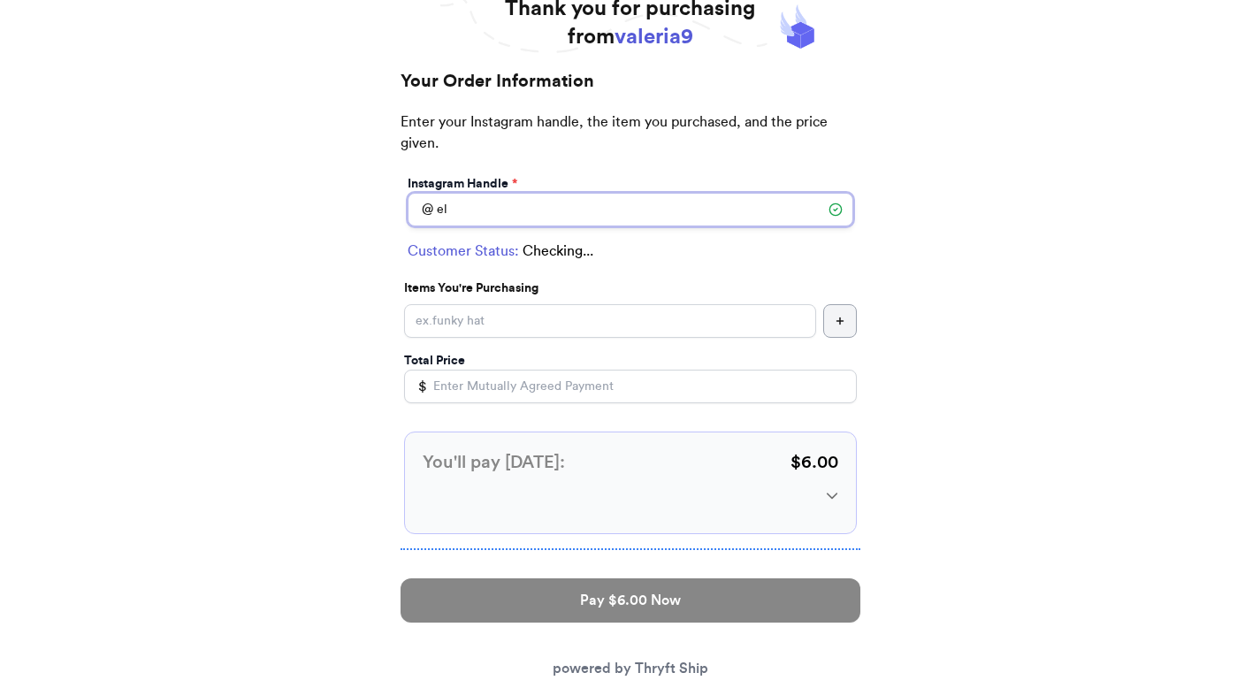
type input "e"
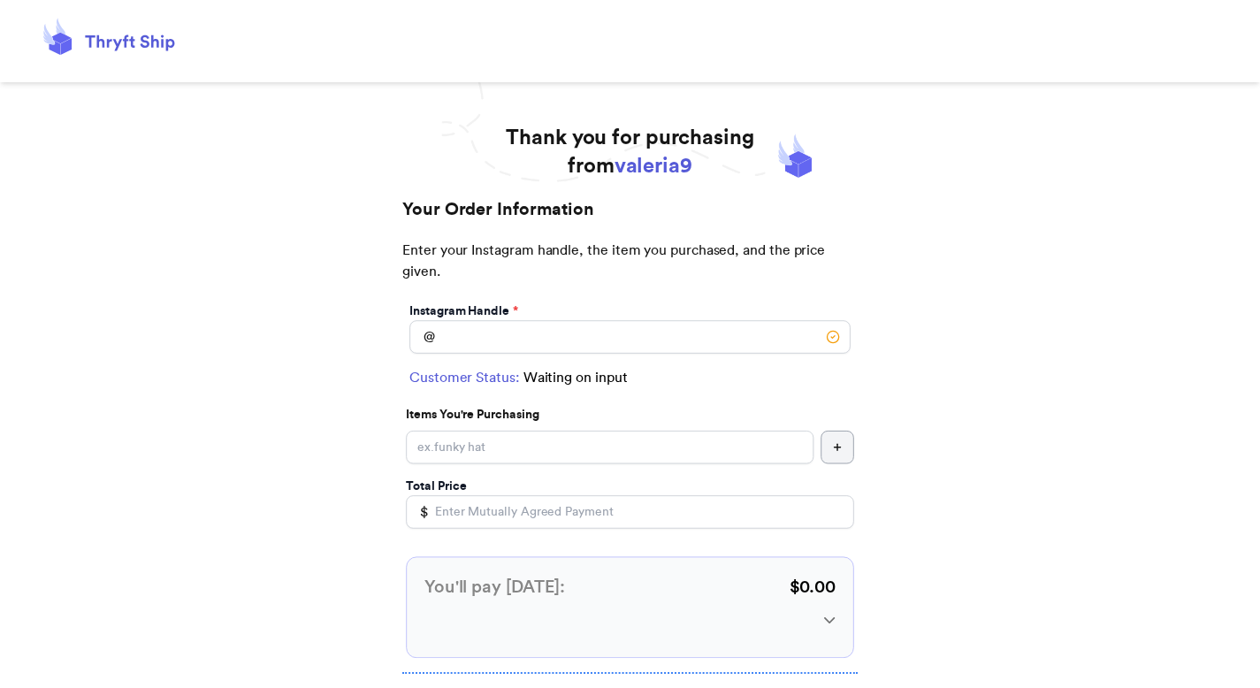
scroll to position [127, 0]
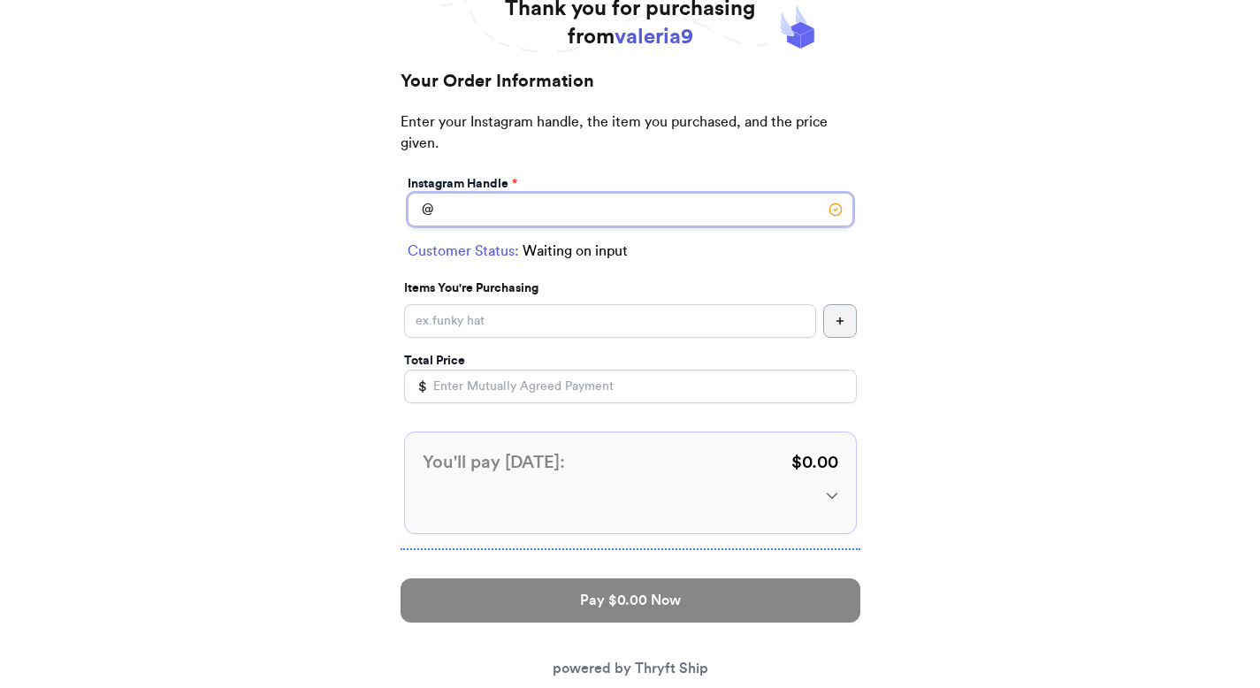
click at [479, 223] on input "Instagram Handle *" at bounding box center [631, 210] width 446 height 34
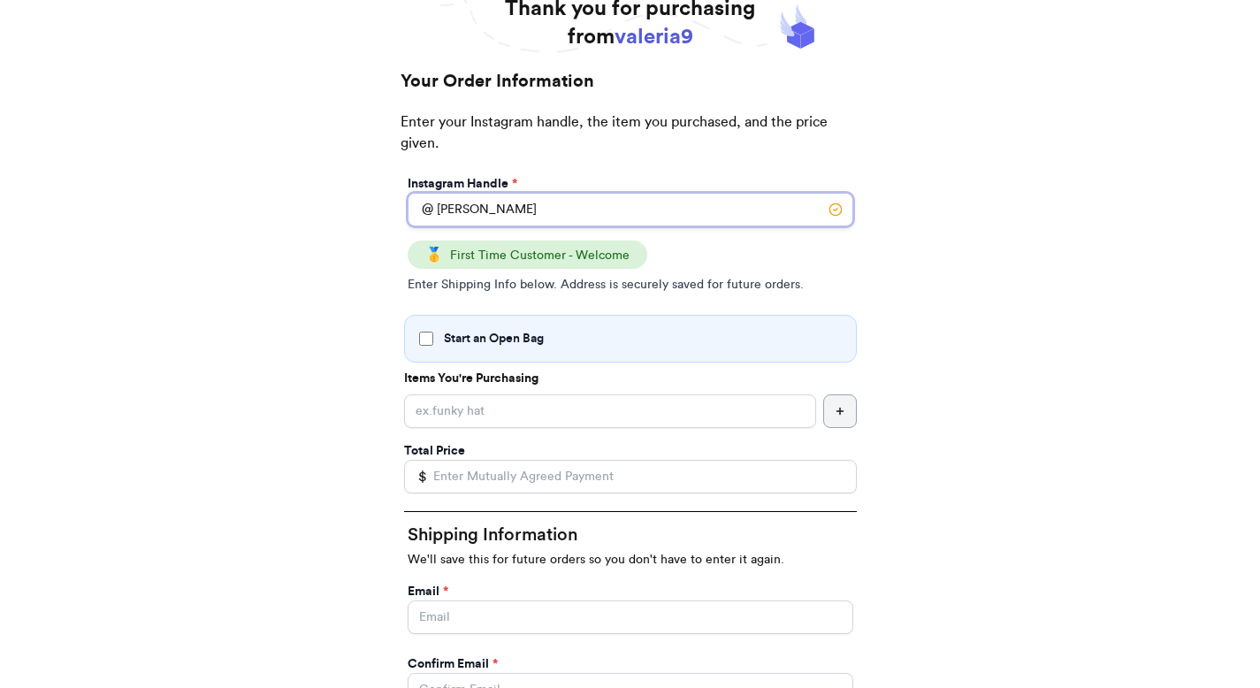
type input "[PERSON_NAME]"
click at [603, 340] on label "Start an Open Bag" at bounding box center [630, 339] width 423 height 18
click at [433, 340] on input "Start an Open Bag" at bounding box center [426, 339] width 14 height 14
checkbox input "true"
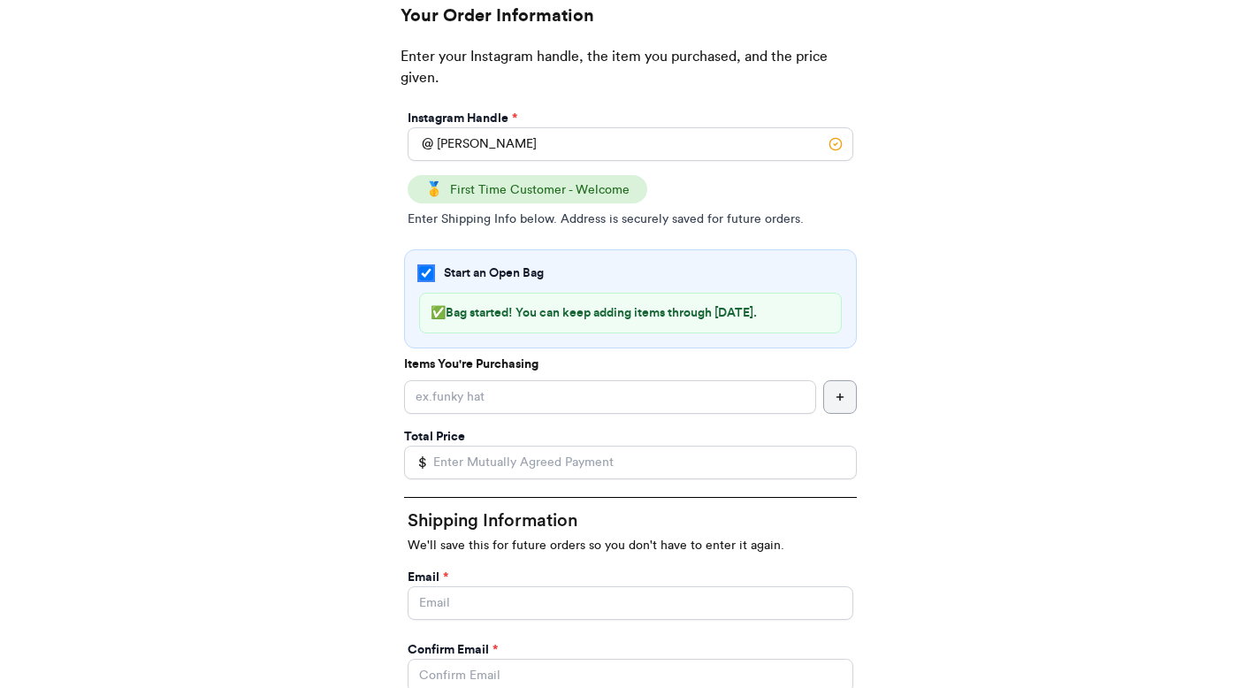
scroll to position [211, 0]
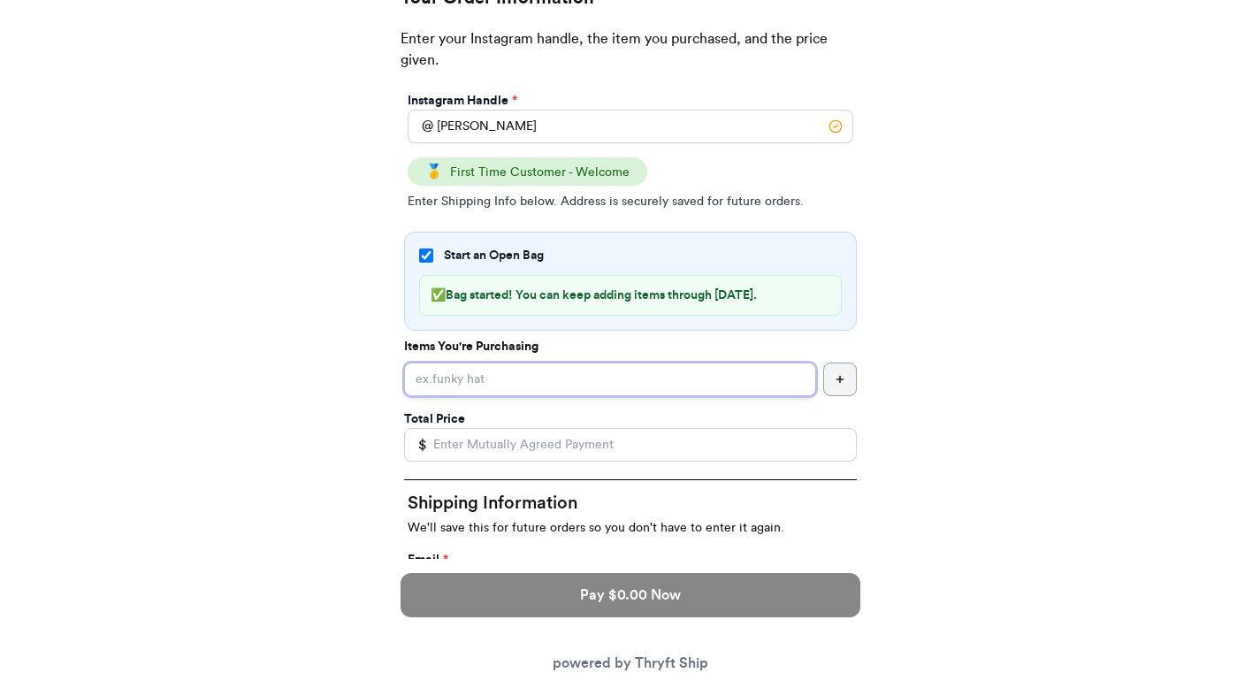
click at [565, 367] on input "Start an Open Bag" at bounding box center [610, 380] width 412 height 34
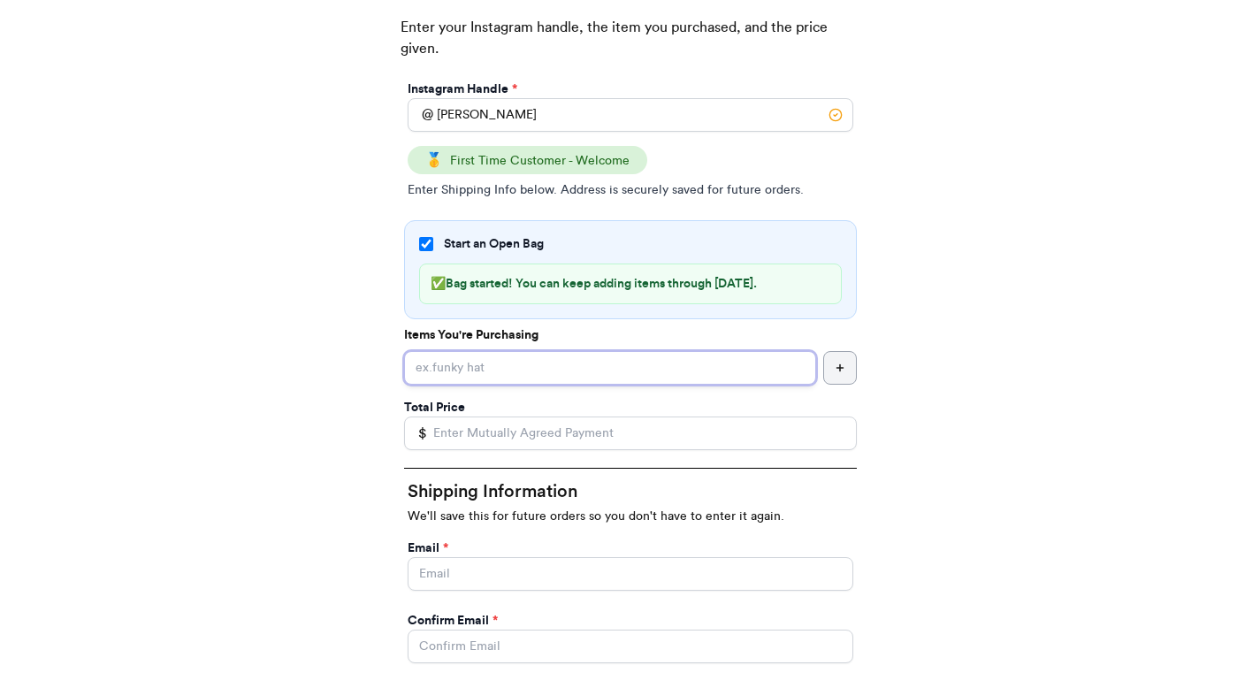
scroll to position [223, 0]
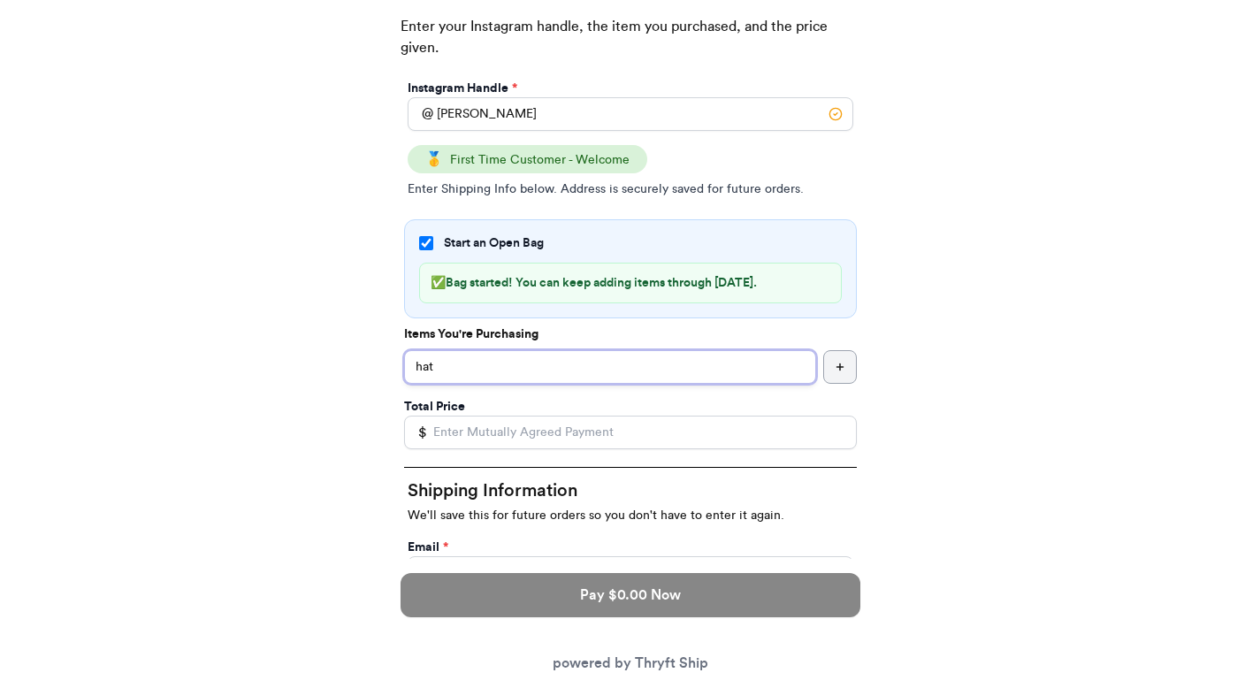
type input "hat"
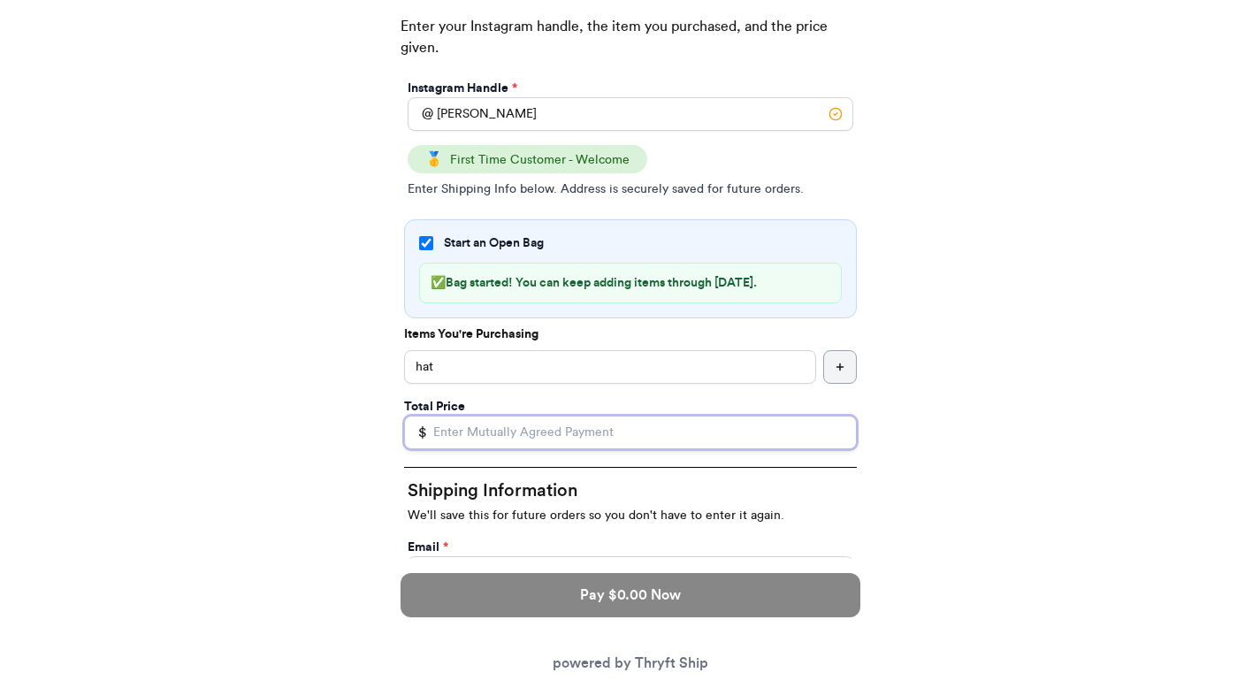
click at [633, 437] on input "Total Price" at bounding box center [630, 433] width 453 height 34
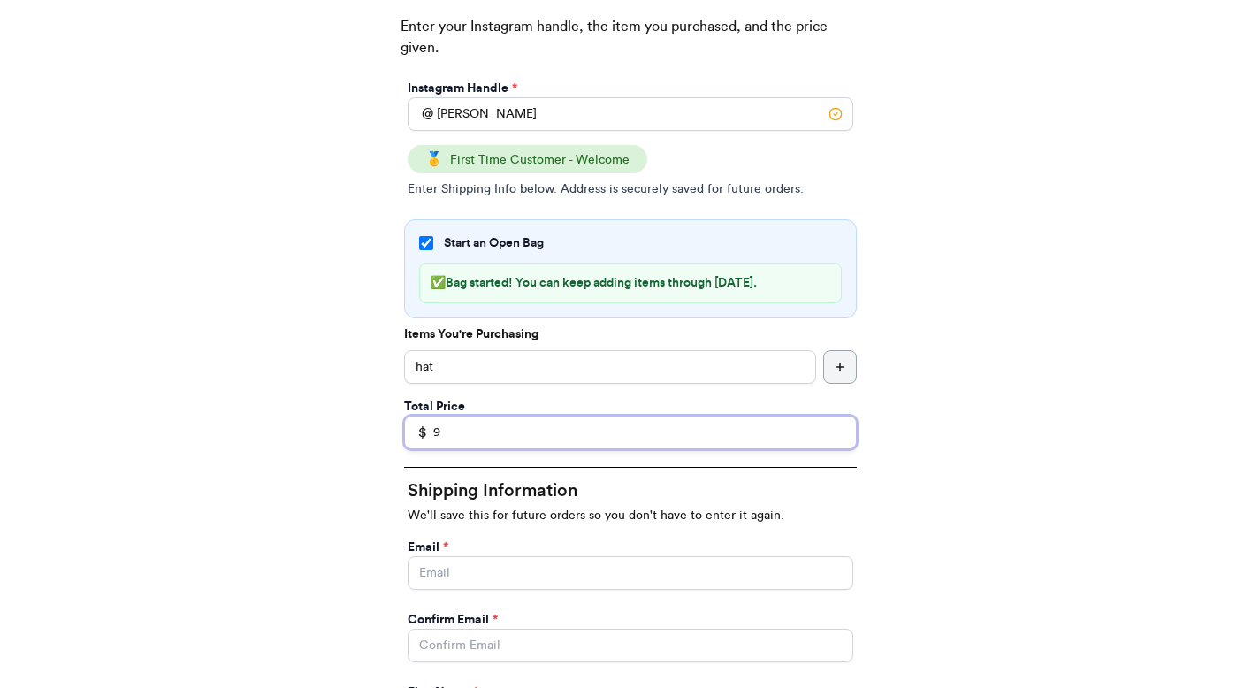
scroll to position [388, 0]
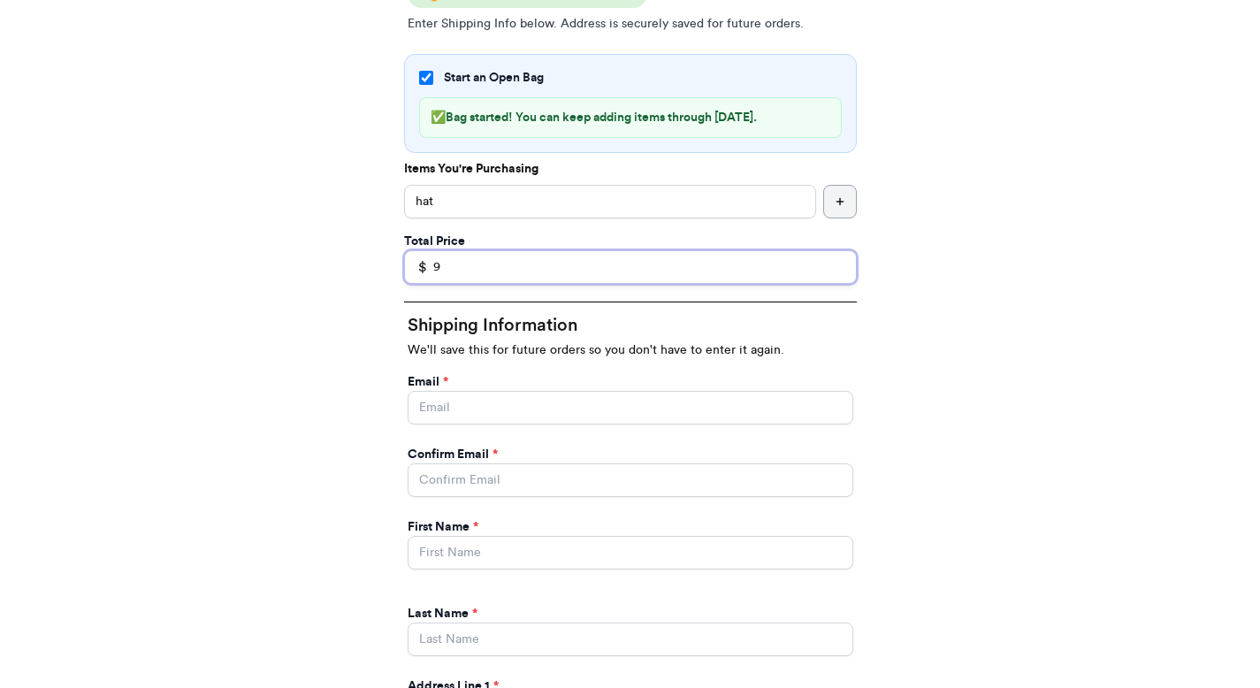
type input "9"
click at [524, 402] on input "Start an Open Bag" at bounding box center [631, 408] width 446 height 34
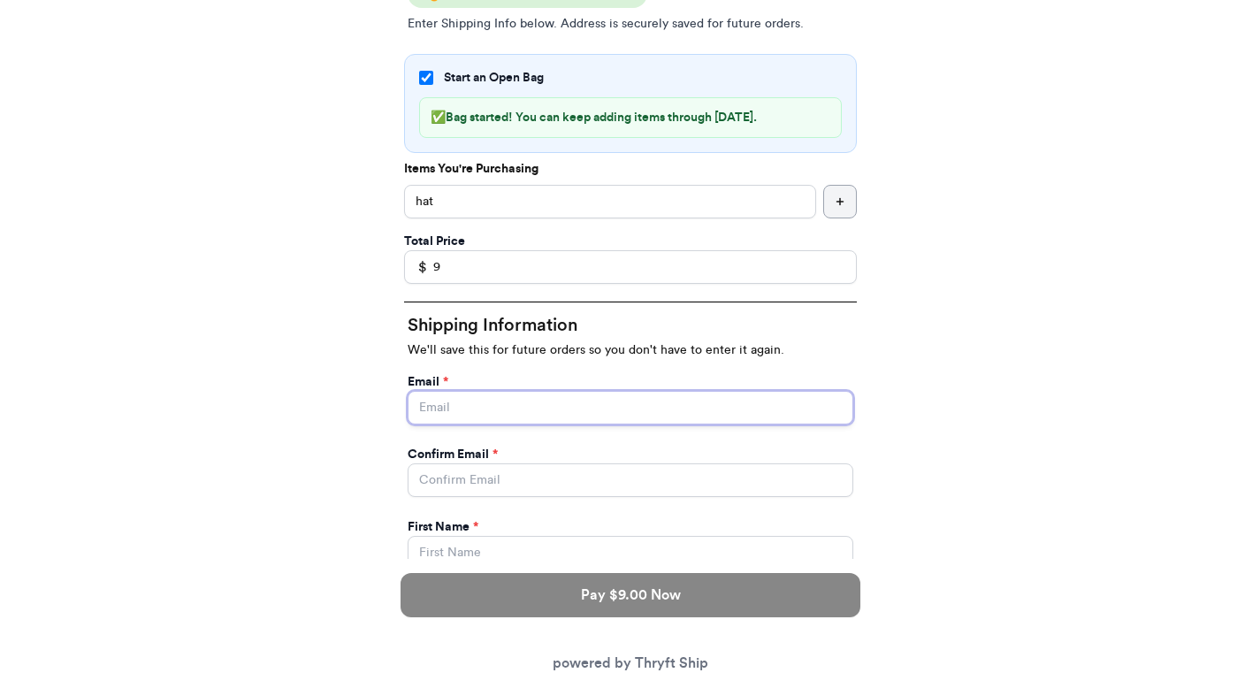
type input "paulchutney69@gmail.com"
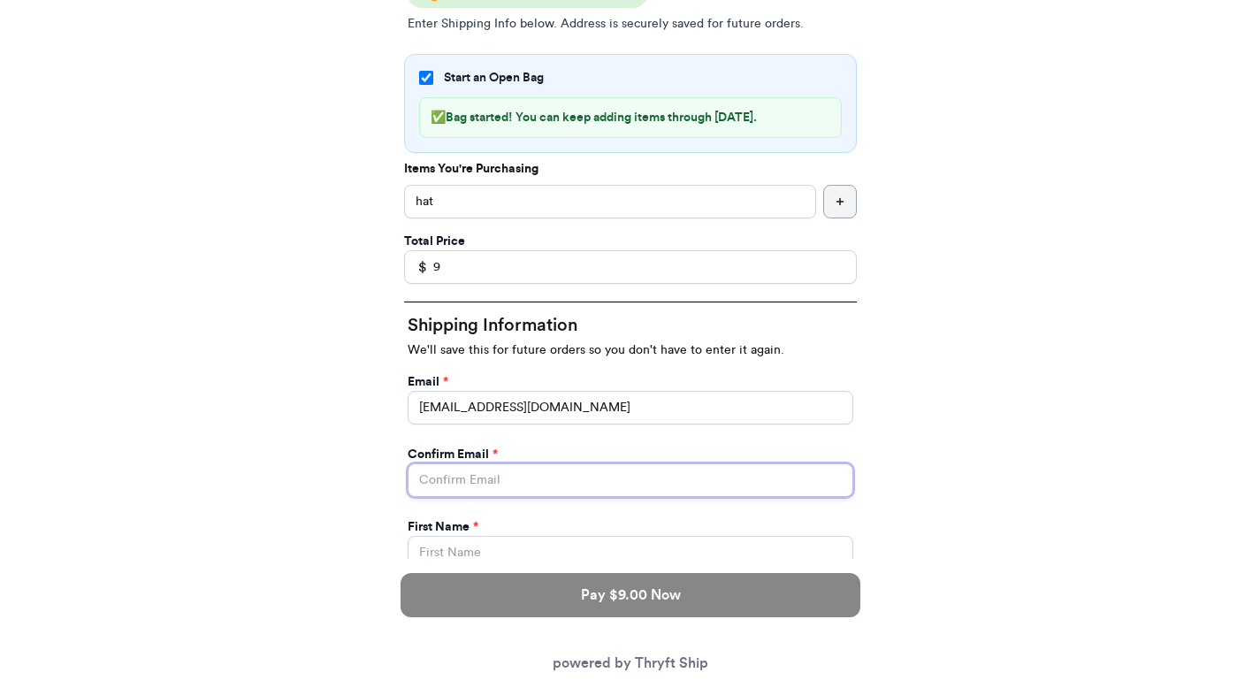
type input "paulchutney69@gmail.com"
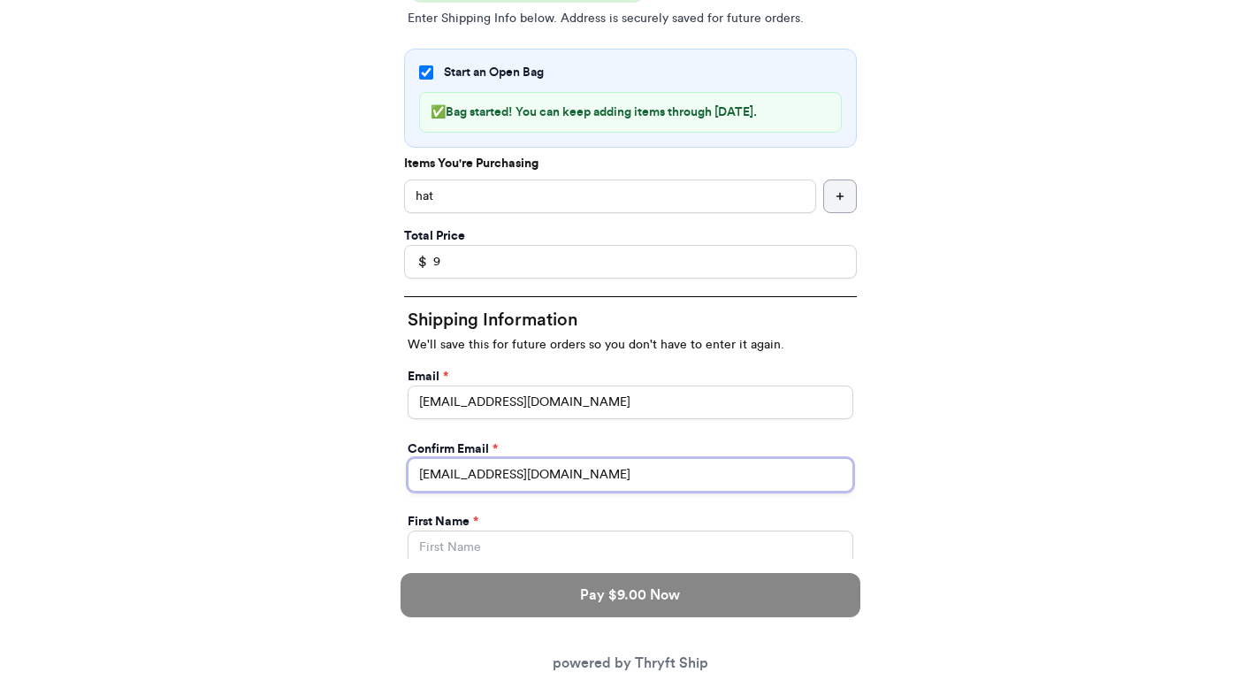
scroll to position [421, 0]
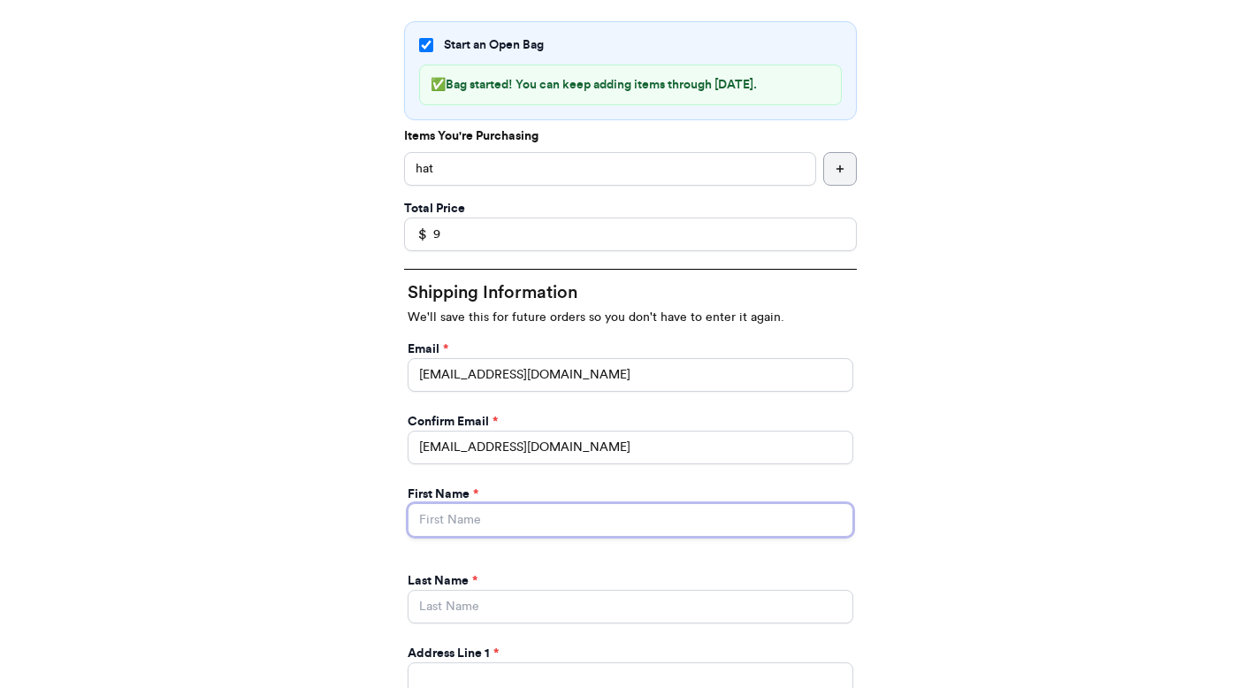
click at [547, 511] on input "Start an Open Bag" at bounding box center [631, 520] width 446 height 34
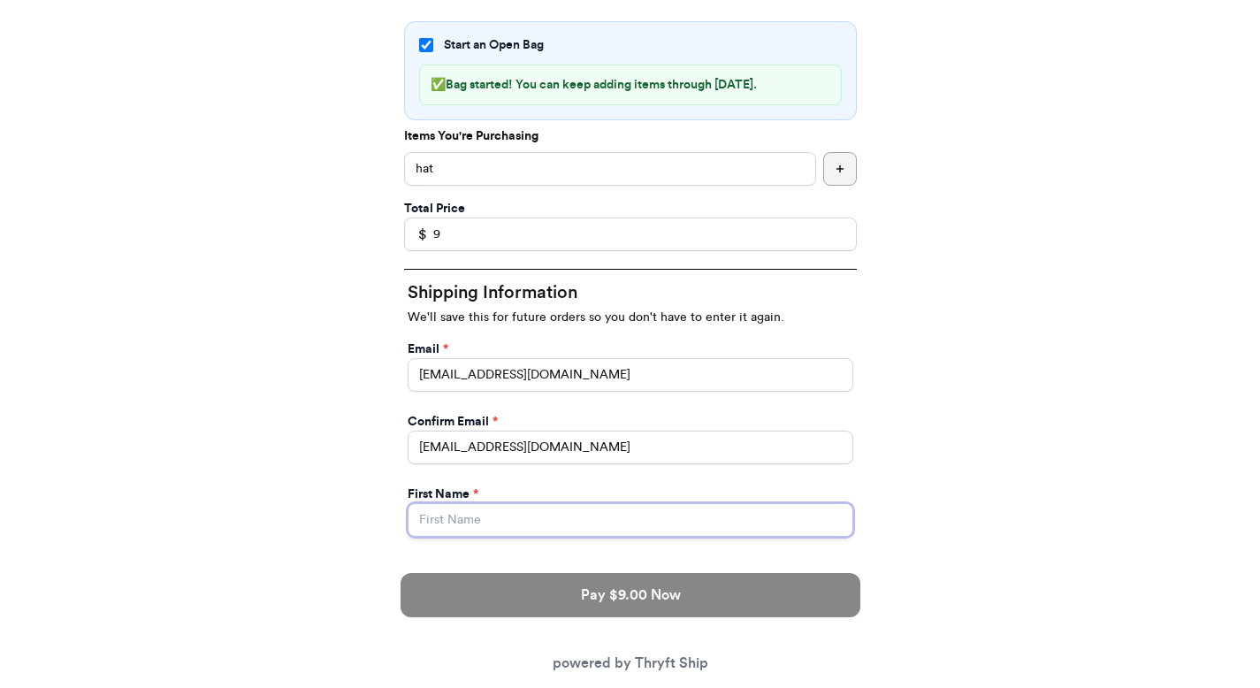
type input "[PERSON_NAME]"
type input "[STREET_ADDRESS]"
type input "apt 211"
select select "GA"
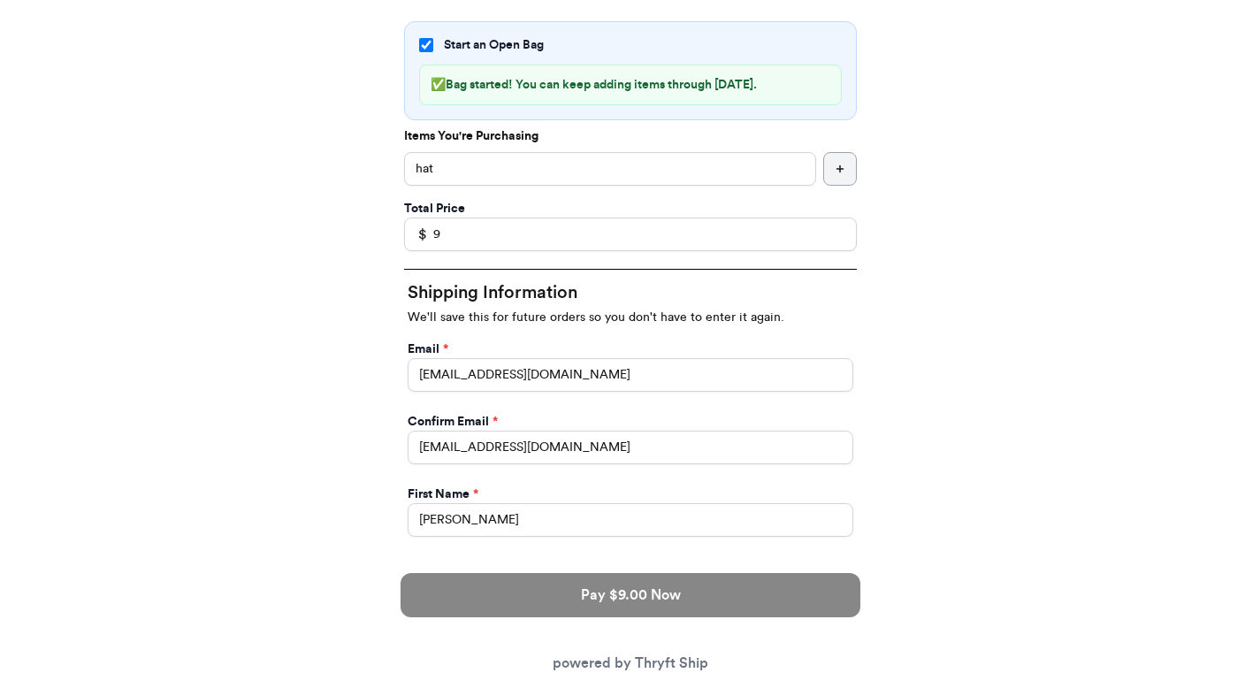
type input "[GEOGRAPHIC_DATA]"
type input "30601"
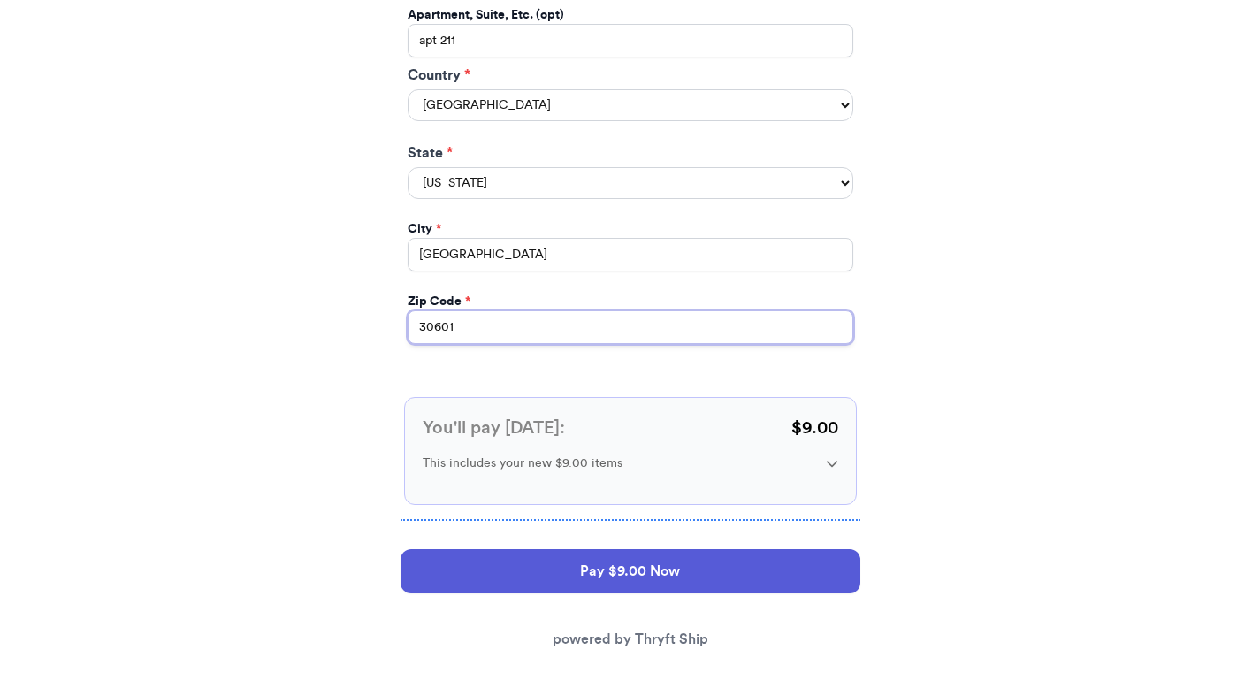
scroll to position [1149, 0]
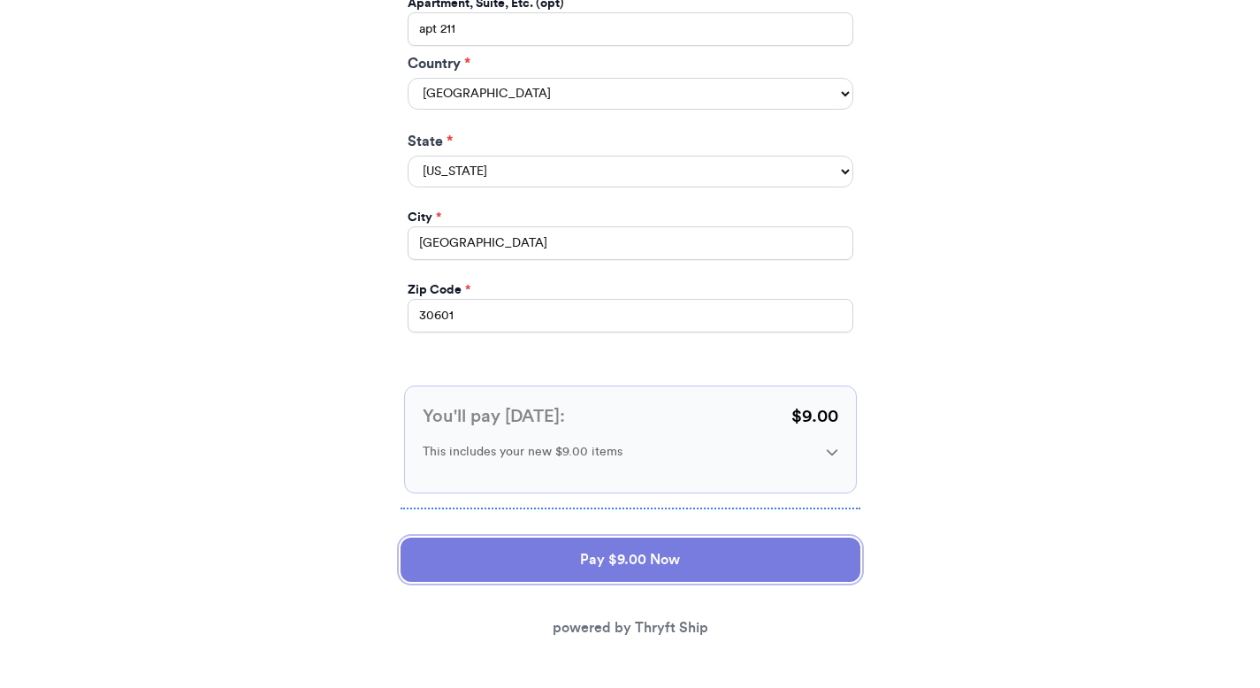
click at [632, 561] on button "Pay $9.00 Now" at bounding box center [631, 560] width 460 height 44
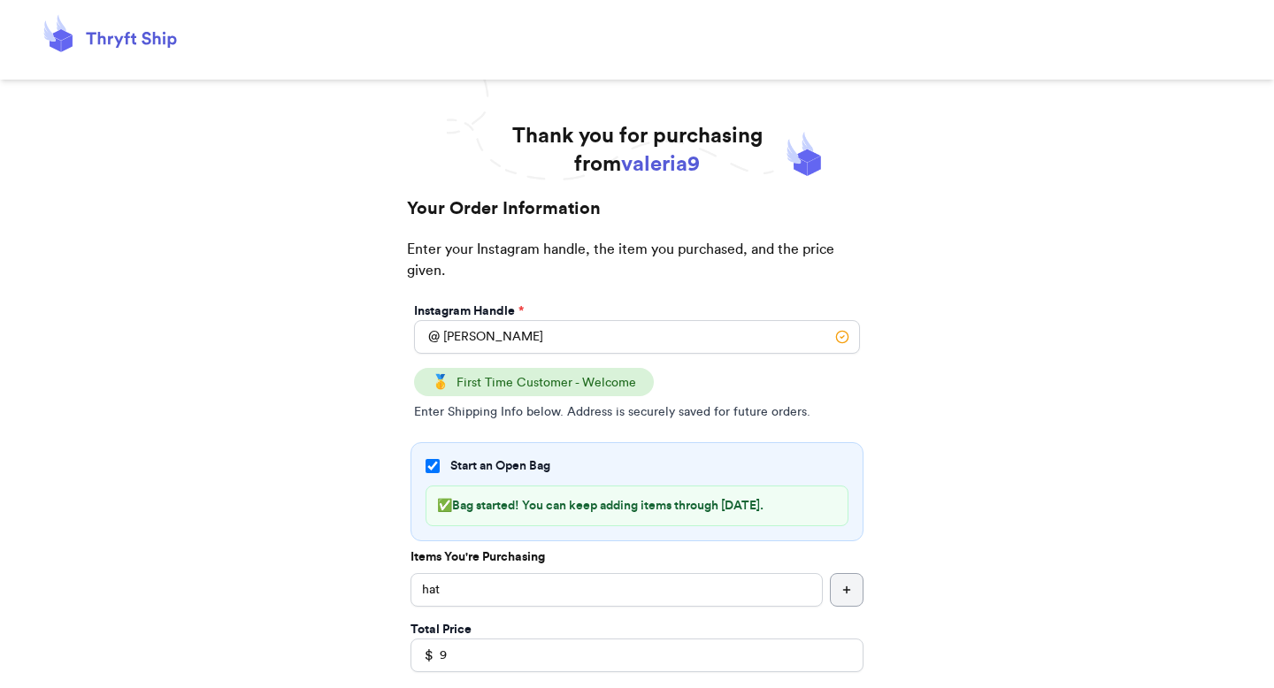
select select "GA"
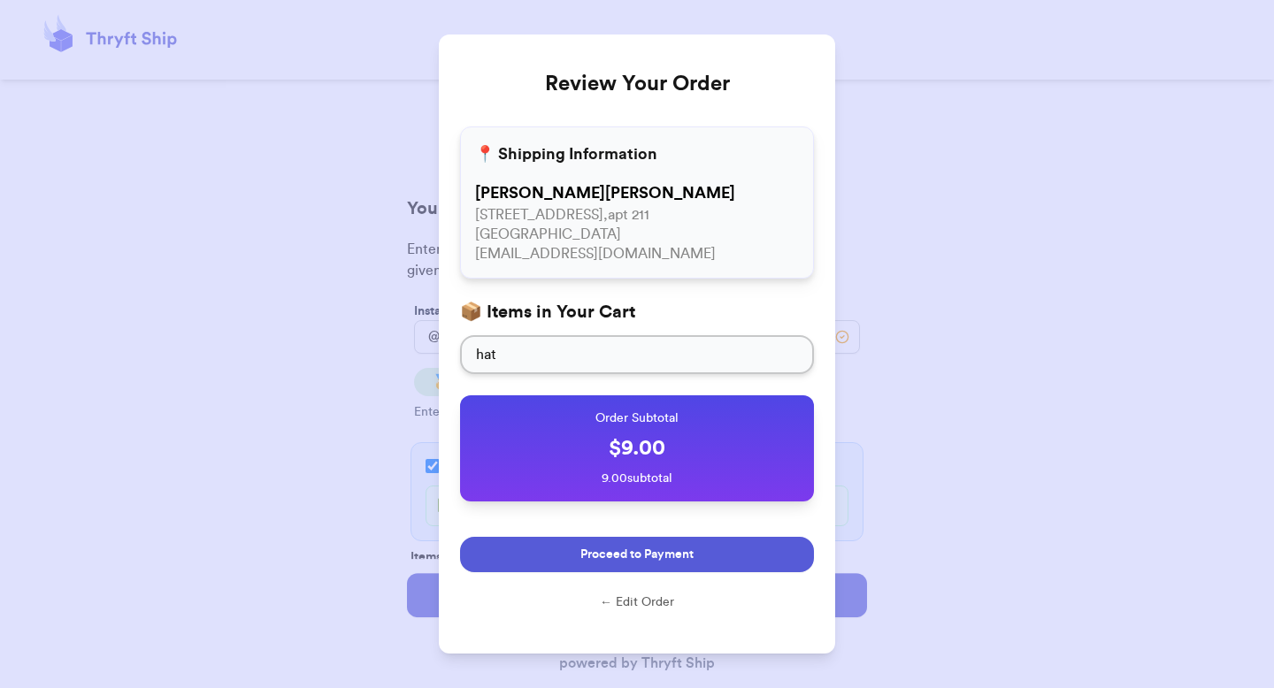
click at [634, 555] on span "Proceed to Payment" at bounding box center [636, 555] width 113 height 18
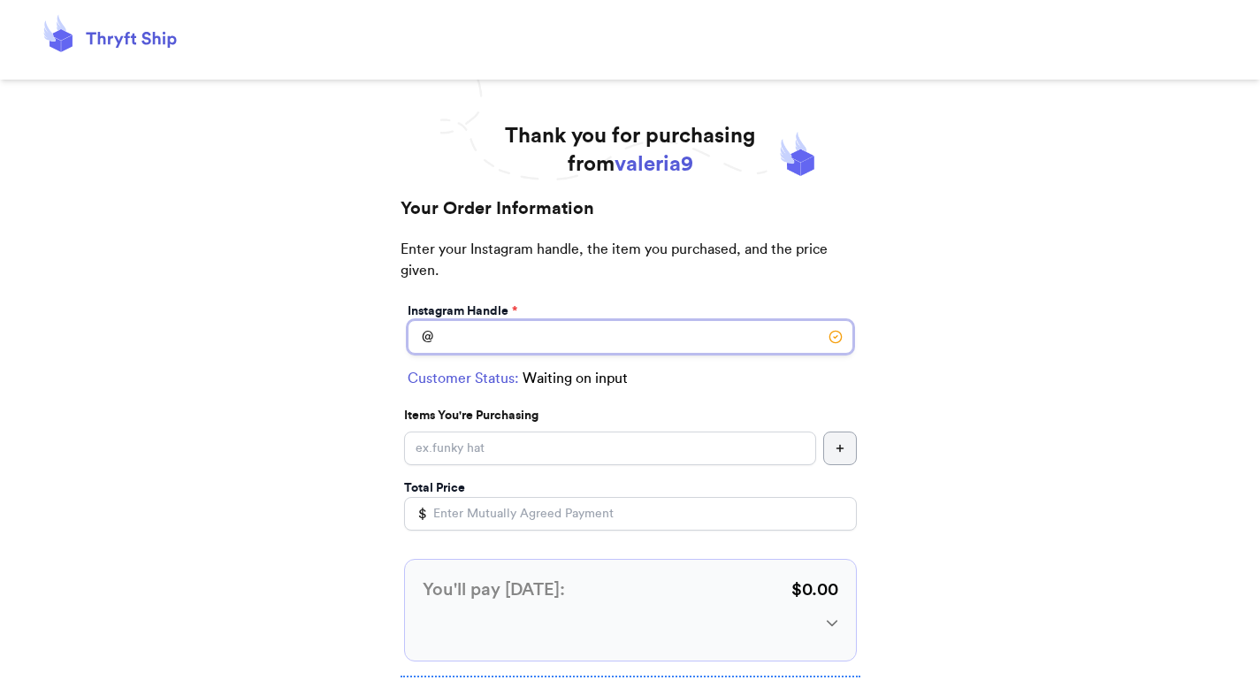
click at [580, 329] on input "Instagram Handle *" at bounding box center [631, 337] width 446 height 34
type input "[PERSON_NAME]"
select select "GA"
type input "[GEOGRAPHIC_DATA]"
type input "30601"
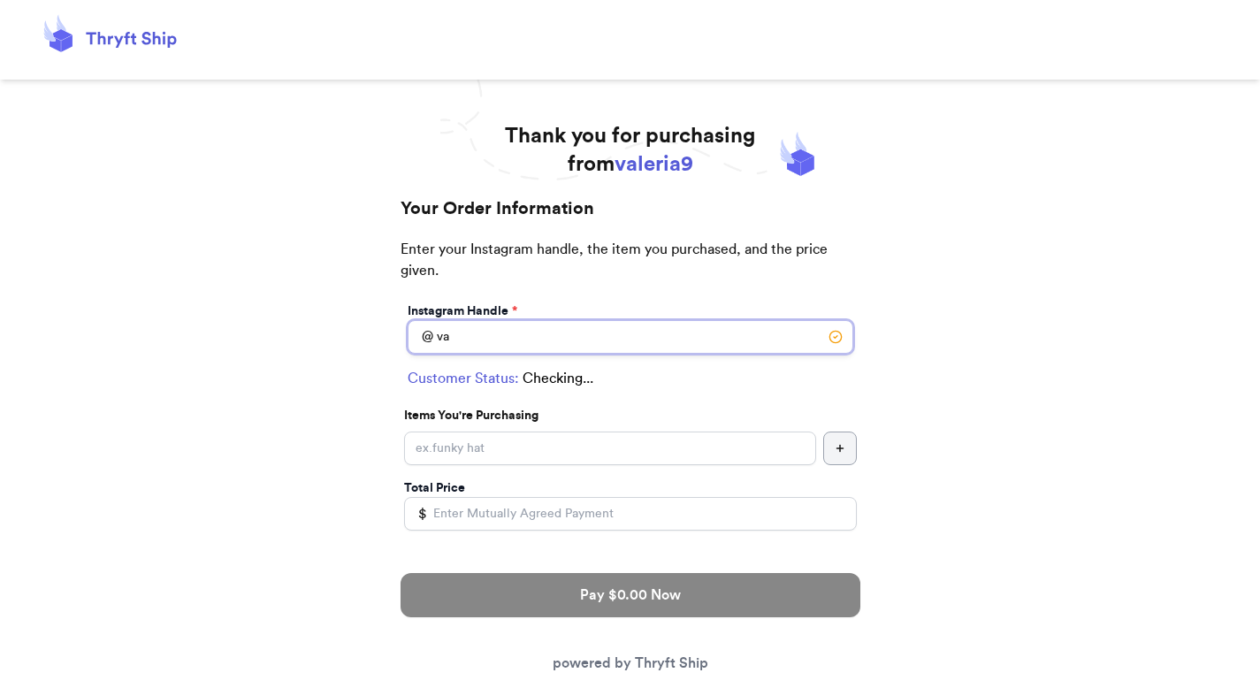
type input "v"
type input "[PERSON_NAME]"
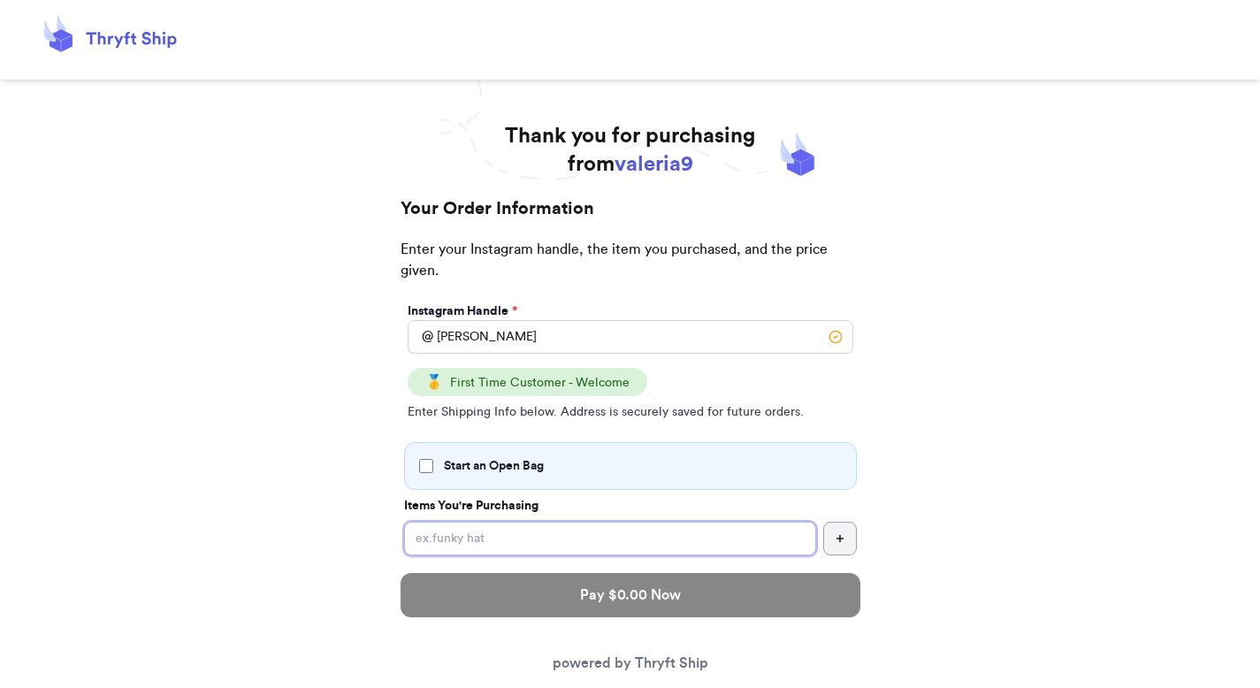
click at [632, 540] on input "Start an Open Bag" at bounding box center [610, 539] width 412 height 34
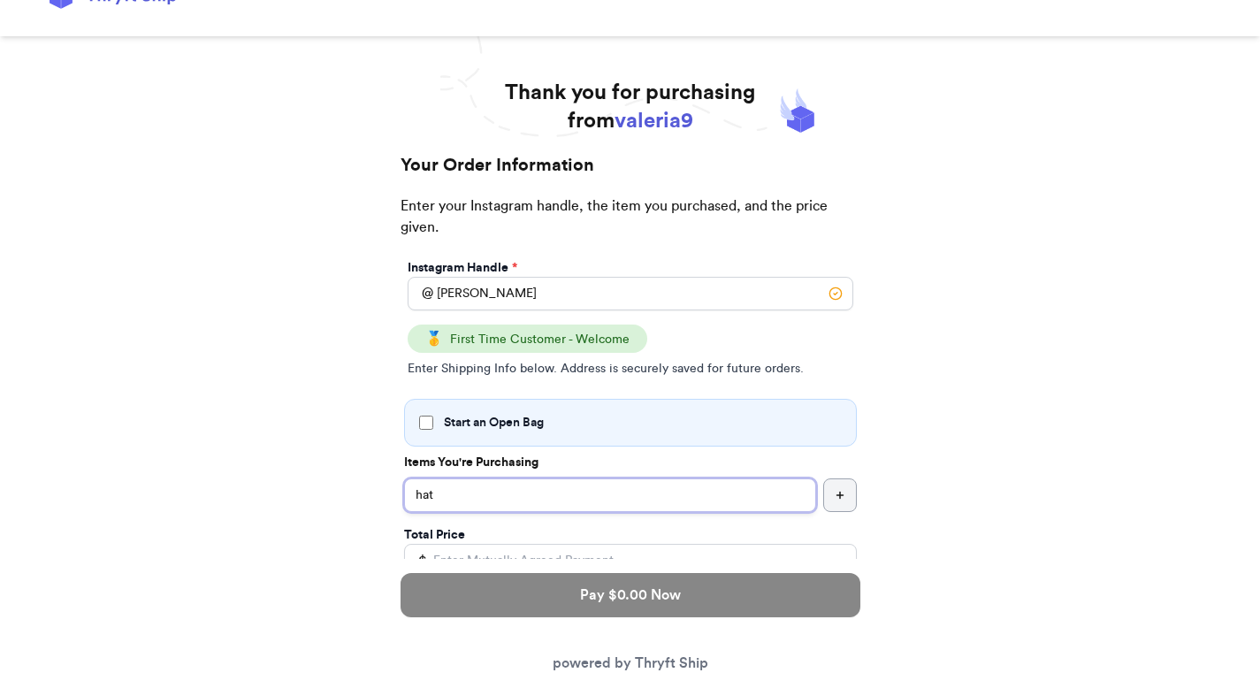
scroll to position [133, 0]
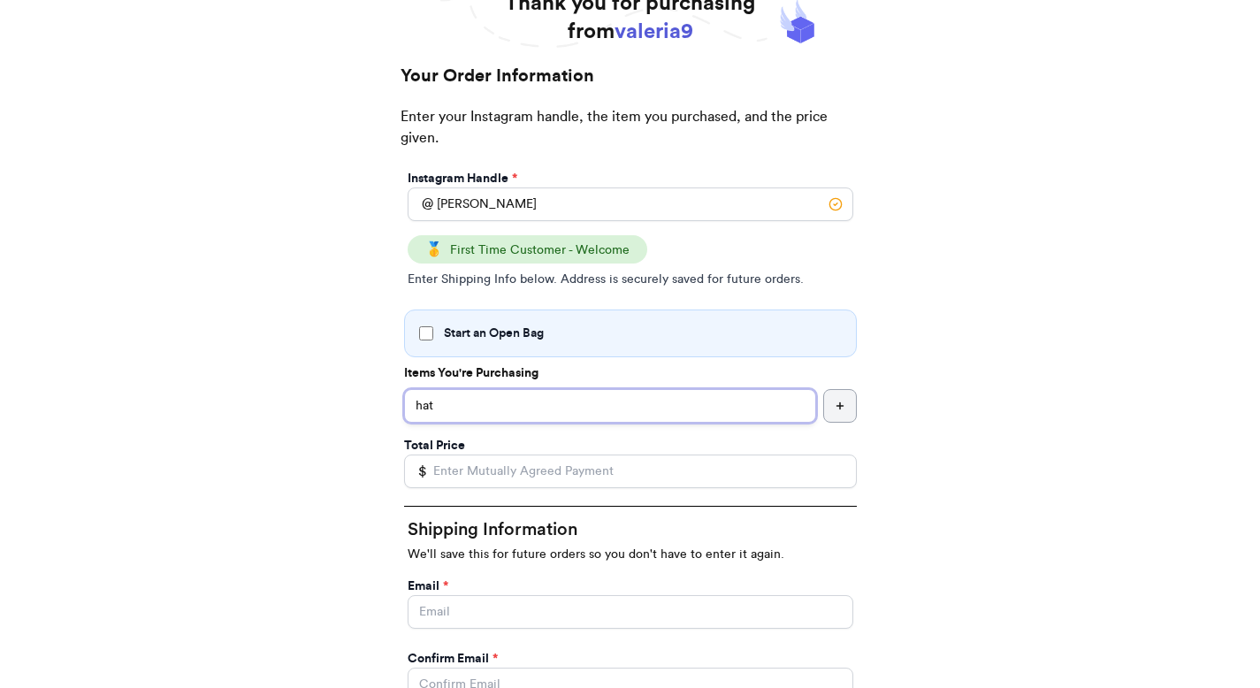
type input "hat"
click at [627, 486] on input "Total Price" at bounding box center [630, 472] width 453 height 34
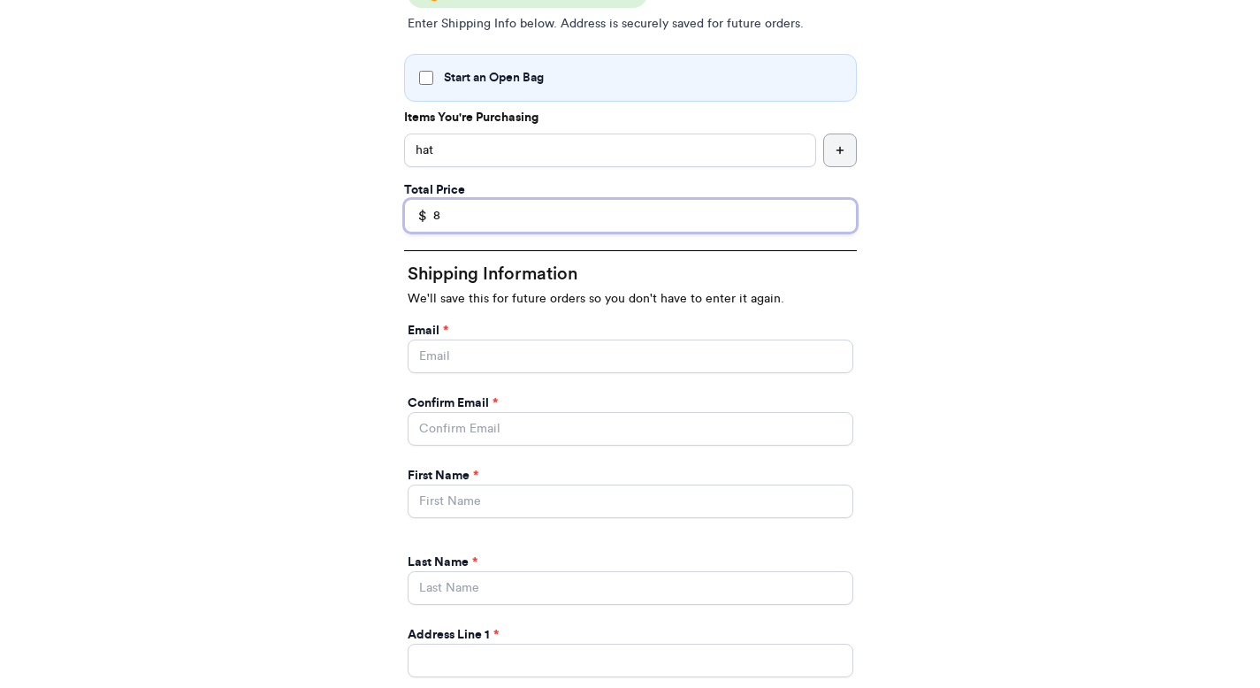
scroll to position [479, 0]
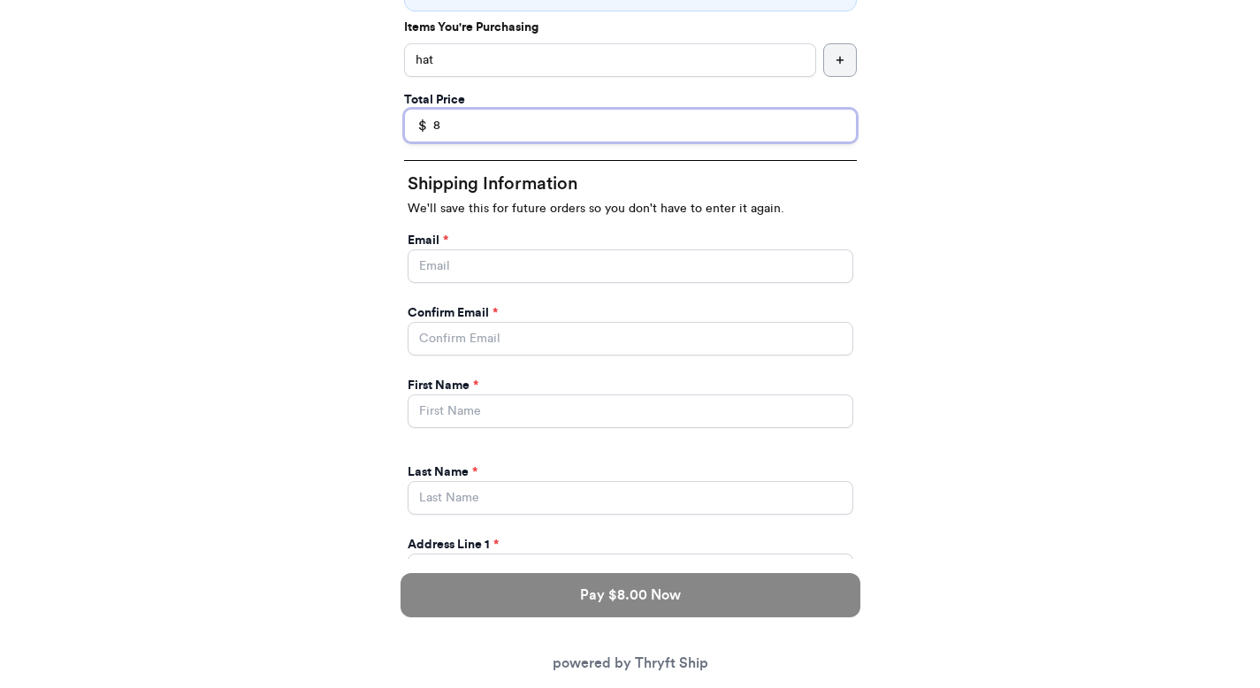
type input "8"
click at [593, 276] on input "Start an Open Bag" at bounding box center [631, 266] width 446 height 34
type input "ThryftShip"
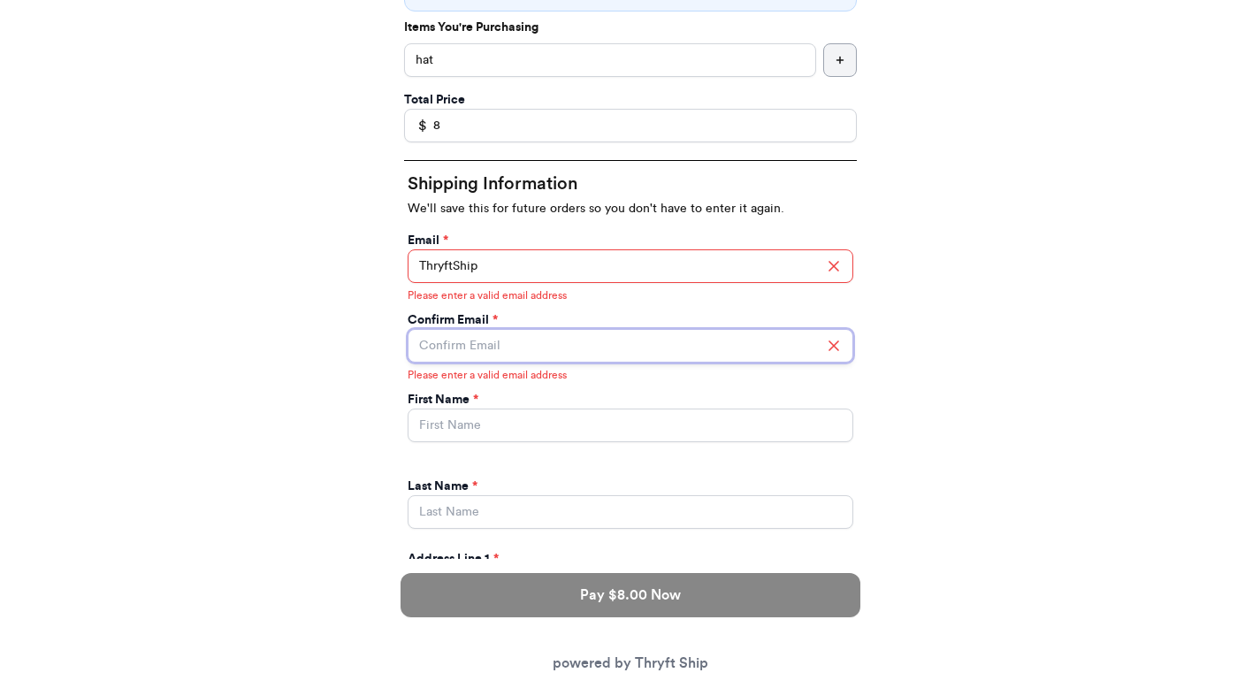
click at [514, 341] on input "Start an Open Bag" at bounding box center [631, 346] width 446 height 34
type input "ThryftShip"
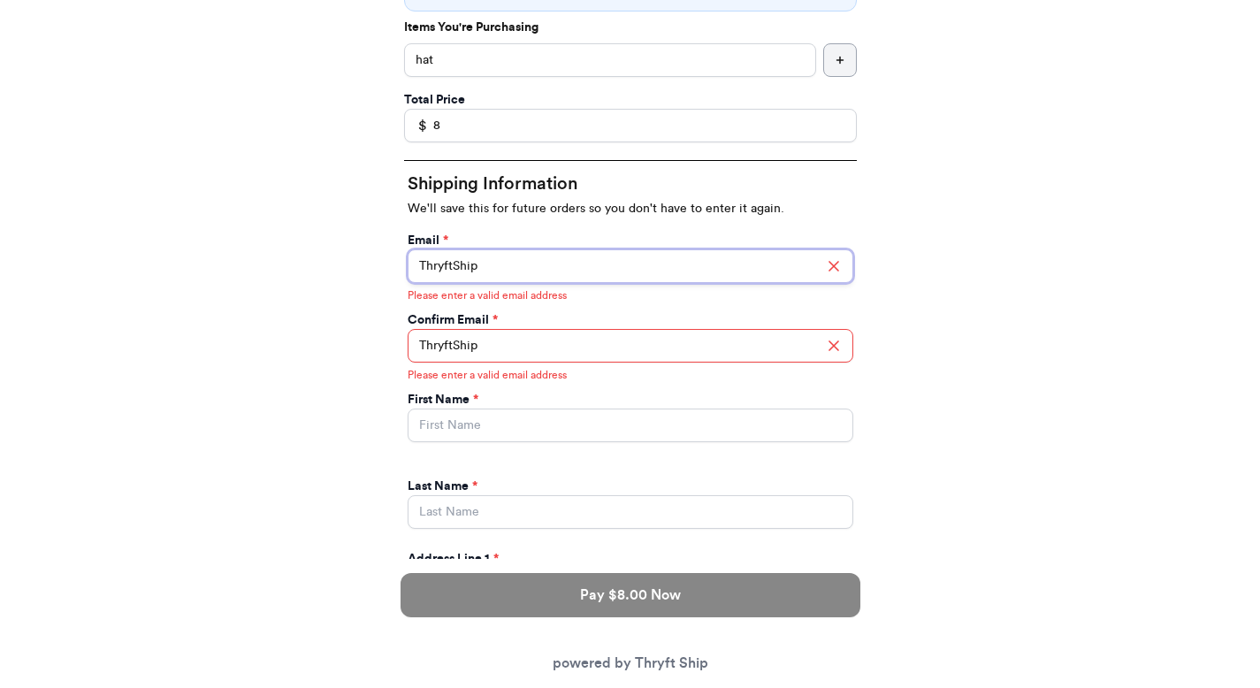
click at [520, 276] on input "ThryftShip" at bounding box center [631, 266] width 446 height 34
type input "[EMAIL_ADDRESS][DOMAIN_NAME]"
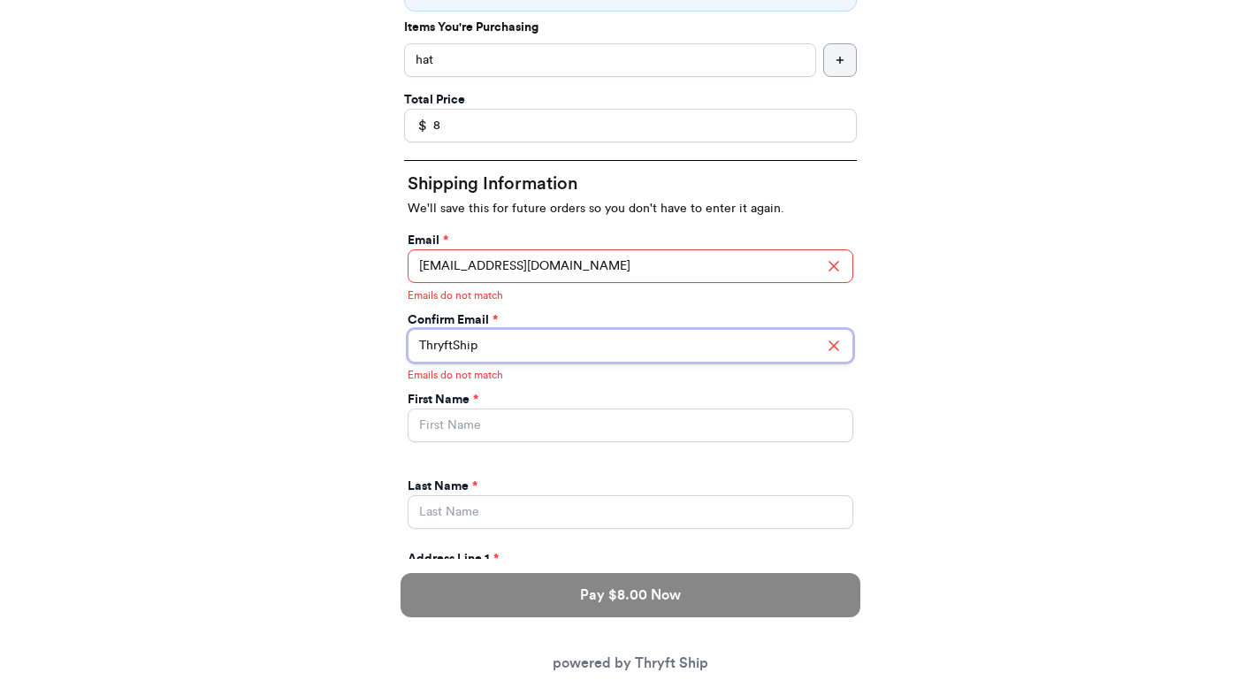
click at [530, 343] on input "ThryftShip" at bounding box center [631, 346] width 446 height 34
click at [529, 343] on input "ThryftShip" at bounding box center [631, 346] width 446 height 34
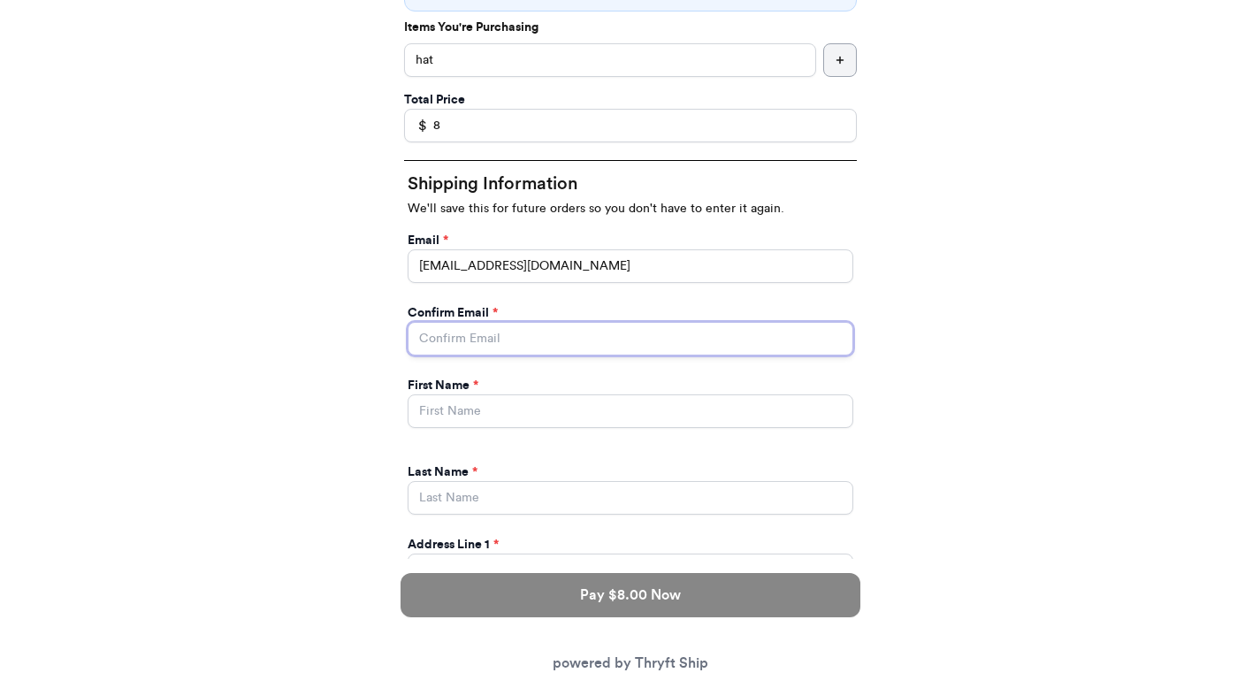
click at [528, 340] on input "Start an Open Bag" at bounding box center [631, 339] width 446 height 34
type input "[EMAIL_ADDRESS][DOMAIN_NAME]"
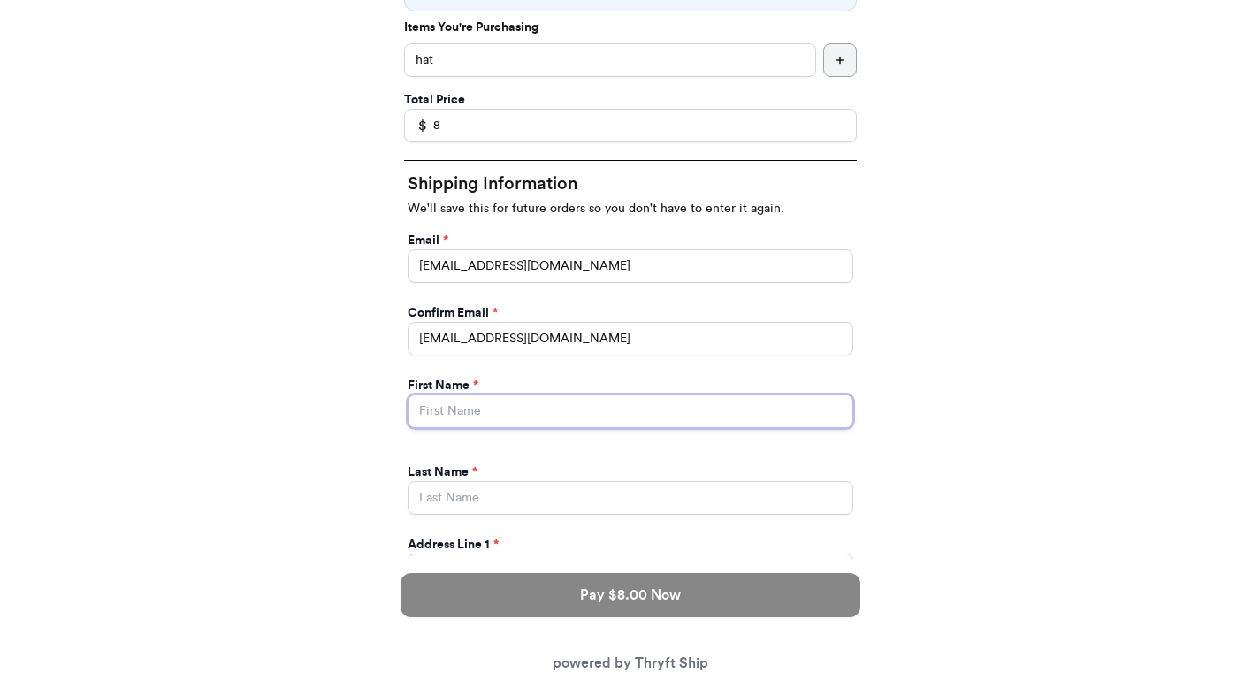
click at [521, 402] on input "Start an Open Bag" at bounding box center [631, 411] width 446 height 34
type input "[PERSON_NAME]"
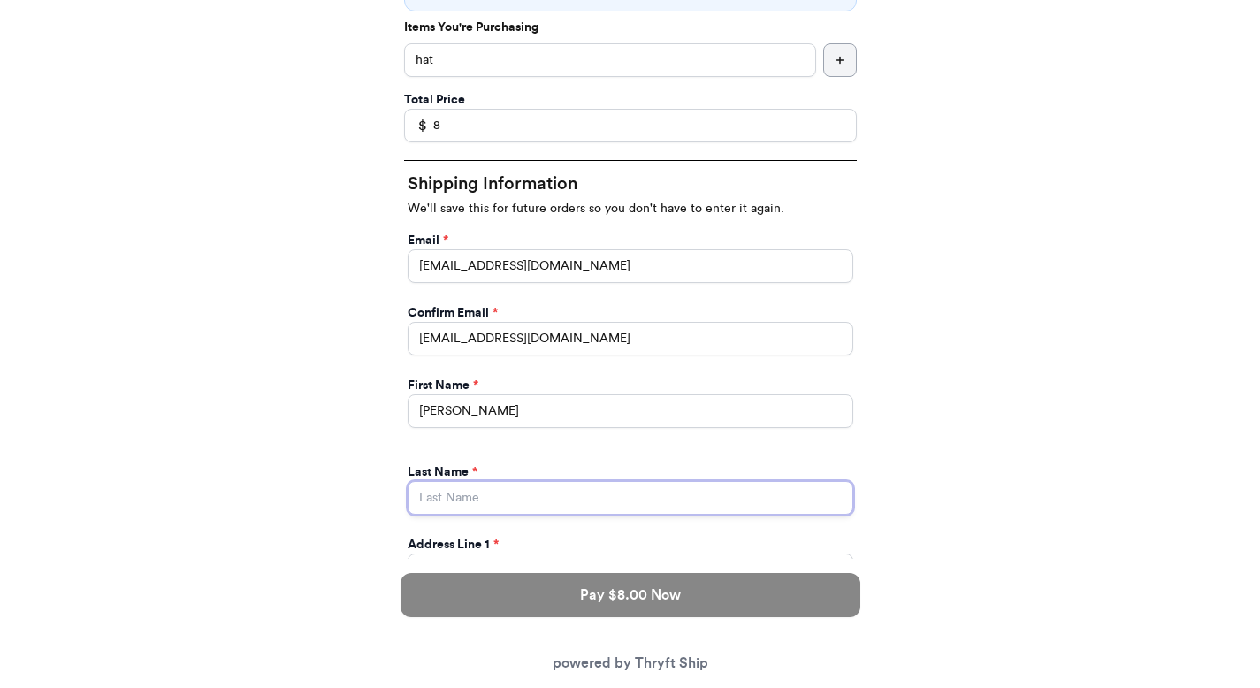
type input "[PERSON_NAME]"
type input "[STREET_ADDRESS]"
type input "apt 211"
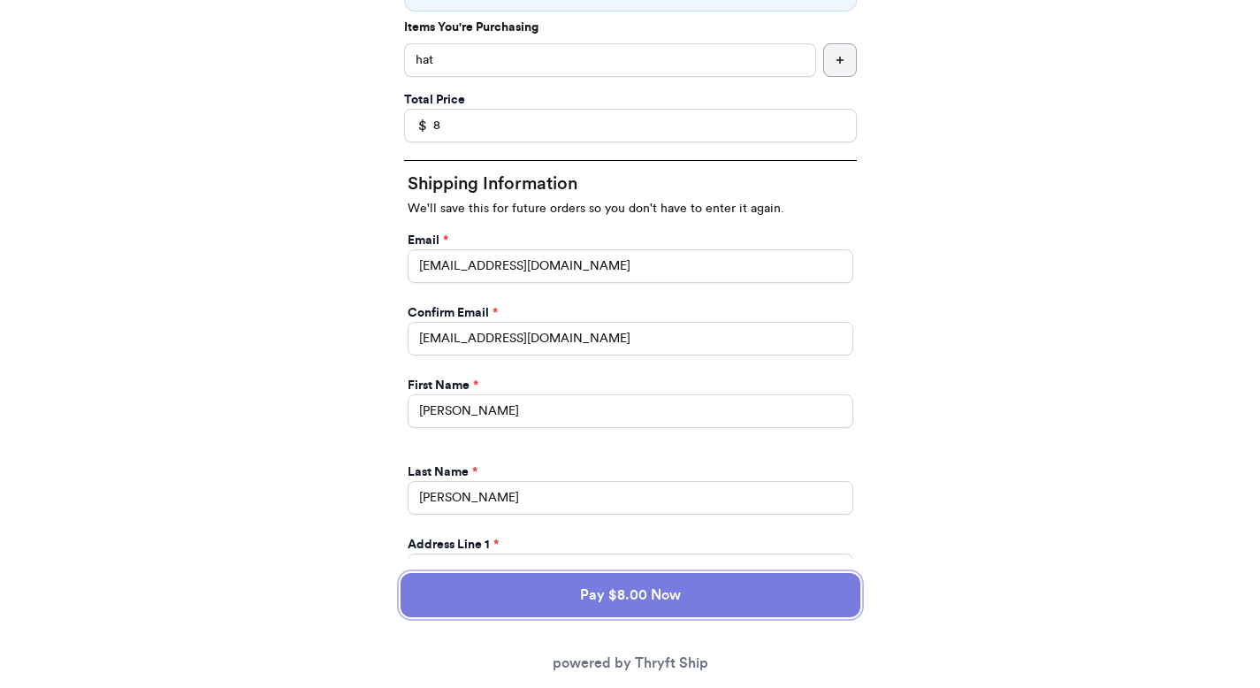
click at [543, 589] on button "Pay $8.00 Now" at bounding box center [631, 595] width 460 height 44
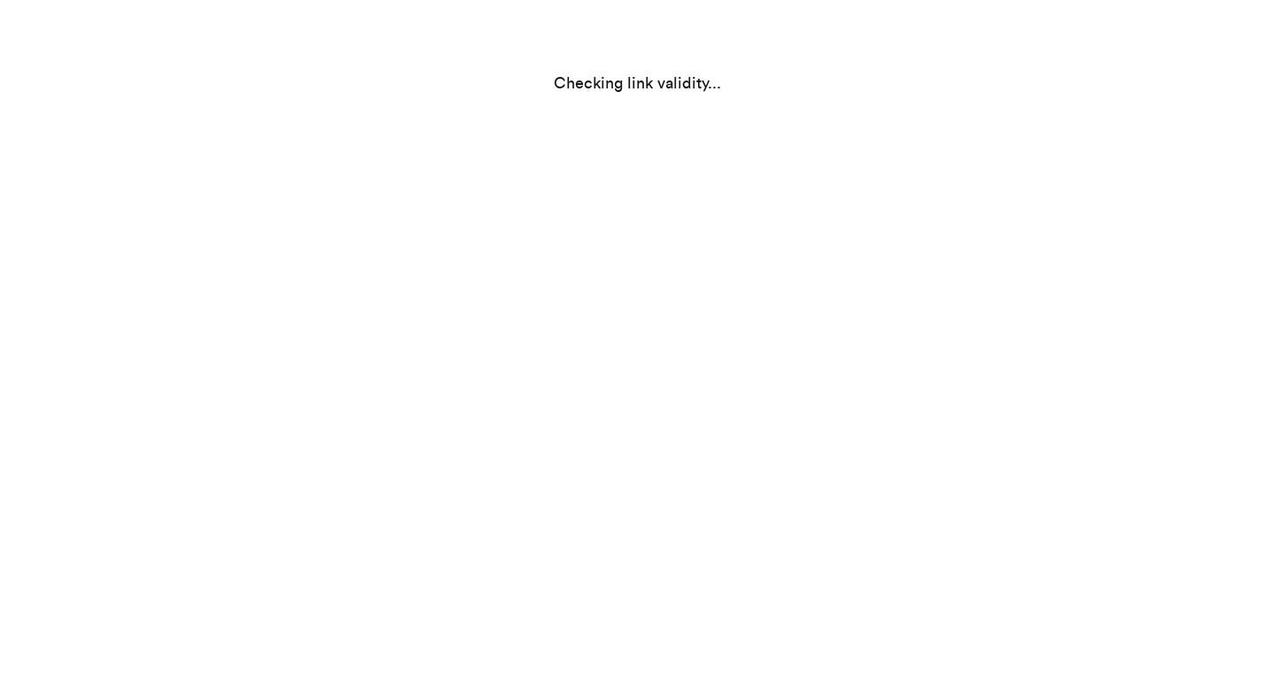
scroll to position [0, 0]
select select "GA"
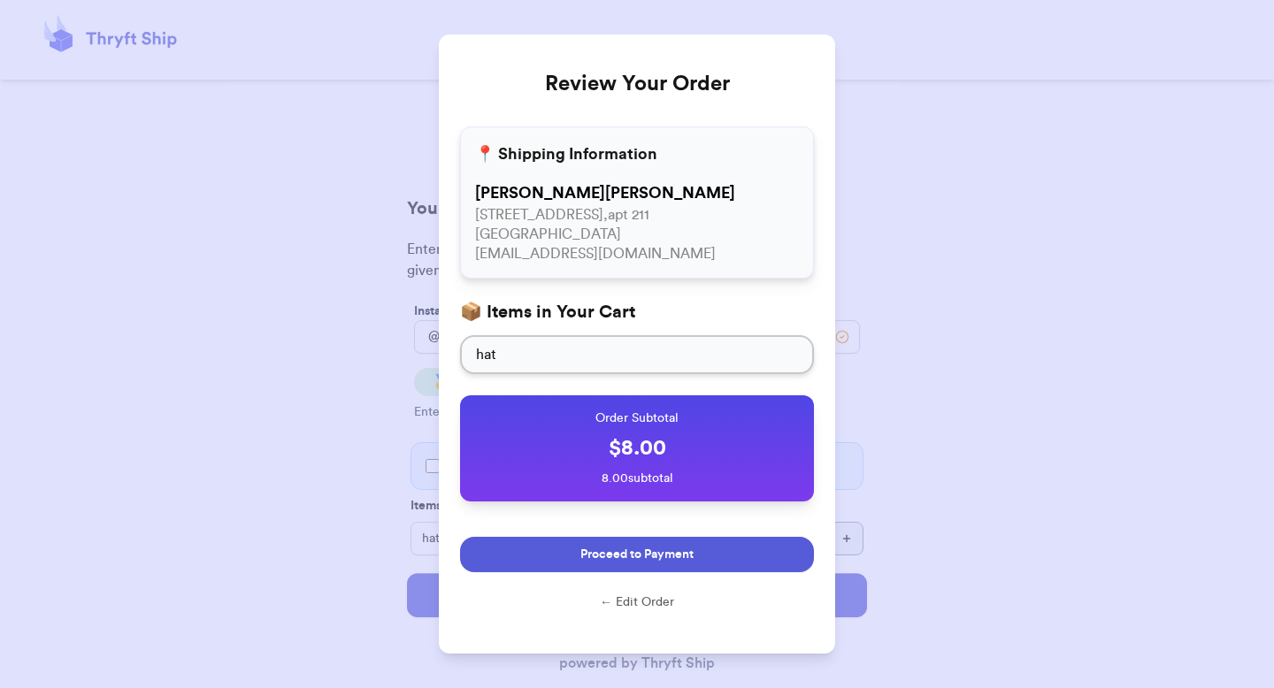
click at [650, 567] on button "Proceed to Payment" at bounding box center [637, 554] width 354 height 35
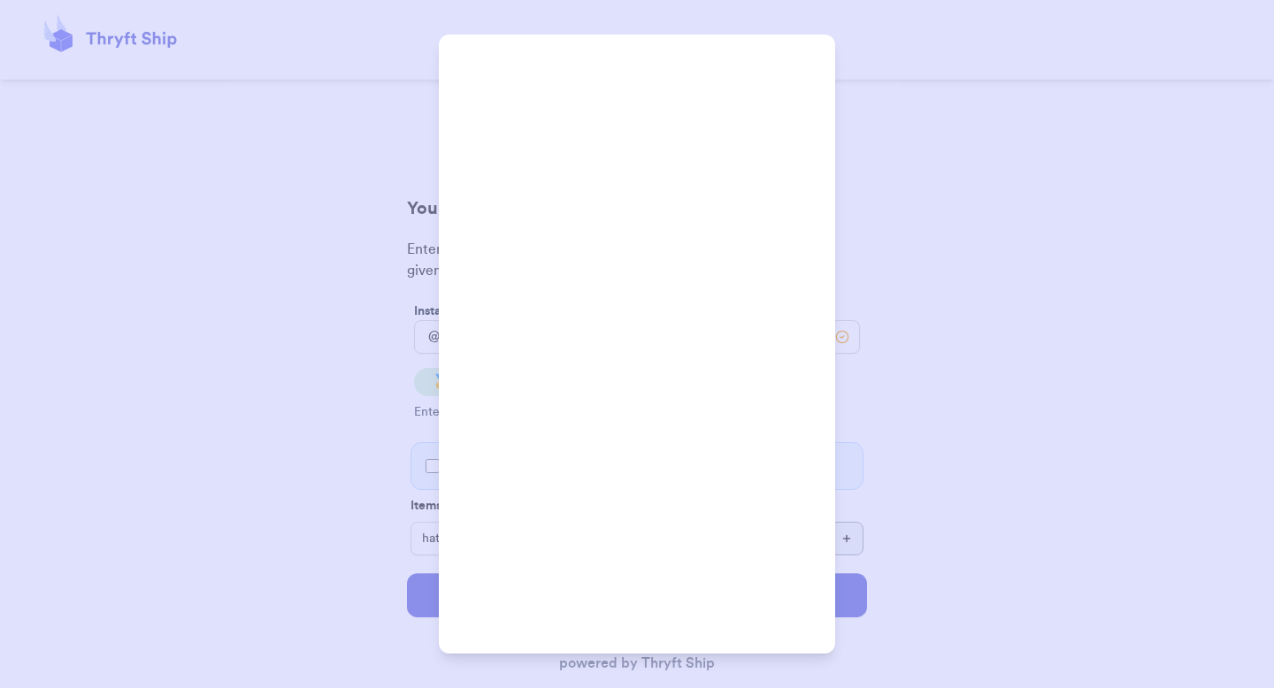
scroll to position [451, 0]
click at [435, 398] on div "@ [PERSON_NAME] Order Total $ 8.00 Cancel and Edit" at bounding box center [637, 344] width 1274 height 688
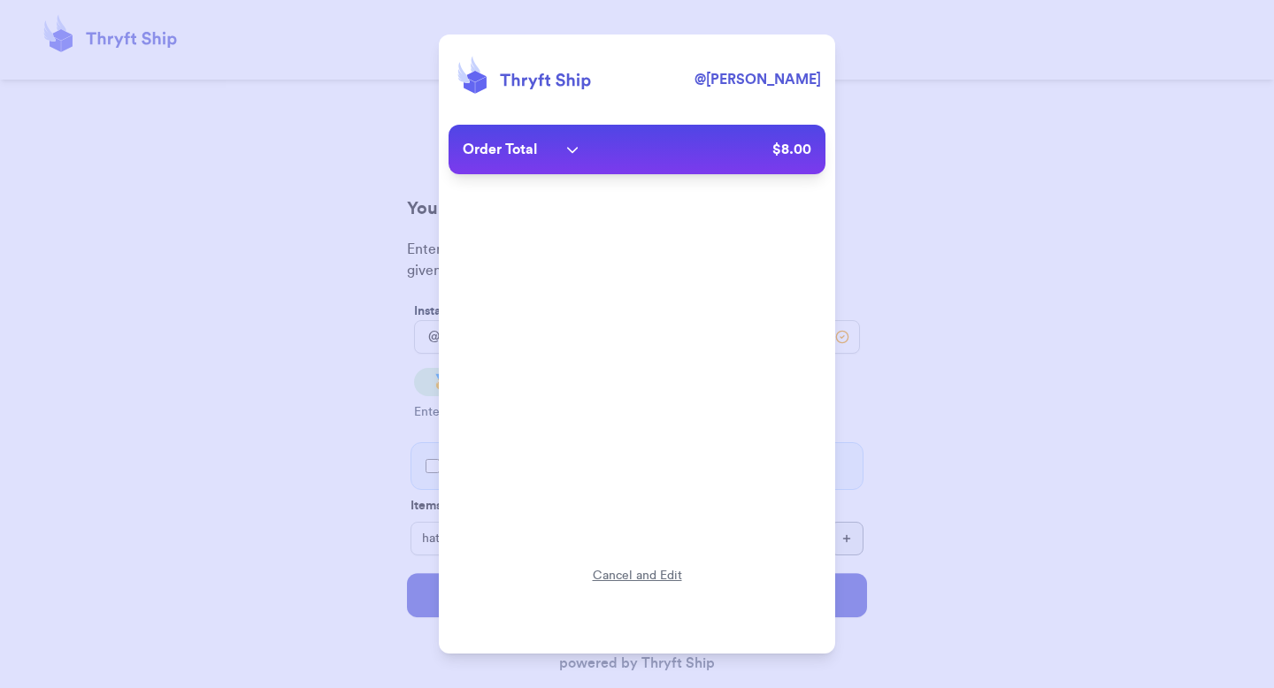
scroll to position [0, 0]
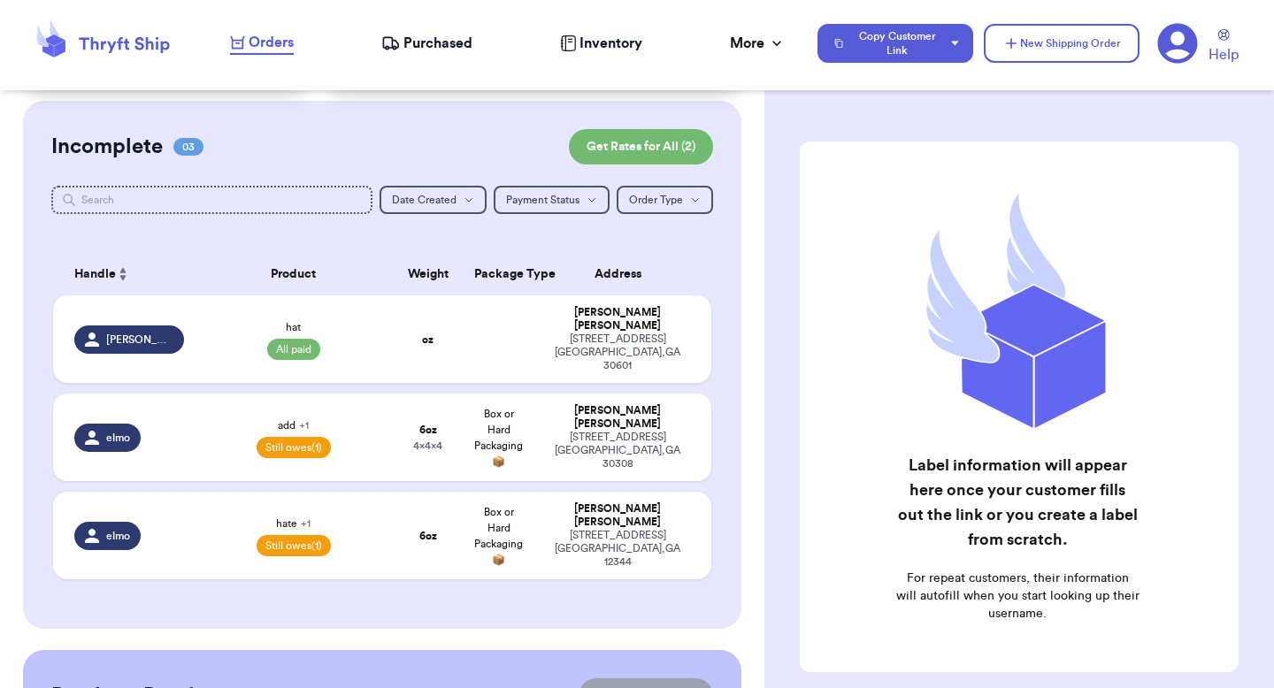
scroll to position [126, 0]
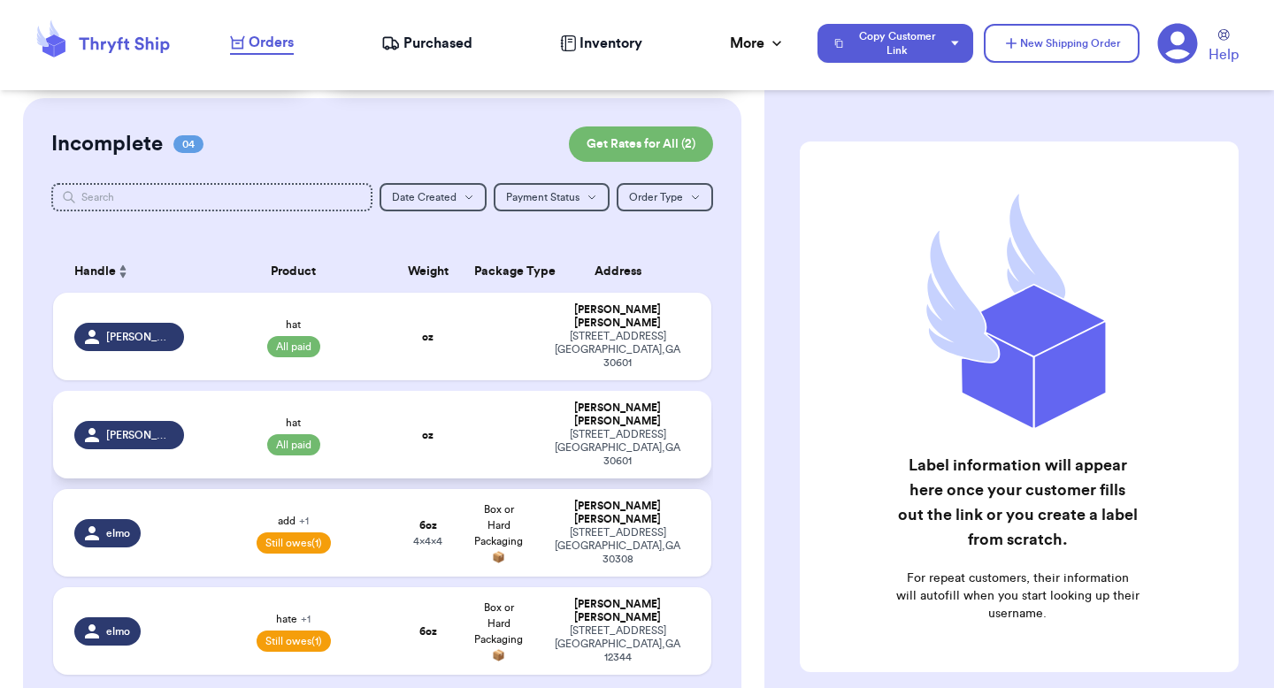
click at [503, 391] on td at bounding box center [498, 435] width 71 height 88
select select "paid"
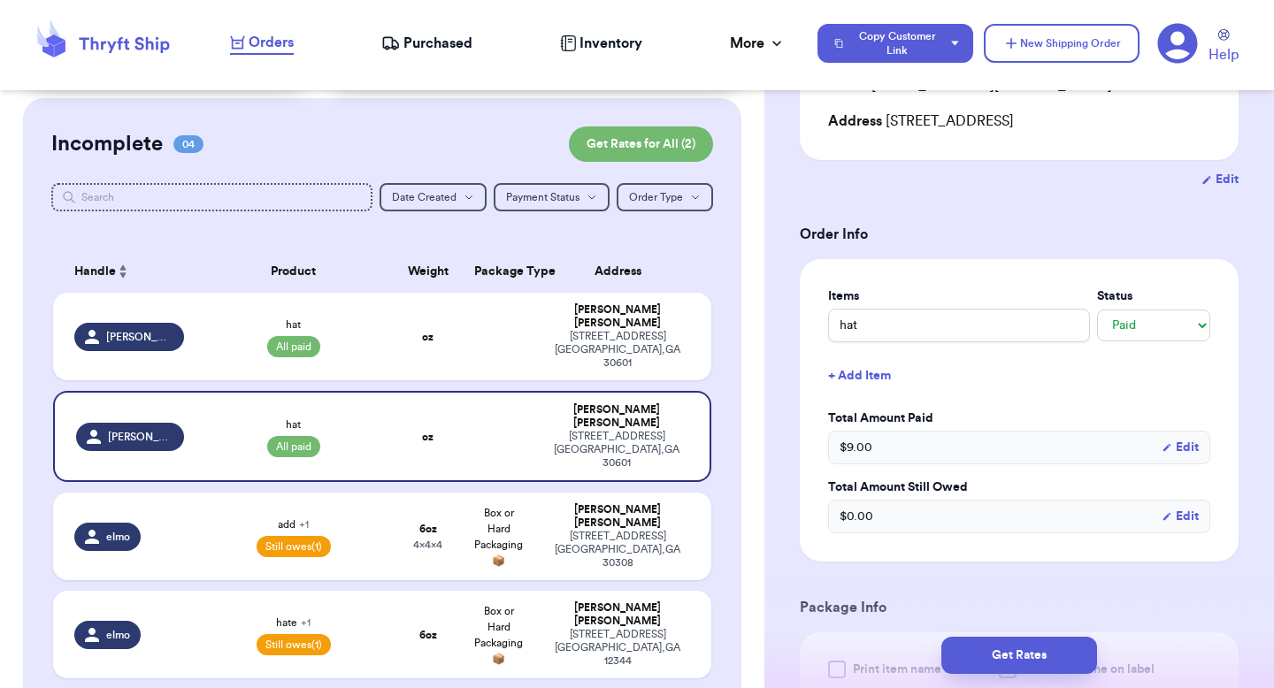
scroll to position [236, 0]
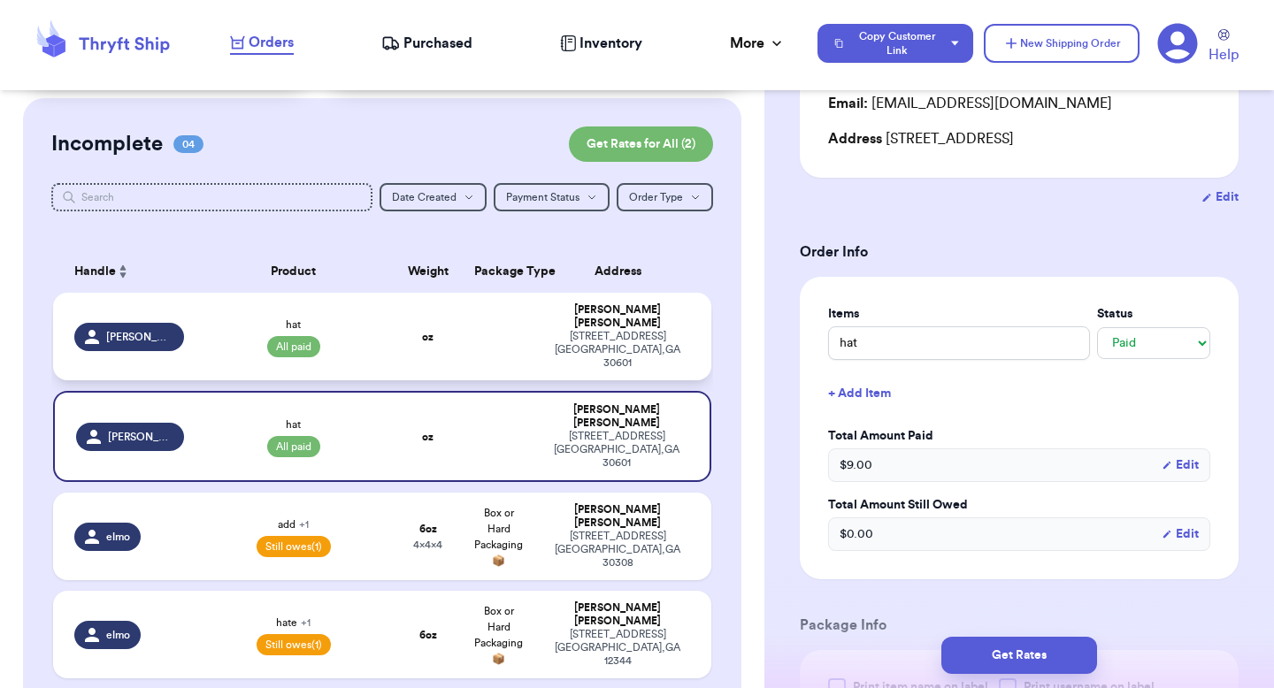
click at [481, 318] on td at bounding box center [498, 337] width 71 height 88
type input "8"
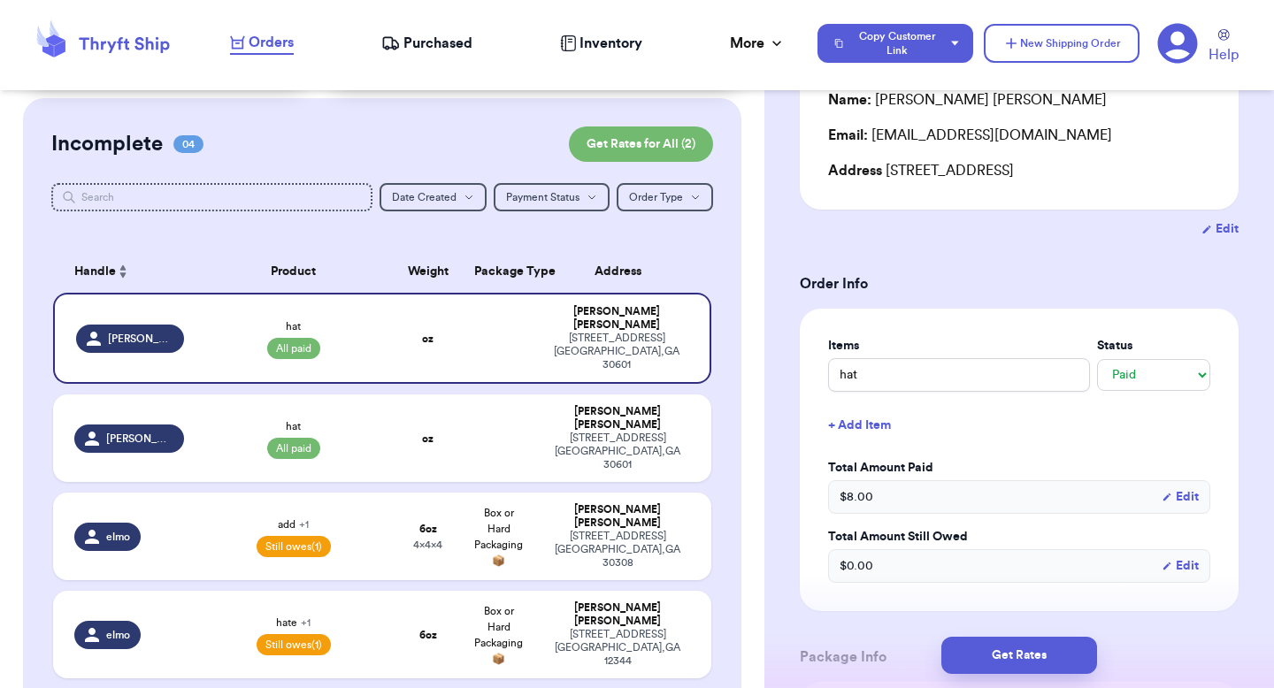
scroll to position [84, 0]
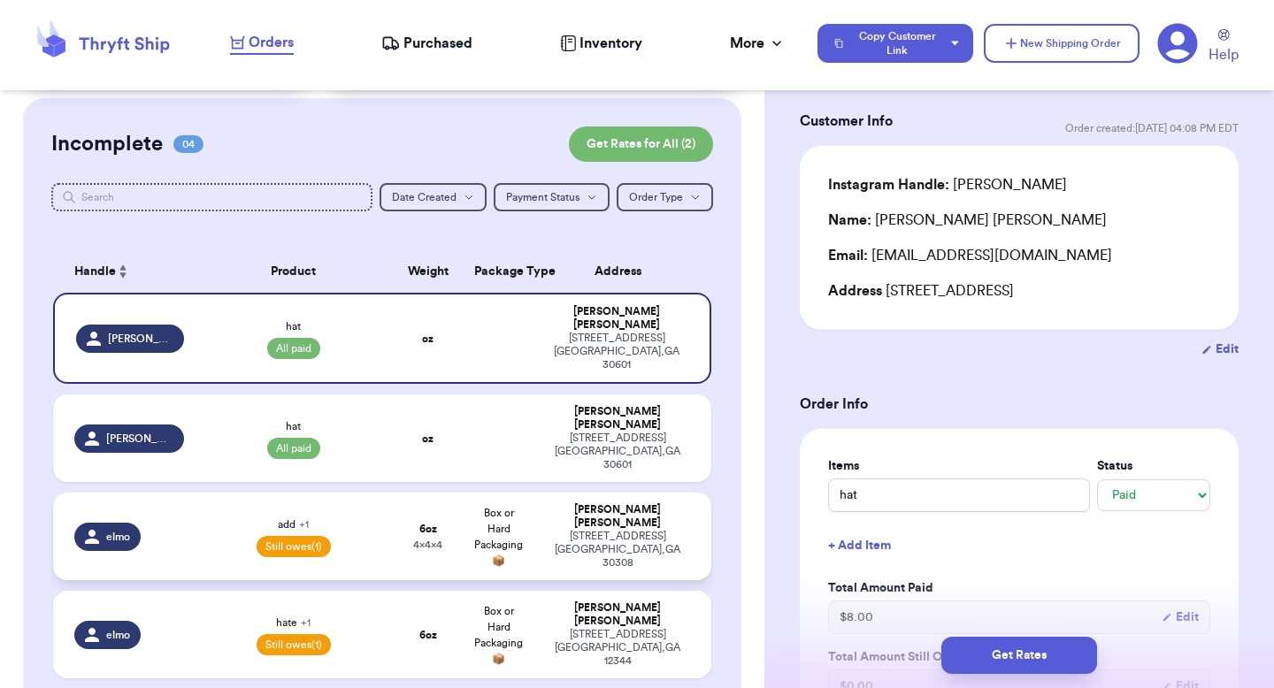
click at [606, 530] on div "389 Linden Ave NE Atlanta , GA 30308" at bounding box center [617, 550] width 145 height 40
type input "add"
select select "unknown"
type input "6"
type input "4"
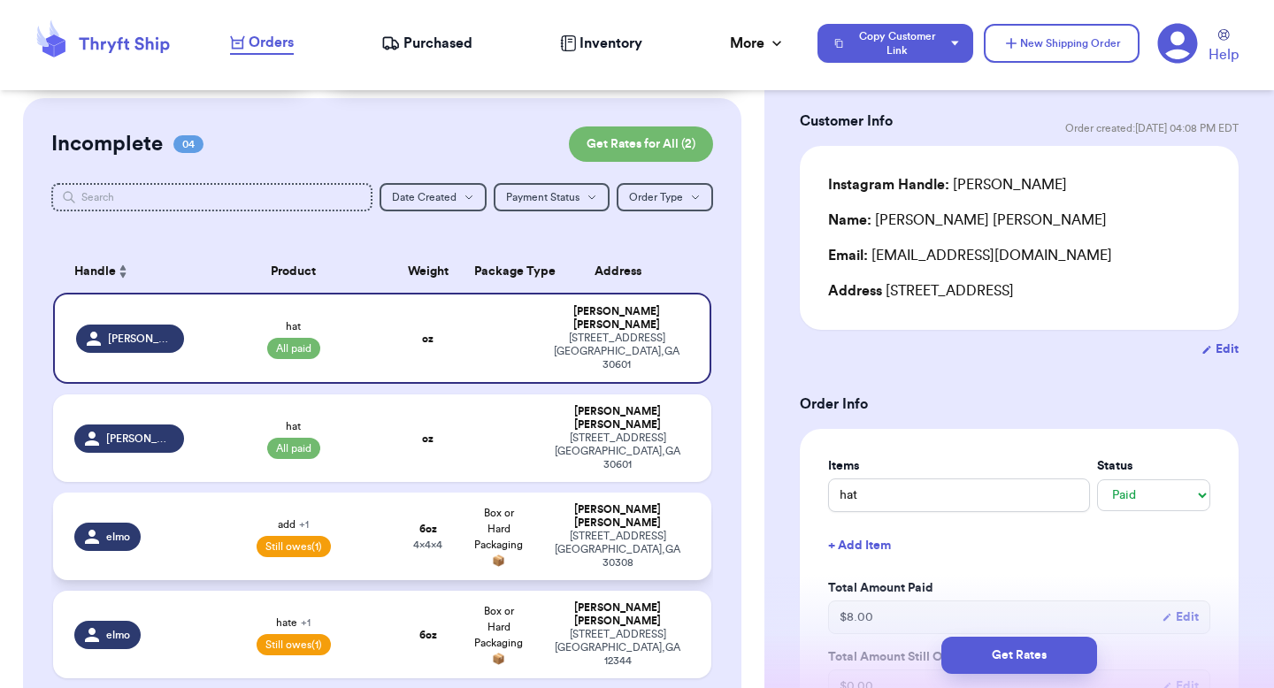
type input "4"
type input "0"
type input "6"
select select "unpaid"
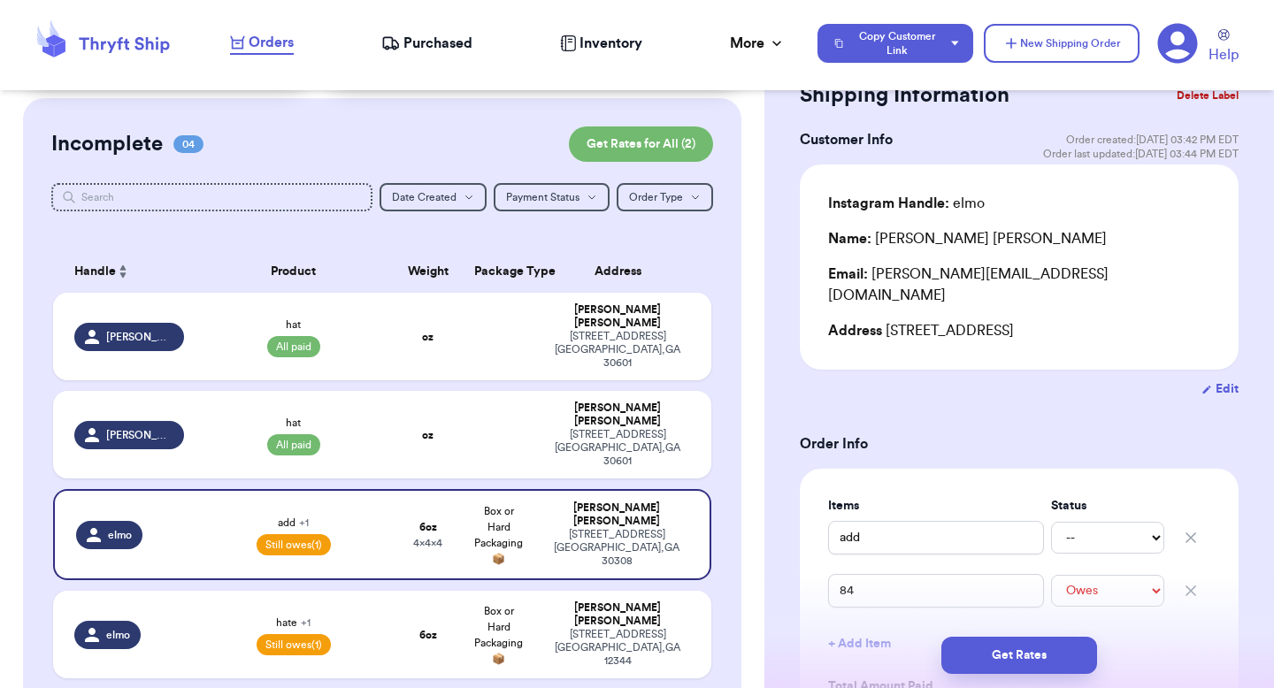
scroll to position [43, 0]
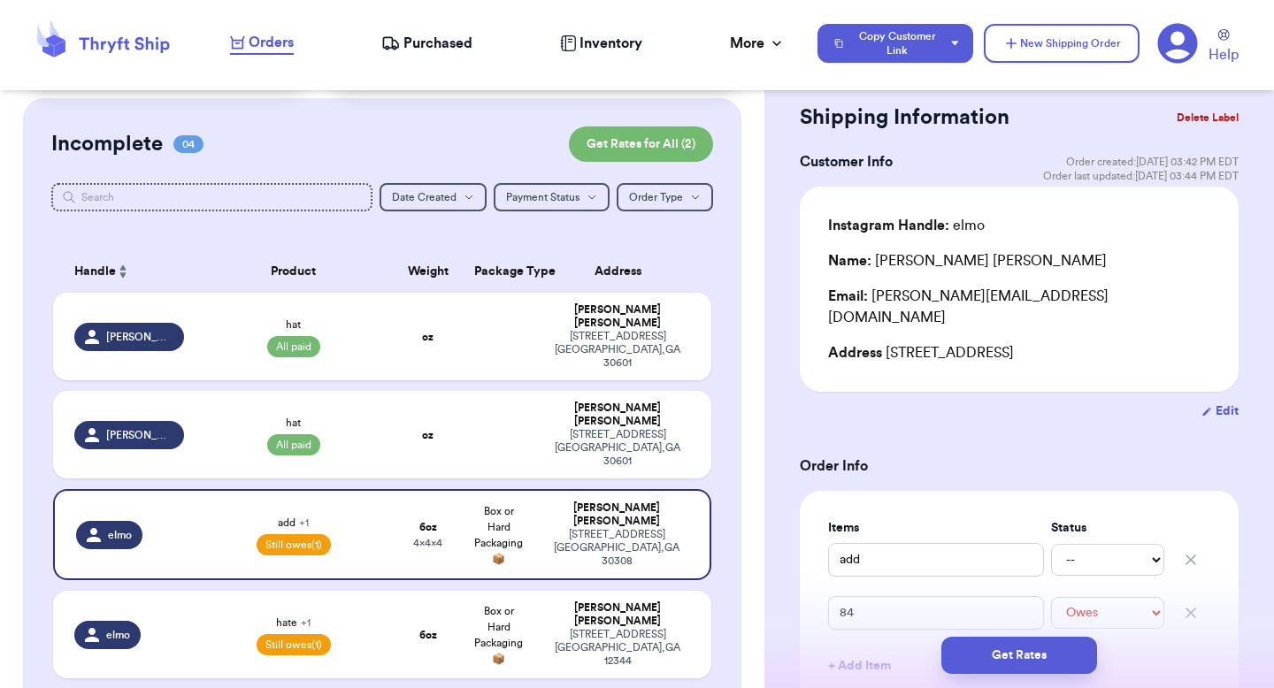
click at [1183, 128] on button "Delete Label" at bounding box center [1207, 117] width 76 height 39
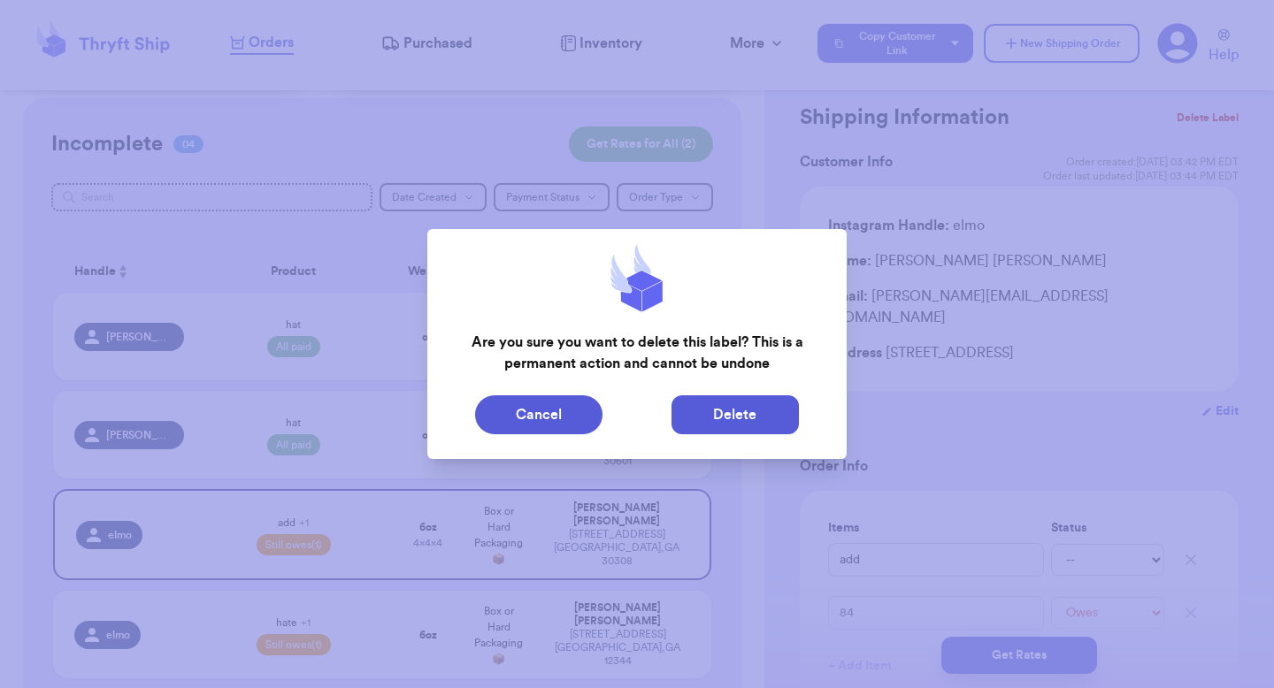
click at [753, 414] on button "Delete" at bounding box center [734, 414] width 127 height 39
type input "hat"
select select "paid"
type input "8"
type input "0"
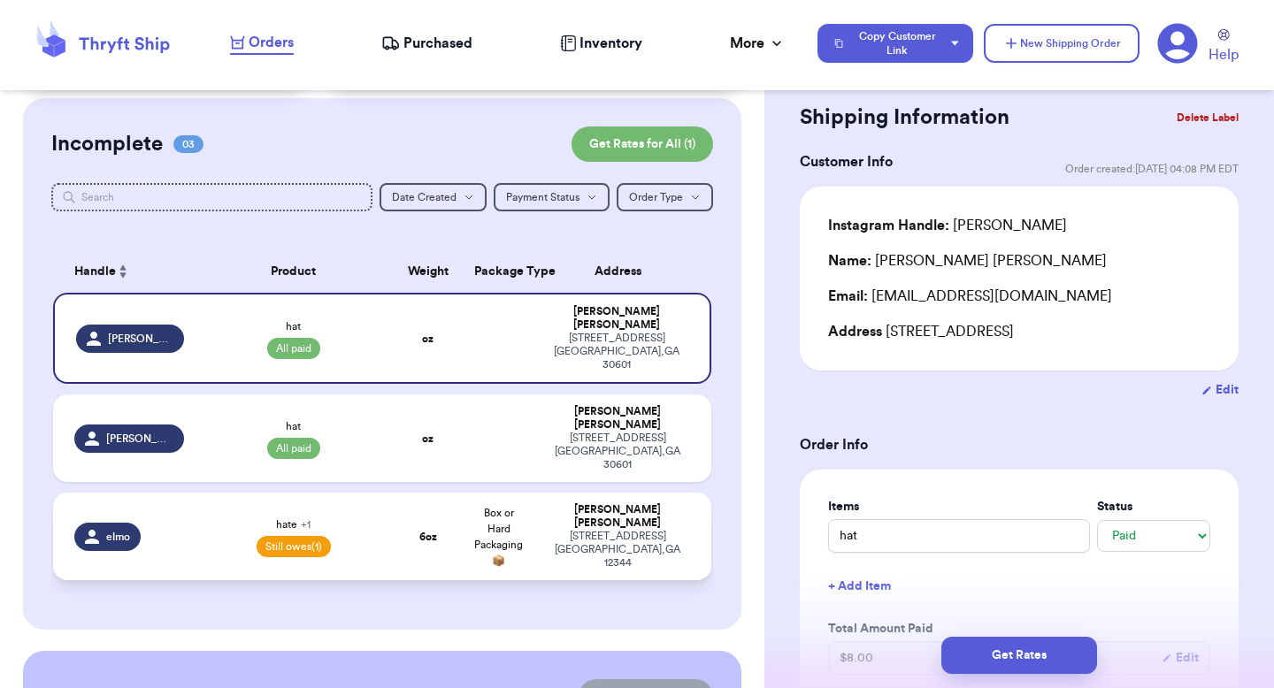
click at [668, 503] on div "Valeria Brenner" at bounding box center [617, 516] width 145 height 27
type input "hate"
select select "unknown"
type input "6"
type input "0"
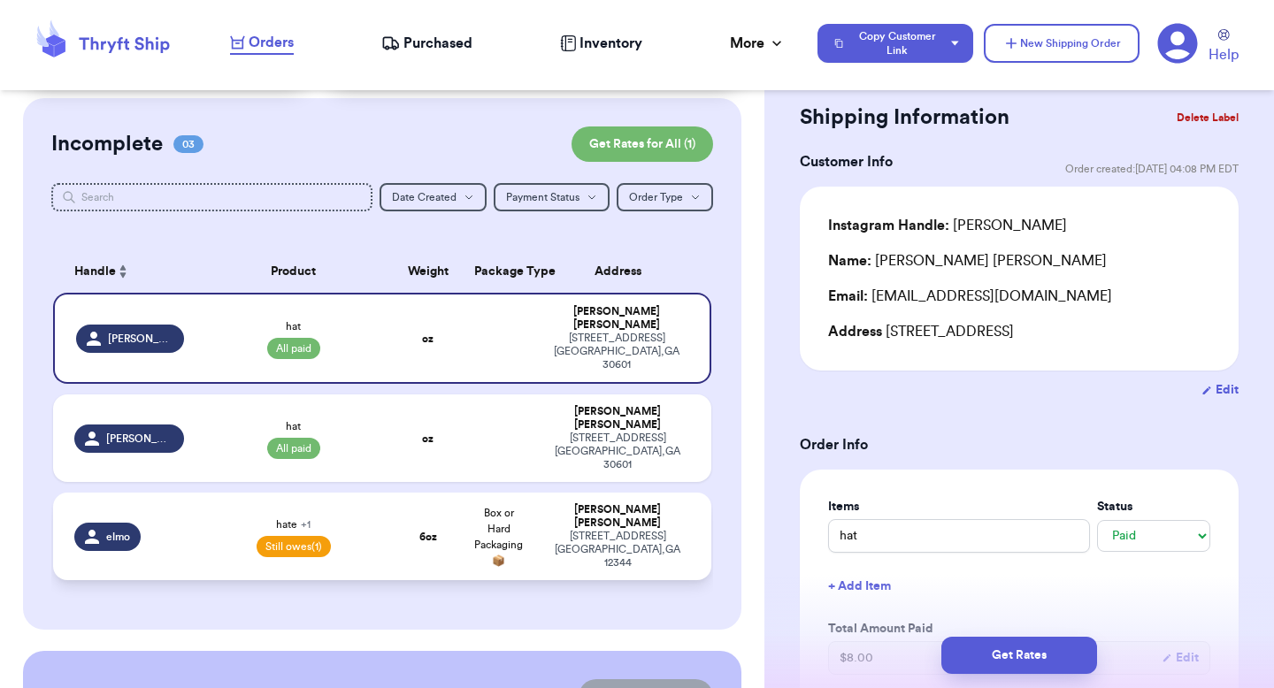
type input "3"
select select "unpaid"
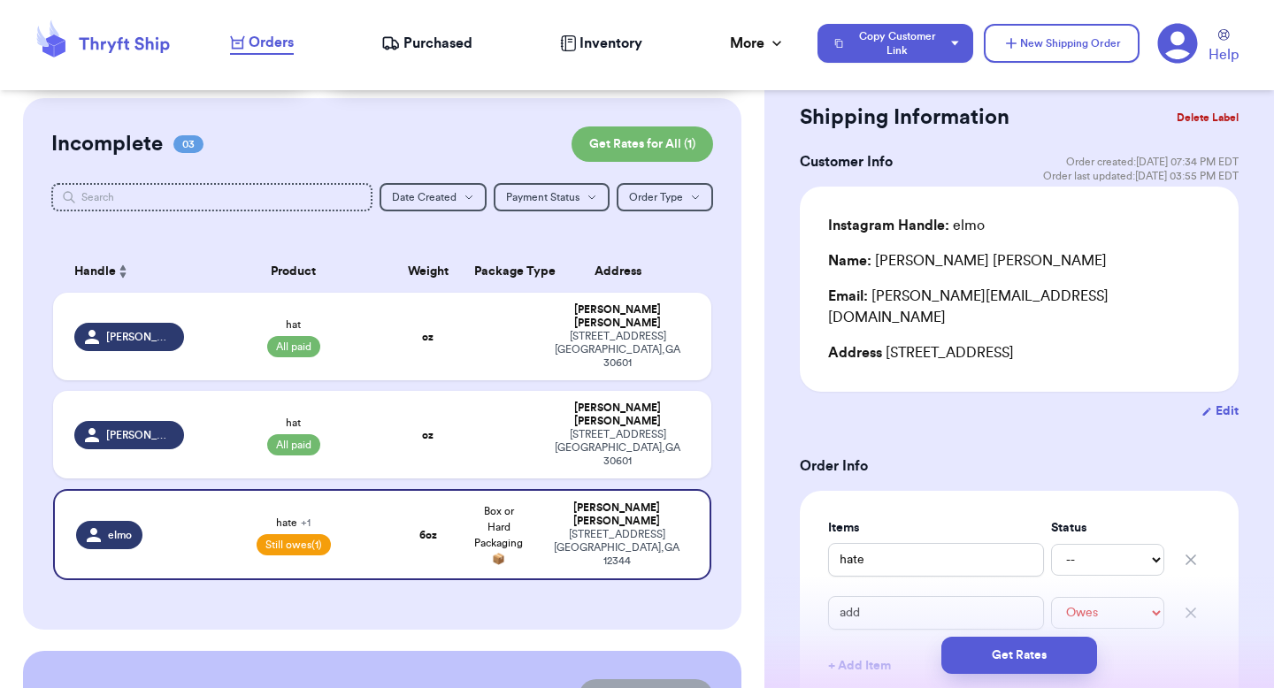
click at [1201, 109] on button "Delete Label" at bounding box center [1207, 117] width 76 height 39
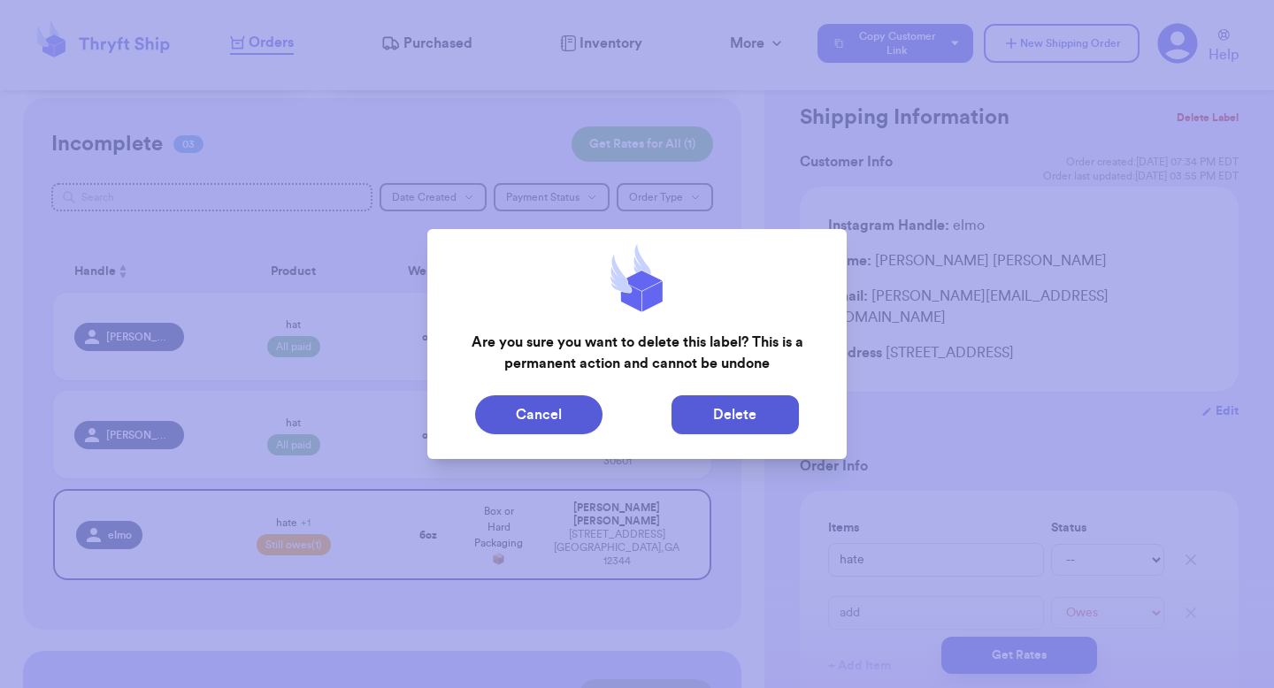
click at [745, 422] on button "Delete" at bounding box center [734, 414] width 127 height 39
type input "hat"
select select "paid"
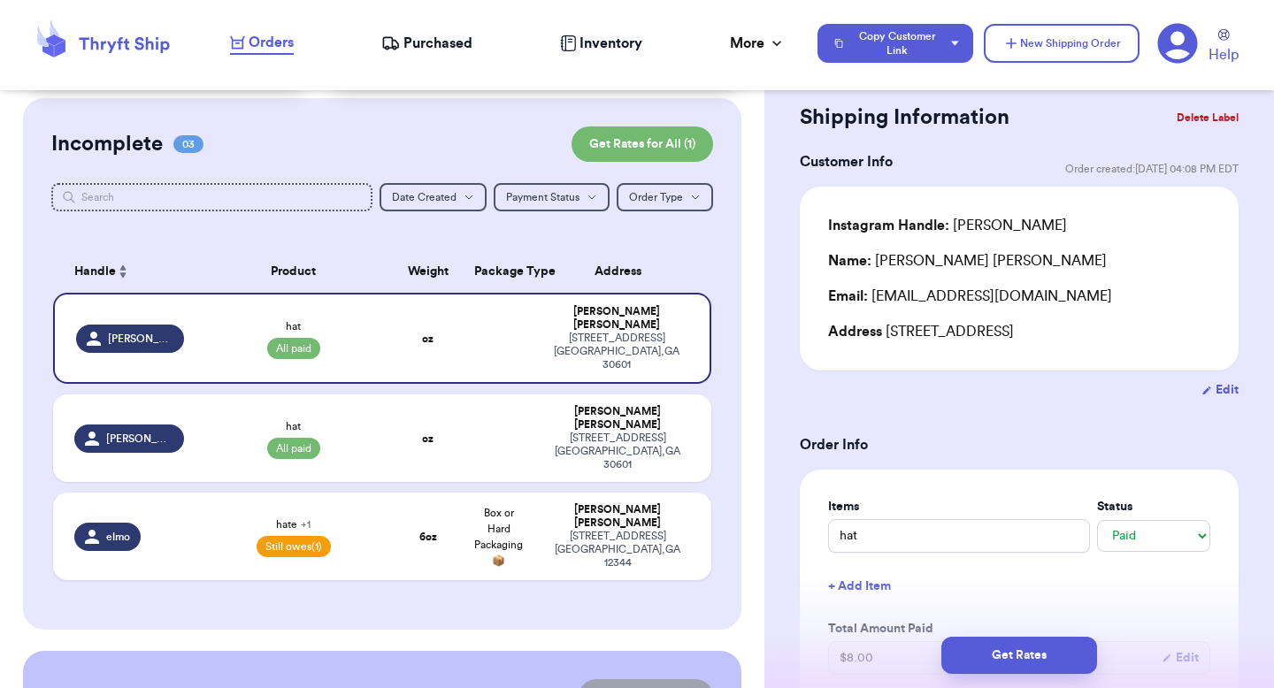
type input "8"
type input "0"
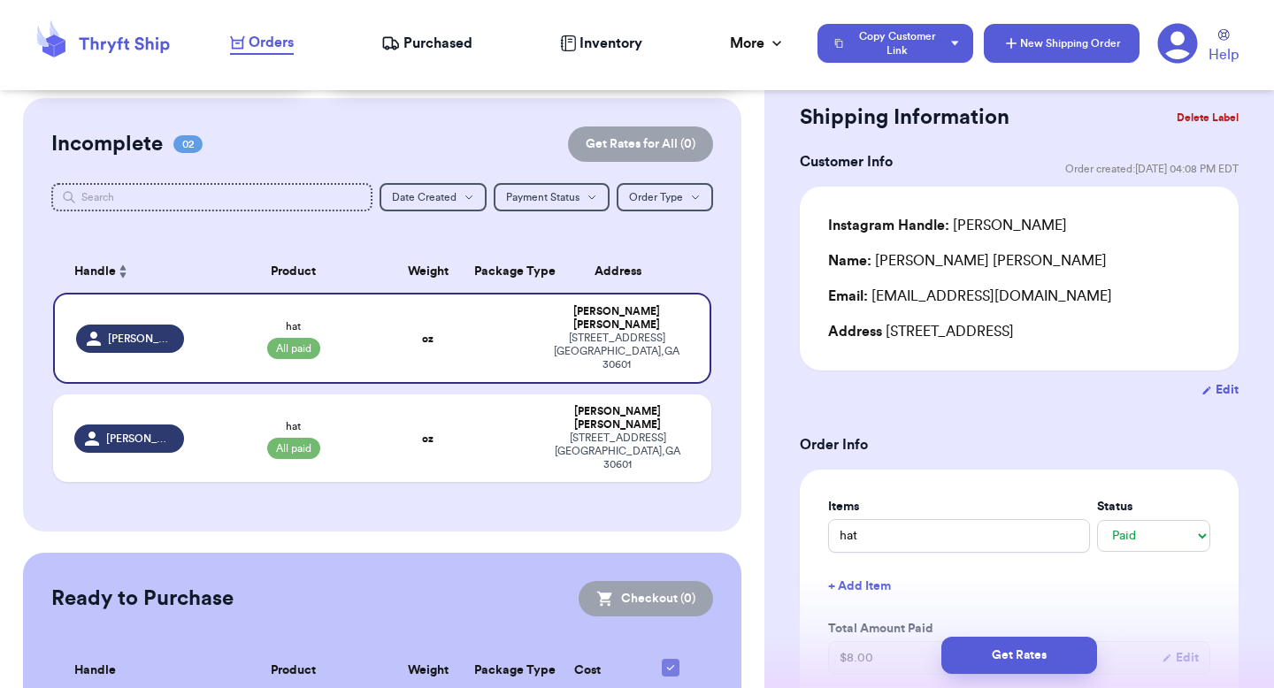
click at [1050, 54] on button "New Shipping Order" at bounding box center [1062, 43] width 156 height 39
select select "unknown"
type input "0"
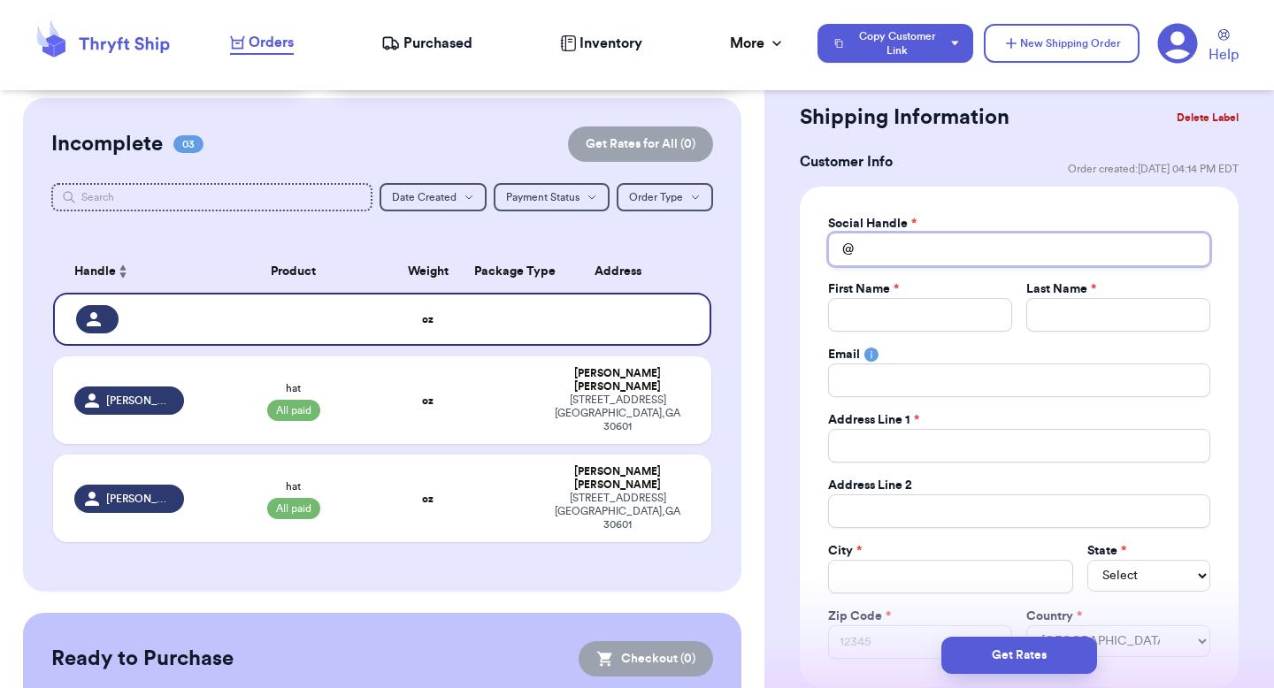
click at [884, 256] on input "Total Amount Paid" at bounding box center [1019, 250] width 382 height 34
type input "e"
click at [648, 259] on th "Address" at bounding box center [622, 271] width 177 height 42
click at [1183, 125] on button "Delete Label" at bounding box center [1207, 117] width 76 height 39
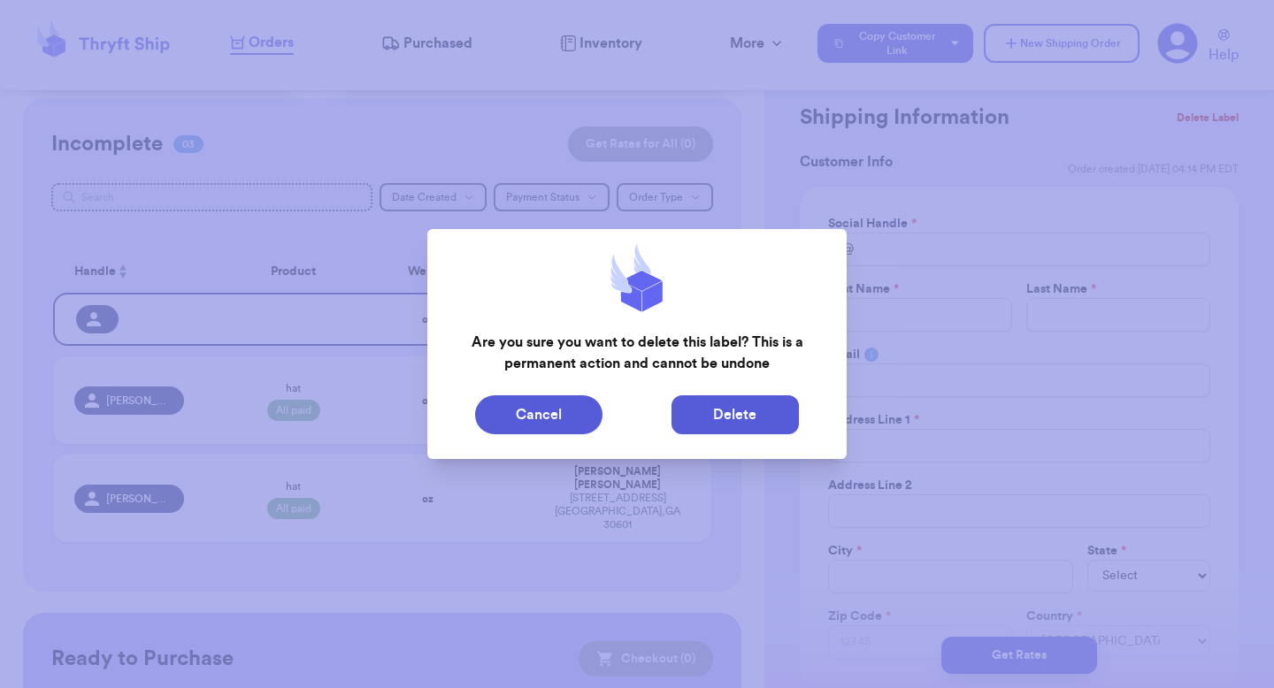
click at [770, 412] on button "Delete" at bounding box center [734, 414] width 127 height 39
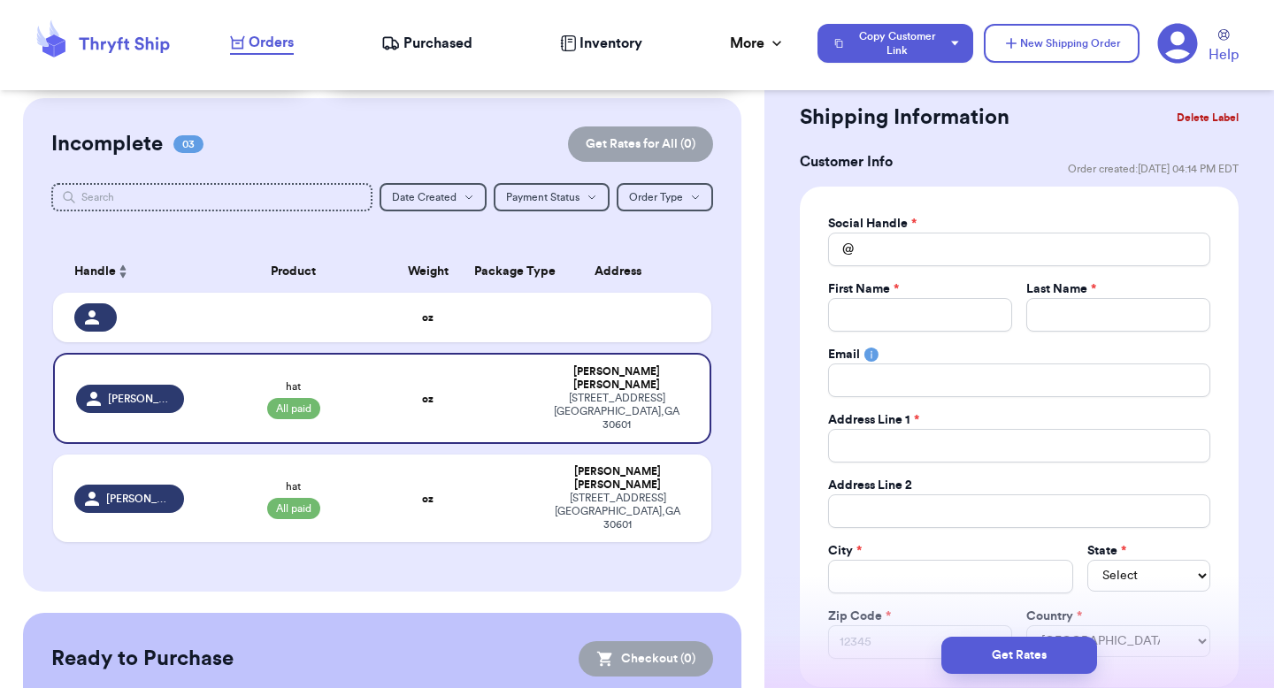
type input "hat"
select select "paid"
type input "8"
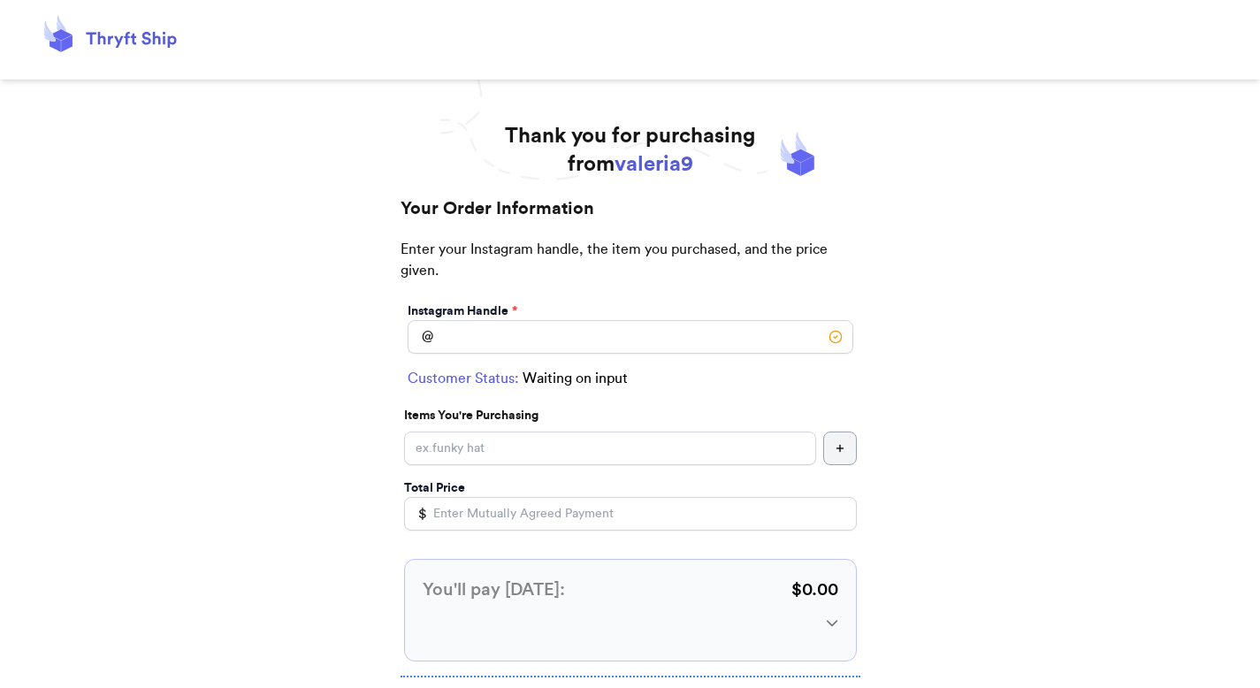
click at [577, 356] on div "Instagram Handle * @" at bounding box center [630, 328] width 453 height 58
click at [582, 348] on input "Instagram Handle *" at bounding box center [631, 337] width 446 height 34
type input "[PERSON_NAME]"
select select "GA"
type input "[GEOGRAPHIC_DATA]"
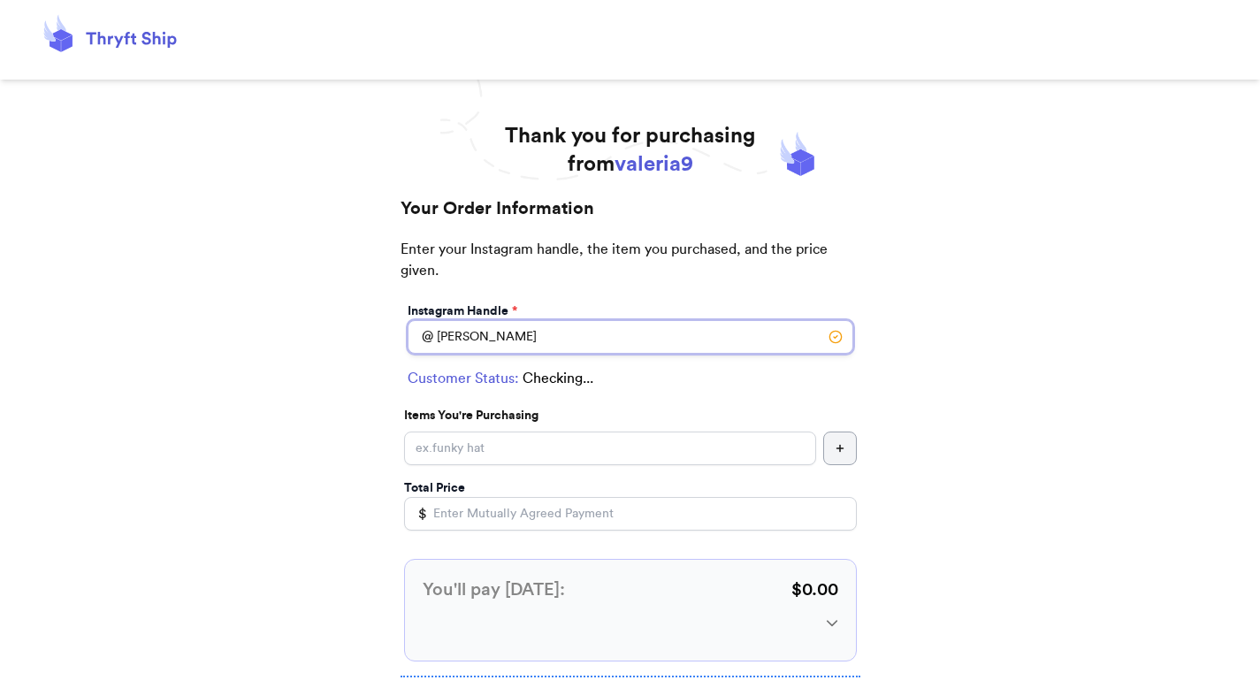
type input "30601"
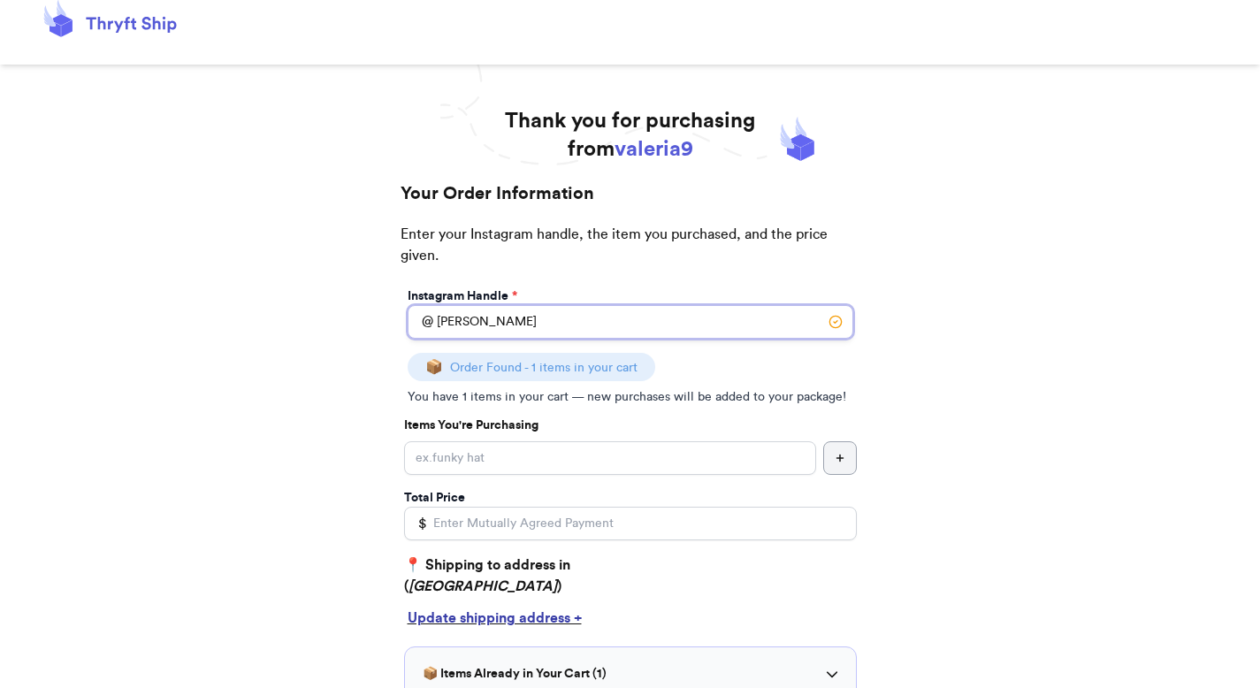
scroll to position [107, 0]
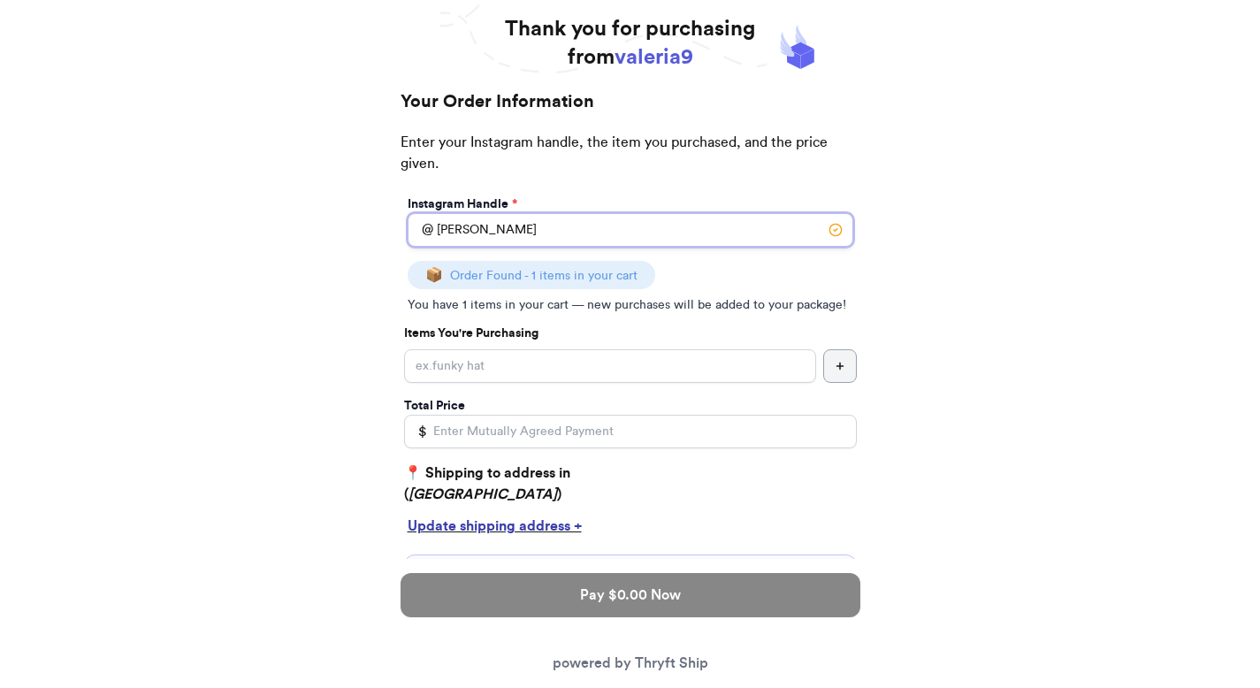
type input "[PERSON_NAME]"
click at [517, 302] on p "You have 1 items in your cart — new purchases will be added to your package!" at bounding box center [631, 305] width 446 height 18
click at [417, 299] on p "You have 1 items in your cart — new purchases will be added to your package!" at bounding box center [631, 305] width 446 height 18
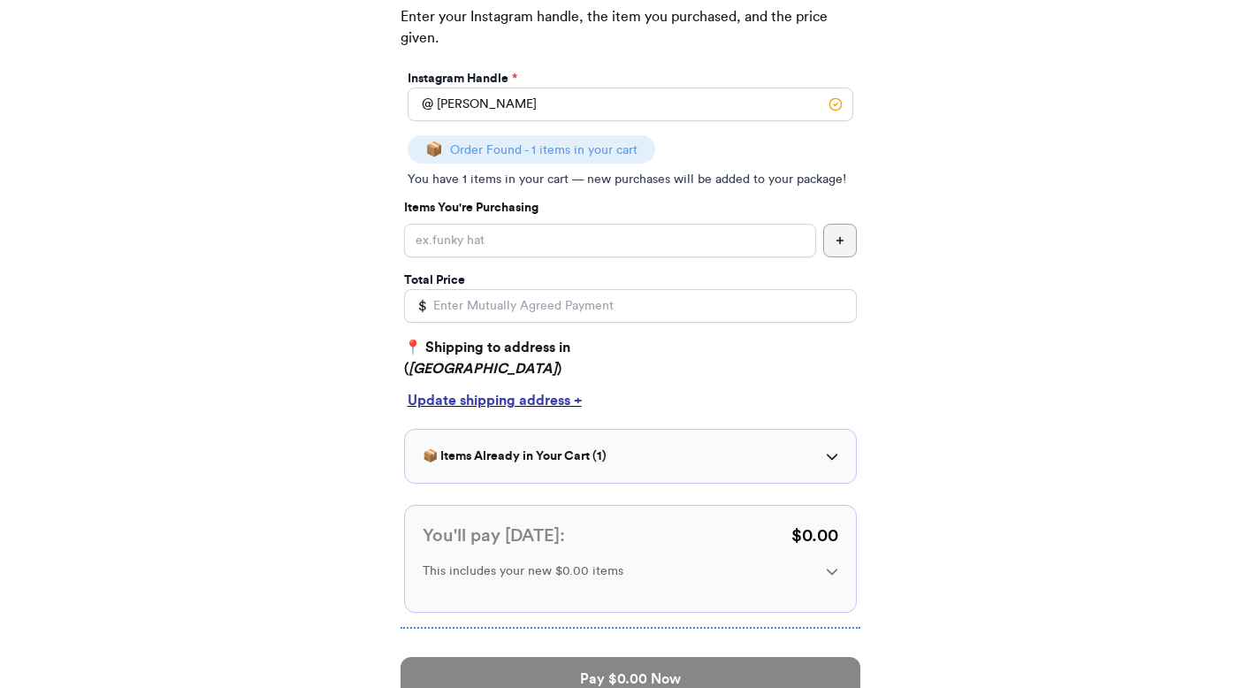
scroll to position [232, 0]
click at [574, 463] on h3 "📦 Items Already in Your Cart ( 1 )" at bounding box center [515, 457] width 184 height 18
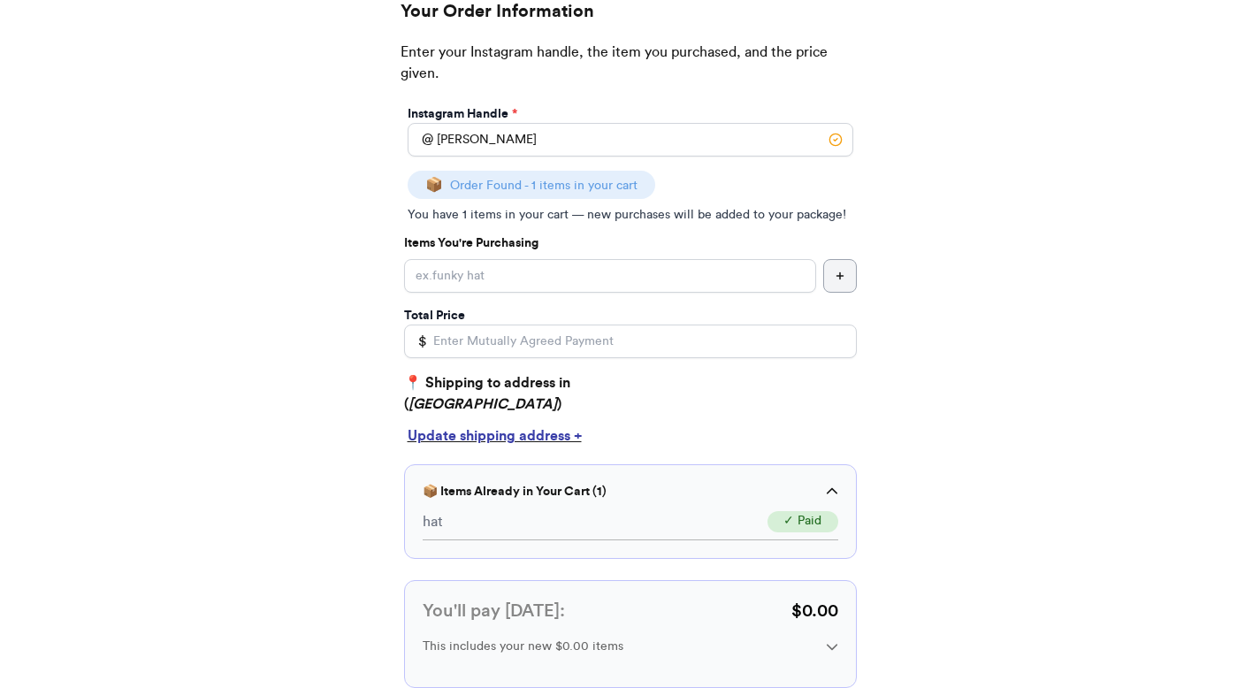
scroll to position [0, 0]
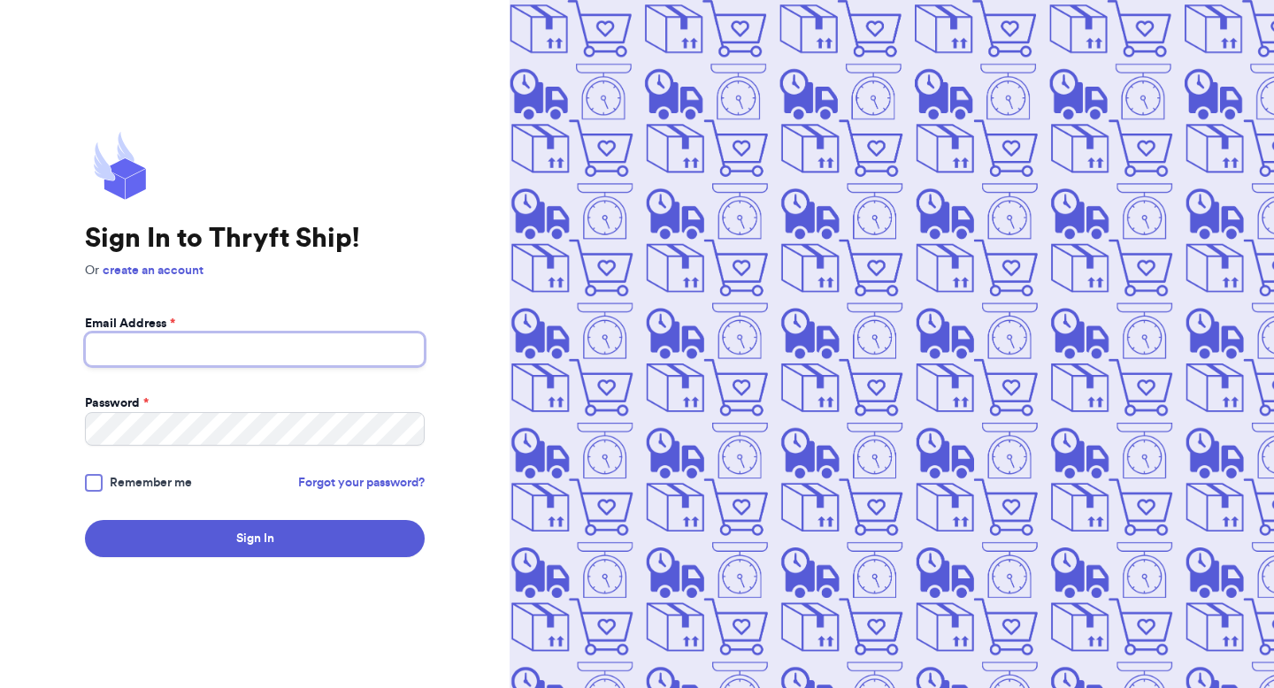
click at [311, 354] on input "Email Address *" at bounding box center [255, 350] width 340 height 34
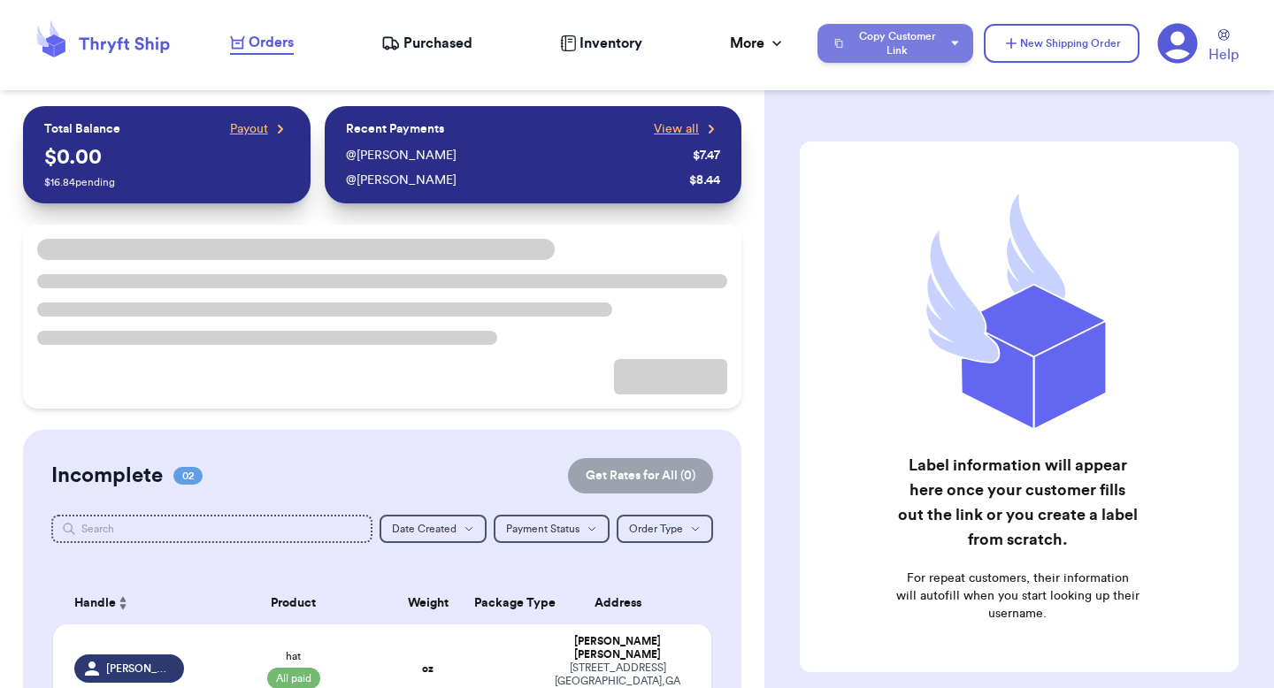
click at [916, 48] on button "Copy Customer Link" at bounding box center [895, 43] width 156 height 39
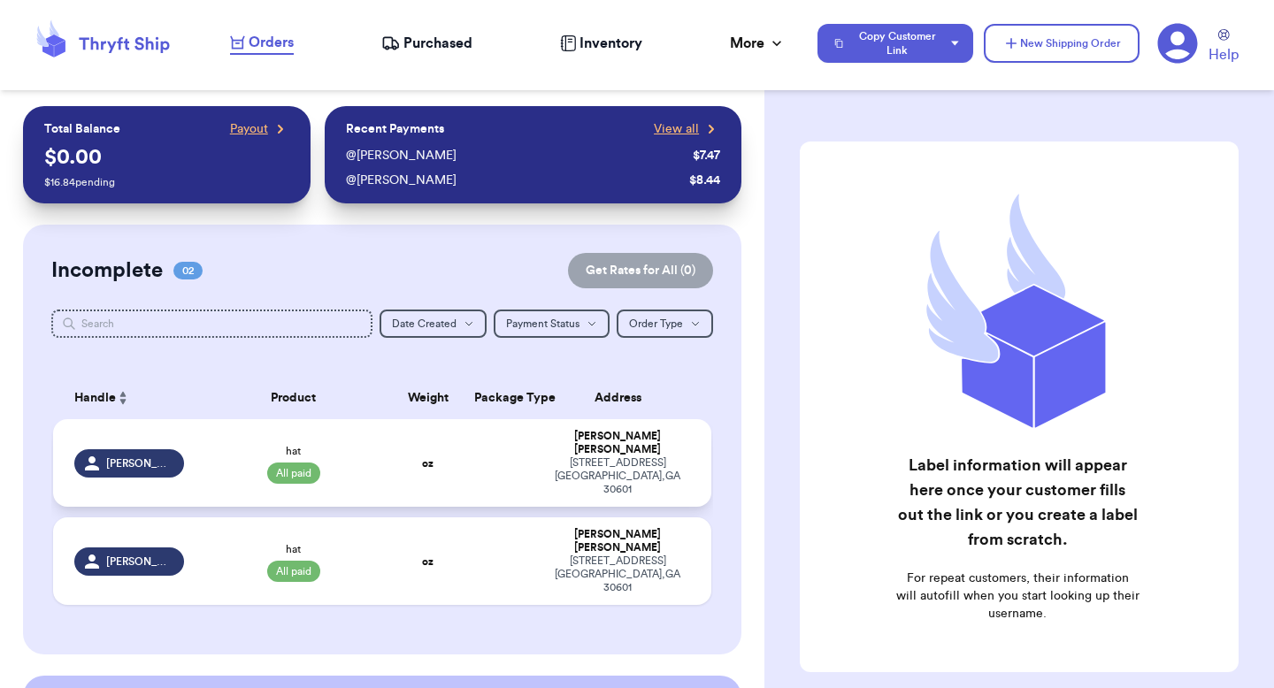
click at [578, 435] on div "[PERSON_NAME]" at bounding box center [617, 443] width 145 height 27
select select "paid"
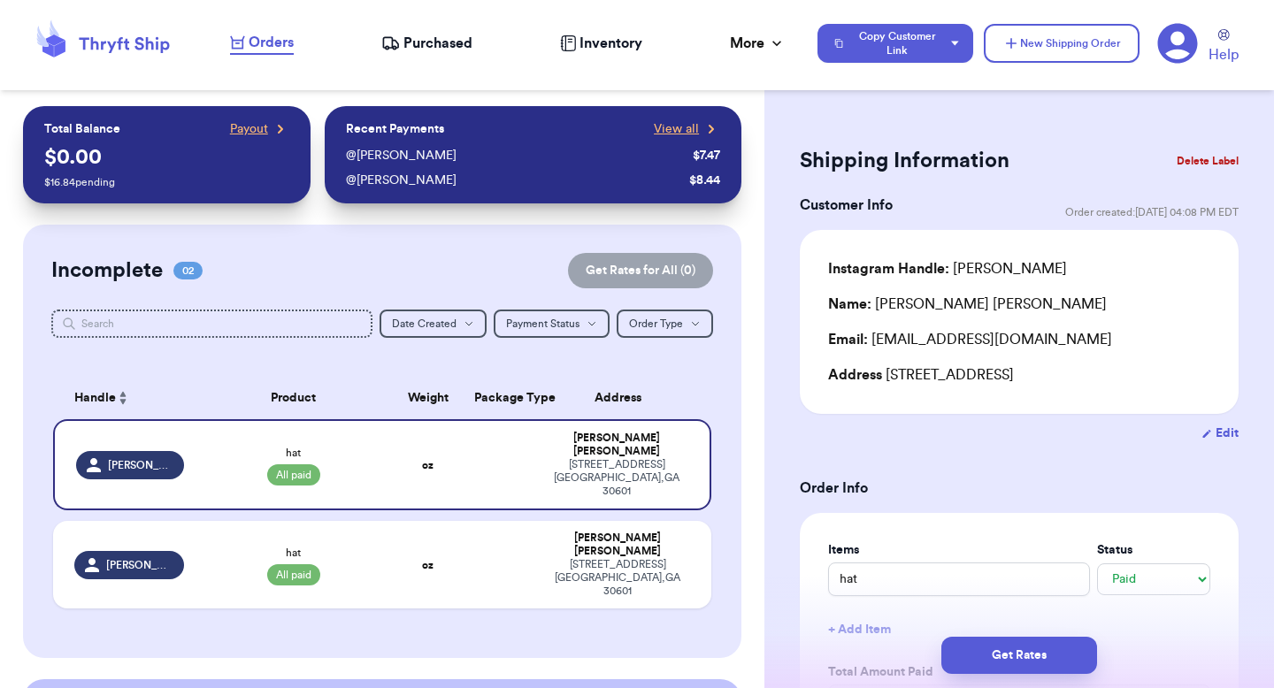
click at [1174, 157] on button "Delete Label" at bounding box center [1207, 161] width 76 height 39
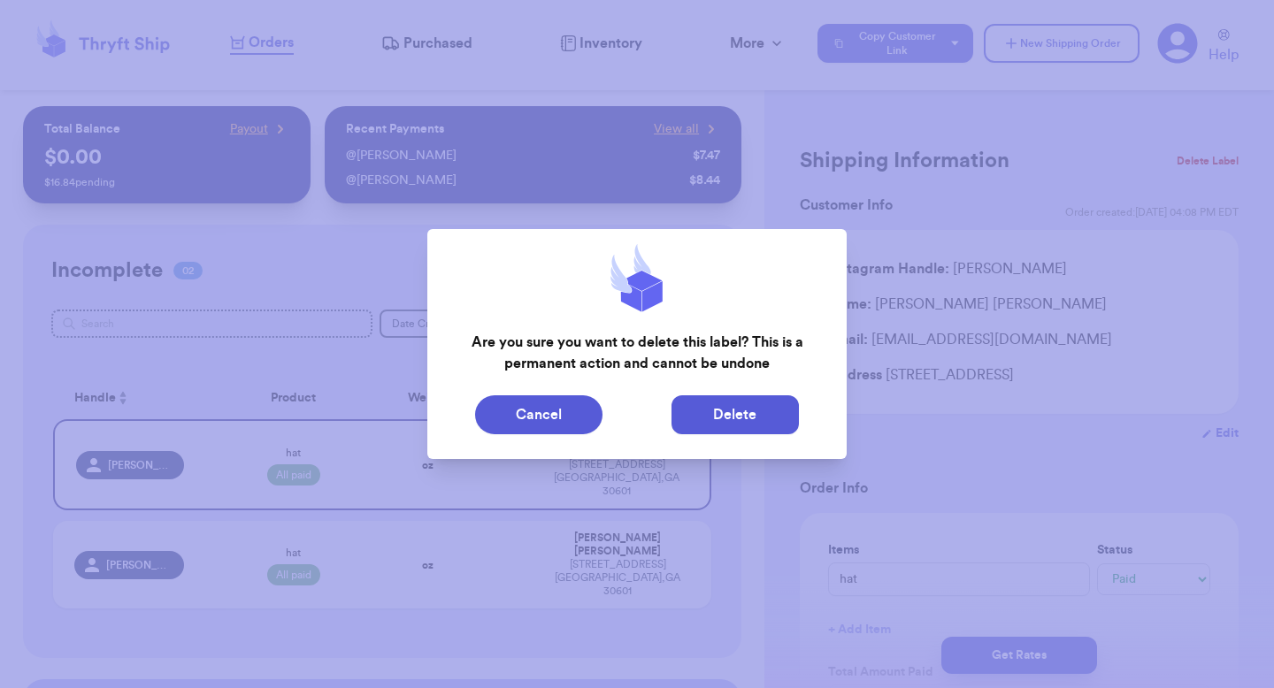
click at [703, 420] on button "Delete" at bounding box center [734, 414] width 127 height 39
type input "9"
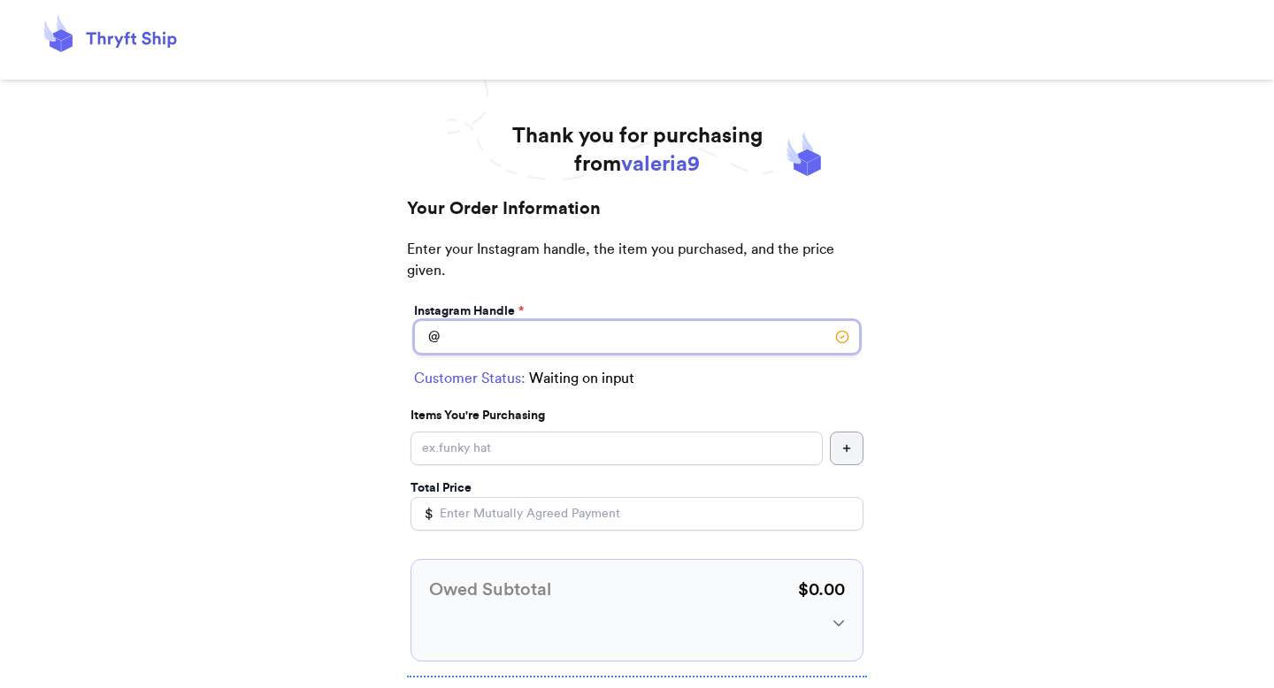
click at [479, 320] on input "Instagram Handle *" at bounding box center [637, 337] width 446 height 34
type input "[PERSON_NAME]"
select select "GA"
type input "[GEOGRAPHIC_DATA]"
type input "30601"
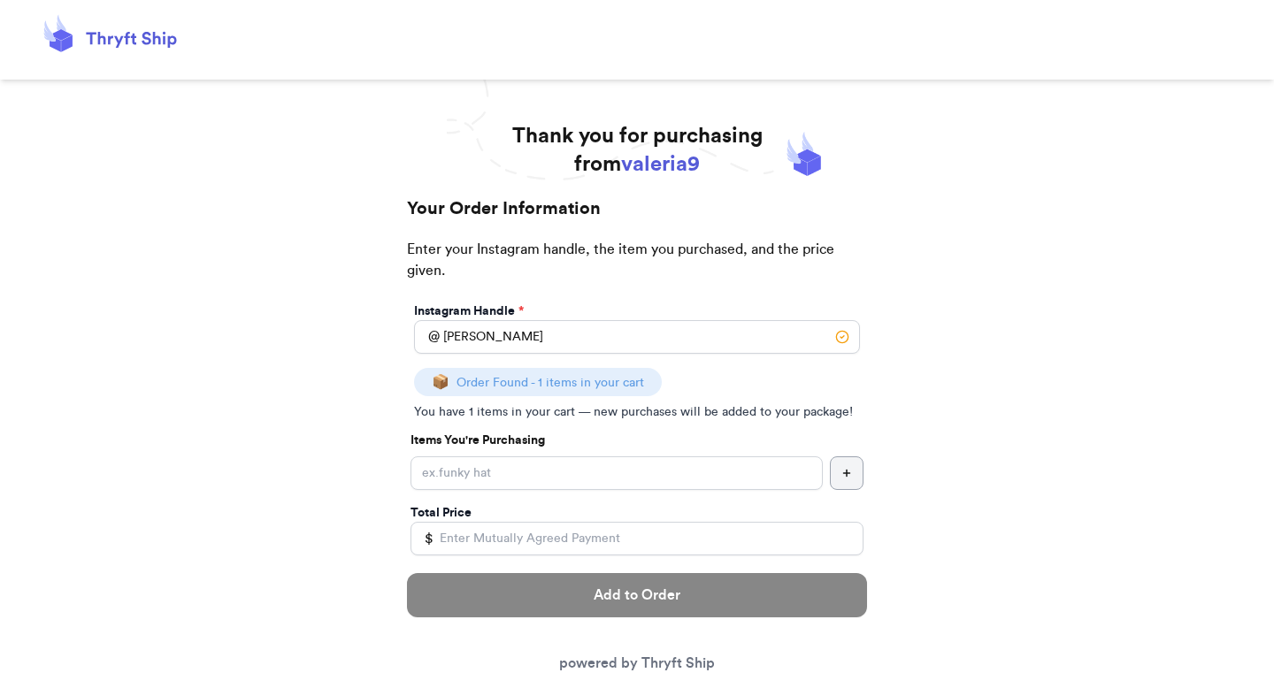
click at [554, 411] on p "You have 1 items in your cart — new purchases will be added to your package!" at bounding box center [637, 412] width 446 height 18
copy p "You have 1 items in your cart — new purchases will be added to your package!"
drag, startPoint x: 531, startPoint y: 380, endPoint x: 636, endPoint y: 381, distance: 105.3
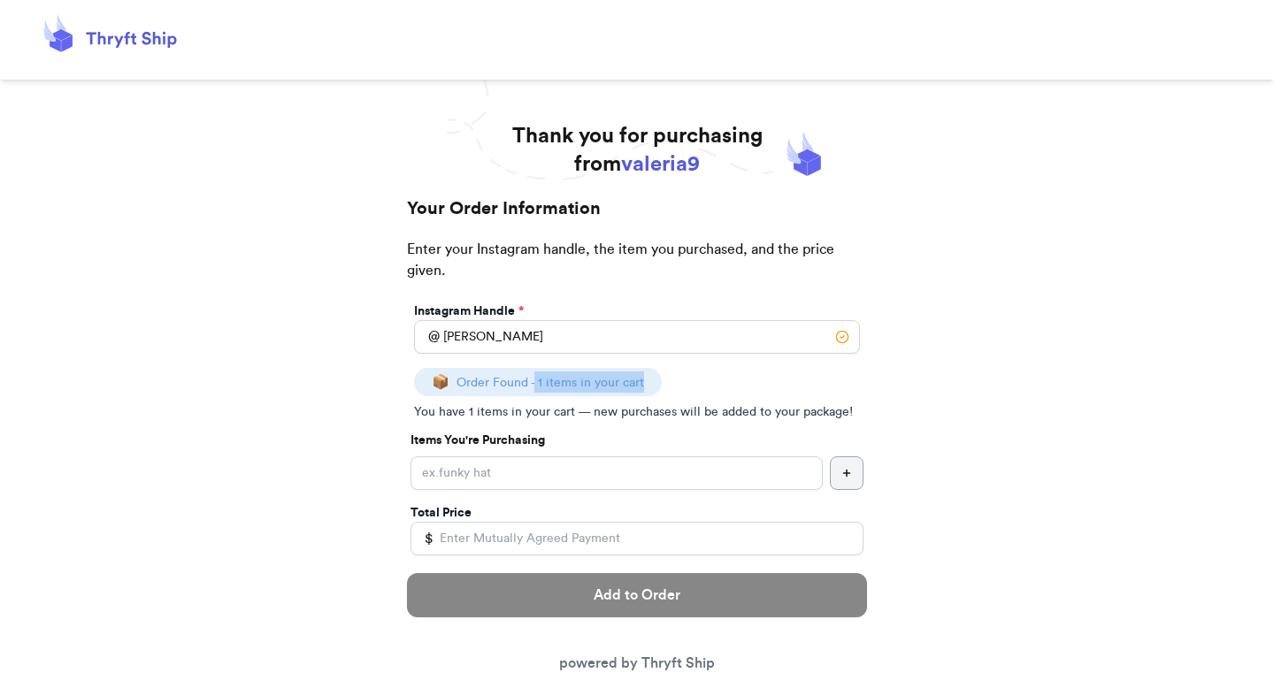
click at [636, 381] on span "Order Found - 1 items in your cart" at bounding box center [550, 383] width 188 height 12
copy span "1 items in your cart"
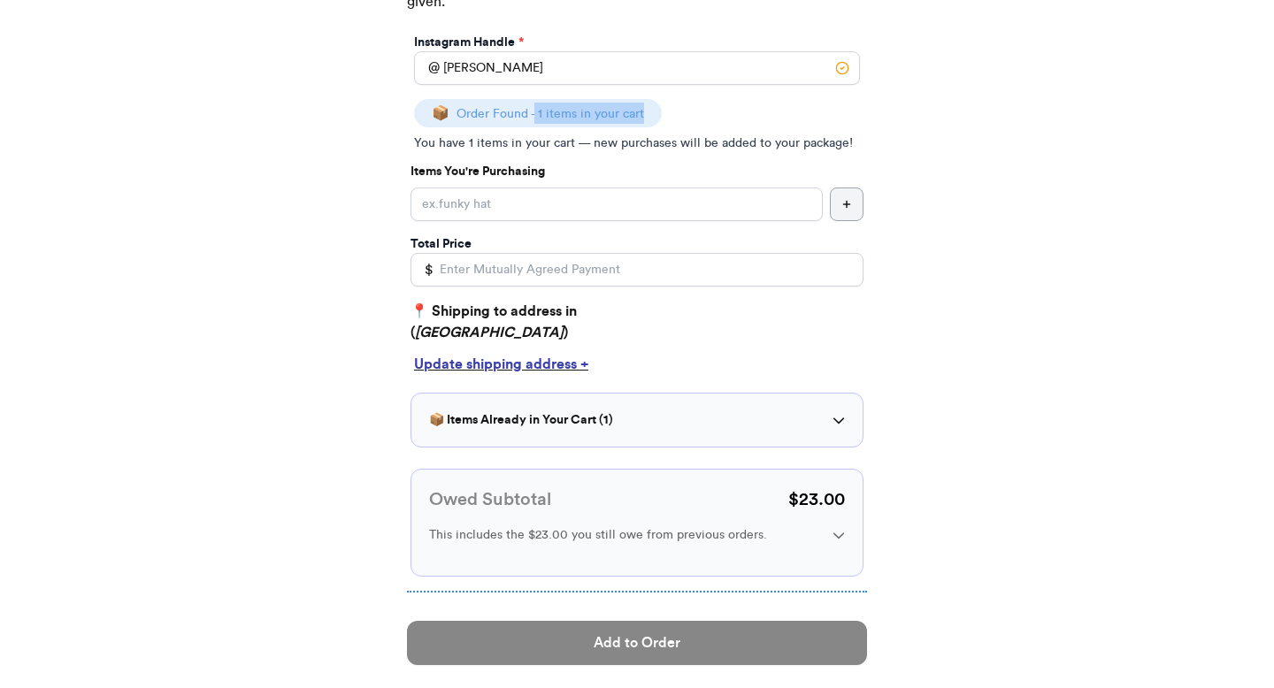
scroll to position [326, 0]
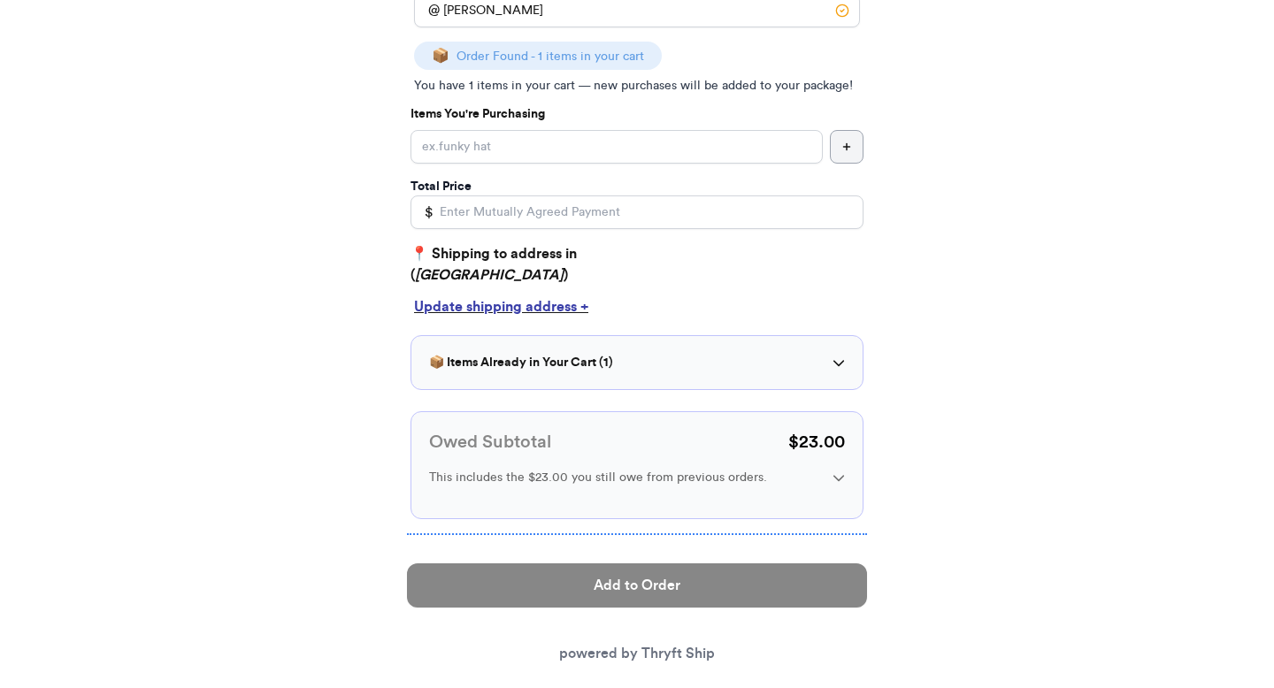
click at [641, 359] on div "📦 Items Already in Your Cart ( 1 )" at bounding box center [637, 363] width 416 height 18
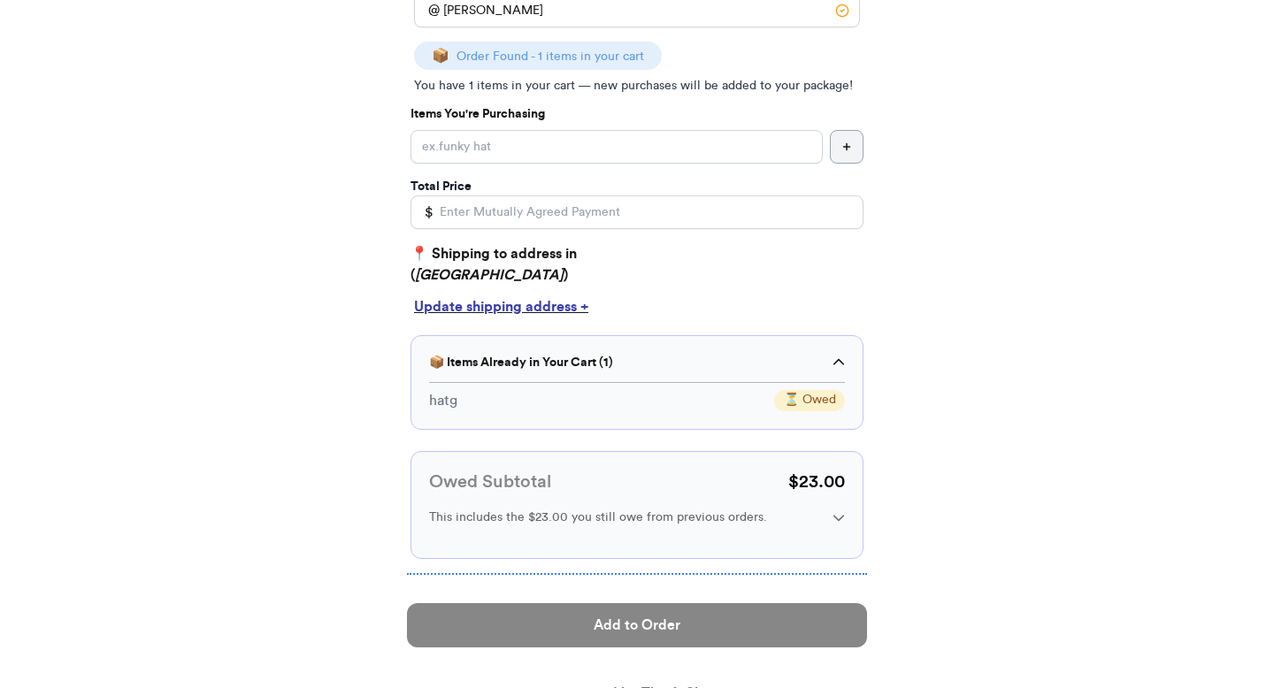
click at [641, 359] on div "📦 Items Already in Your Cart ( 1 )" at bounding box center [637, 363] width 416 height 18
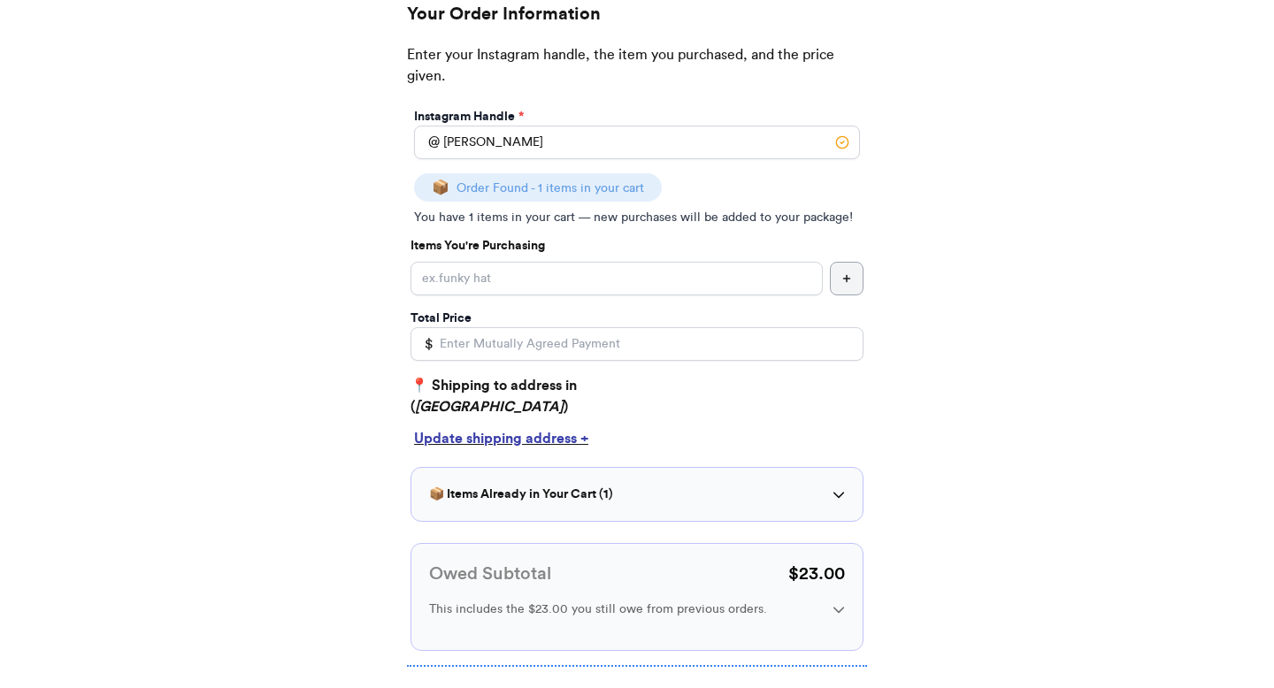
scroll to position [147, 0]
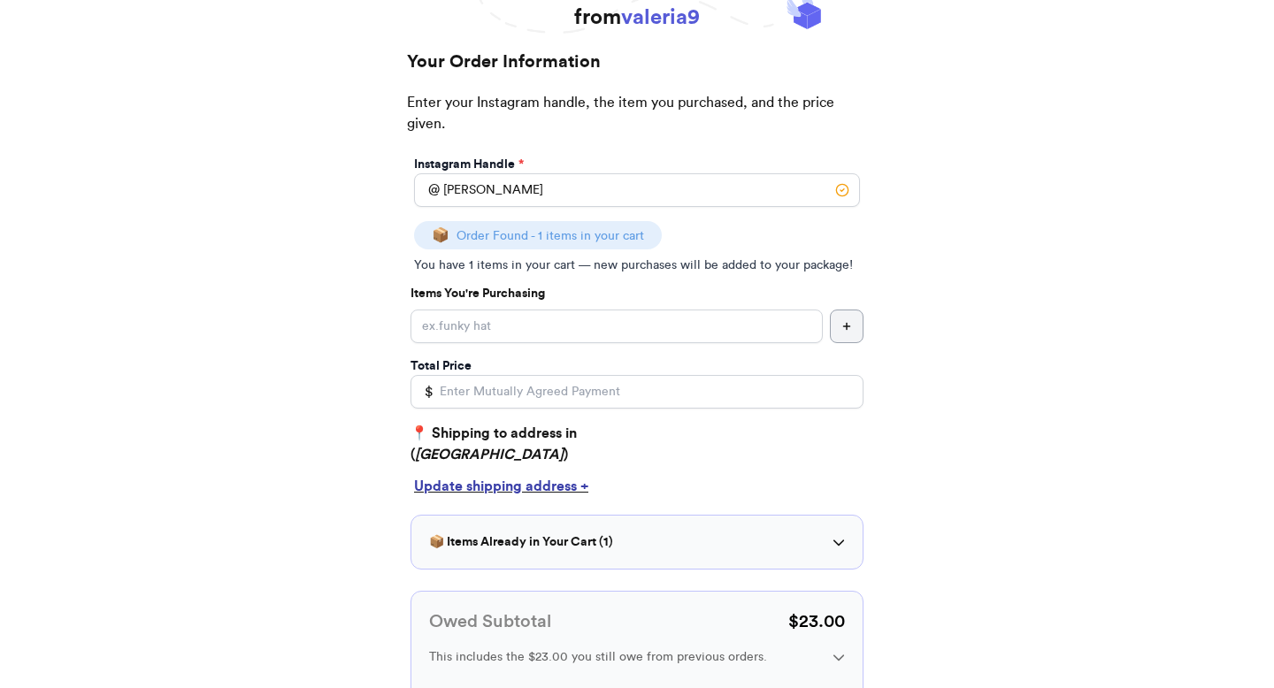
click at [578, 235] on span "Order Found - 1 items in your cart" at bounding box center [550, 236] width 188 height 12
copy p "📦 Order Found - 1 items in your cart"
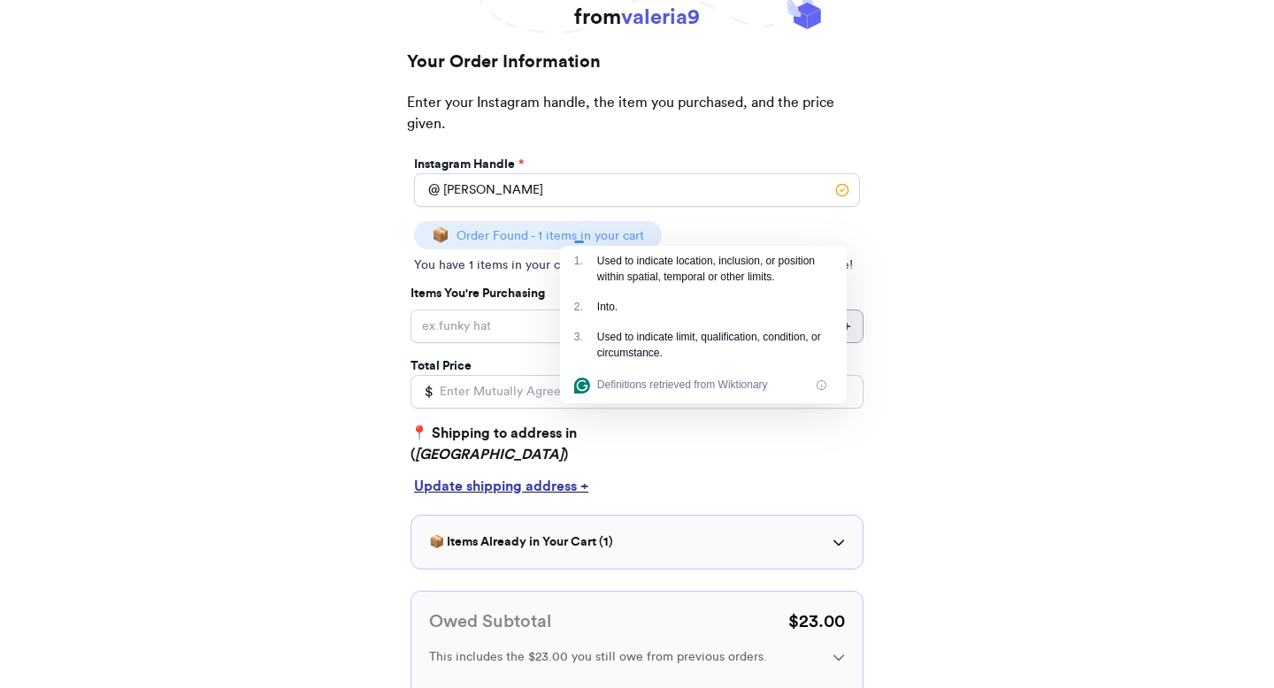
click at [970, 187] on div "Thank you for purchasing from valeria9 Your Order Information Enter your Instag…" at bounding box center [637, 434] width 1274 height 918
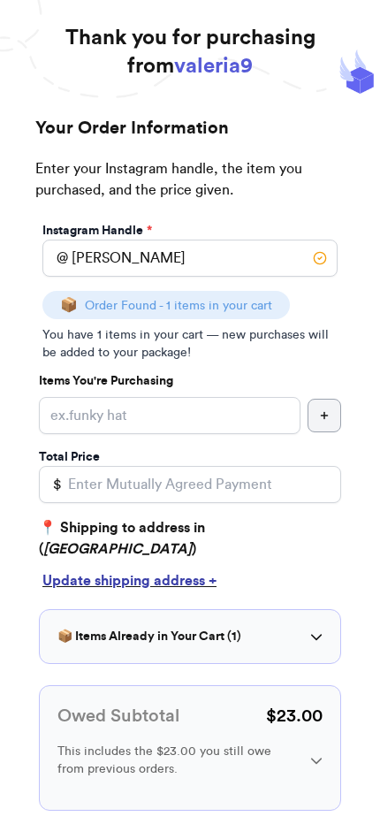
scroll to position [33, 0]
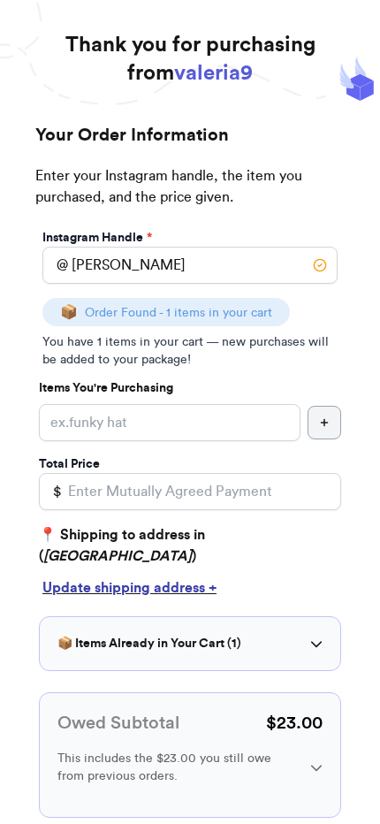
click at [19, 316] on div "Your Order Information Enter your Instagram handle, the item you purchased, and…" at bounding box center [190, 552] width 345 height 858
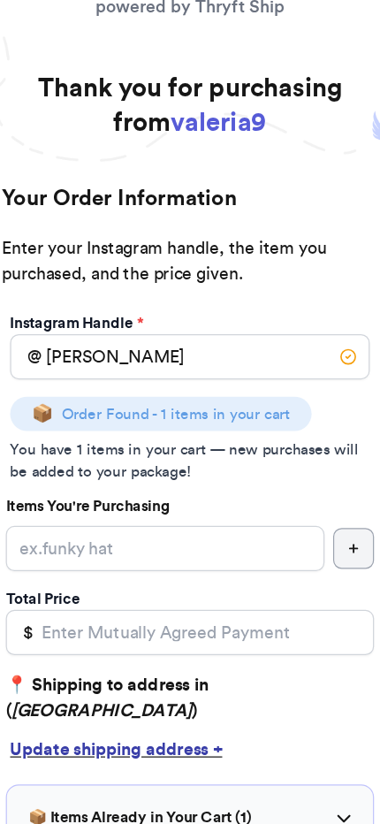
scroll to position [0, 0]
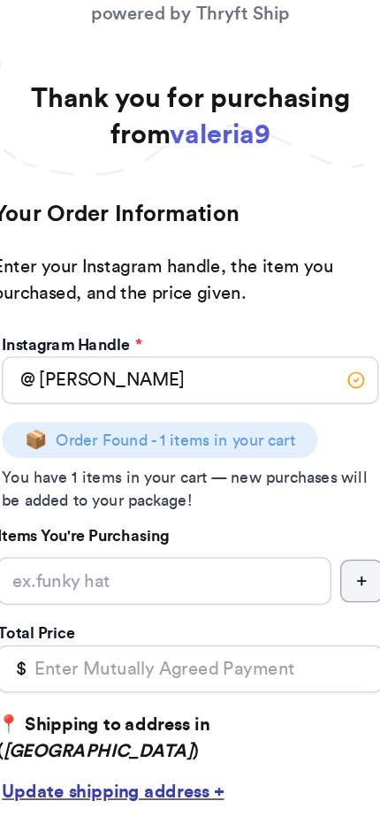
click at [201, 211] on p "Enter your Instagram handle, the item you purchased, and the price given." at bounding box center [190, 228] width 310 height 60
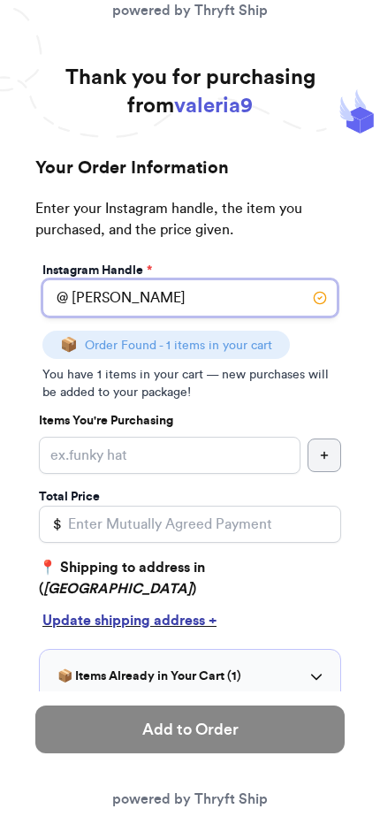
click at [177, 303] on input "tina" at bounding box center [189, 297] width 295 height 37
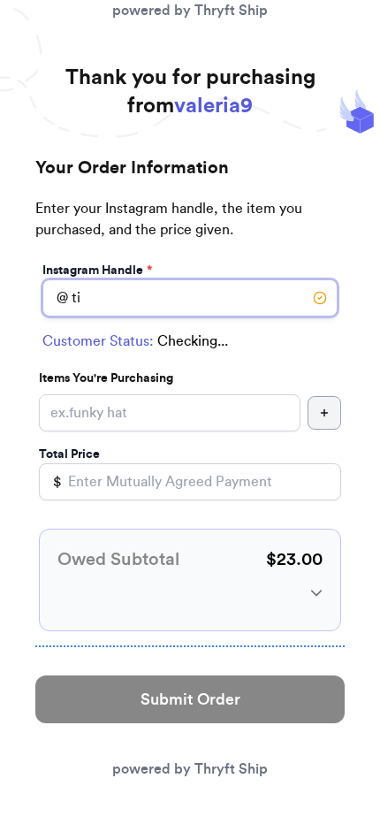
type input "t"
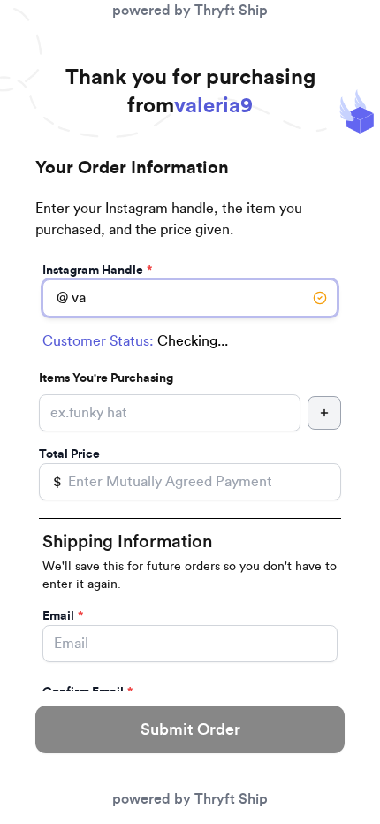
type input "v"
type input "elmo"
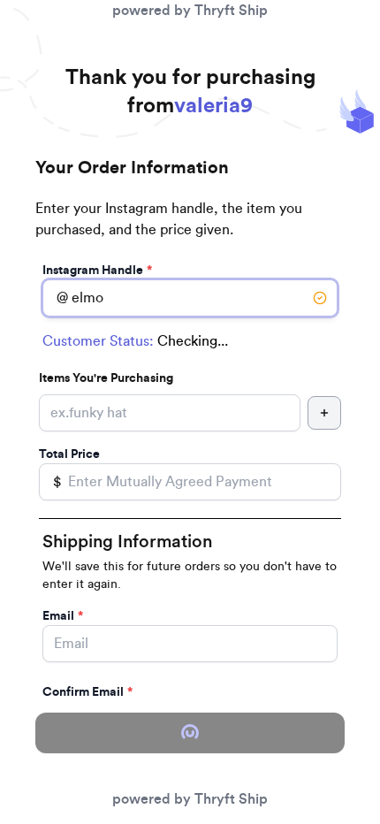
type input "Atlanta"
type input "30308"
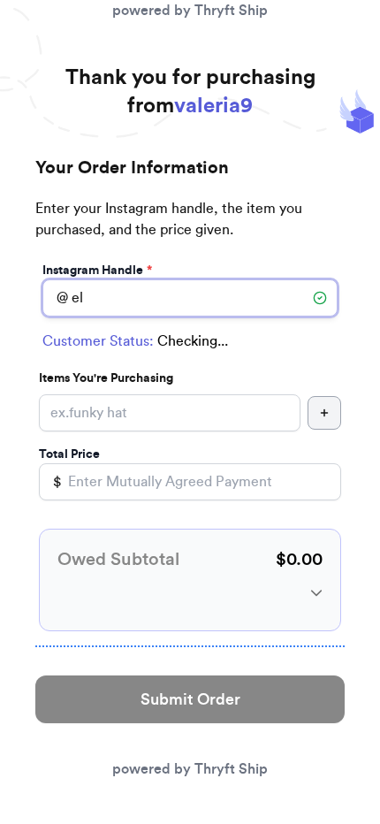
type input "e"
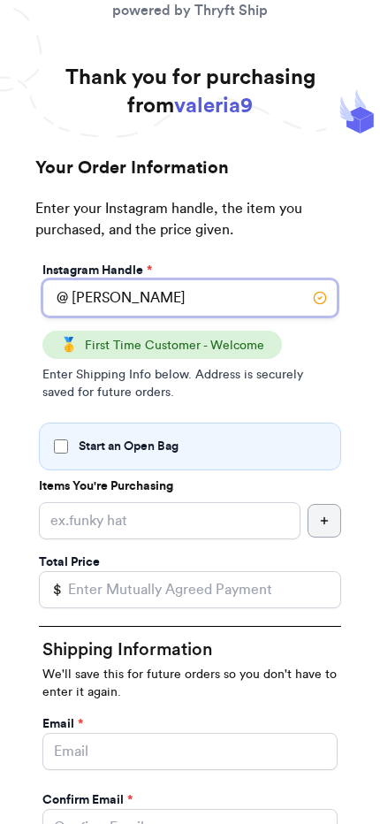
type input "[PERSON_NAME]"
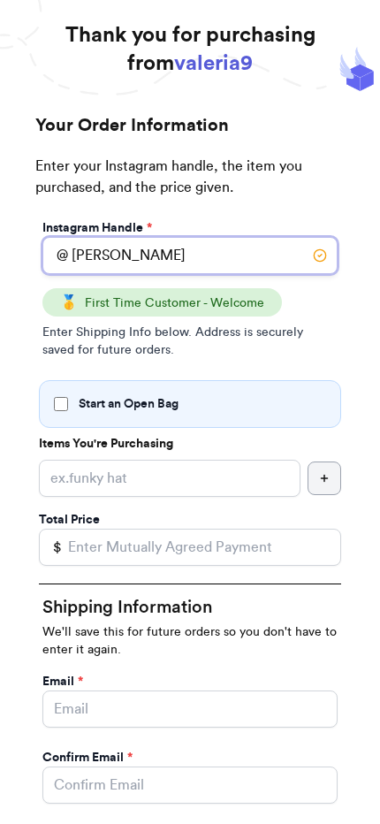
scroll to position [43, 0]
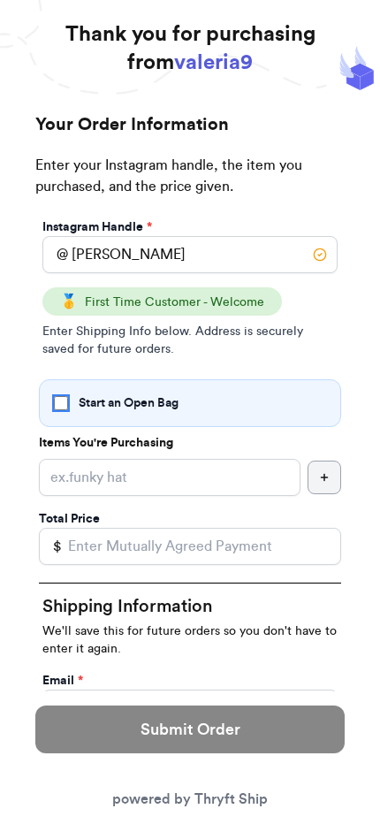
click at [61, 400] on input "Start an Open Bag" at bounding box center [61, 403] width 14 height 14
checkbox input "true"
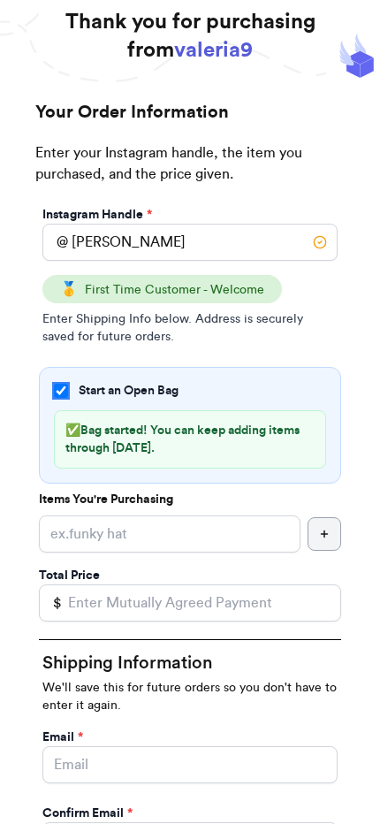
scroll to position [60, 0]
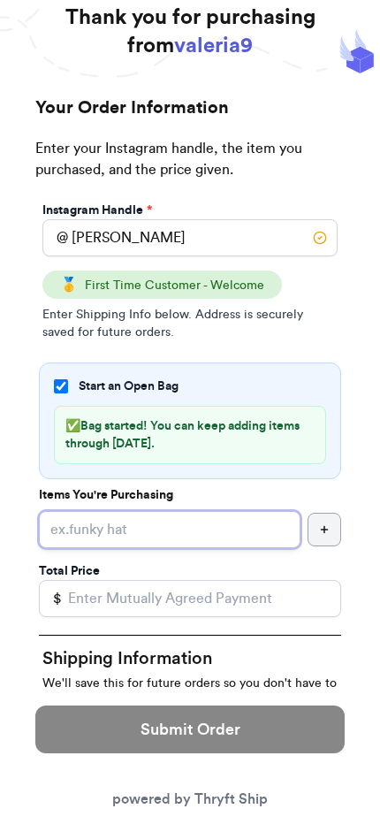
click at [160, 529] on input "Start an Open Bag" at bounding box center [170, 529] width 262 height 37
type input "[PERSON_NAME]"
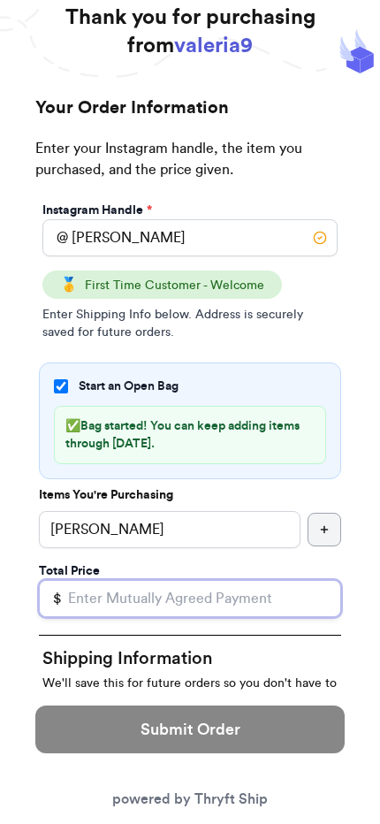
click at [136, 605] on input "Total Price" at bounding box center [190, 598] width 302 height 37
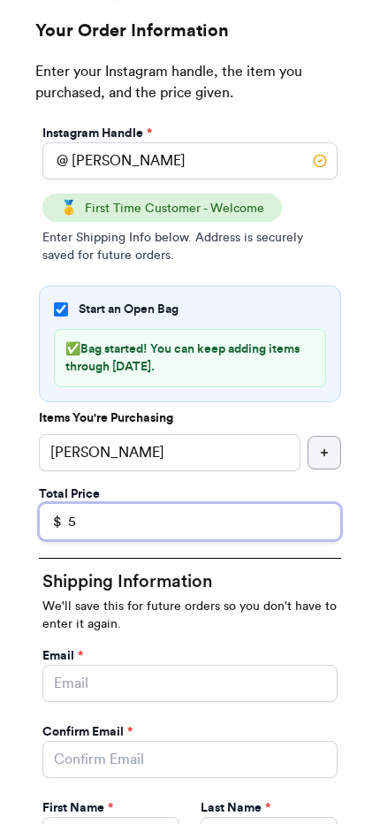
scroll to position [149, 0]
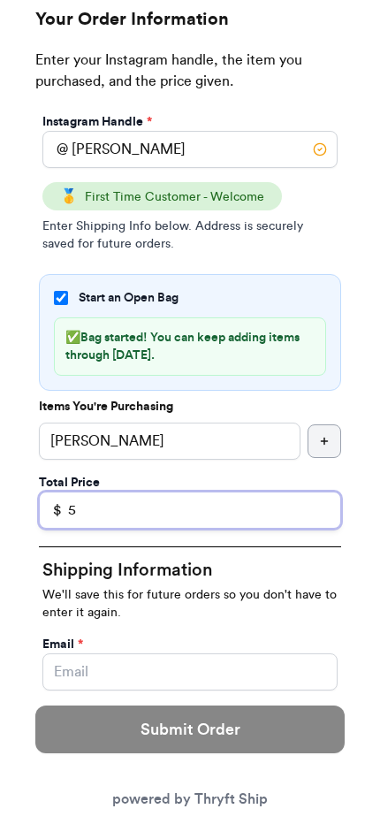
type input "5"
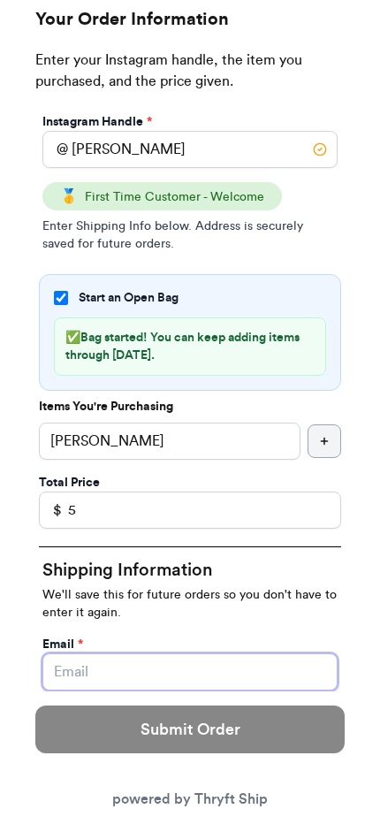
click at [109, 687] on input "Start an Open Bag" at bounding box center [189, 672] width 295 height 37
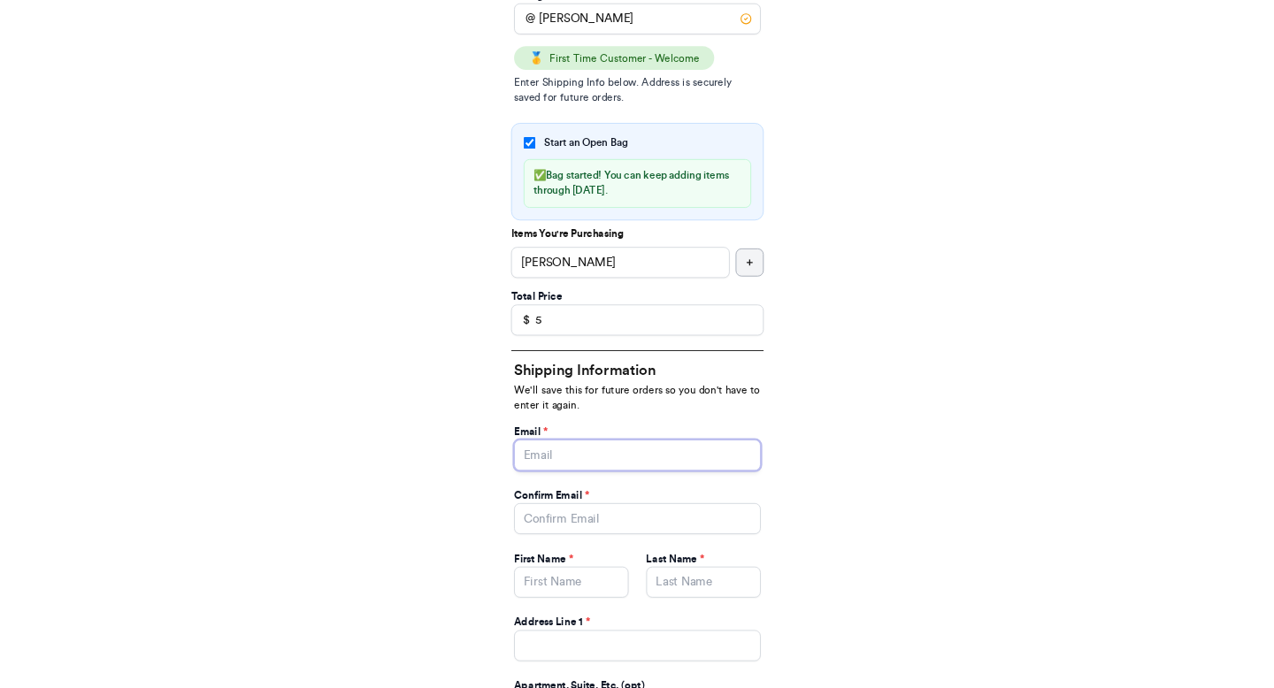
scroll to position [288, 0]
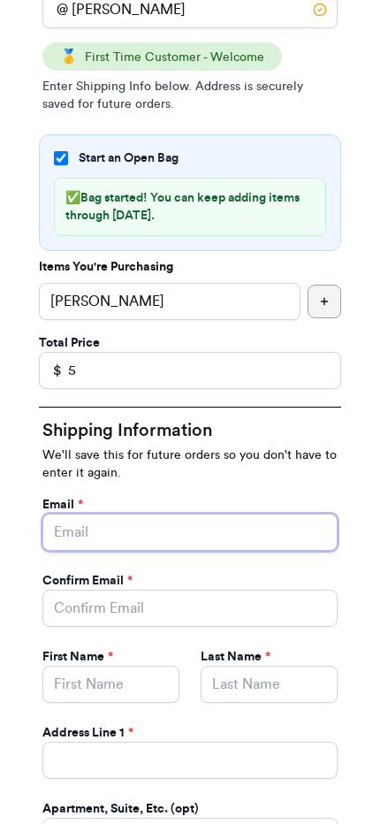
click at [175, 526] on input "Start an Open Bag" at bounding box center [189, 532] width 295 height 37
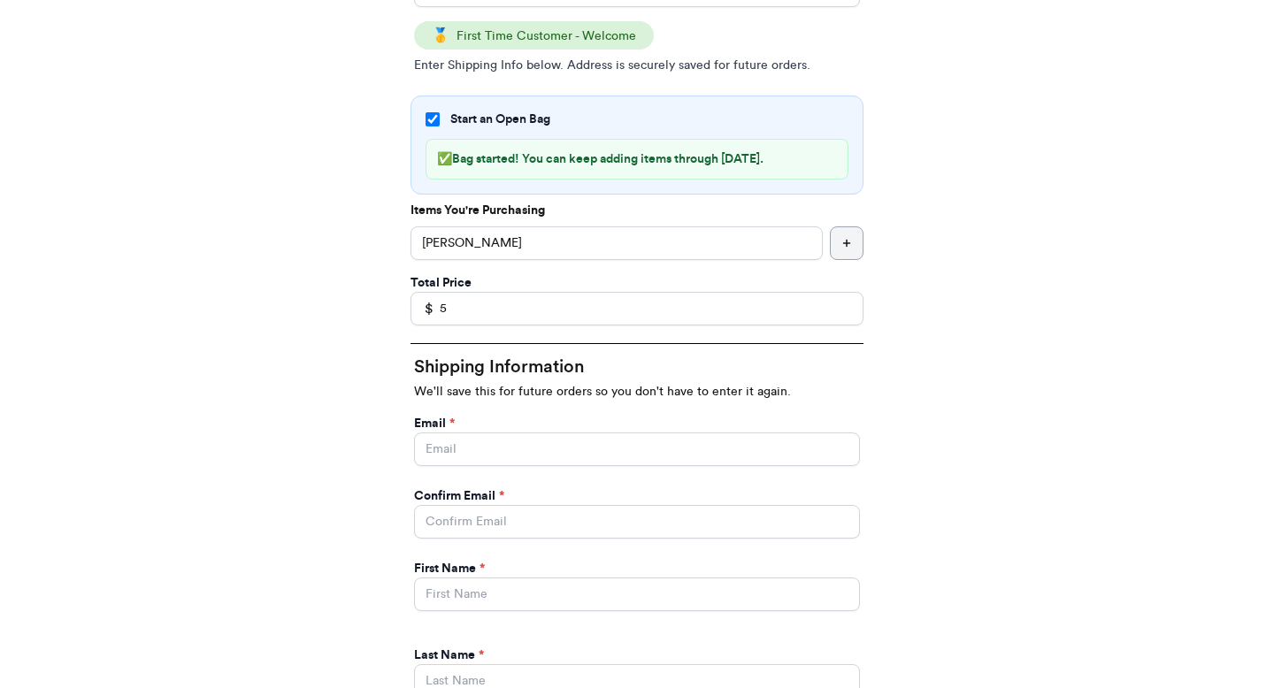
scroll to position [377, 0]
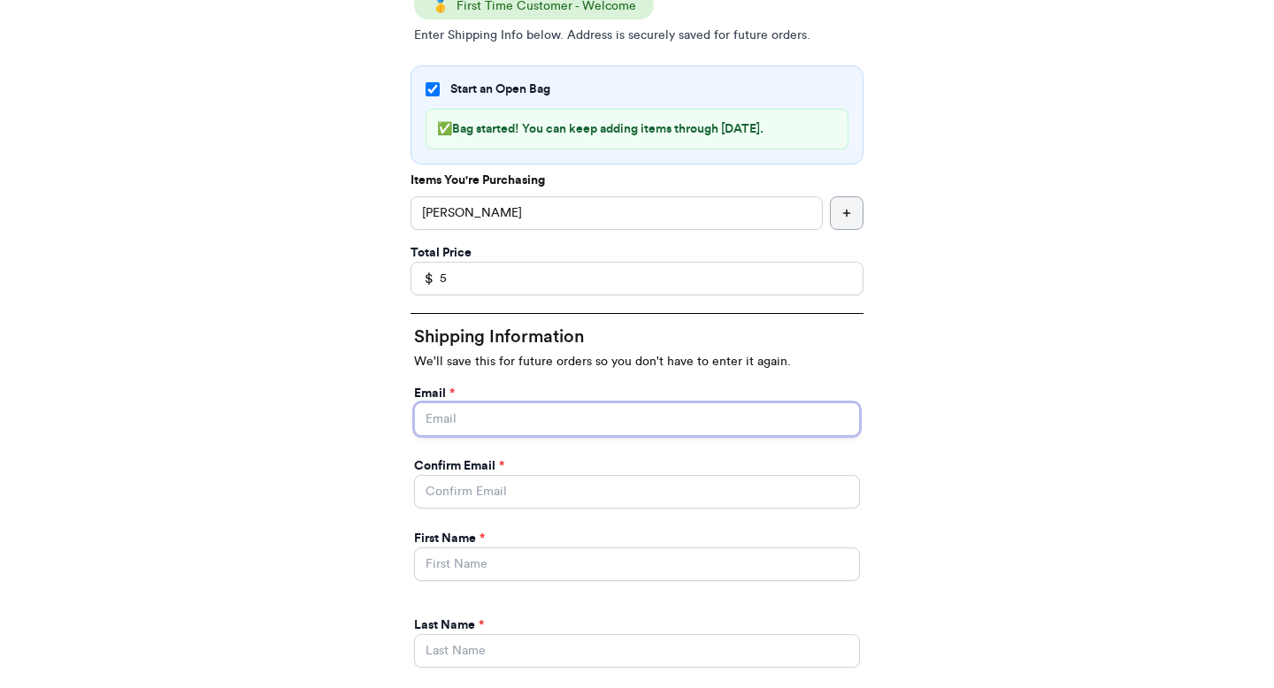
click at [541, 417] on input "Start an Open Bag" at bounding box center [637, 419] width 446 height 34
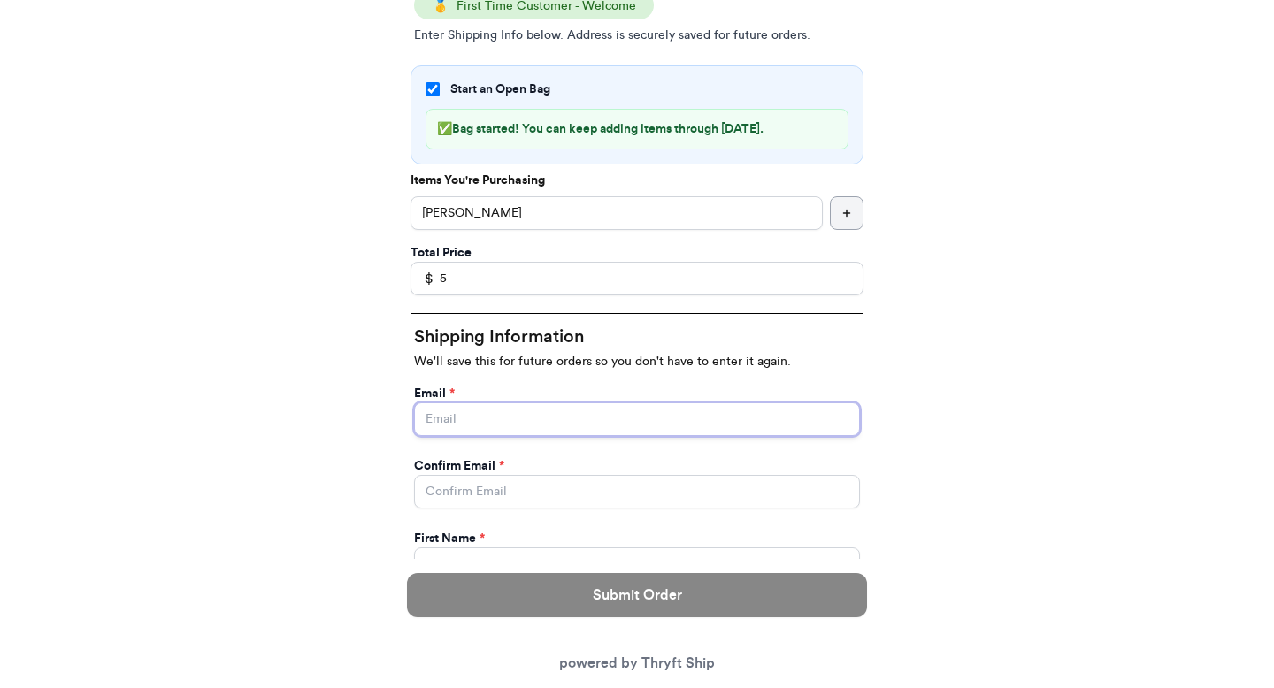
type input "[EMAIL_ADDRESS][DOMAIN_NAME]"
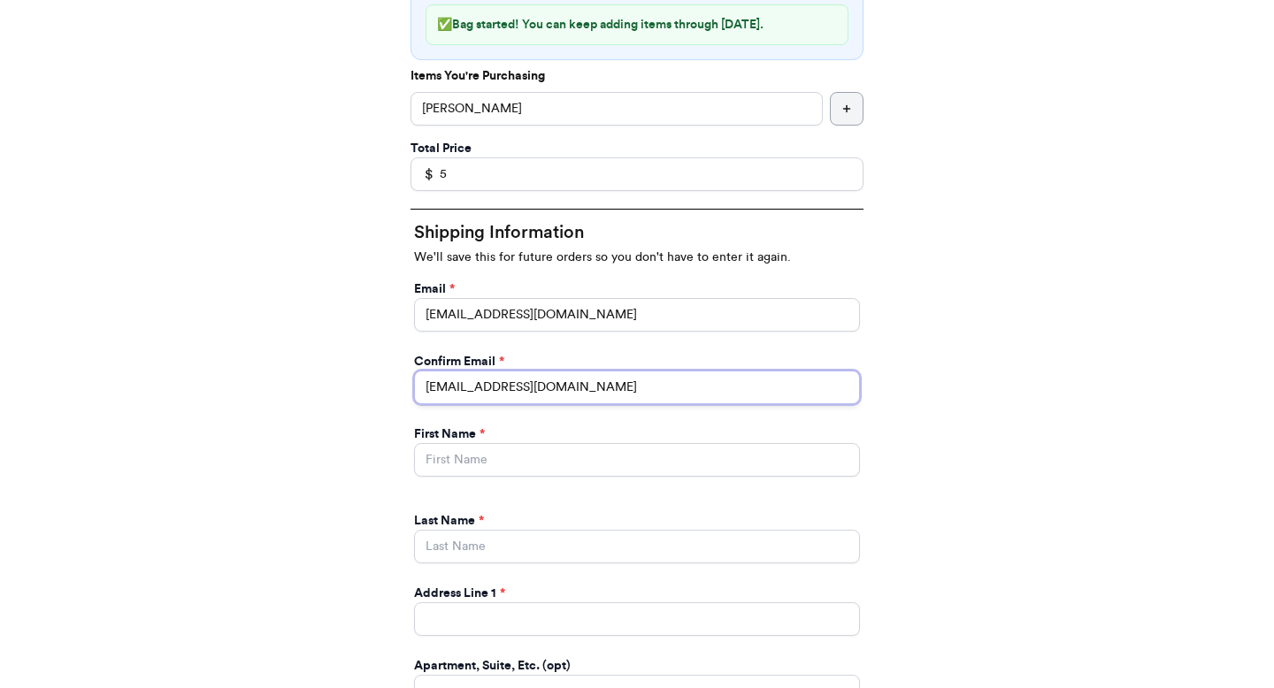
scroll to position [515, 0]
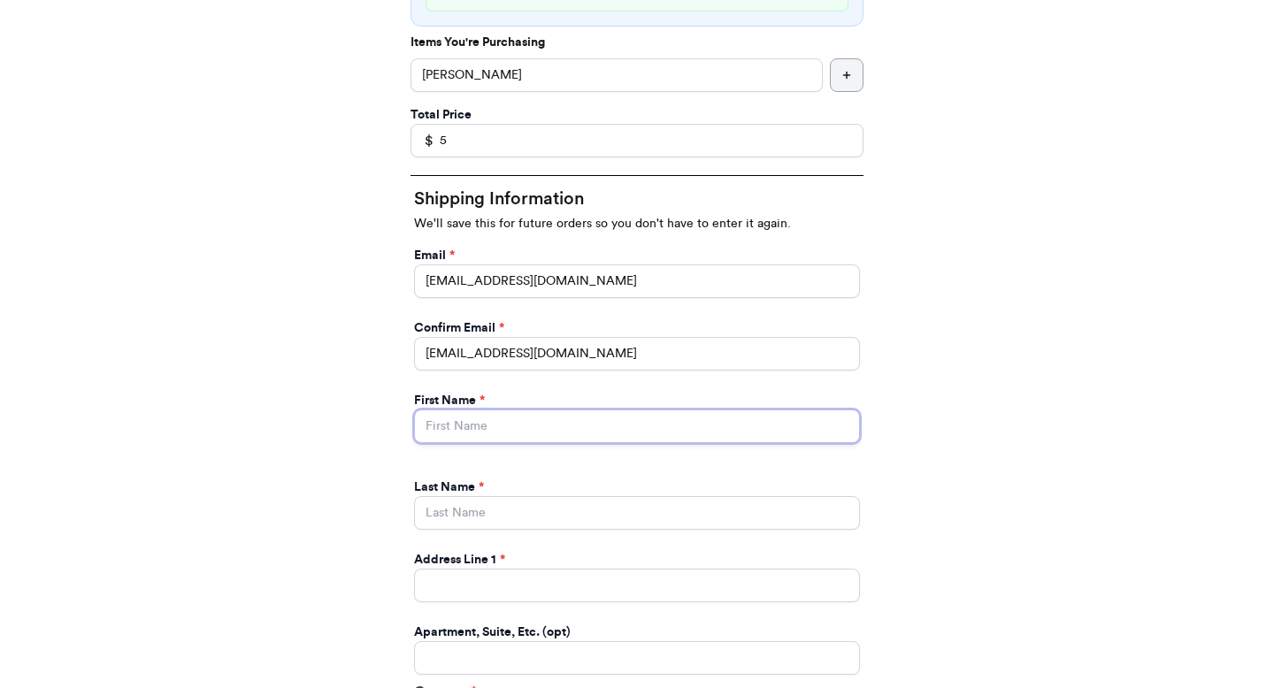
click at [530, 436] on input "Start an Open Bag" at bounding box center [637, 427] width 446 height 34
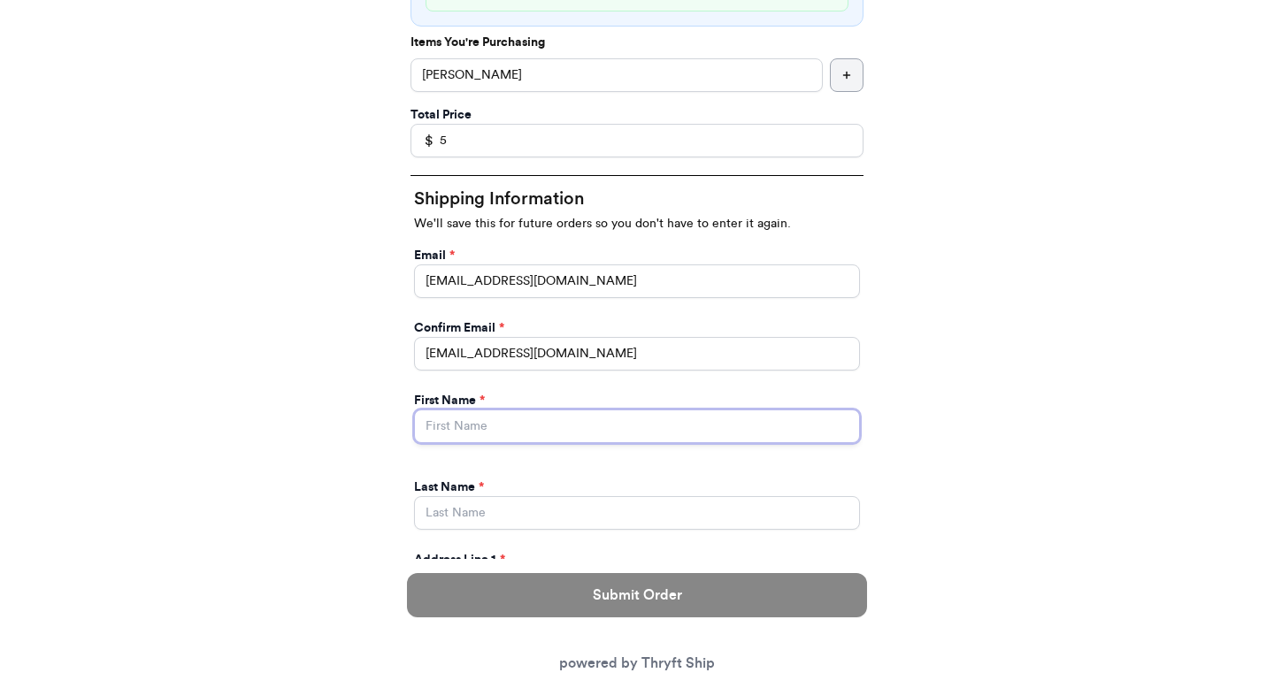
type input "[PERSON_NAME]"
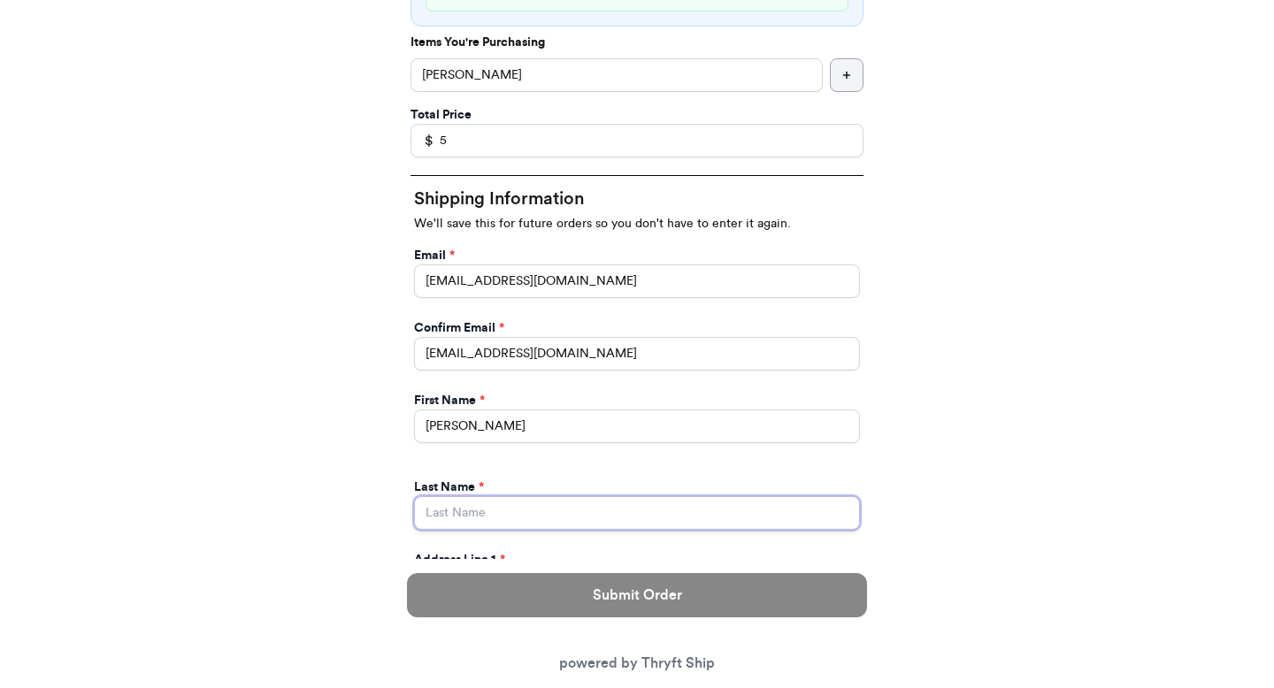
type input "[PERSON_NAME]"
type input "[STREET_ADDRESS]"
type input "apt 211"
type input "[GEOGRAPHIC_DATA]"
type input "30601"
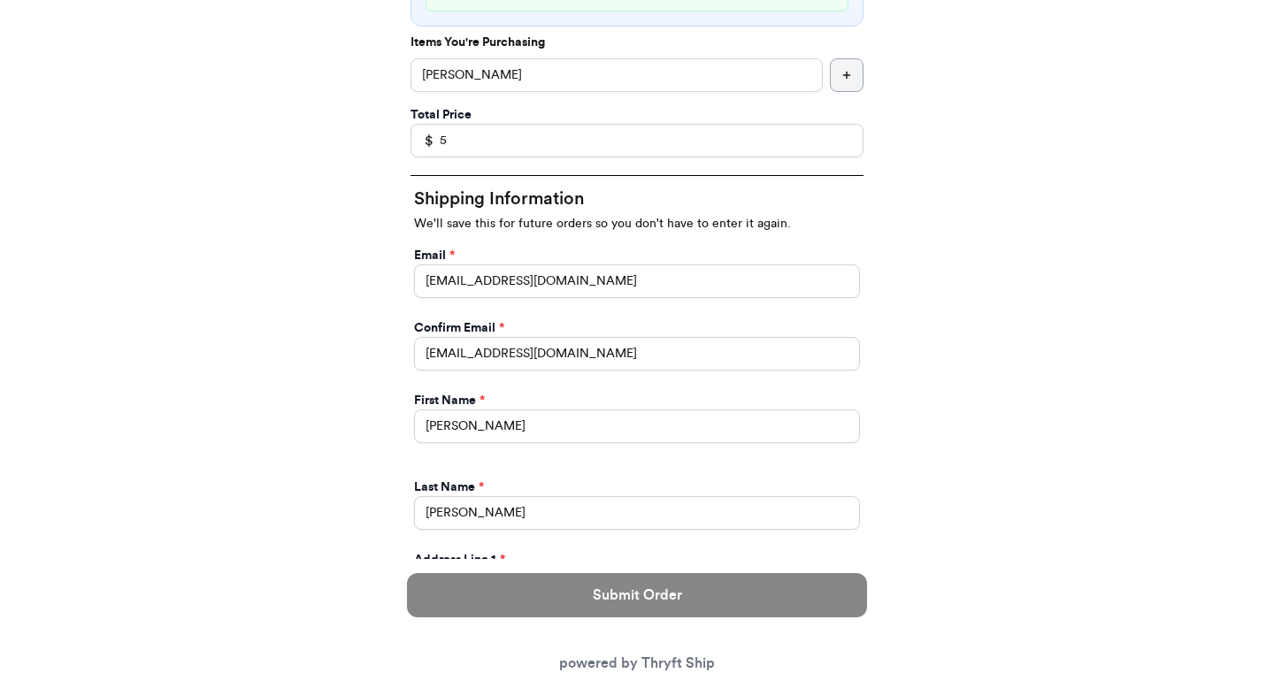
scroll to position [1048, 0]
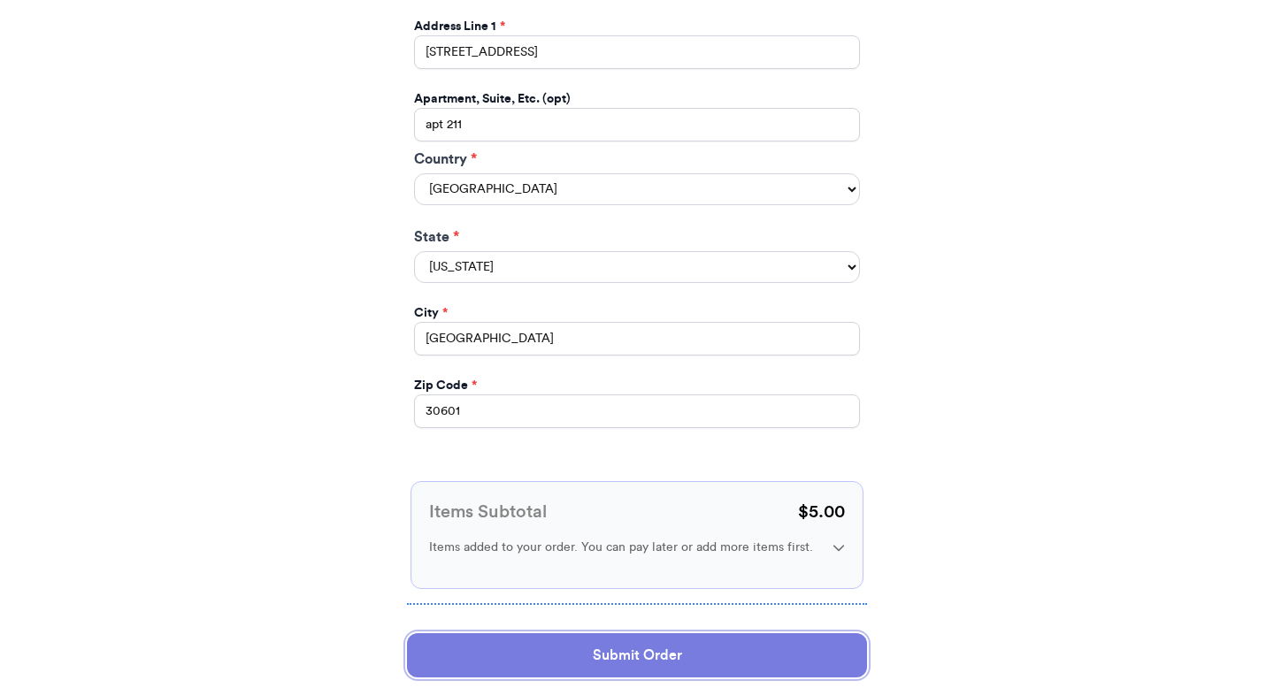
click at [513, 657] on button "Submit Order" at bounding box center [637, 655] width 460 height 44
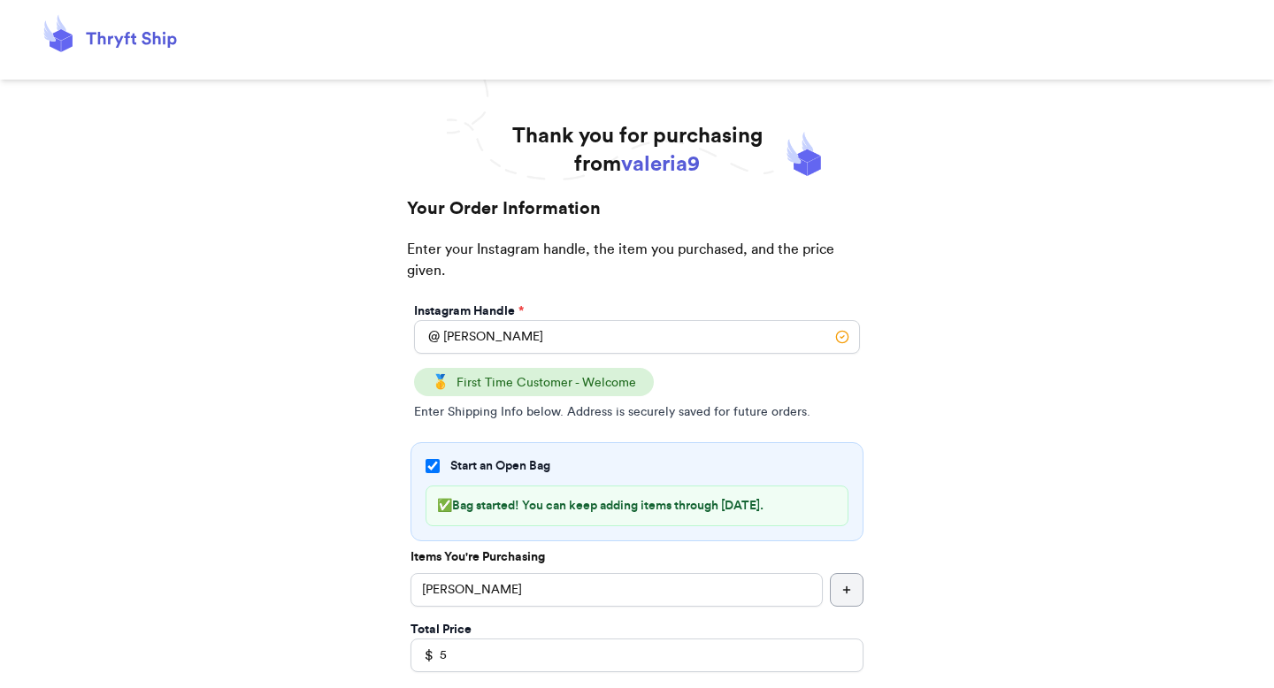
select select "GA"
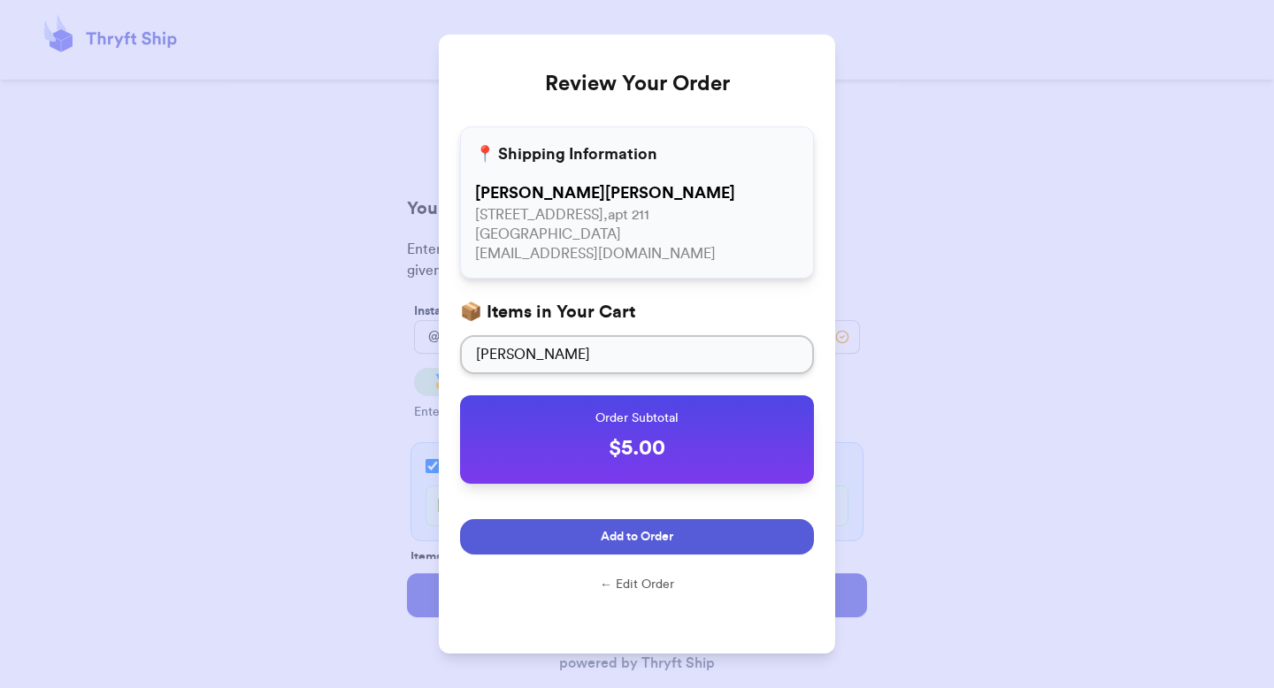
click at [552, 527] on button "Add to Order" at bounding box center [637, 536] width 354 height 35
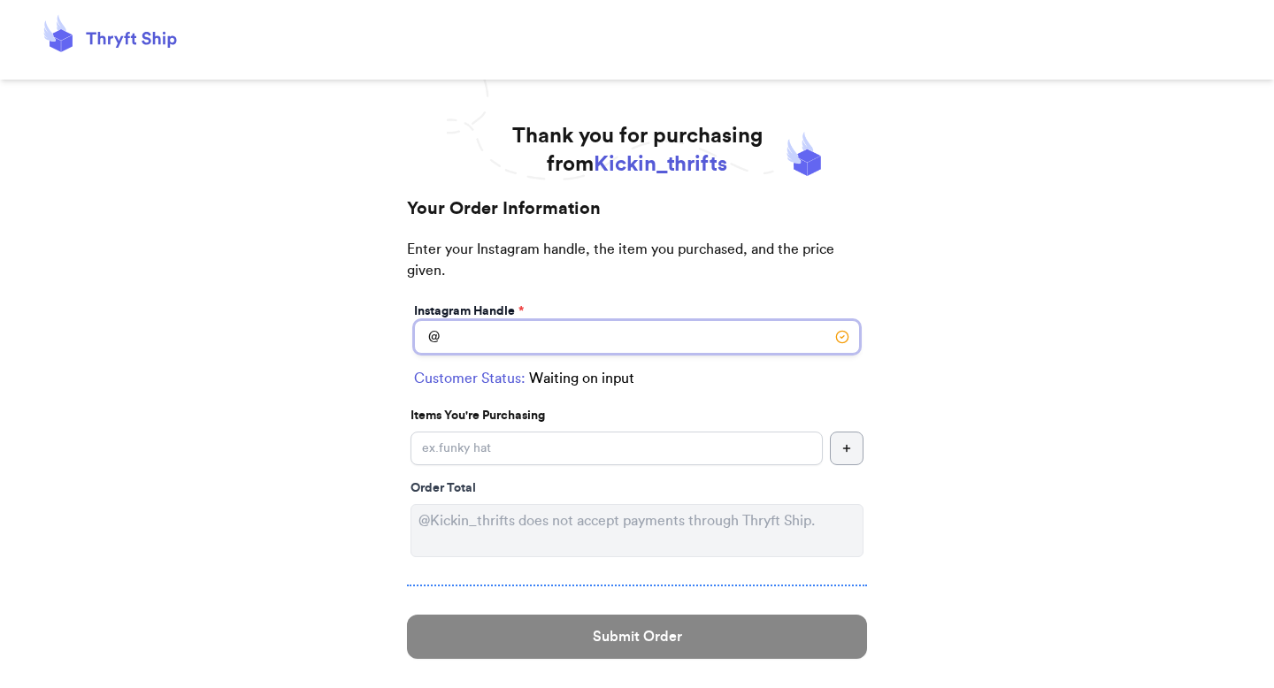
click at [557, 332] on input "Instagram Handle *" at bounding box center [637, 337] width 446 height 34
type input "[PERSON_NAME]"
select select "GA"
type input "[PERSON_NAME][GEOGRAPHIC_DATA]"
type input "30022"
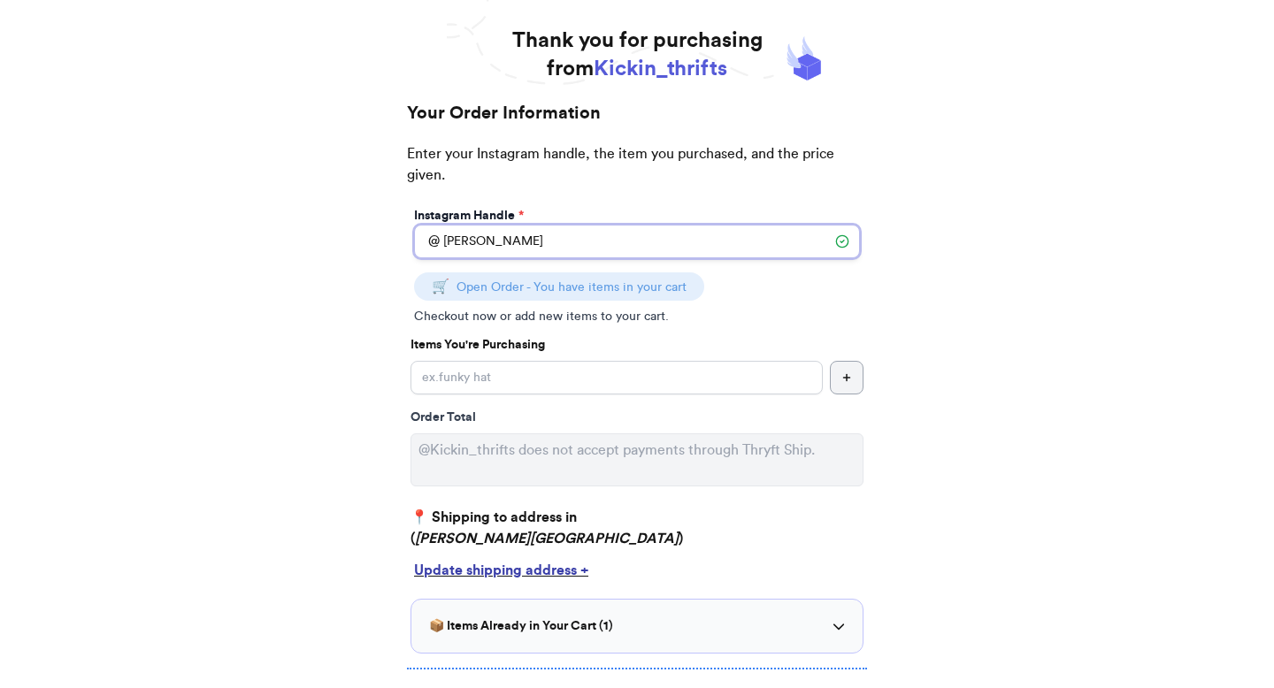
scroll to position [89, 0]
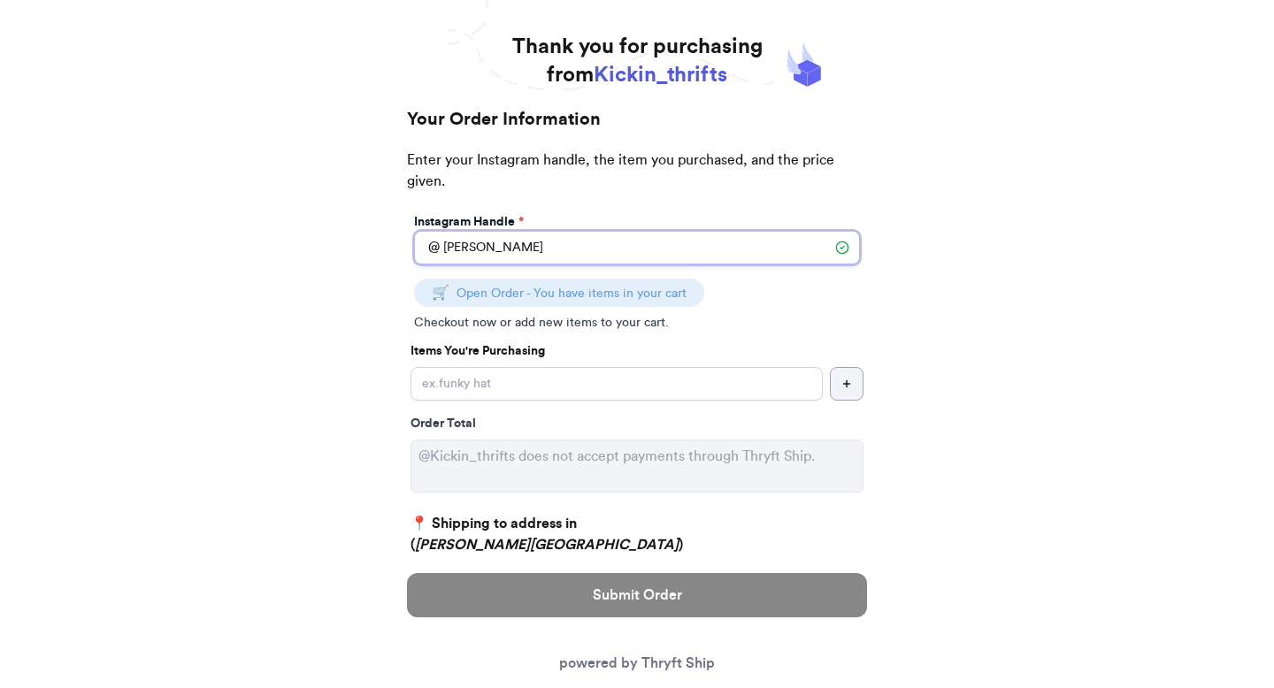
type input "[PERSON_NAME]"
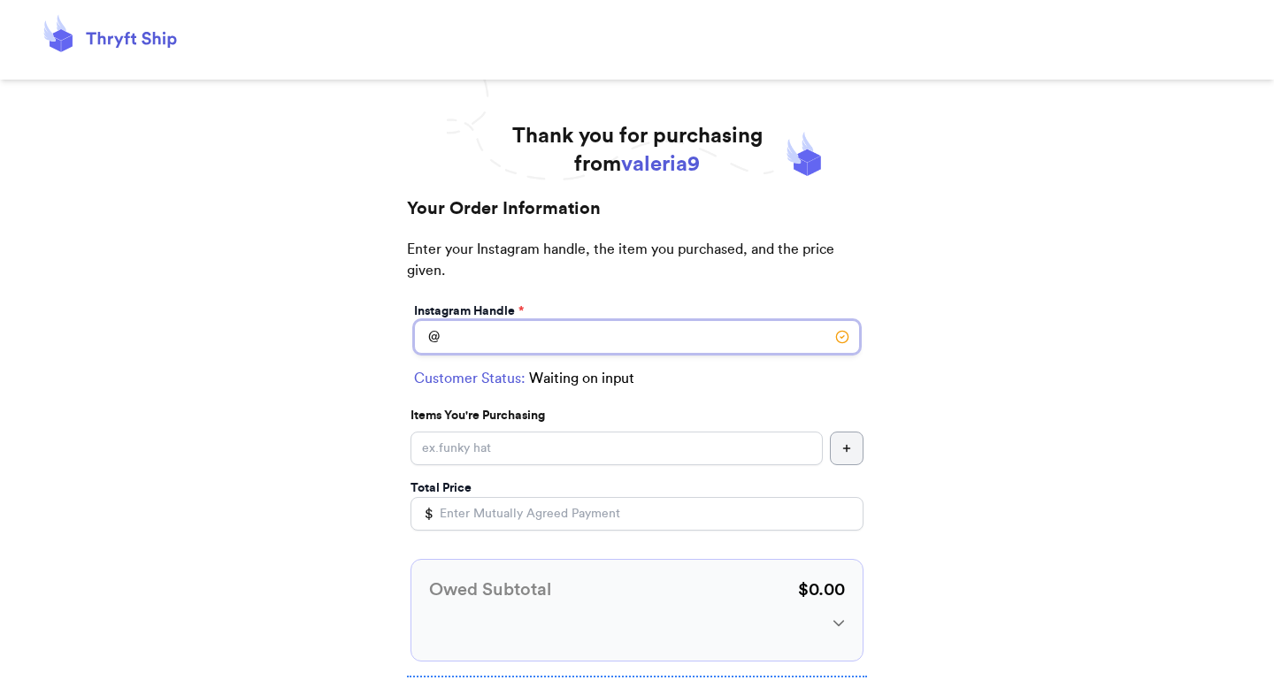
click at [510, 345] on input "Instagram Handle *" at bounding box center [637, 337] width 446 height 34
type input "[PERSON_NAME]"
select select "GA"
type input "[GEOGRAPHIC_DATA]"
type input "30601"
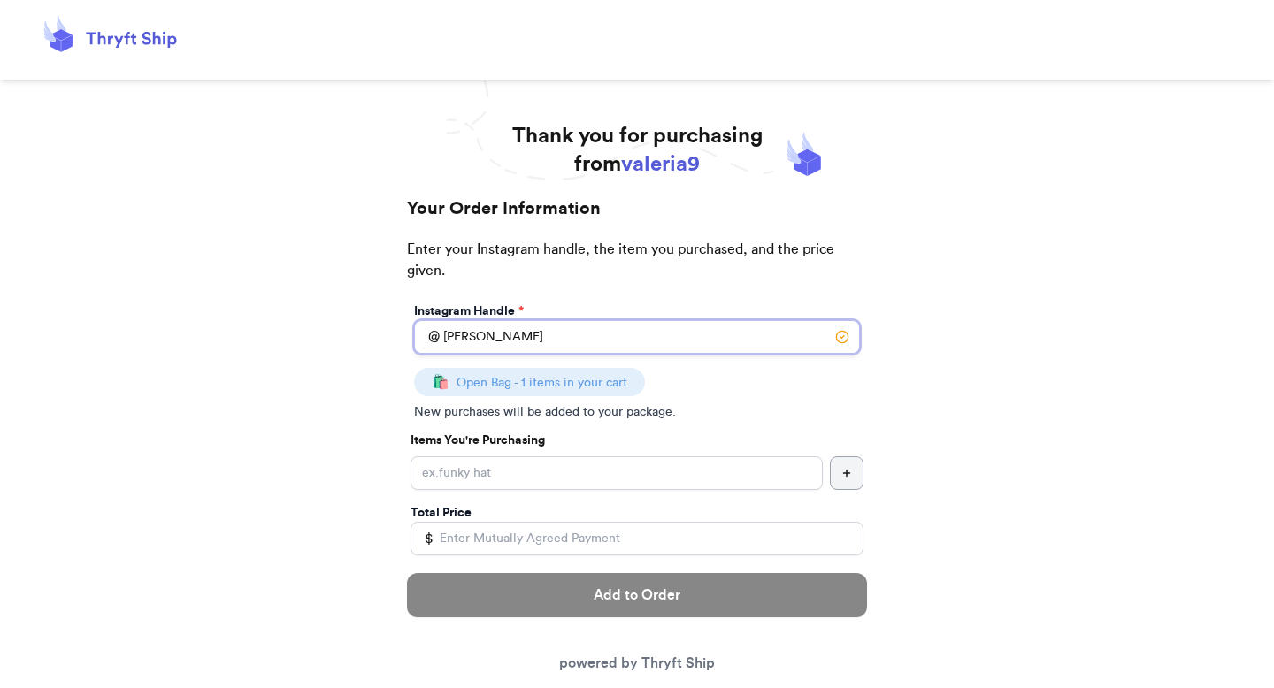
type input "[PERSON_NAME]"
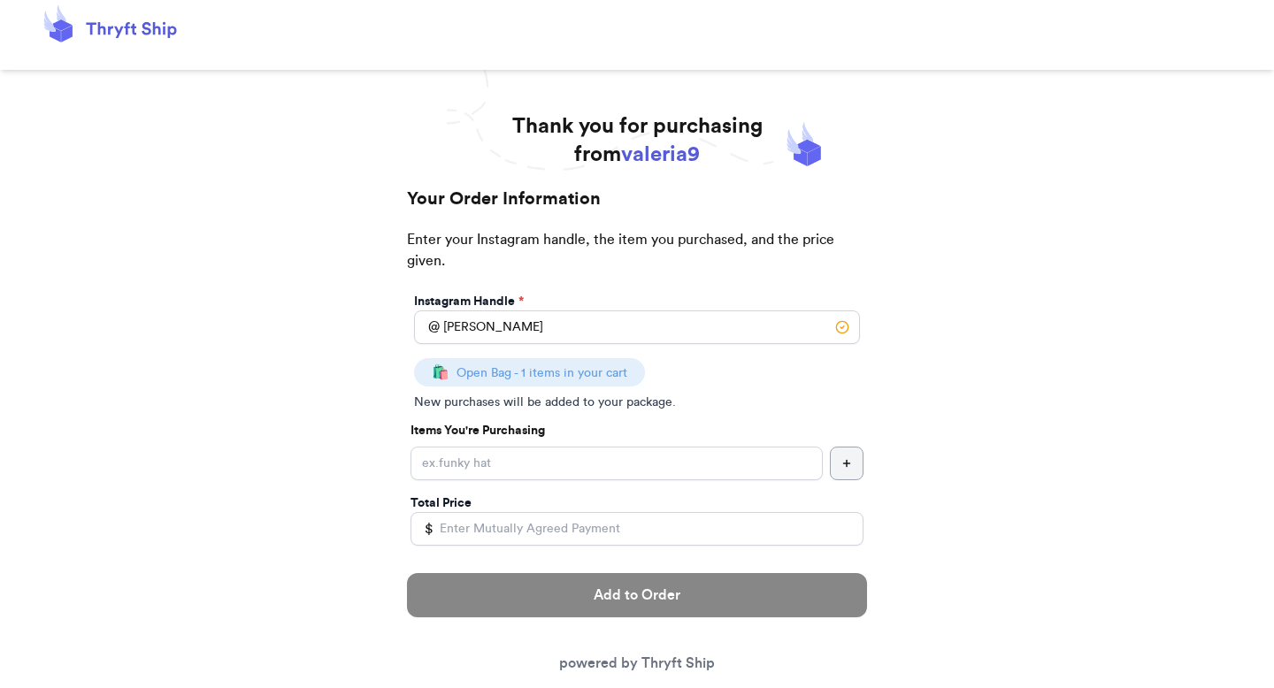
scroll to position [11, 0]
click at [570, 379] on p "🛍️ Open Bag - 1 items in your cart" at bounding box center [529, 370] width 195 height 21
copy p "🛍️ Open Bag - 1 items in your cart"
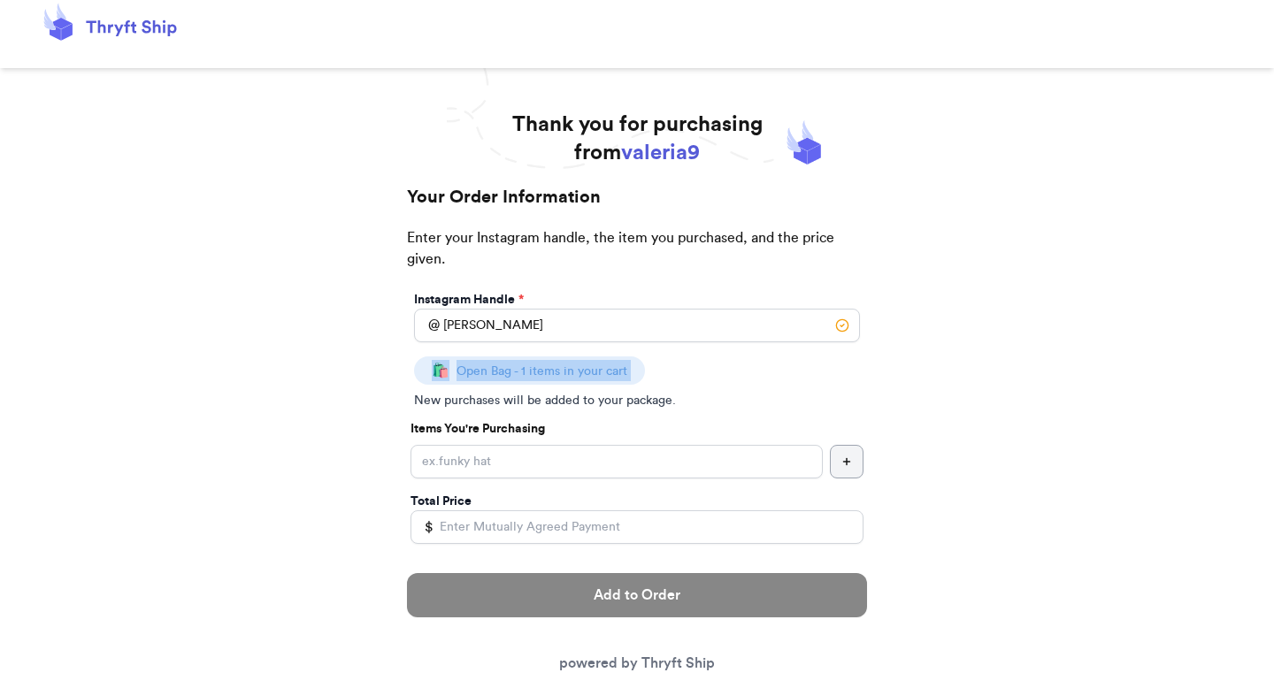
click at [622, 391] on div "🛍️ Open Bag - 1 items in your cart New purchases will be added to your package." at bounding box center [637, 382] width 446 height 53
click at [622, 404] on p "New purchases will be added to your package." at bounding box center [637, 401] width 446 height 18
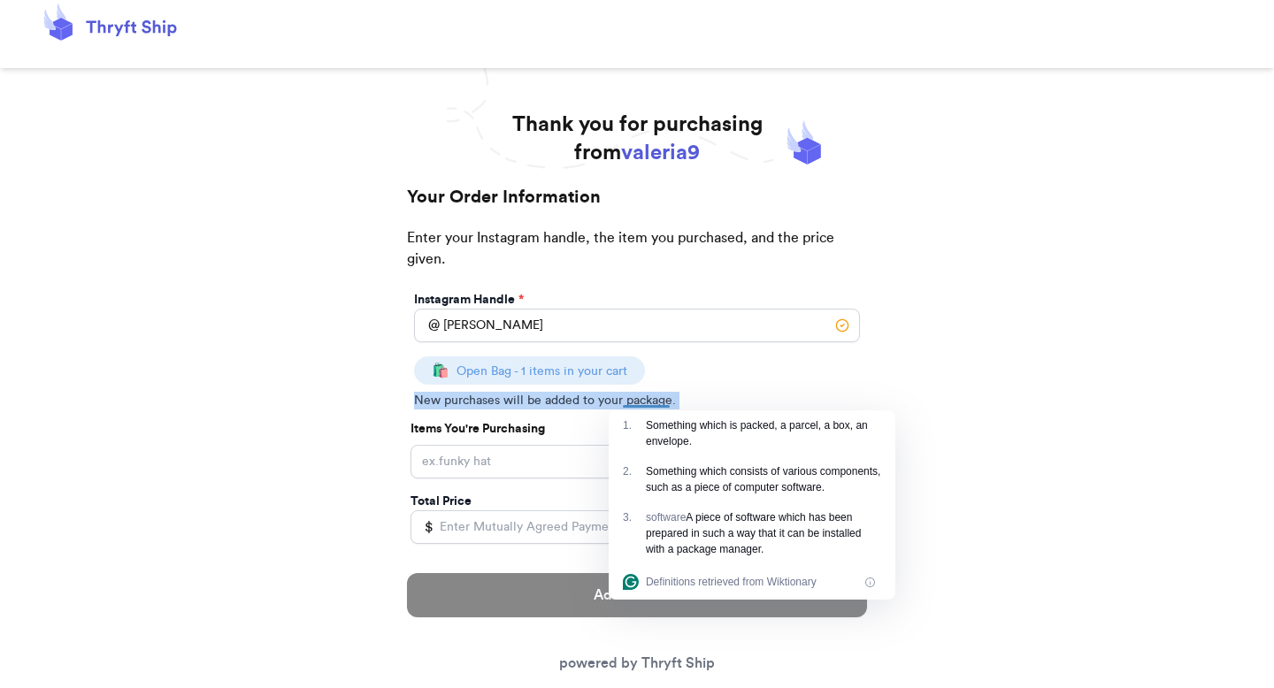
copy p "New purchases will be added to your package."
click at [615, 259] on p "Enter your Instagram handle, the item you purchased, and the price given." at bounding box center [637, 257] width 460 height 60
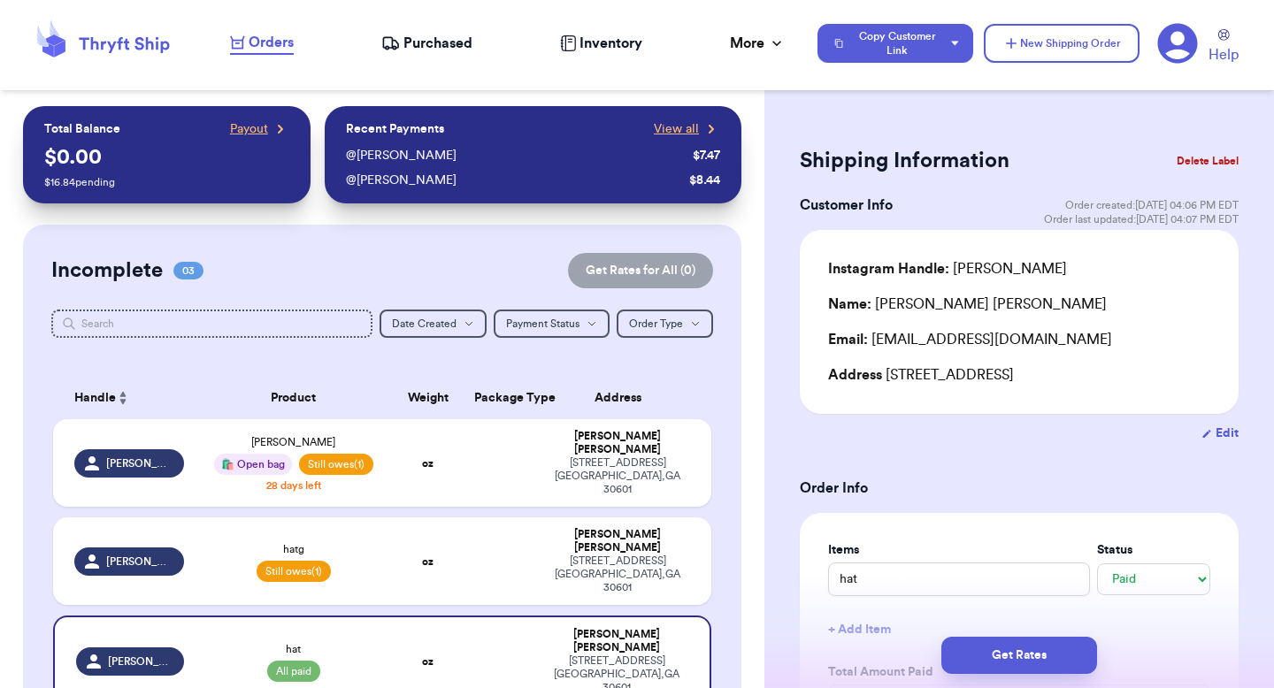
select select "paid"
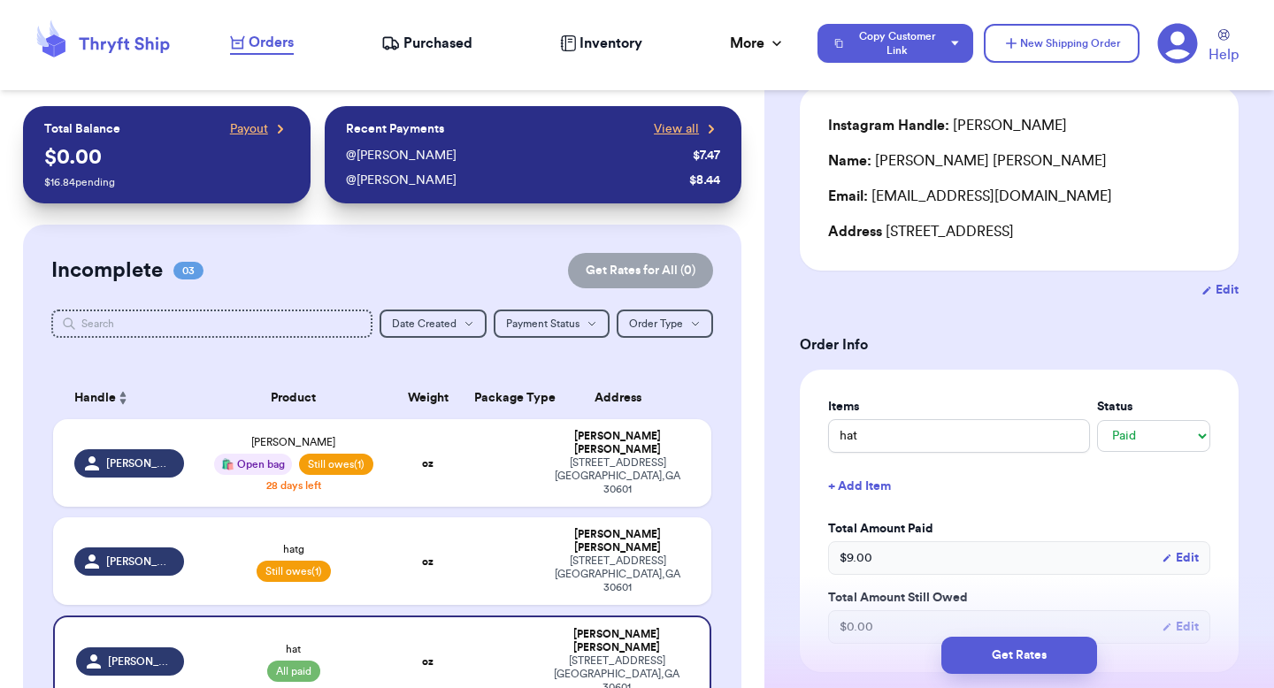
scroll to position [165, 0]
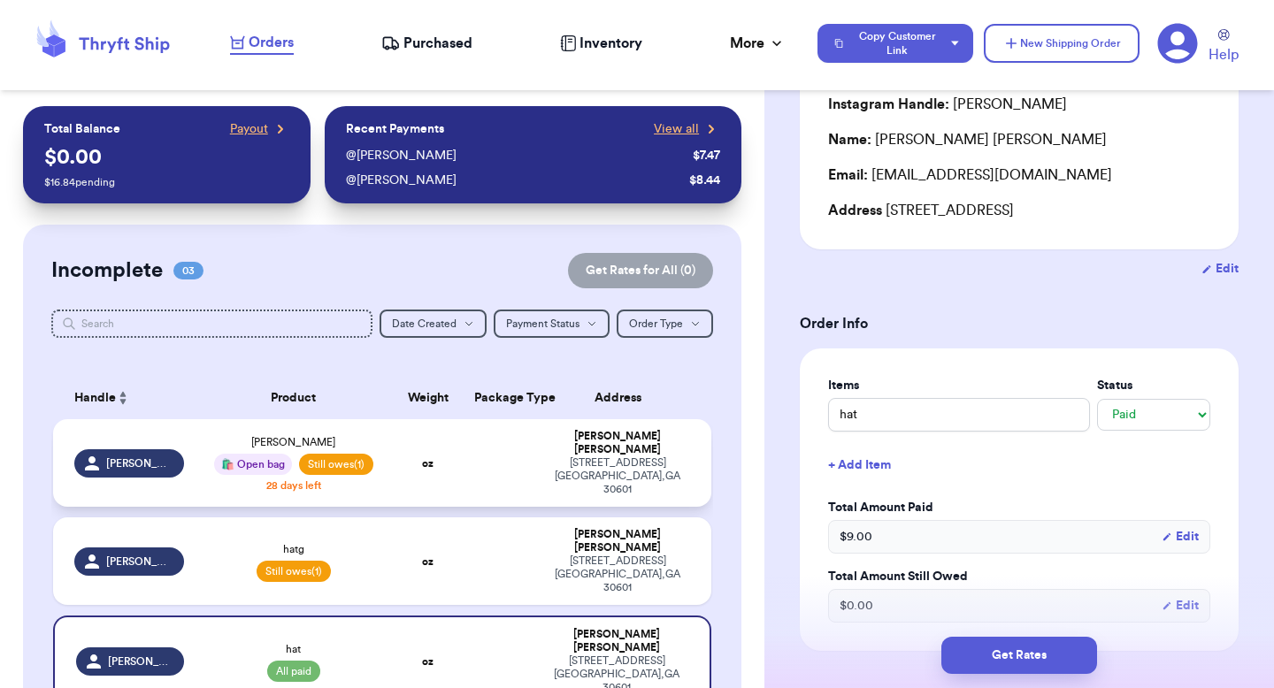
click at [540, 449] on td "[PERSON_NAME] [STREET_ADDRESS][PERSON_NAME]" at bounding box center [622, 463] width 177 height 88
type input "[PERSON_NAME]"
select select "unpaid"
type input "0"
type input "5"
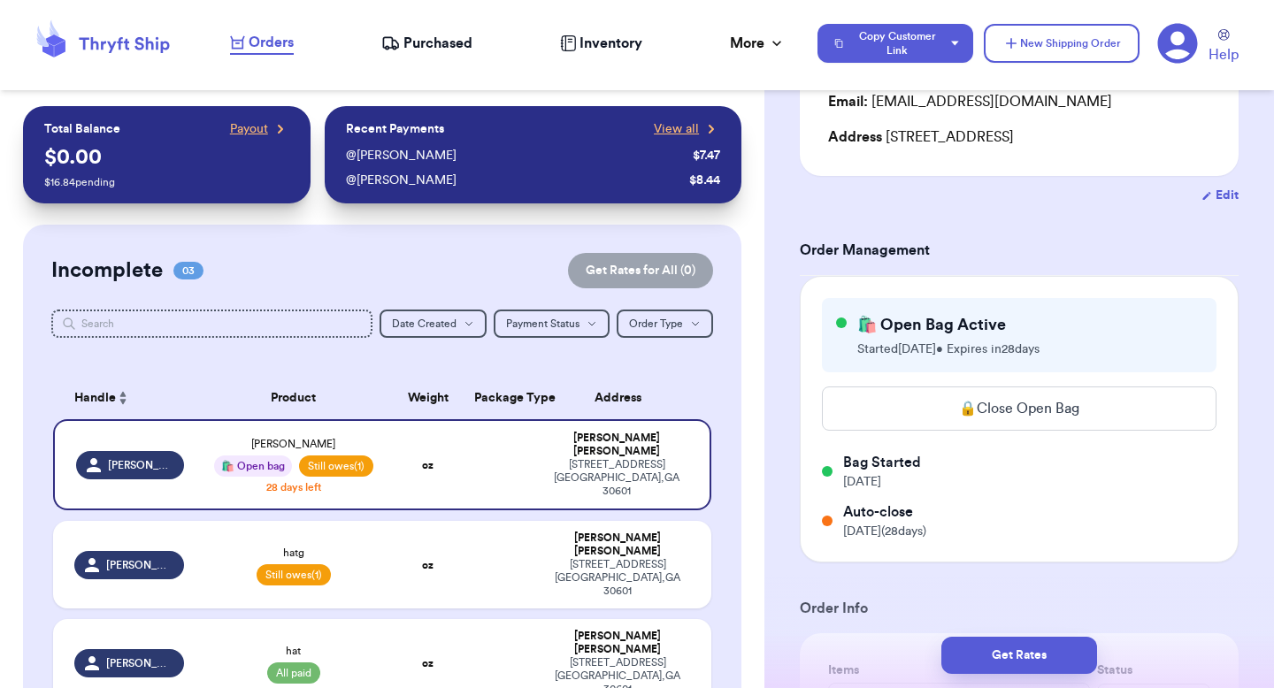
scroll to position [247, 0]
